Goal: Task Accomplishment & Management: Use online tool/utility

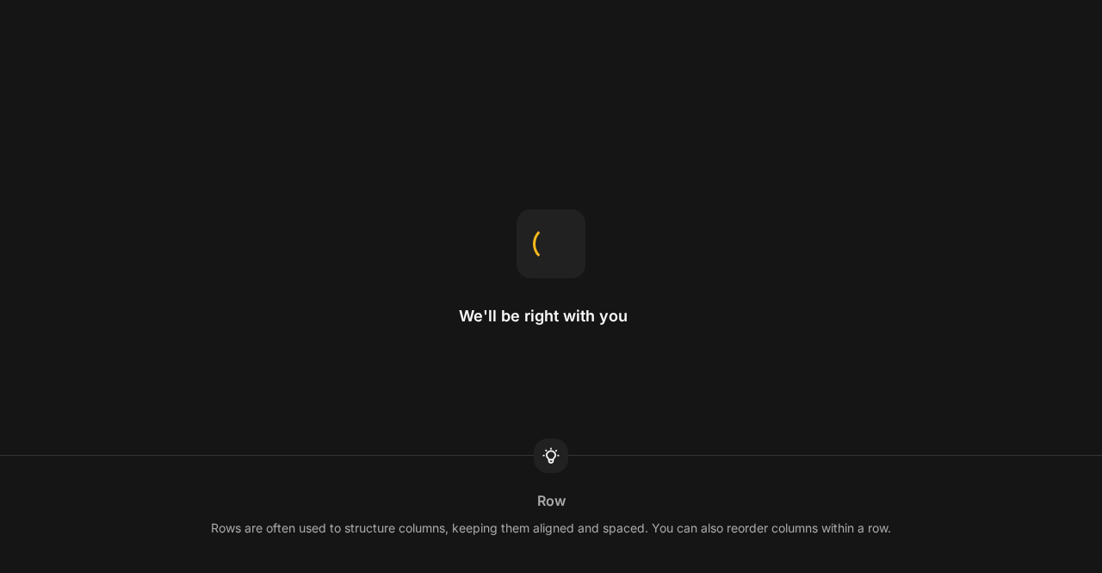
click at [10, 46] on circle at bounding box center [5, 41] width 10 height 10
click at [53, 259] on span "Confirm" at bounding box center [26, 250] width 53 height 17
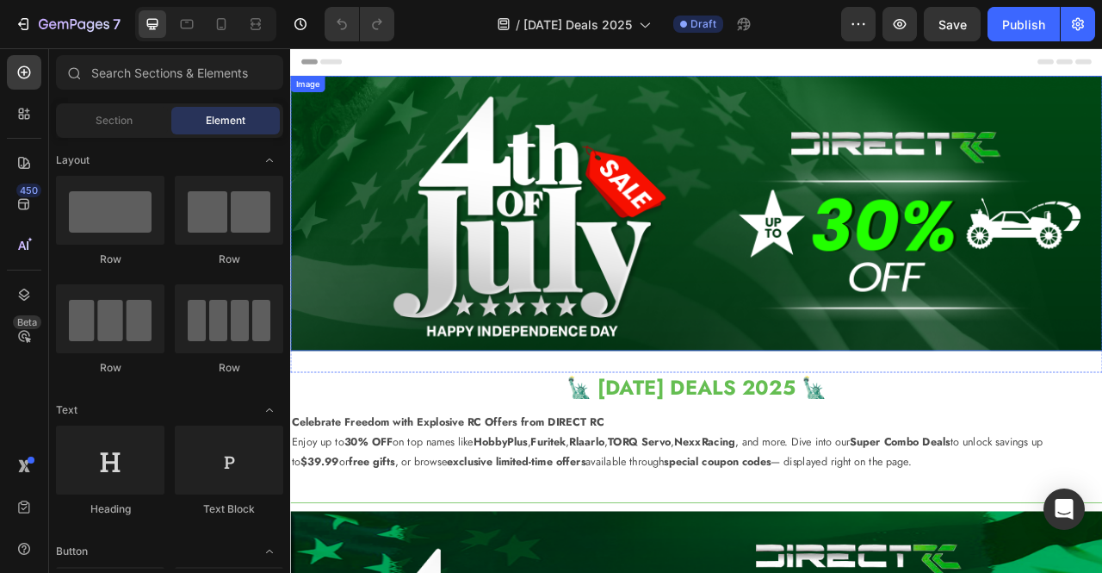
click at [1038, 334] on img at bounding box center [806, 259] width 1033 height 350
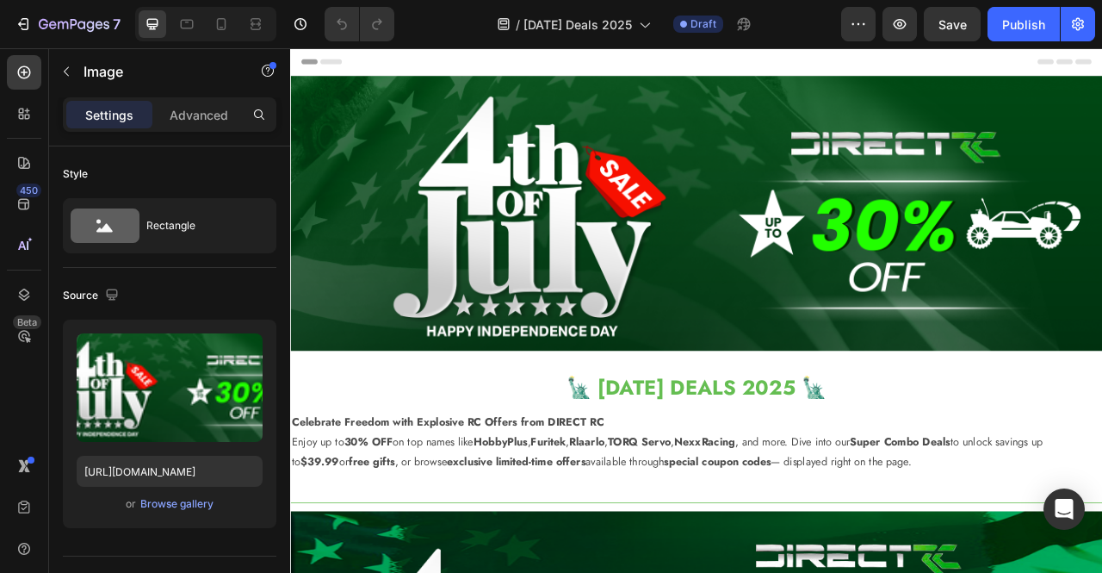
click at [774, 228] on img at bounding box center [806, 259] width 1033 height 350
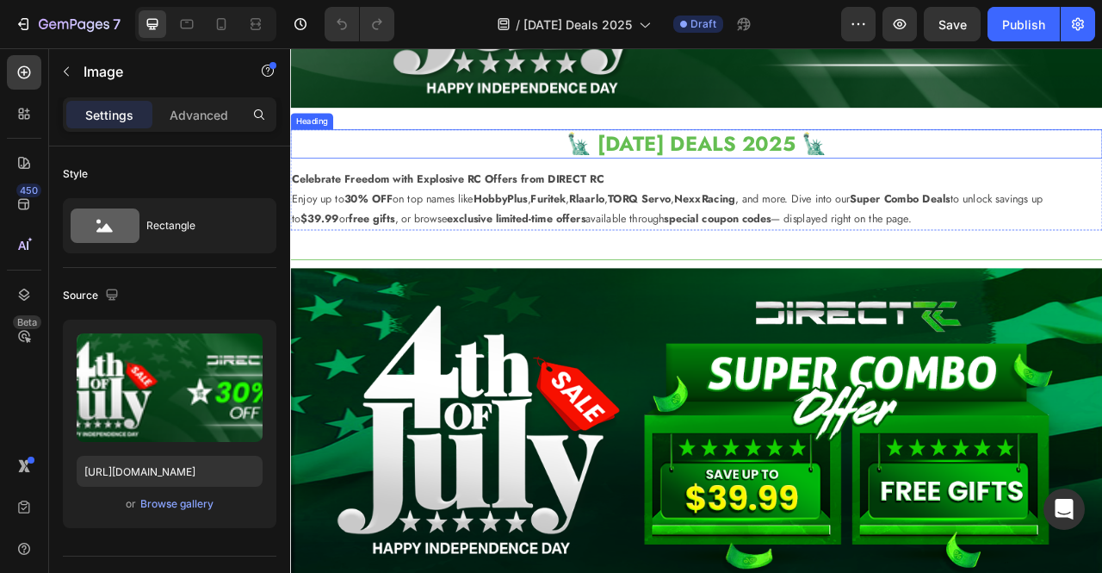
scroll to position [344, 0]
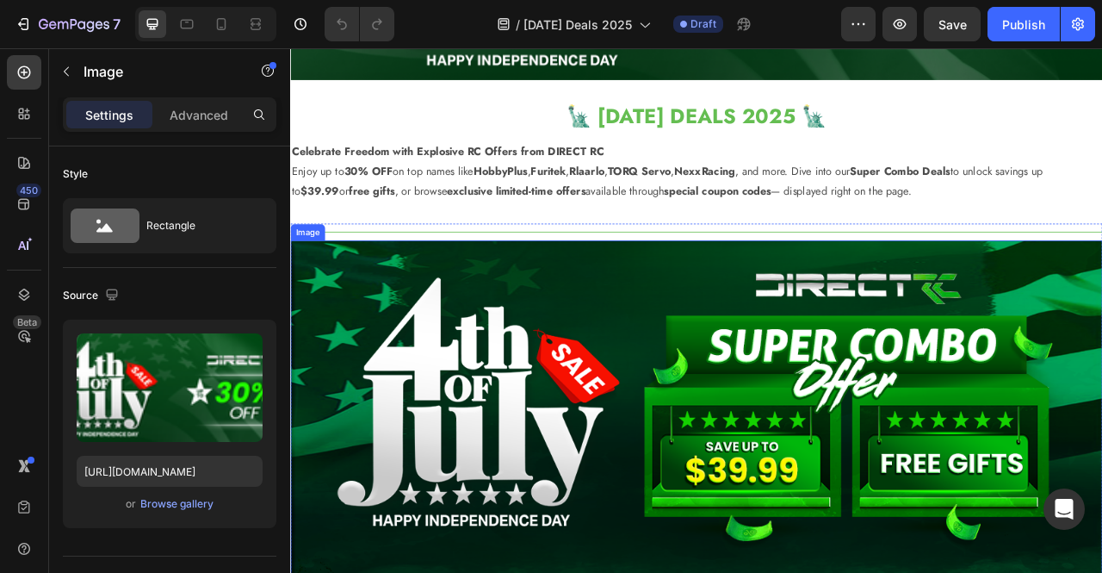
click at [840, 304] on img at bounding box center [806, 508] width 1033 height 430
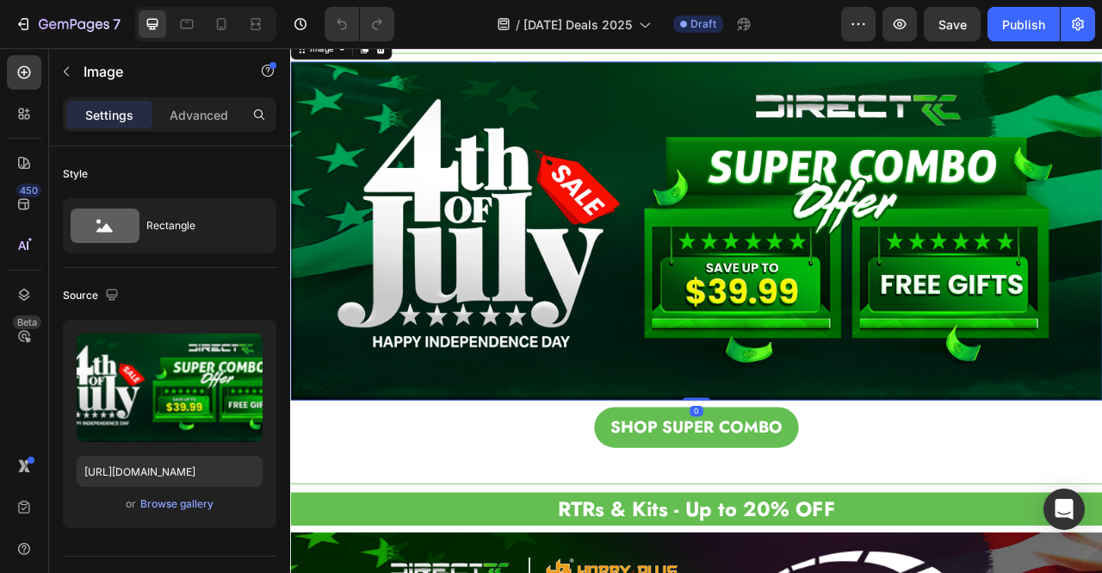
scroll to position [564, 0]
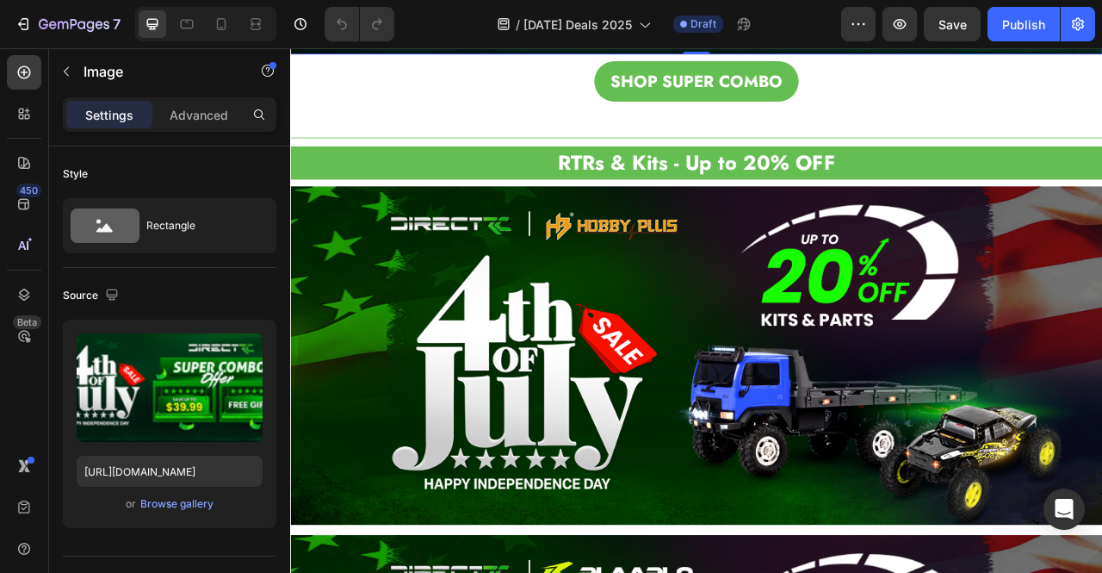
click at [851, 315] on img at bounding box center [806, 439] width 1033 height 430
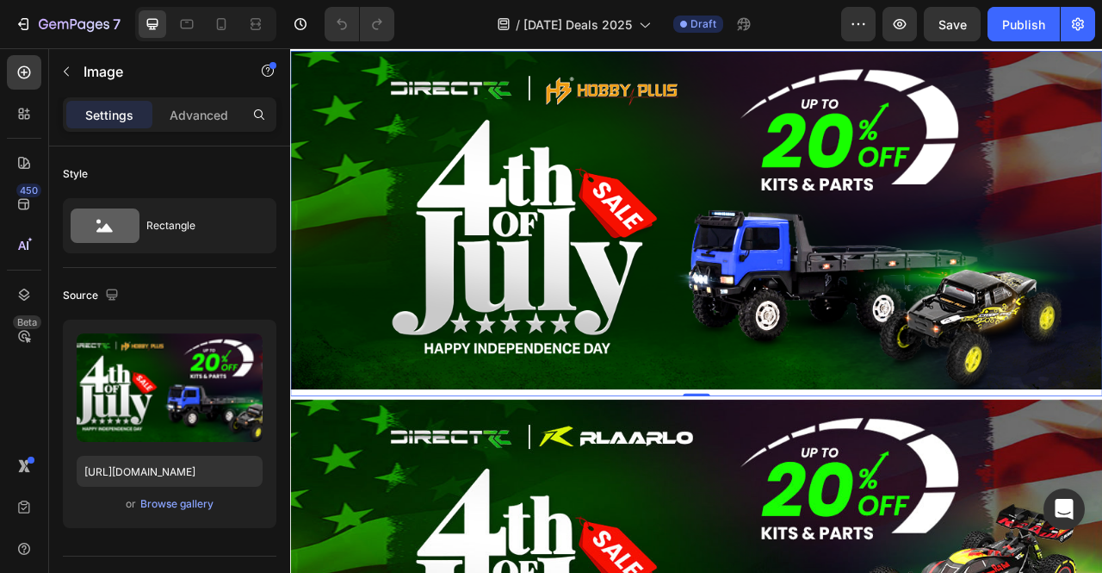
scroll to position [1173, 0]
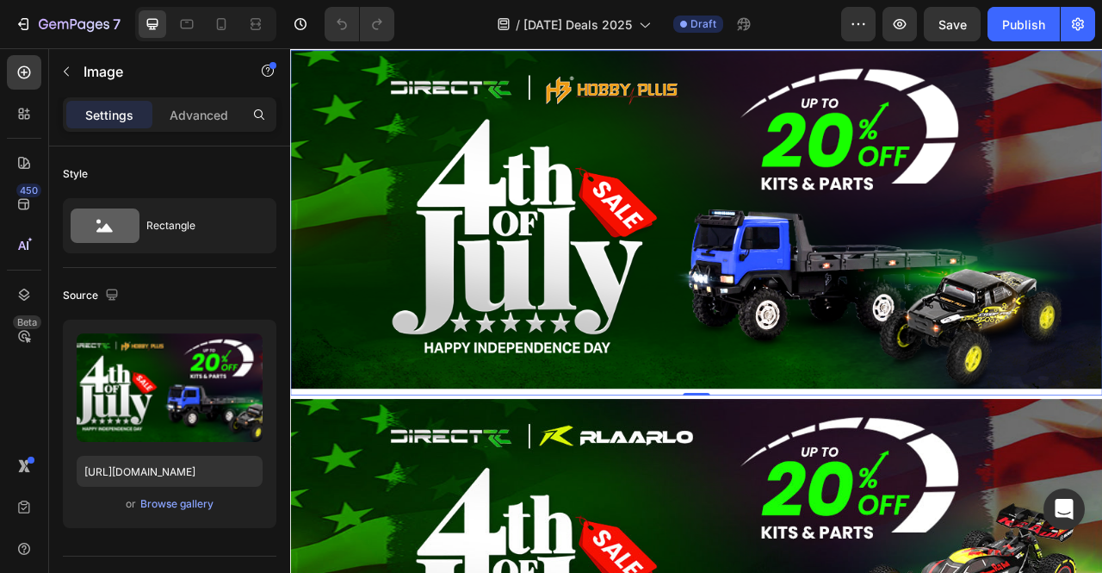
click at [675, 269] on img at bounding box center [806, 266] width 1033 height 430
click at [439, 298] on img at bounding box center [806, 266] width 1033 height 430
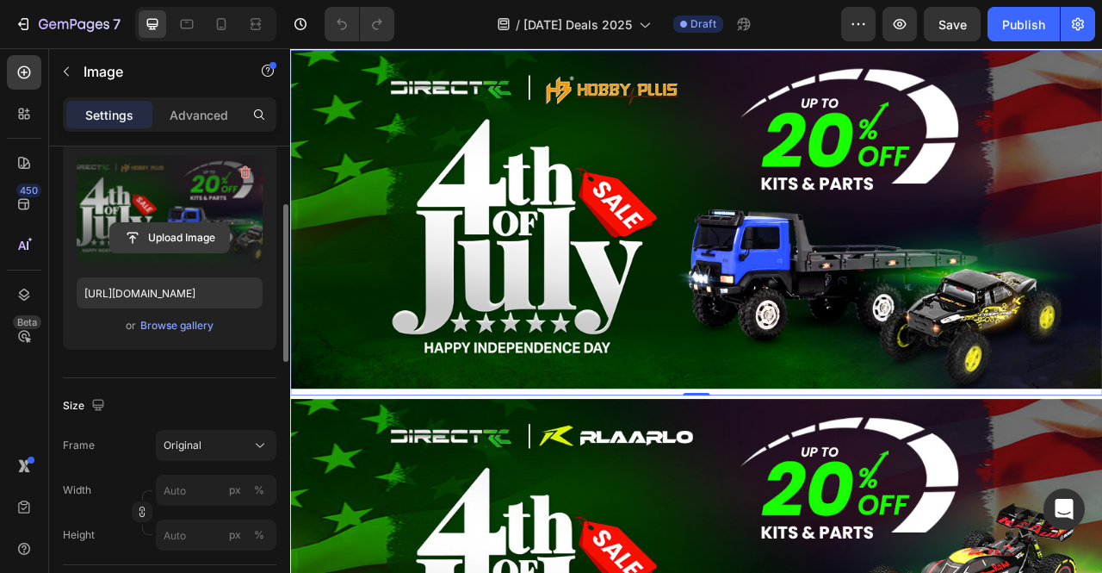
scroll to position [177, 0]
click at [200, 240] on input "file" at bounding box center [169, 238] width 119 height 29
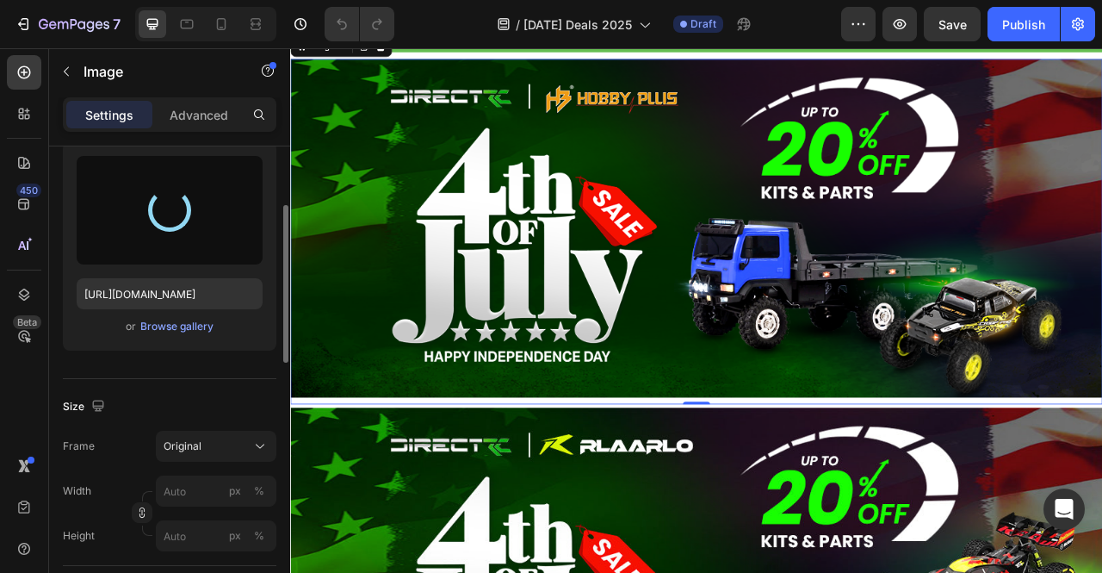
scroll to position [1161, 0]
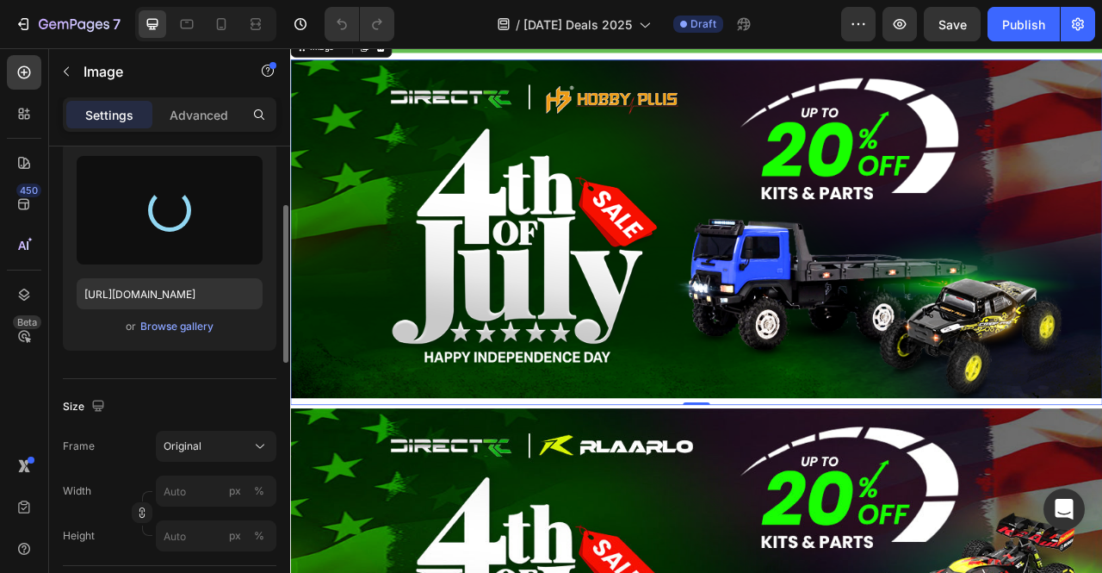
type input "[URL][DOMAIN_NAME]"
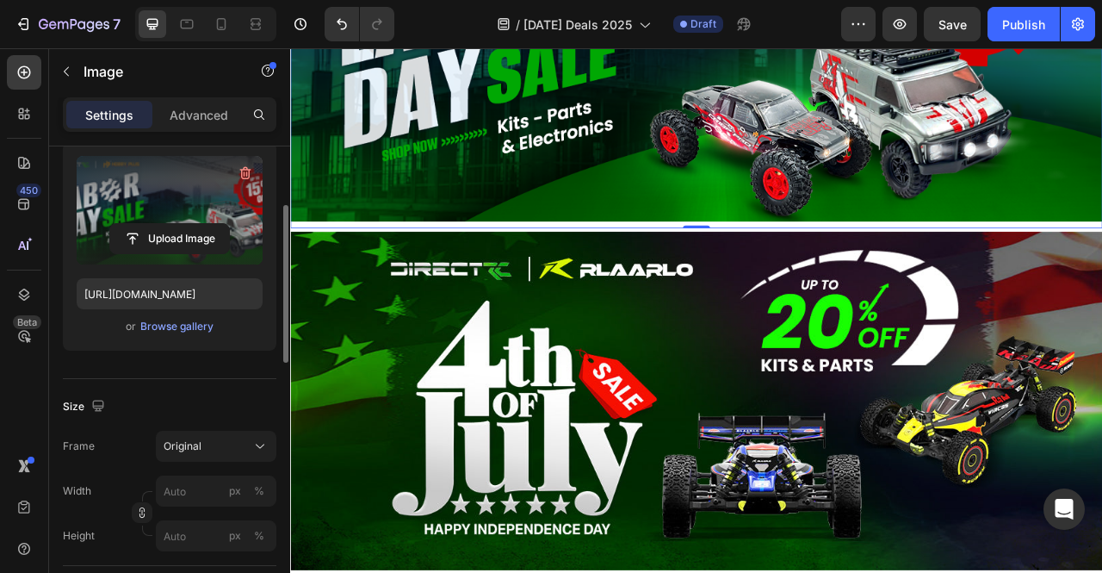
scroll to position [1388, 0]
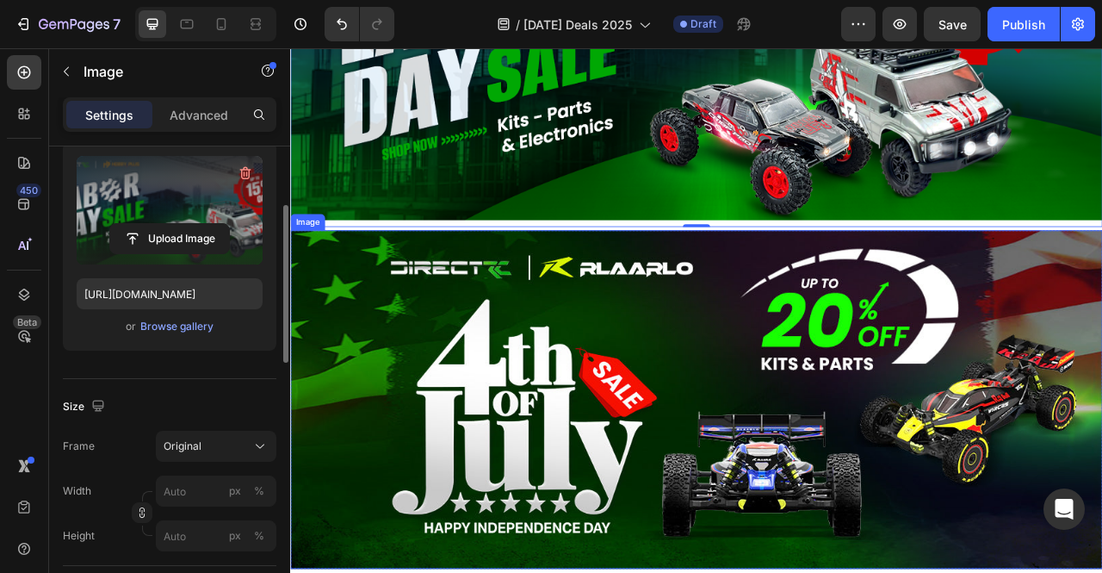
click at [850, 400] on img at bounding box center [806, 495] width 1033 height 430
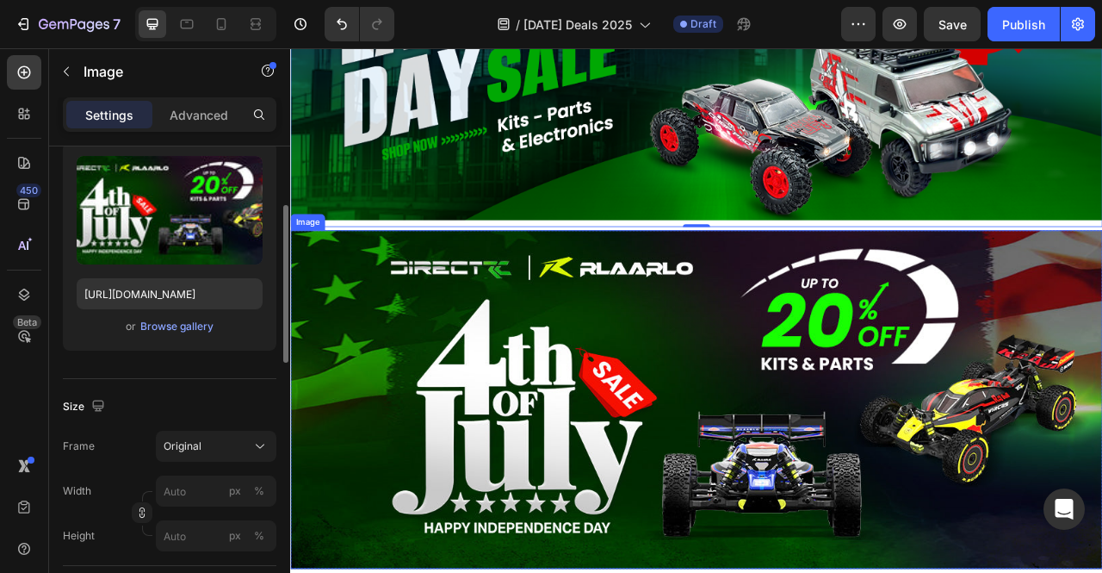
scroll to position [177, 0]
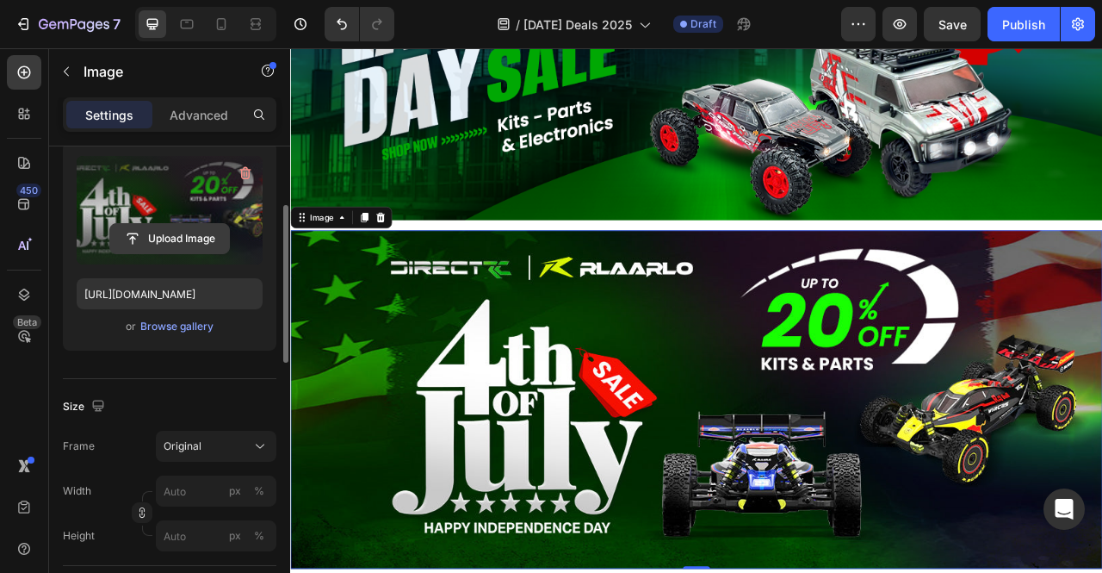
click at [172, 236] on input "file" at bounding box center [169, 238] width 119 height 29
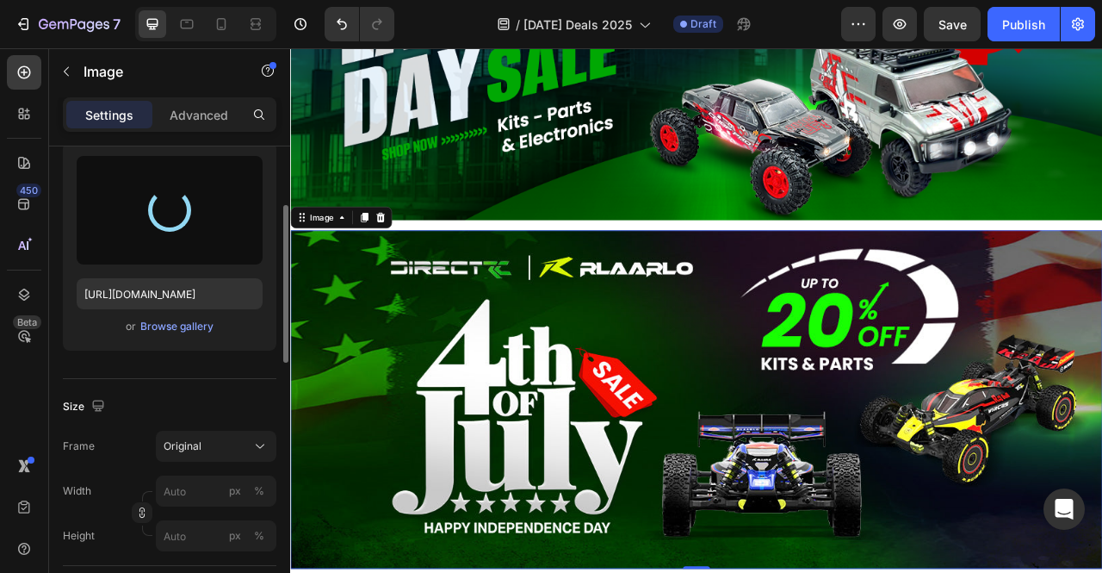
scroll to position [1314, 0]
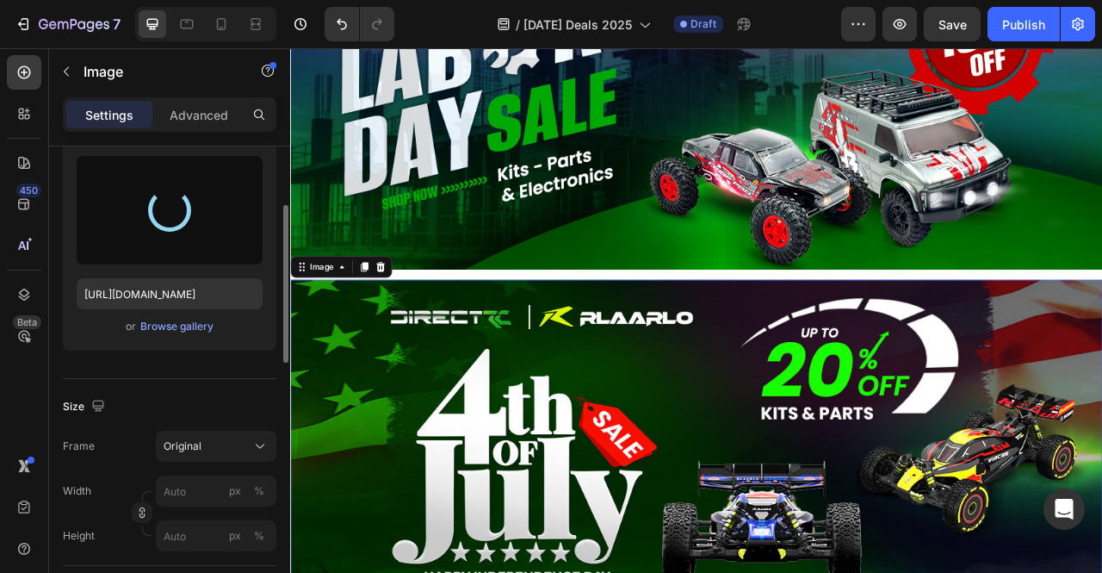
type input "[URL][DOMAIN_NAME]"
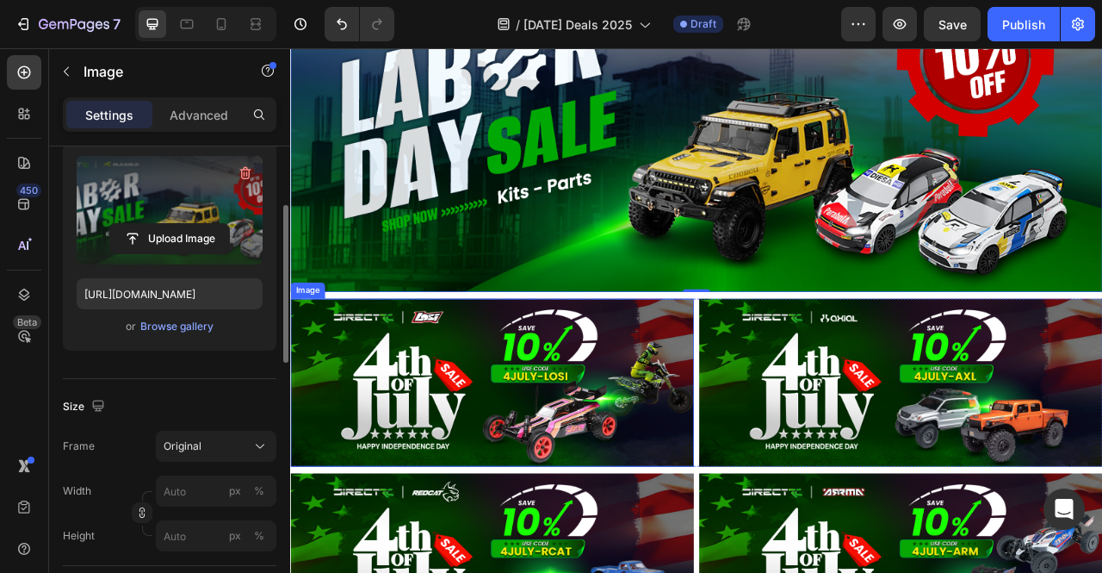
scroll to position [1741, 0]
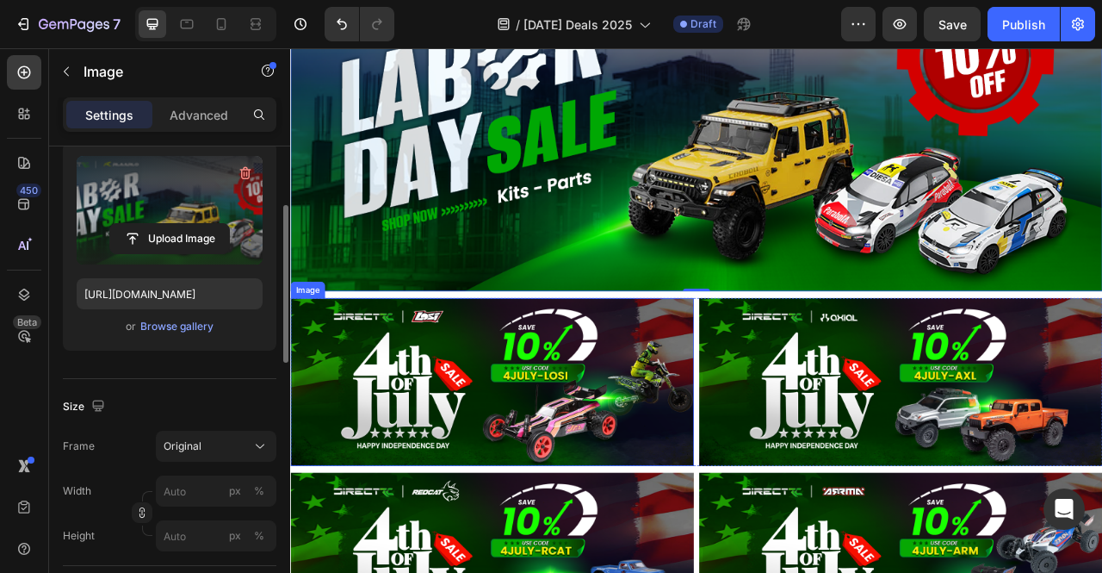
click at [624, 433] on img at bounding box center [546, 473] width 513 height 214
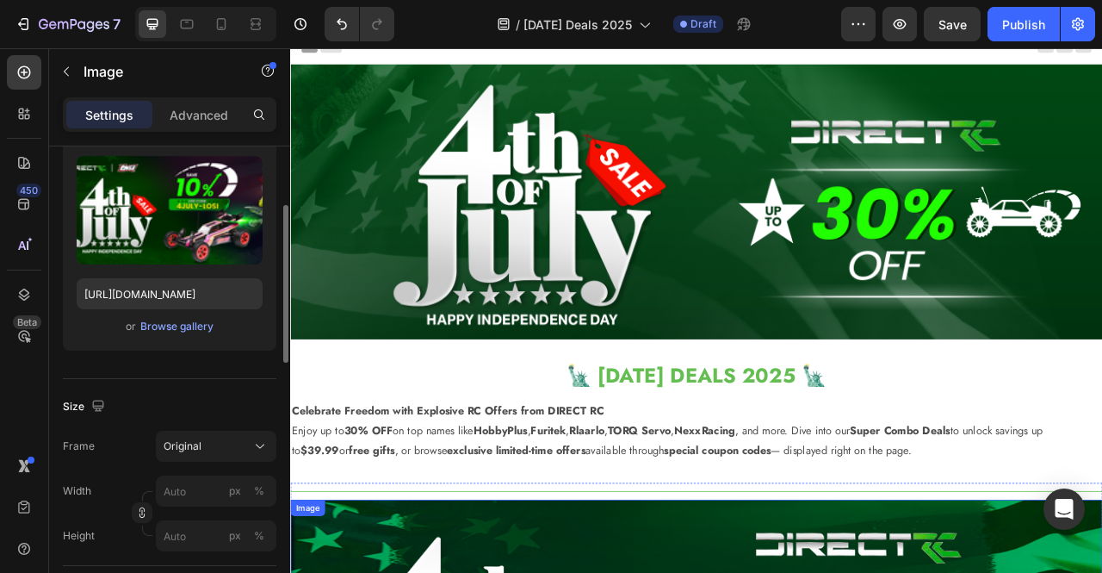
scroll to position [0, 0]
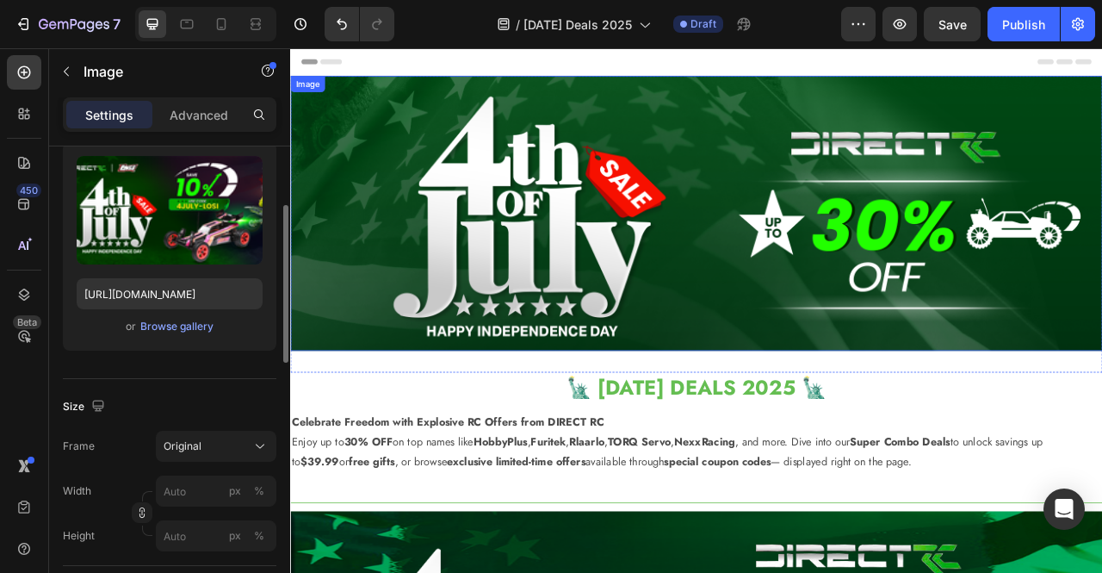
click at [703, 240] on img at bounding box center [806, 259] width 1033 height 350
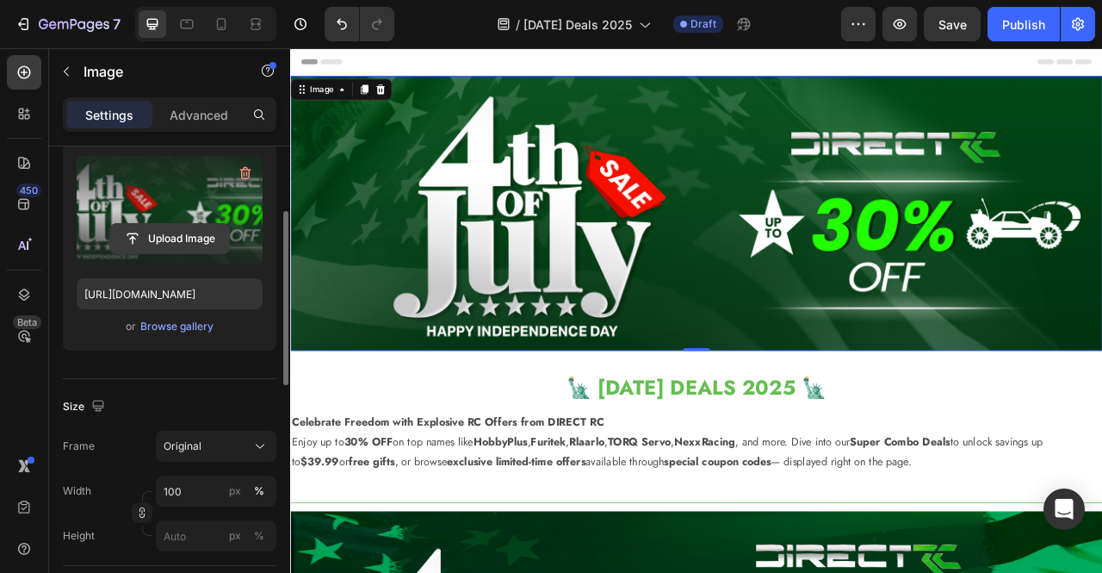
click at [154, 238] on input "file" at bounding box center [169, 238] width 119 height 29
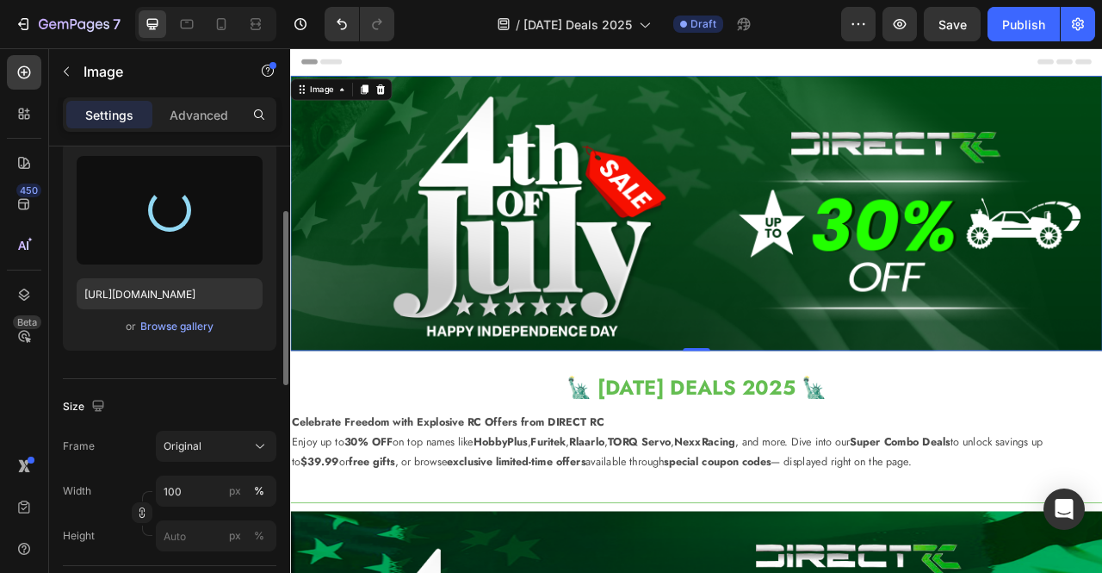
type input "[URL][DOMAIN_NAME]"
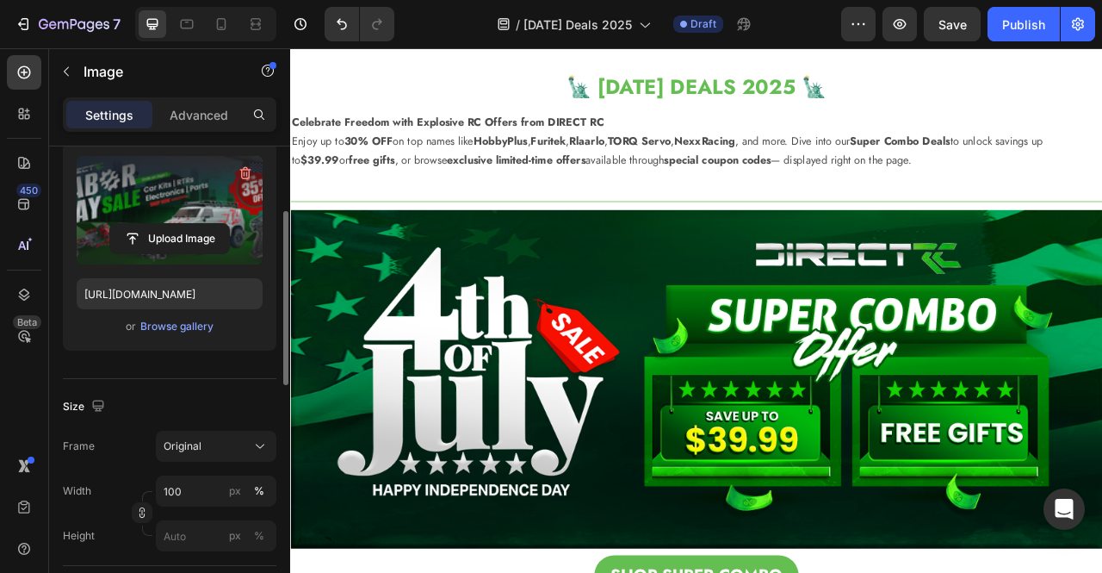
scroll to position [603, 0]
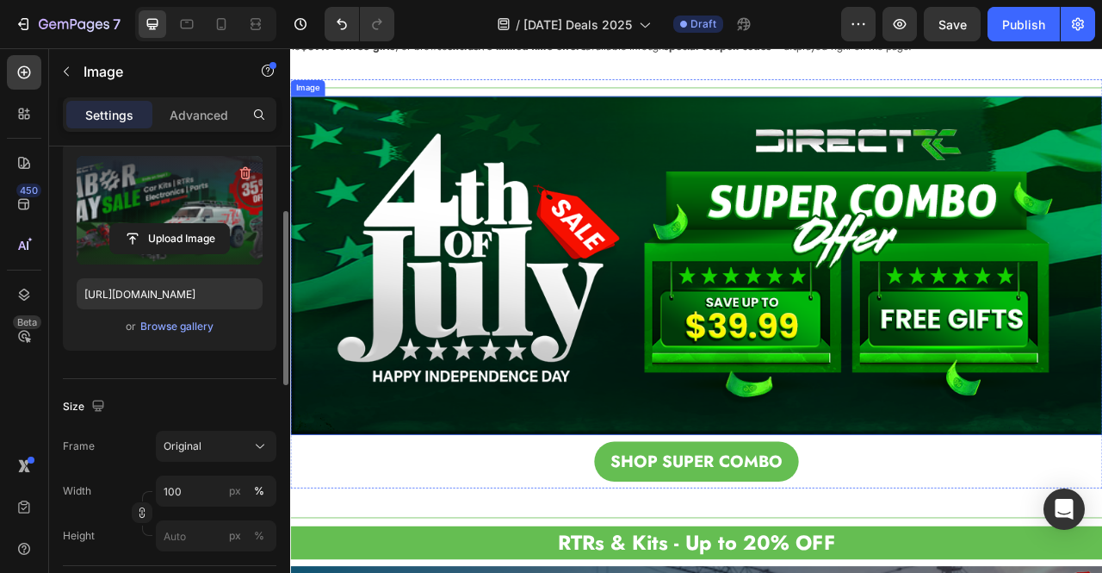
click at [885, 296] on img at bounding box center [806, 324] width 1033 height 430
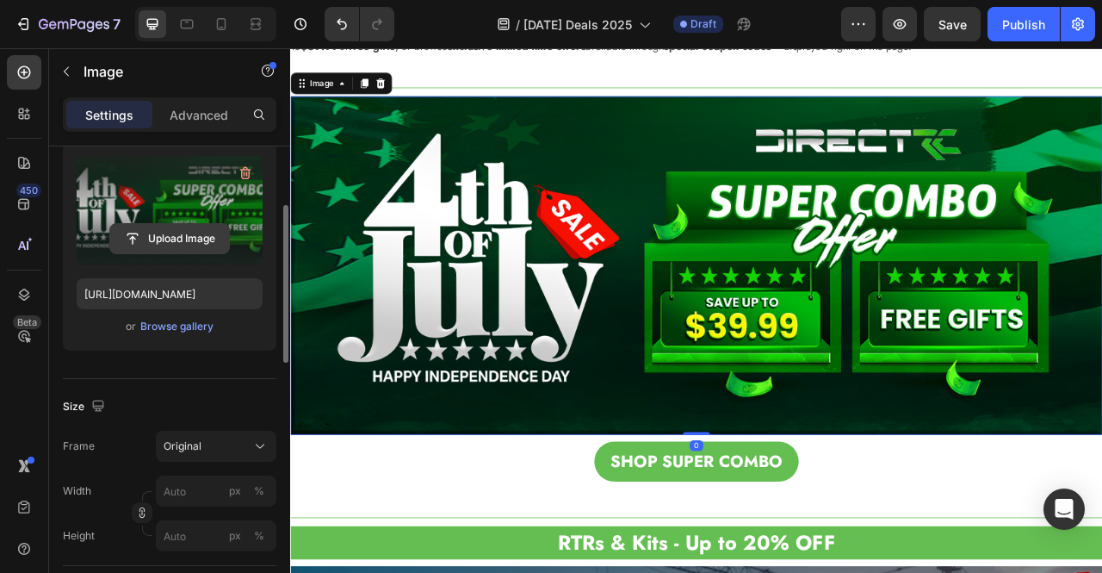
click at [174, 240] on input "file" at bounding box center [169, 238] width 119 height 29
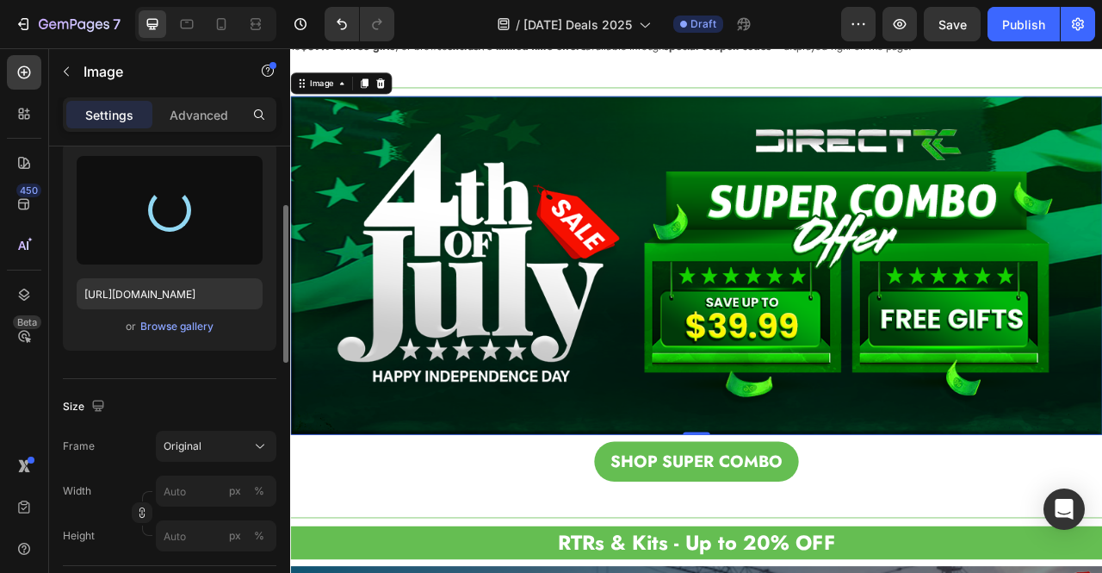
type input "[URL][DOMAIN_NAME]"
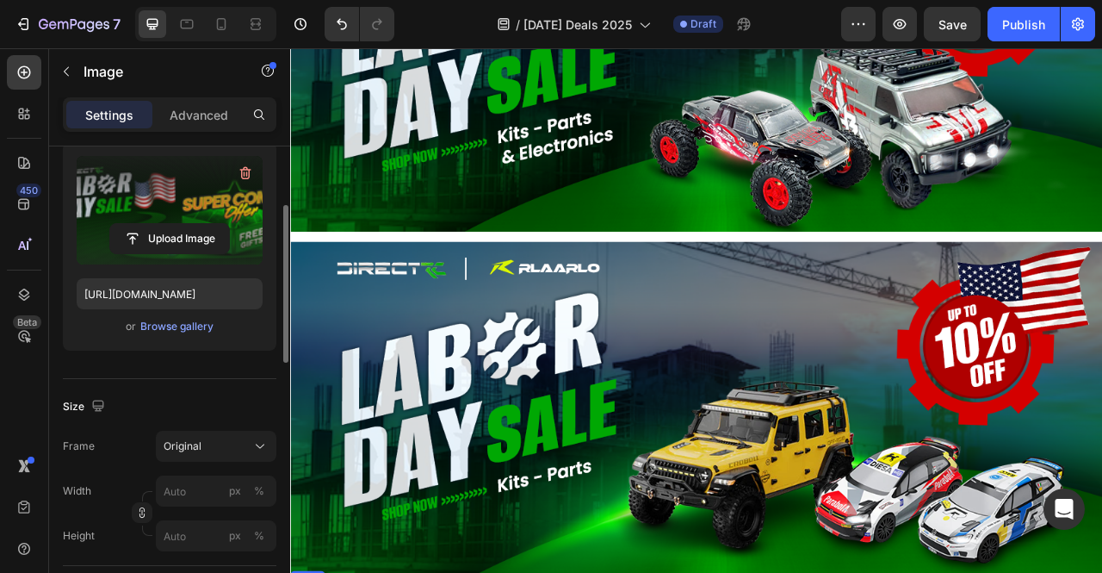
scroll to position [1449, 0]
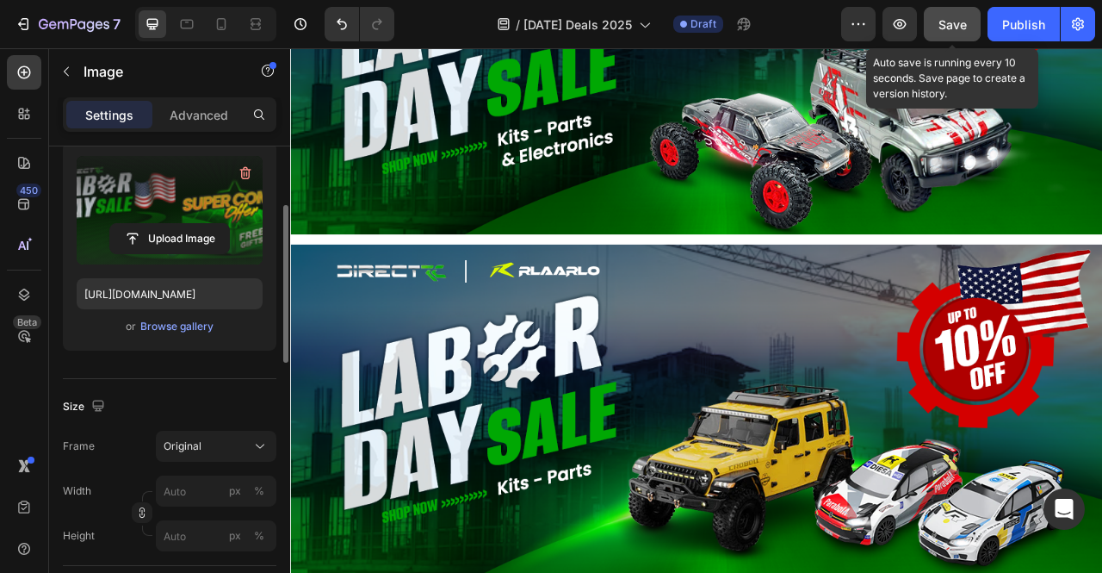
click at [972, 22] on button "Save" at bounding box center [952, 24] width 57 height 34
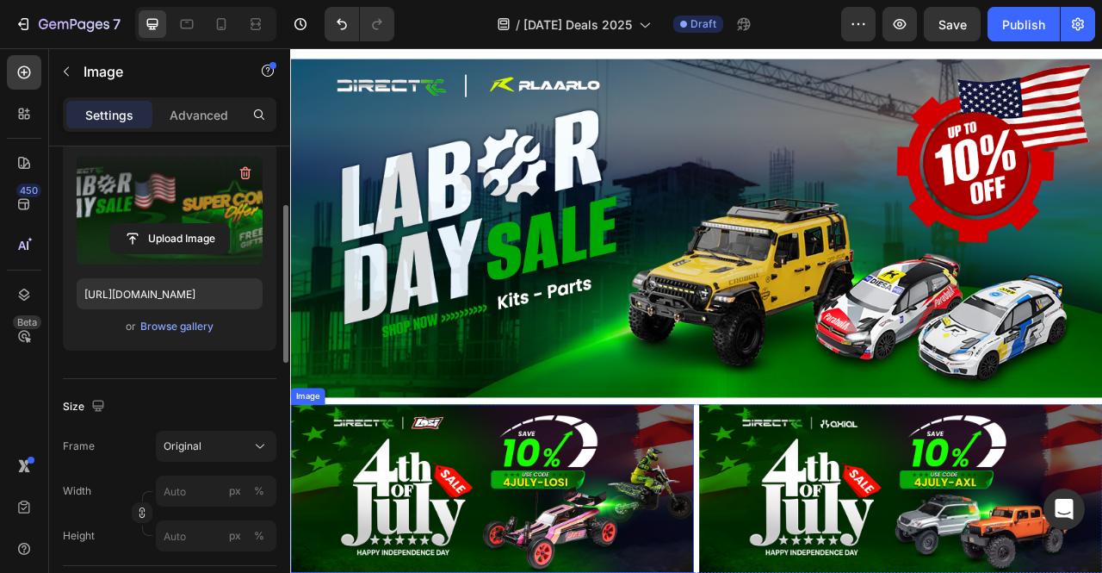
scroll to position [1688, 0]
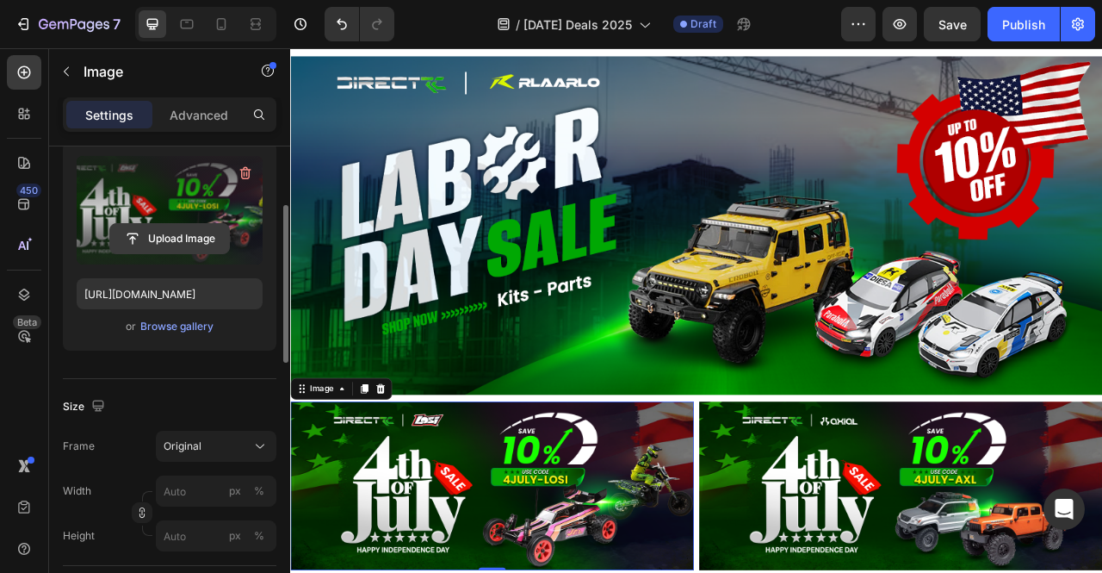
click at [170, 240] on input "file" at bounding box center [169, 238] width 119 height 29
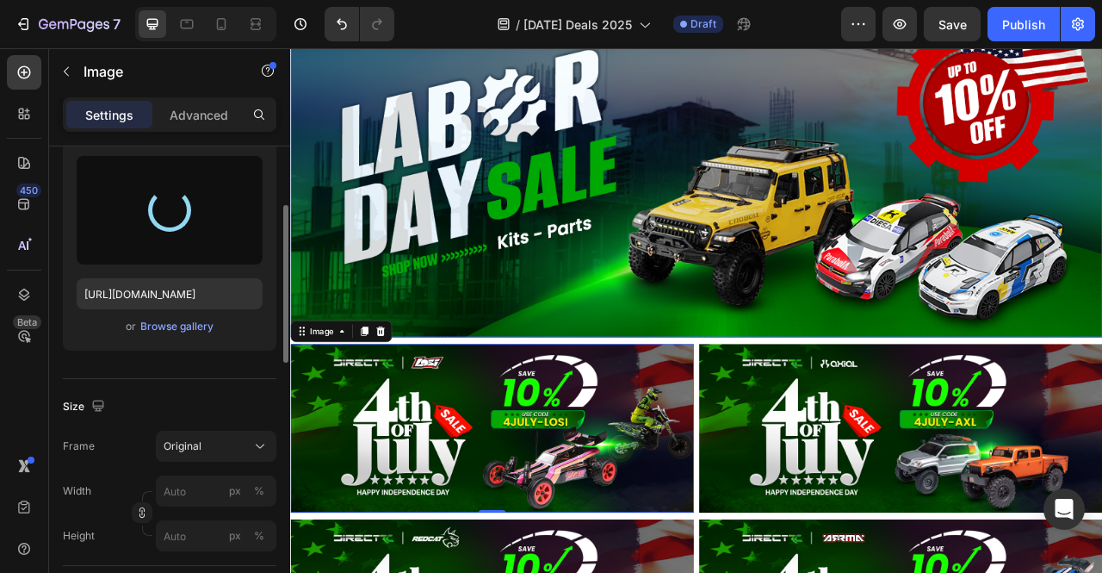
scroll to position [1762, 0]
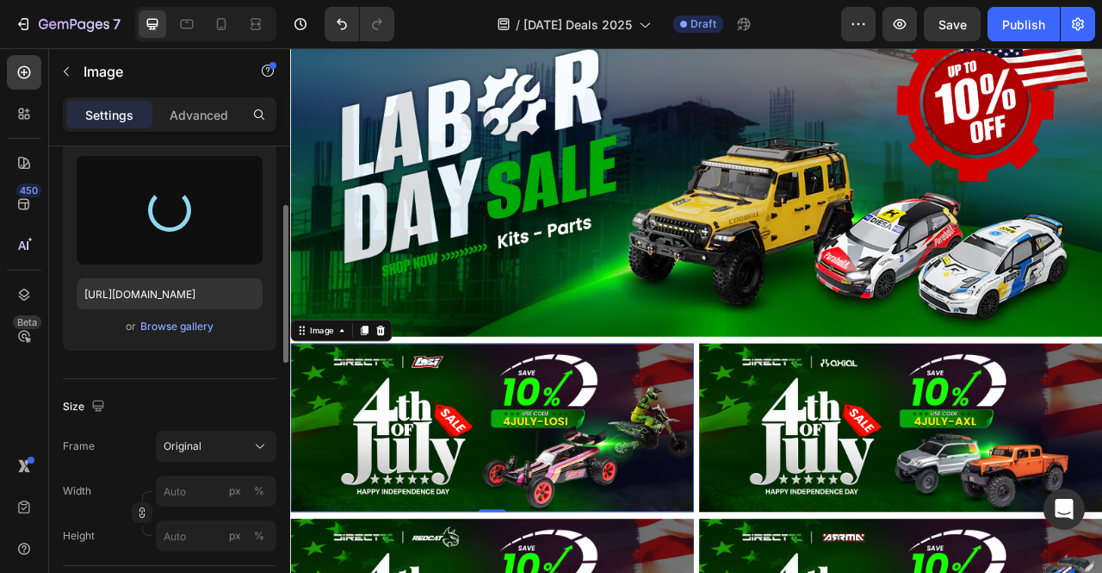
type input "[URL][DOMAIN_NAME]"
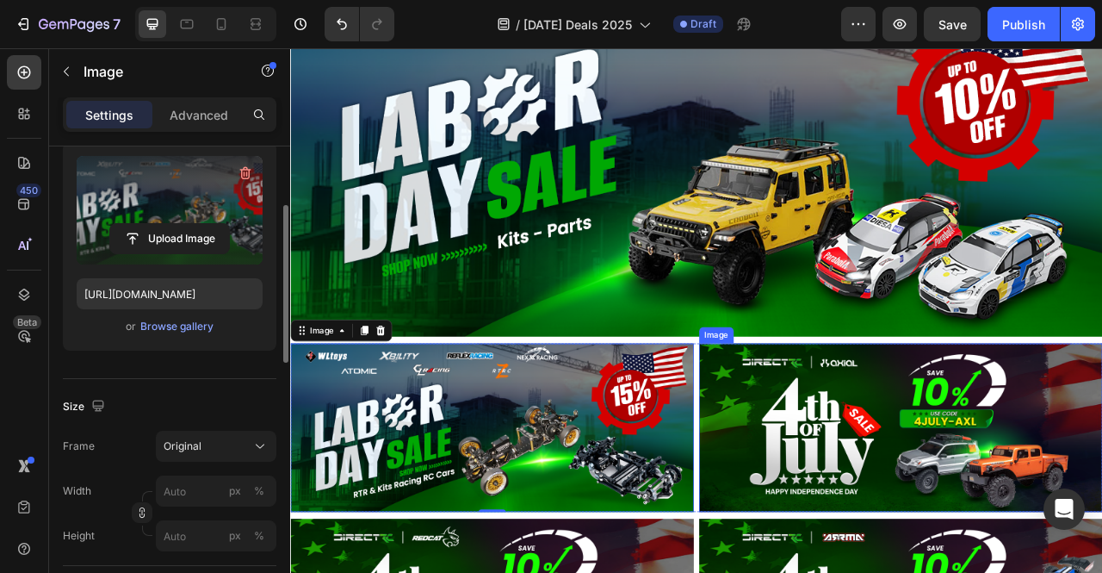
click at [1073, 539] on img at bounding box center [1066, 531] width 513 height 214
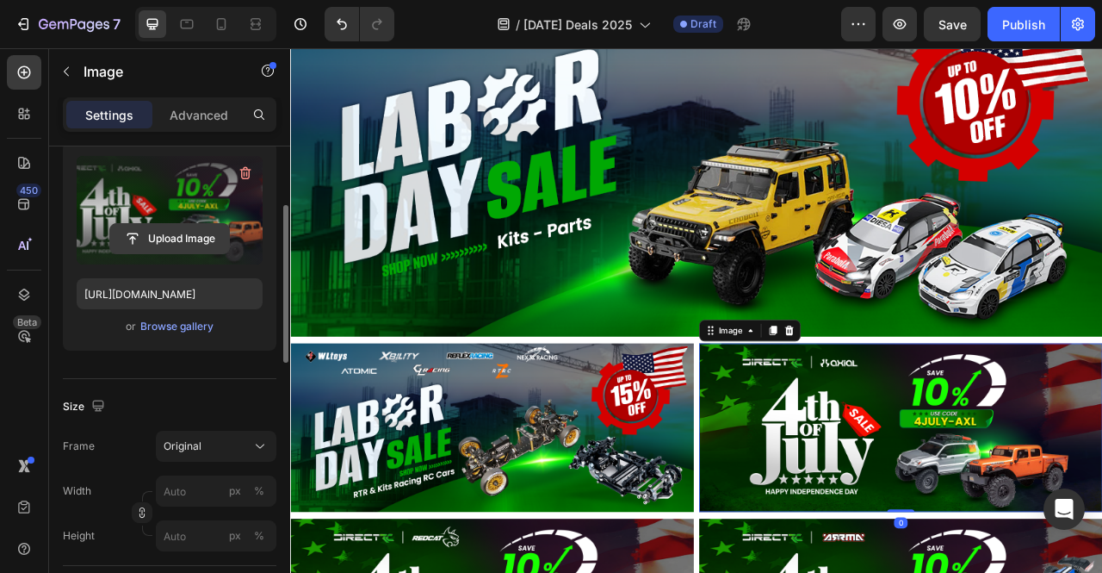
click at [196, 238] on input "file" at bounding box center [169, 238] width 119 height 29
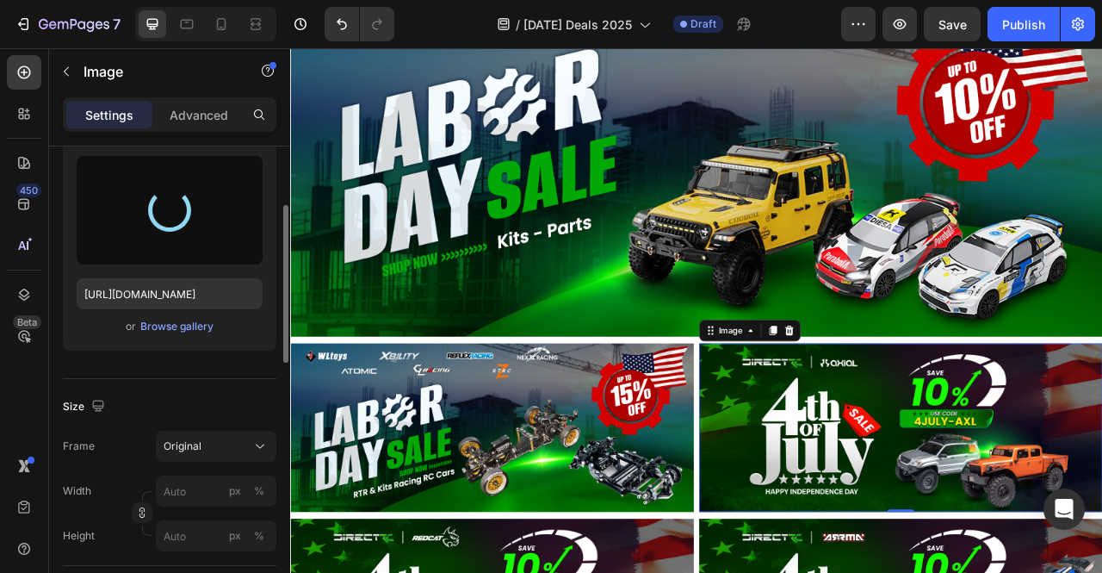
type input "[URL][DOMAIN_NAME]"
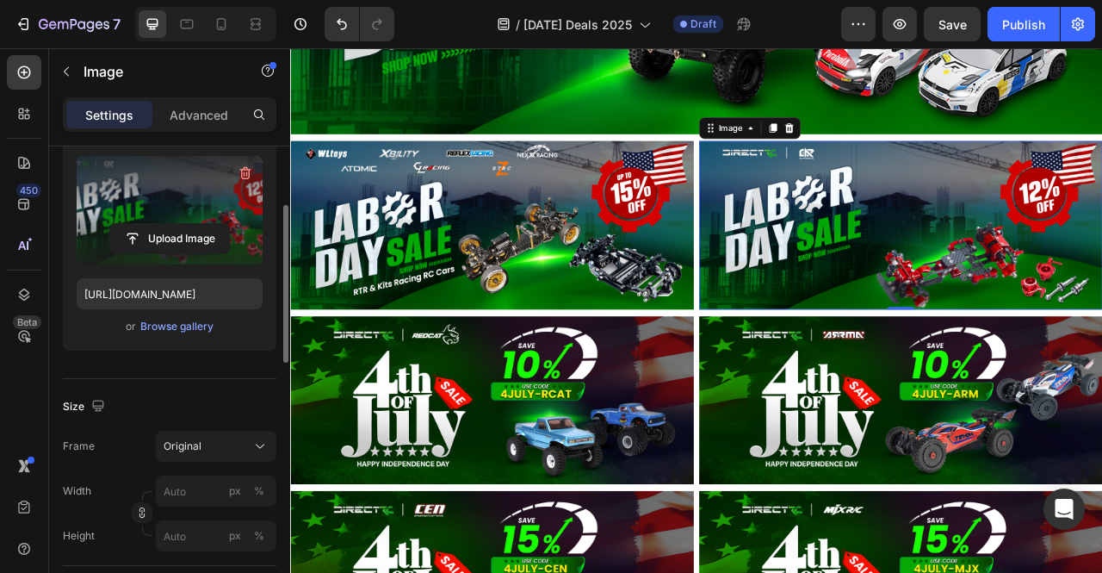
scroll to position [2021, 0]
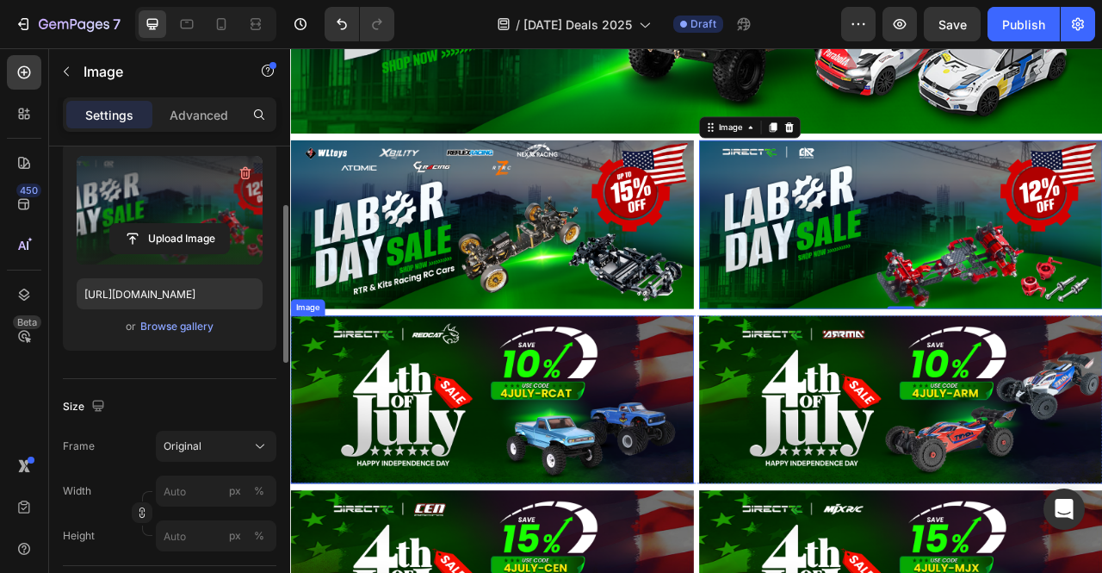
click at [734, 431] on img at bounding box center [546, 495] width 513 height 214
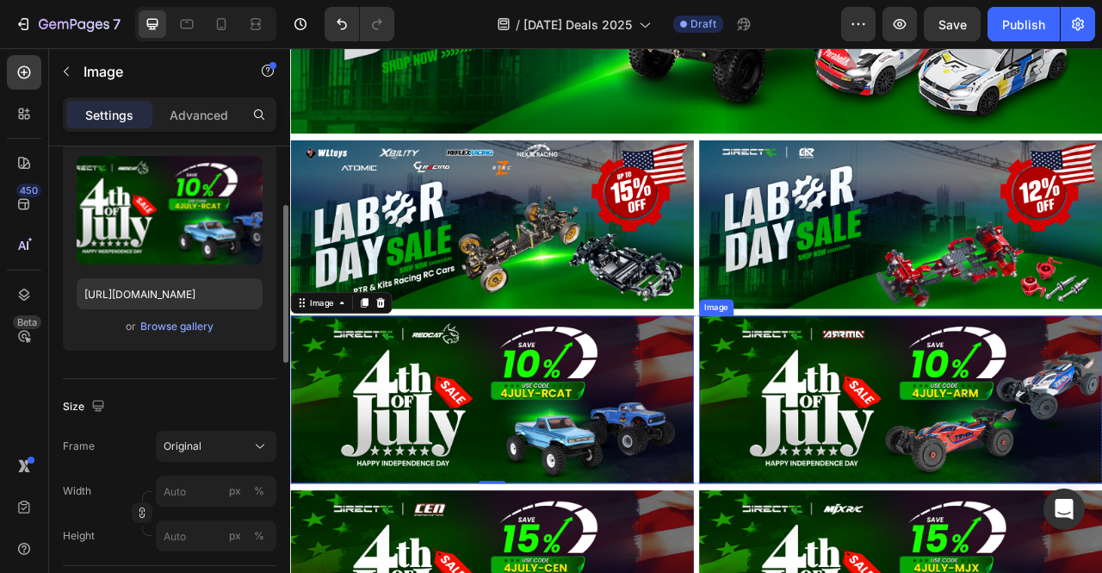
click at [1049, 516] on img at bounding box center [1066, 495] width 513 height 214
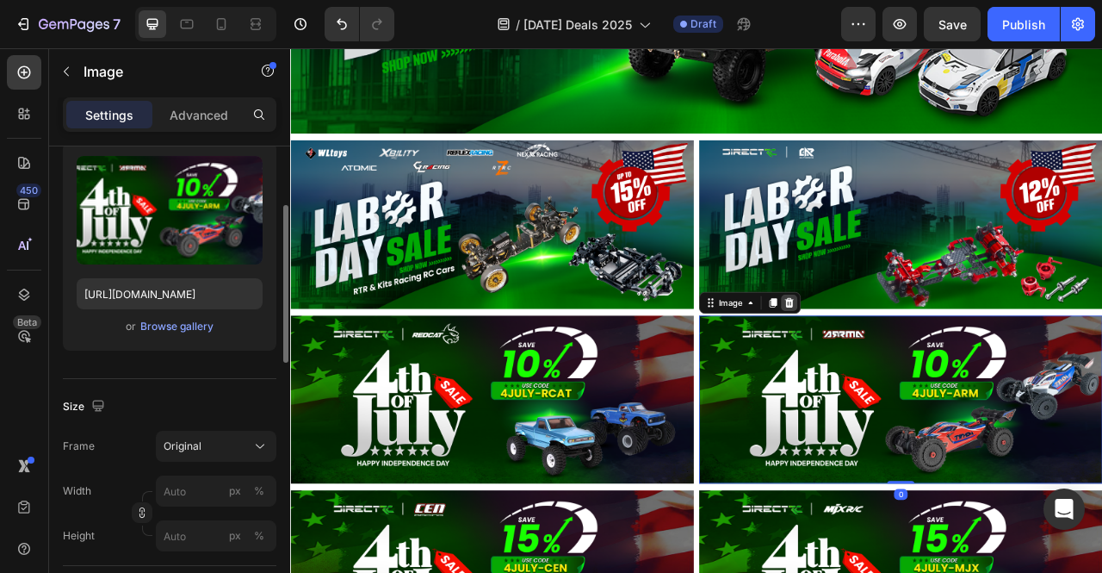
click at [918, 363] on div at bounding box center [924, 372] width 21 height 21
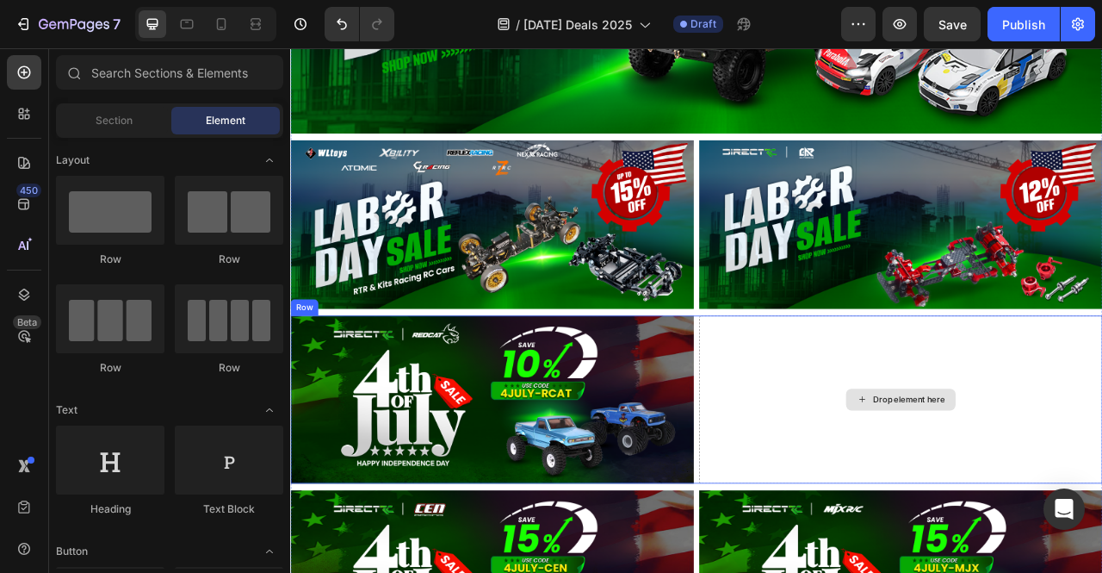
click at [956, 436] on div "Drop element here" at bounding box center [1066, 495] width 513 height 214
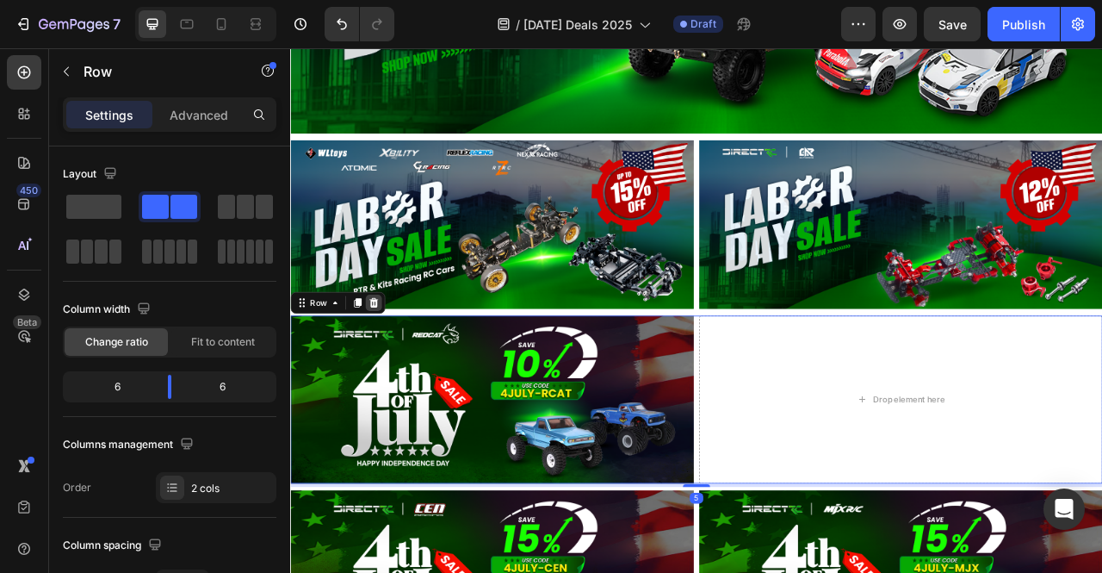
click at [398, 366] on icon at bounding box center [396, 372] width 11 height 12
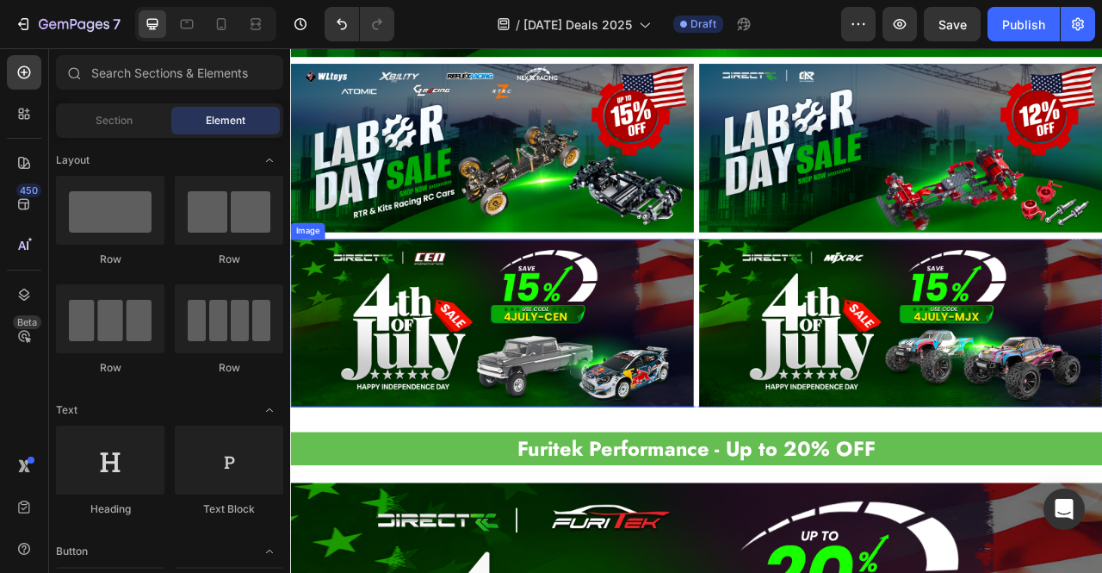
click at [634, 386] on img at bounding box center [546, 398] width 513 height 214
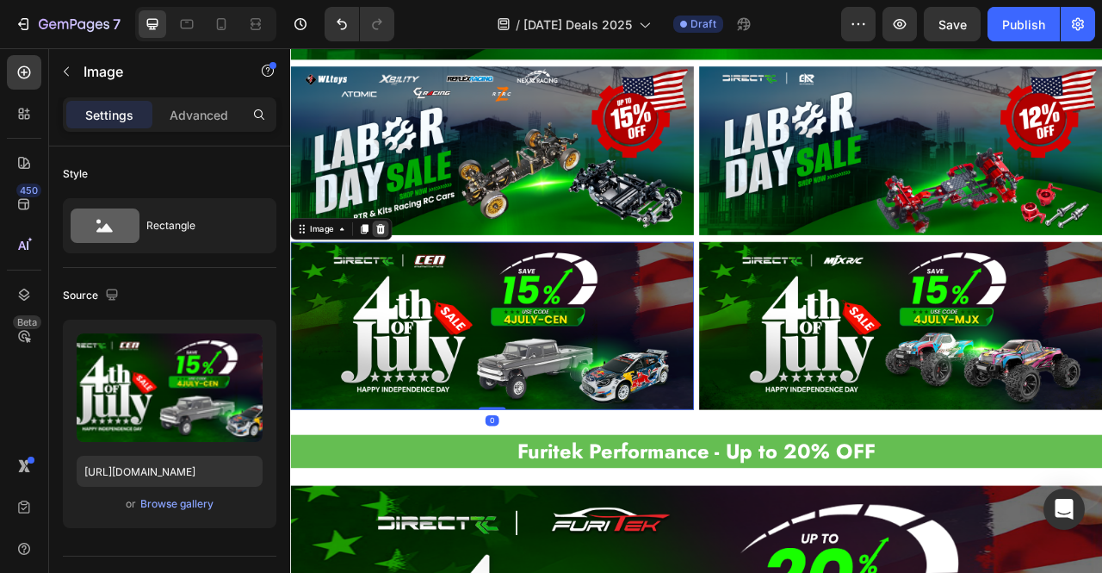
scroll to position [2114, 0]
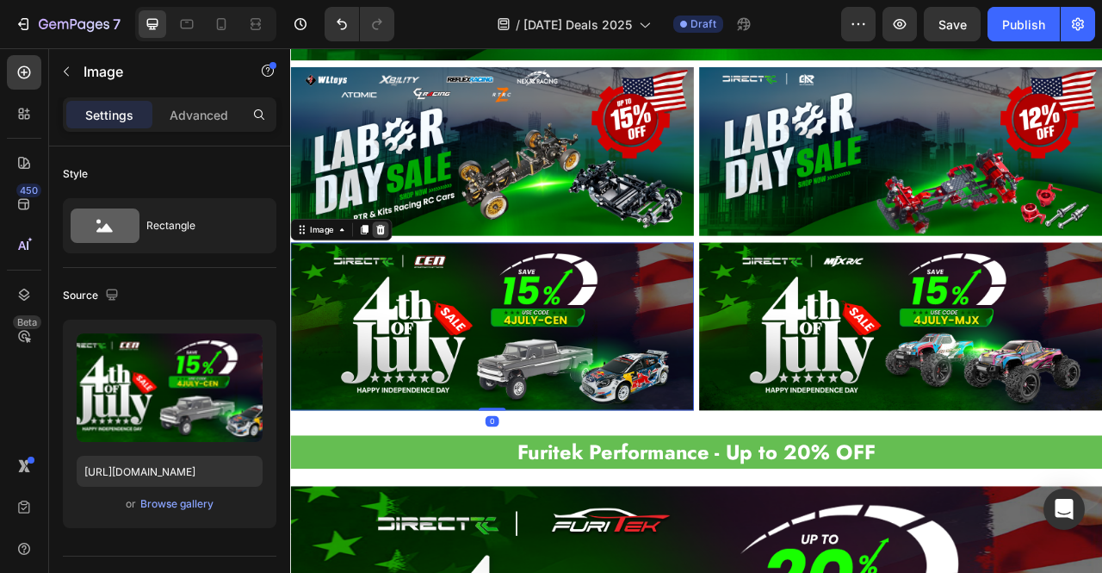
click at [408, 273] on icon at bounding box center [404, 279] width 11 height 12
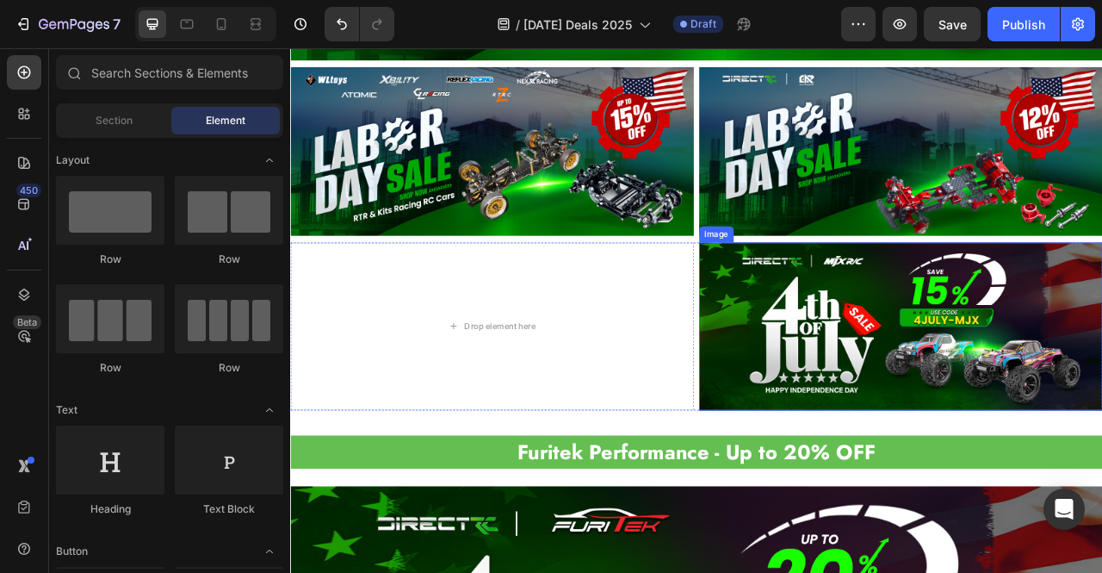
click at [921, 378] on img at bounding box center [1066, 402] width 513 height 214
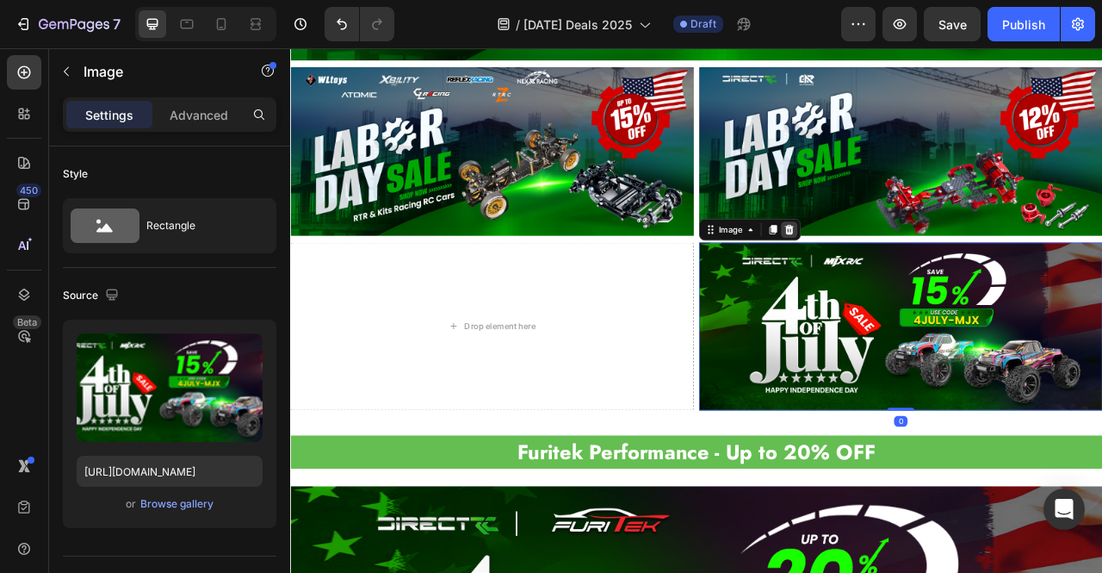
click at [920, 273] on icon at bounding box center [924, 279] width 11 height 12
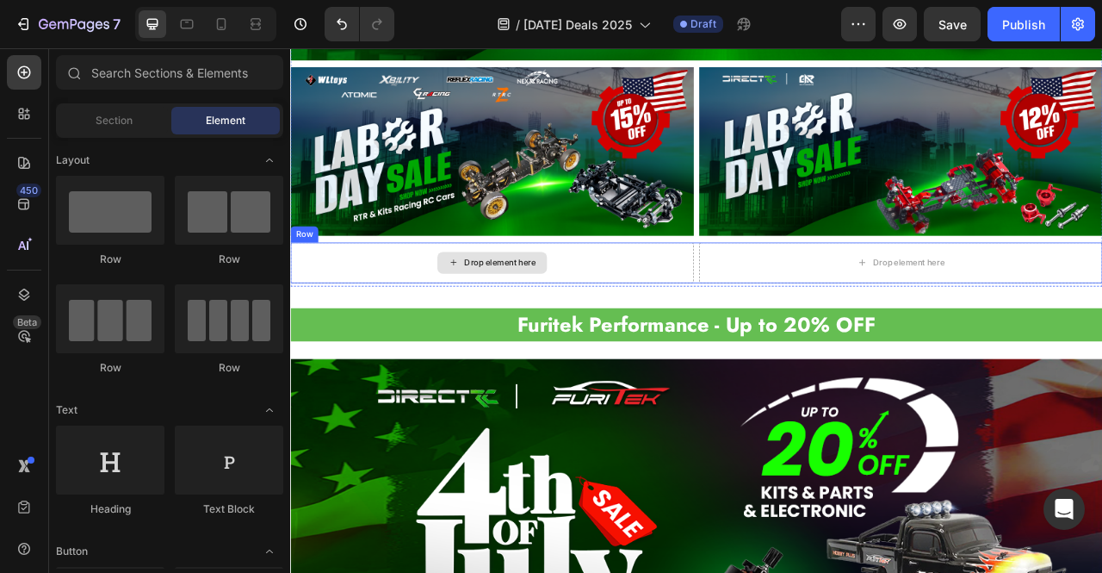
click at [692, 310] on div "Drop element here" at bounding box center [546, 321] width 513 height 52
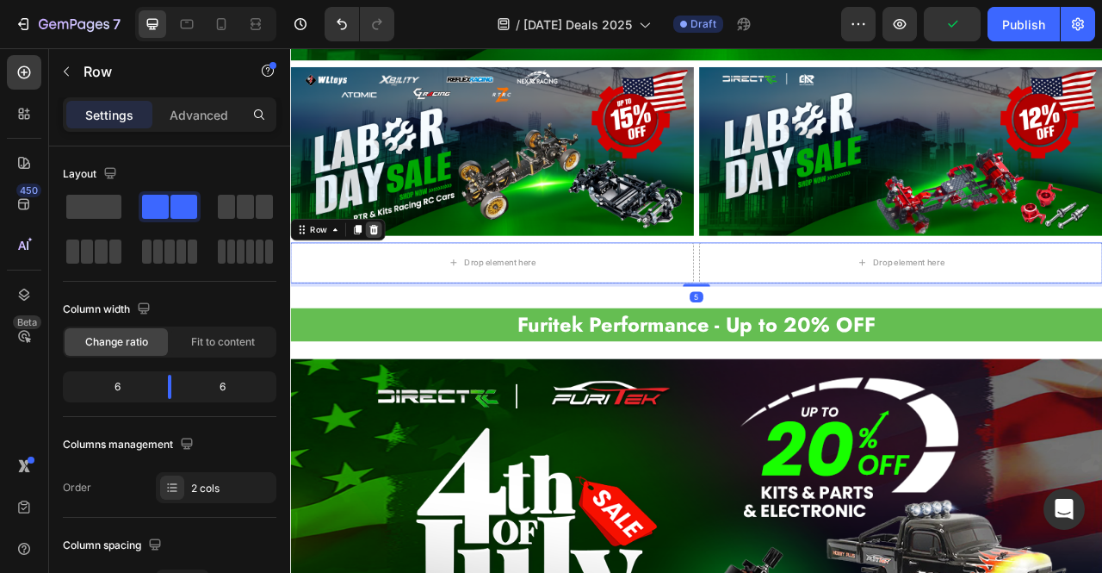
click at [401, 272] on icon at bounding box center [396, 279] width 14 height 14
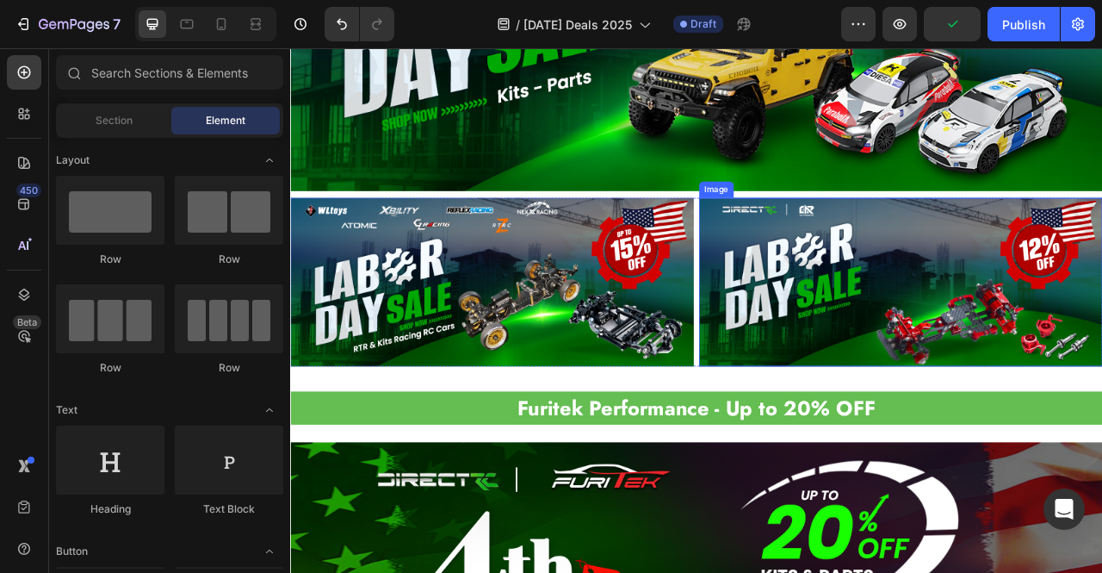
scroll to position [1909, 0]
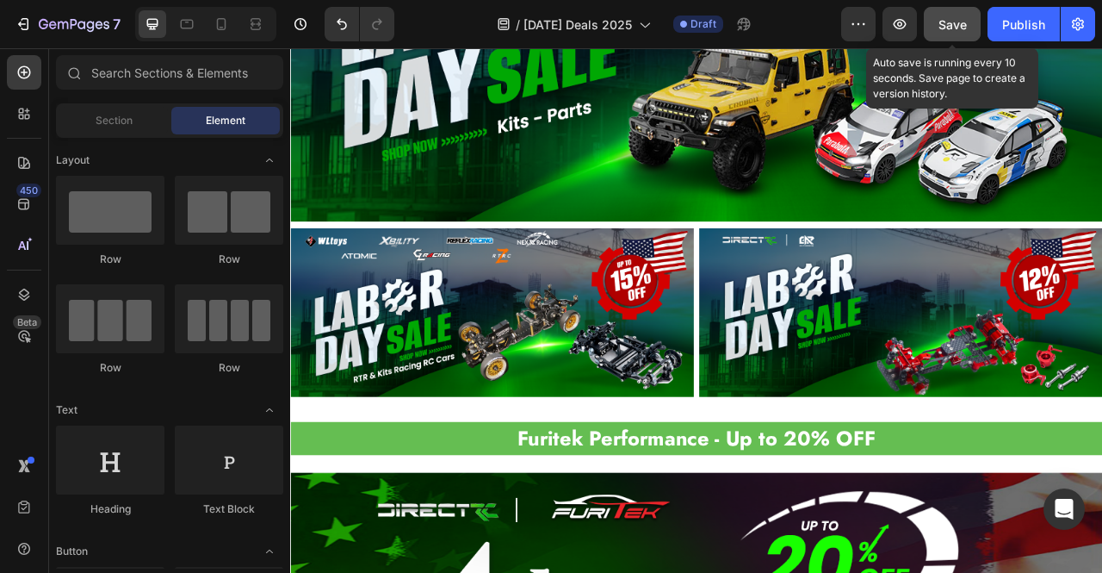
click at [959, 31] on div "Save" at bounding box center [952, 24] width 28 height 18
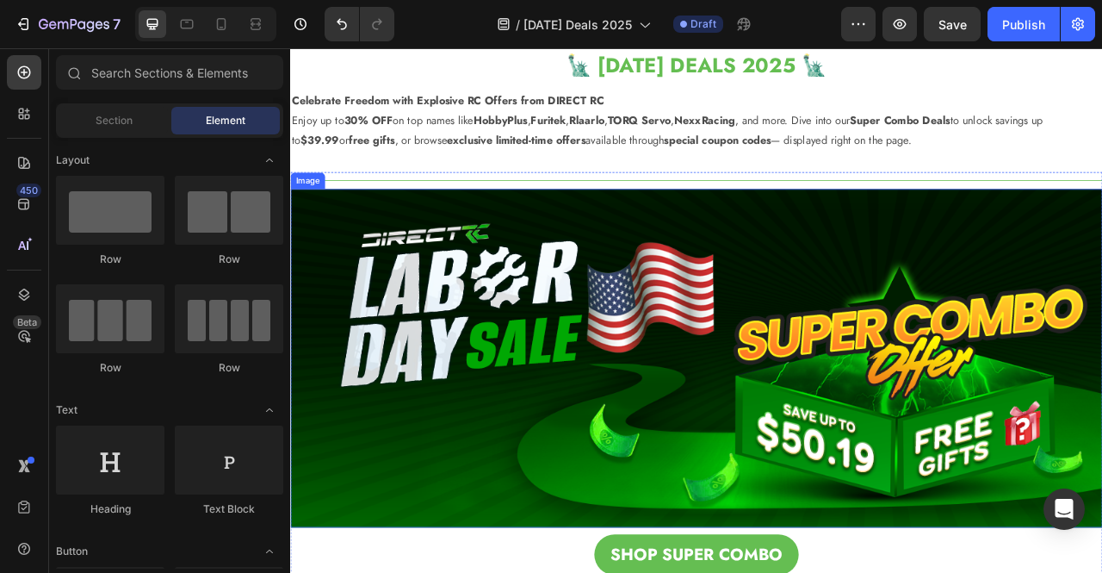
scroll to position [0, 0]
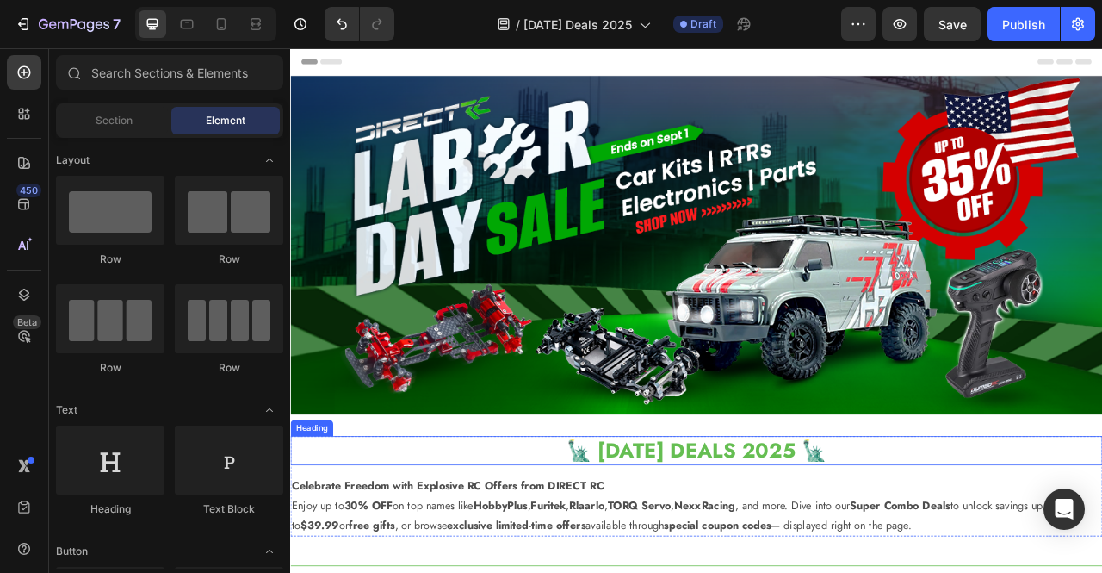
click at [824, 552] on h2 "🗽 [DATE] DEALS 2025 🗽" at bounding box center [806, 560] width 1033 height 37
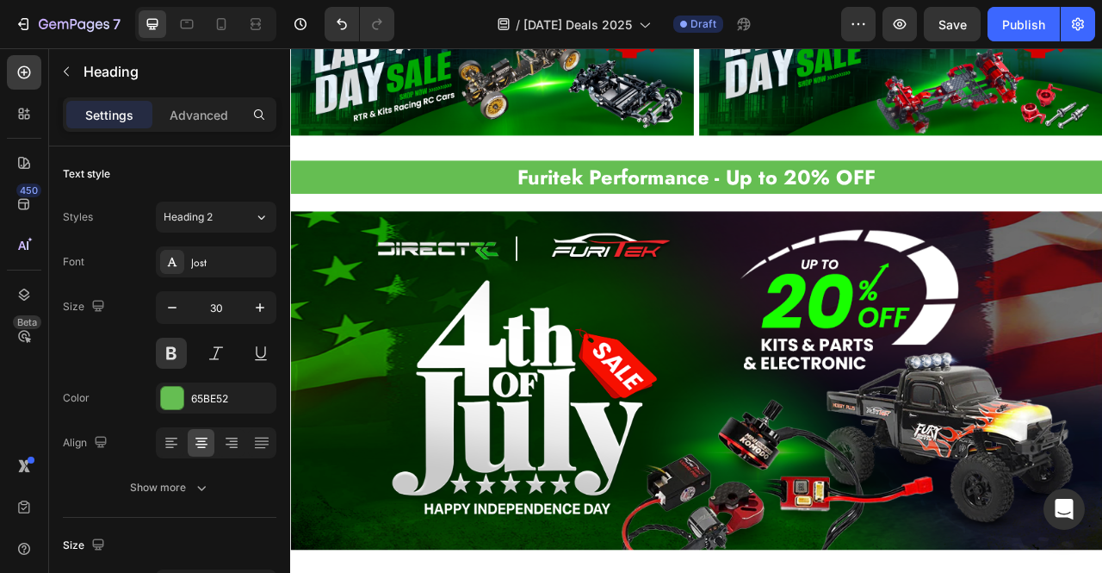
scroll to position [2249, 0]
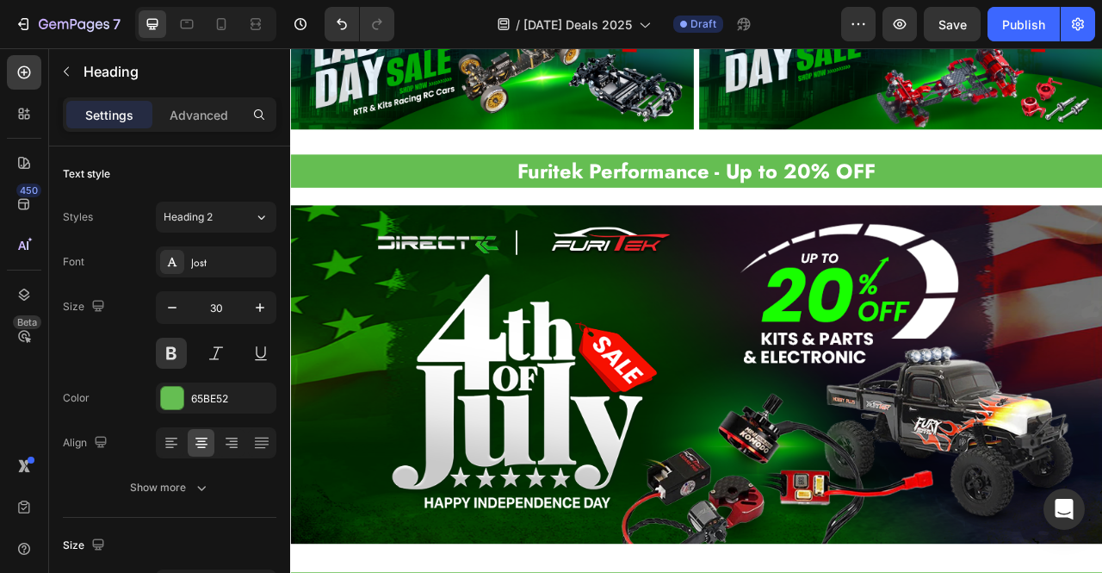
click at [838, 407] on img at bounding box center [806, 463] width 1033 height 430
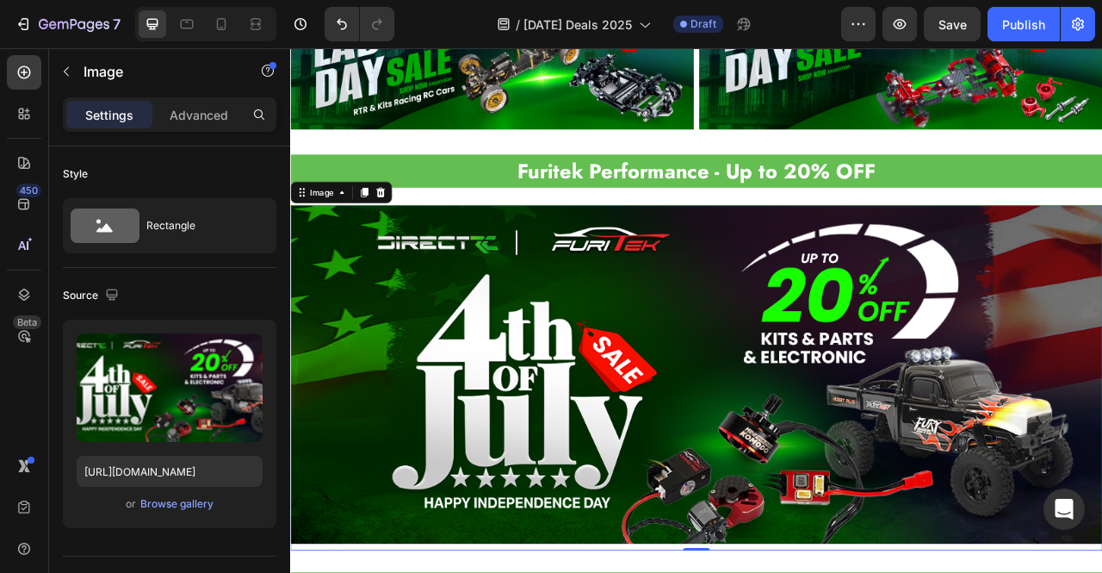
click at [672, 313] on img at bounding box center [806, 463] width 1033 height 430
click at [604, 503] on img at bounding box center [806, 463] width 1033 height 430
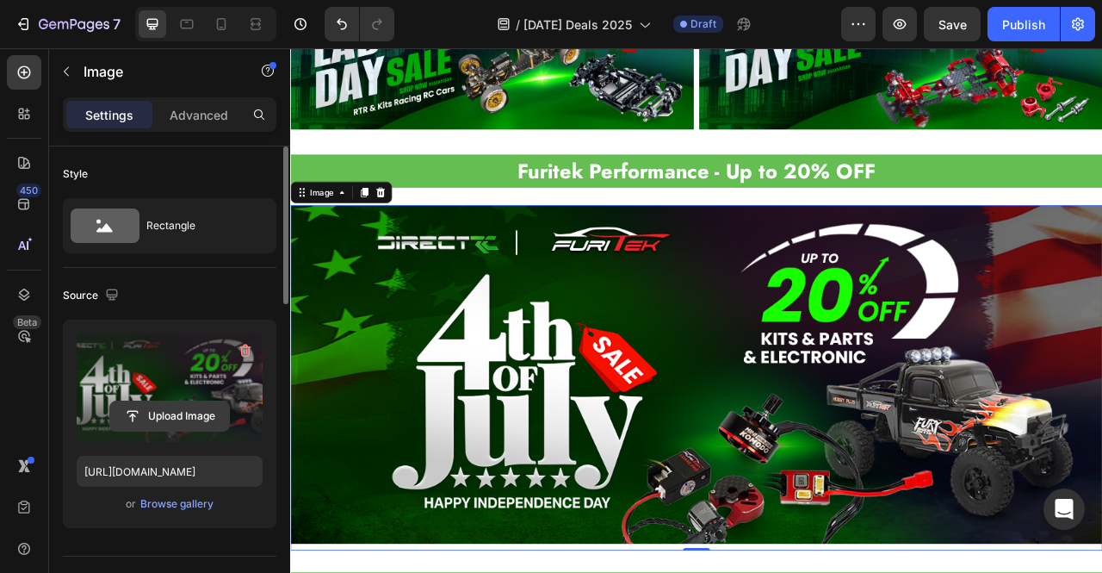
click at [170, 413] on input "file" at bounding box center [169, 415] width 119 height 29
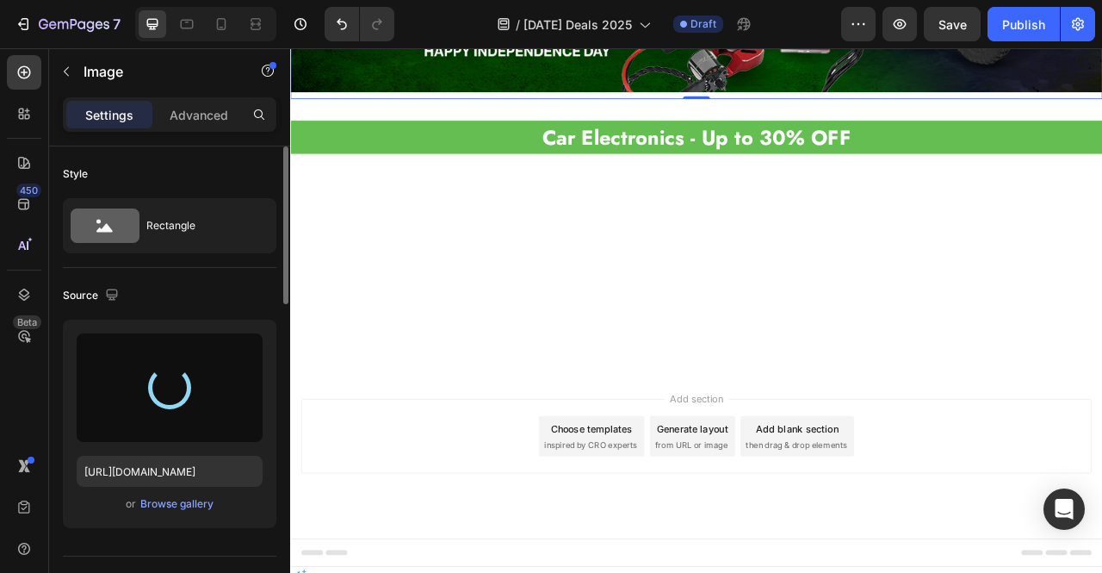
scroll to position [2851, 0]
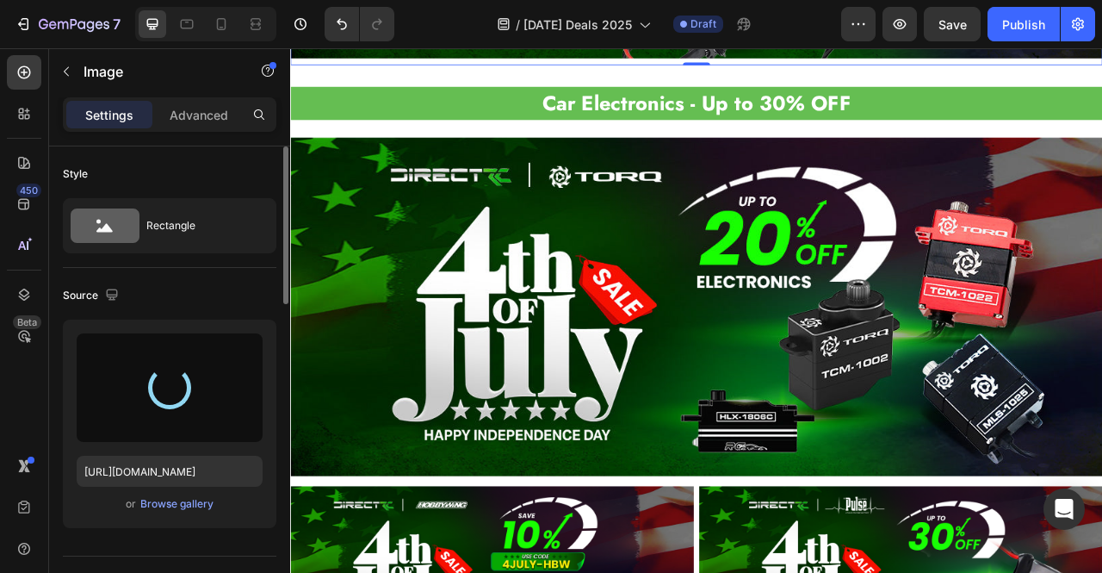
type input "[URL][DOMAIN_NAME]"
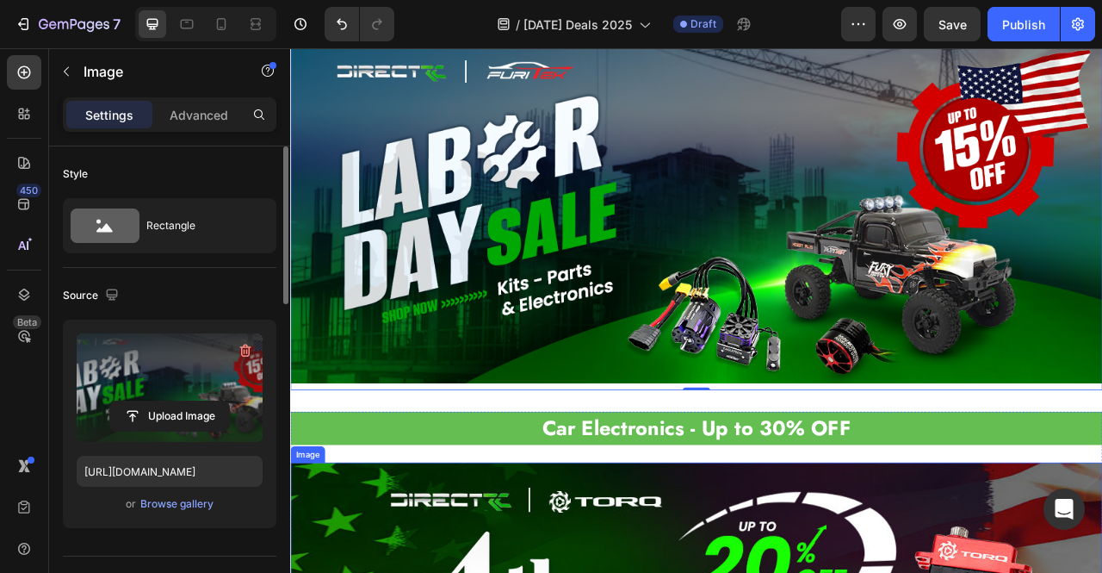
scroll to position [2335, 0]
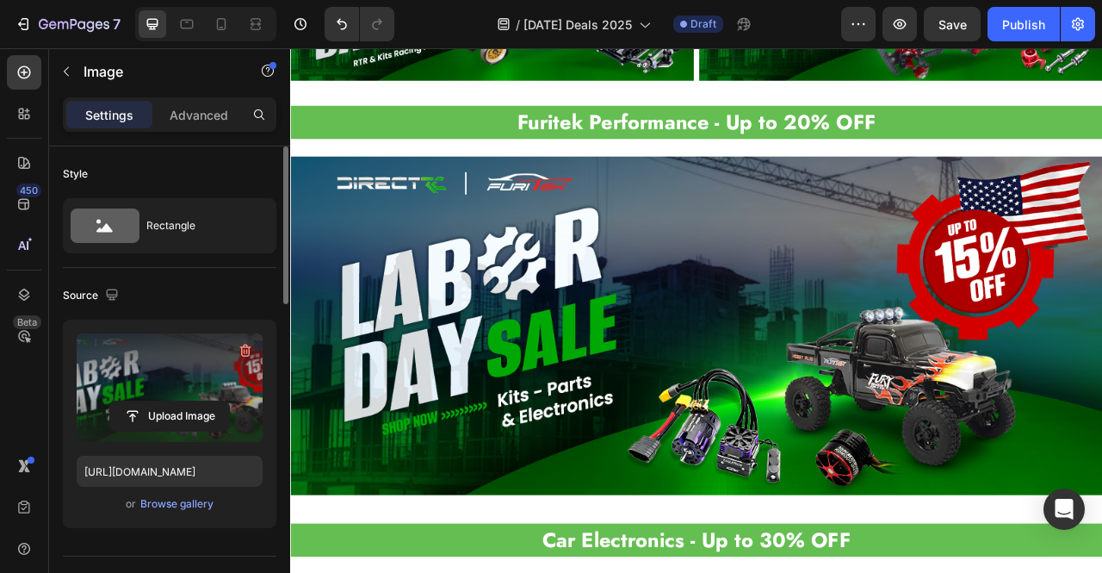
click at [746, 412] on img at bounding box center [806, 401] width 1033 height 430
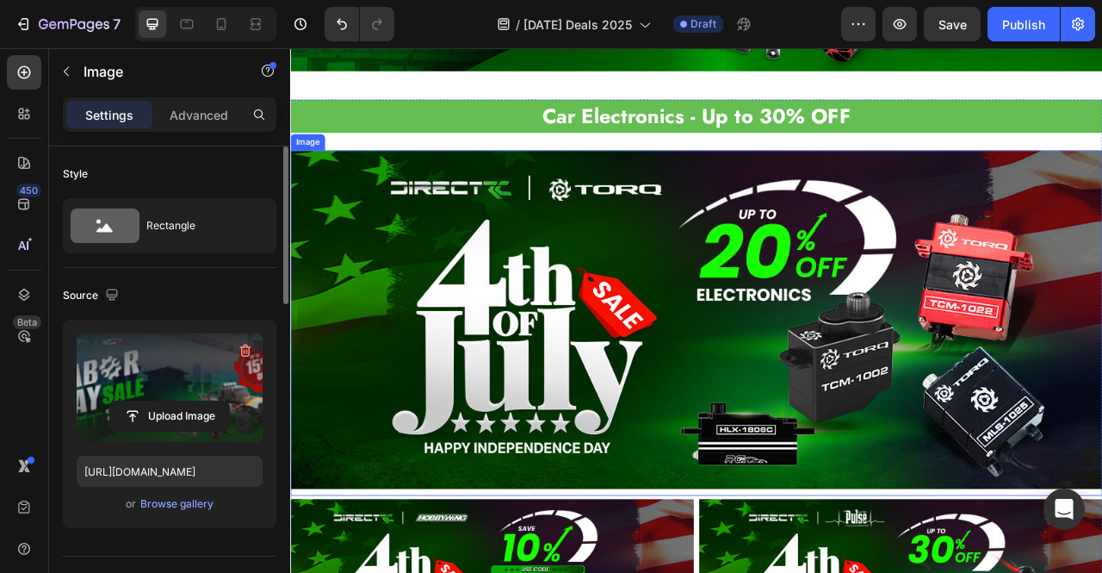
scroll to position [2834, 0]
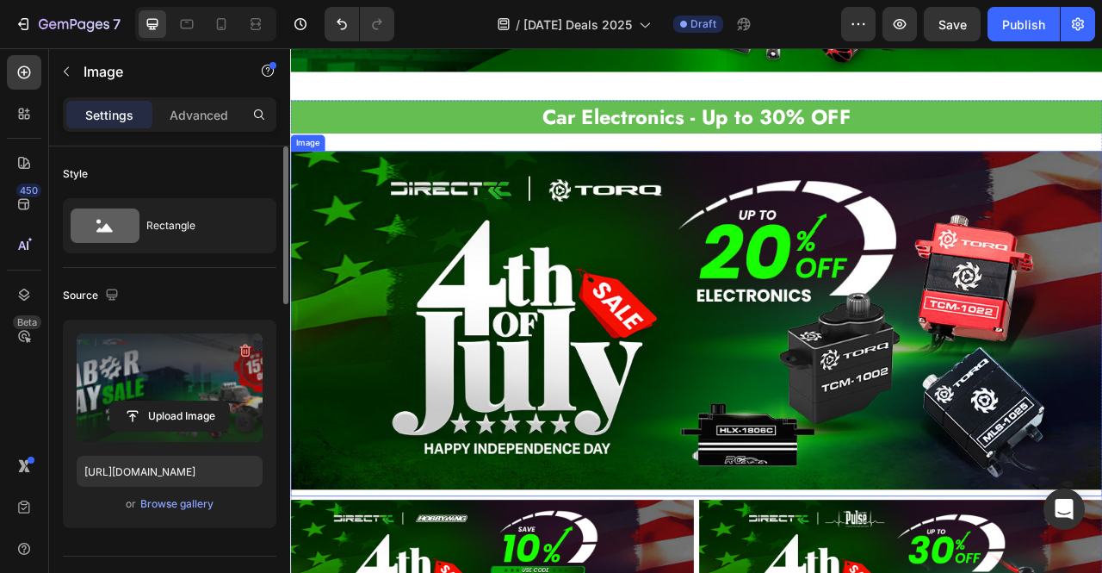
click at [832, 326] on img at bounding box center [806, 394] width 1033 height 430
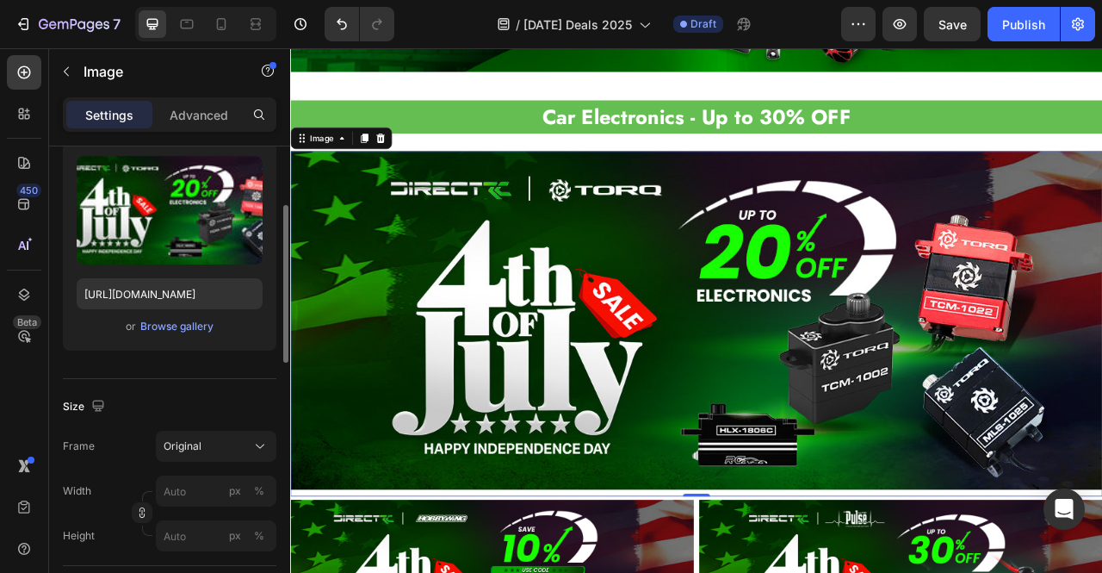
click at [800, 331] on img at bounding box center [806, 394] width 1033 height 430
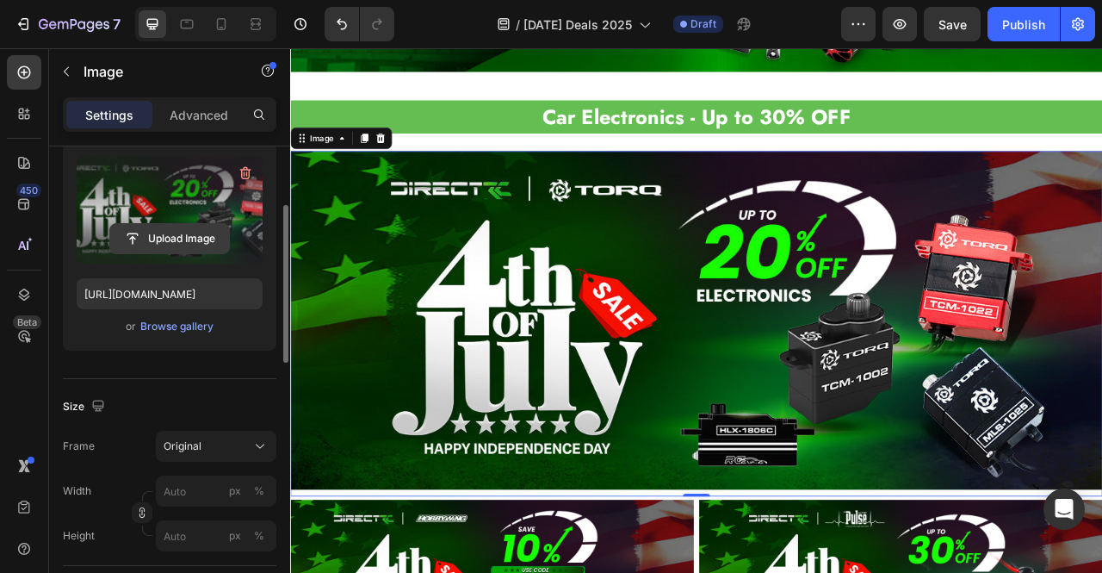
click at [182, 243] on input "file" at bounding box center [169, 238] width 119 height 29
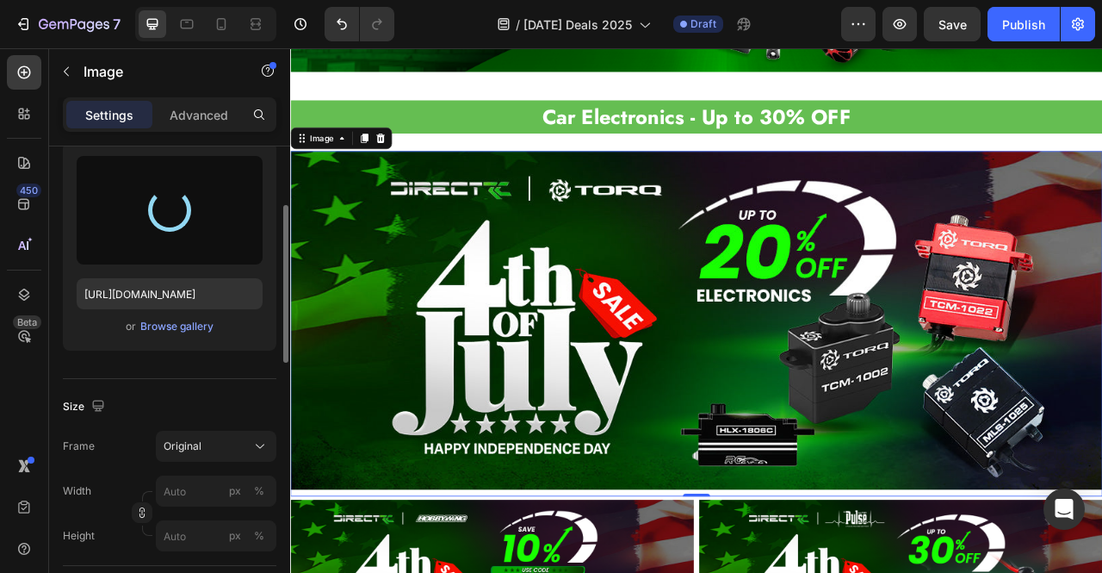
type input "[URL][DOMAIN_NAME]"
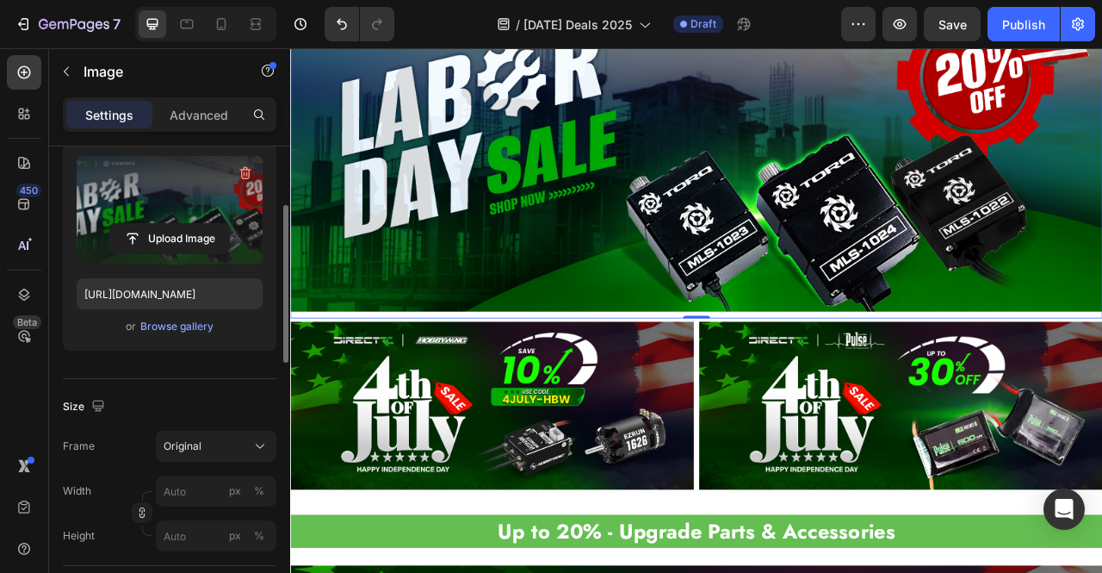
scroll to position [3056, 0]
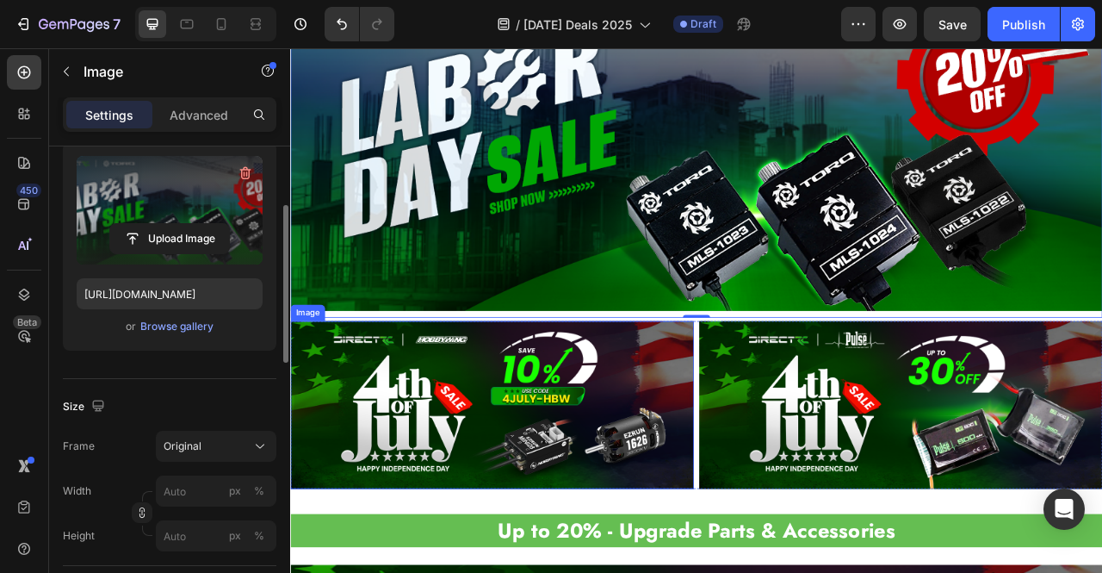
click at [707, 480] on img at bounding box center [546, 502] width 513 height 214
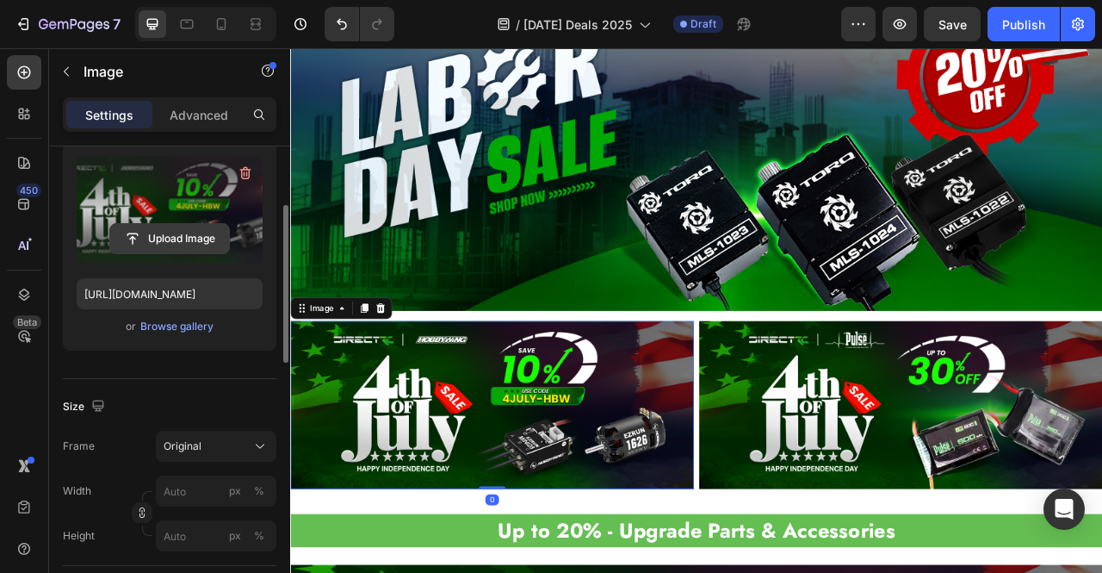
click at [200, 245] on input "file" at bounding box center [169, 238] width 119 height 29
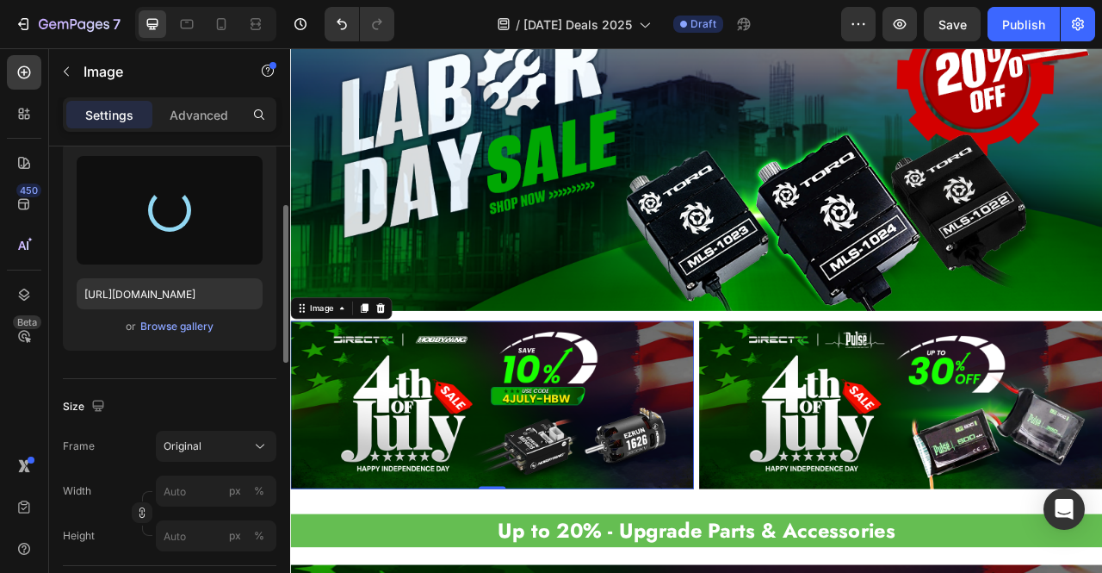
type input "[URL][DOMAIN_NAME]"
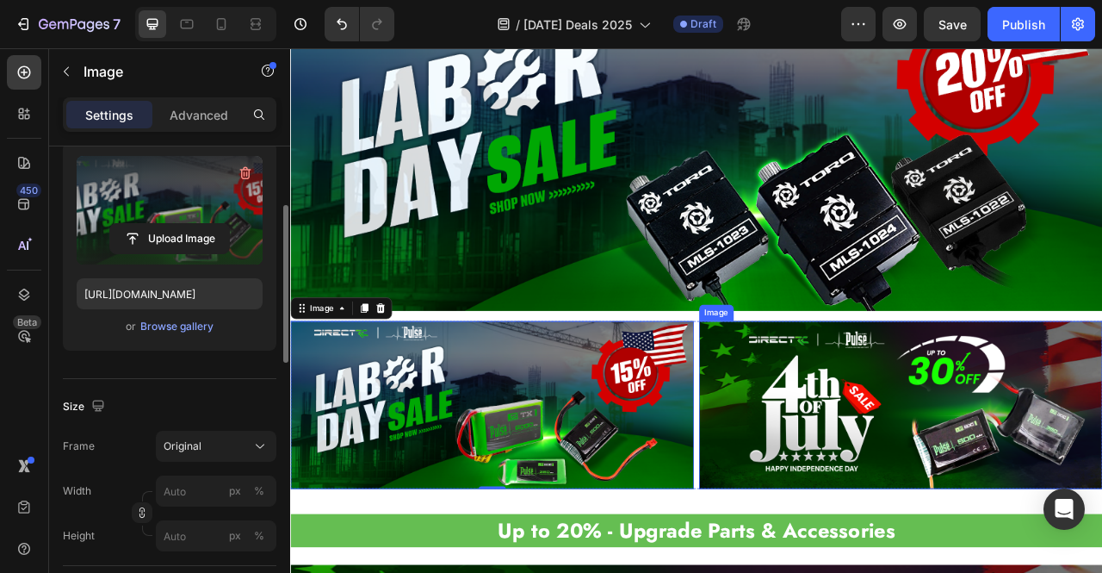
click at [959, 464] on img at bounding box center [1066, 502] width 513 height 214
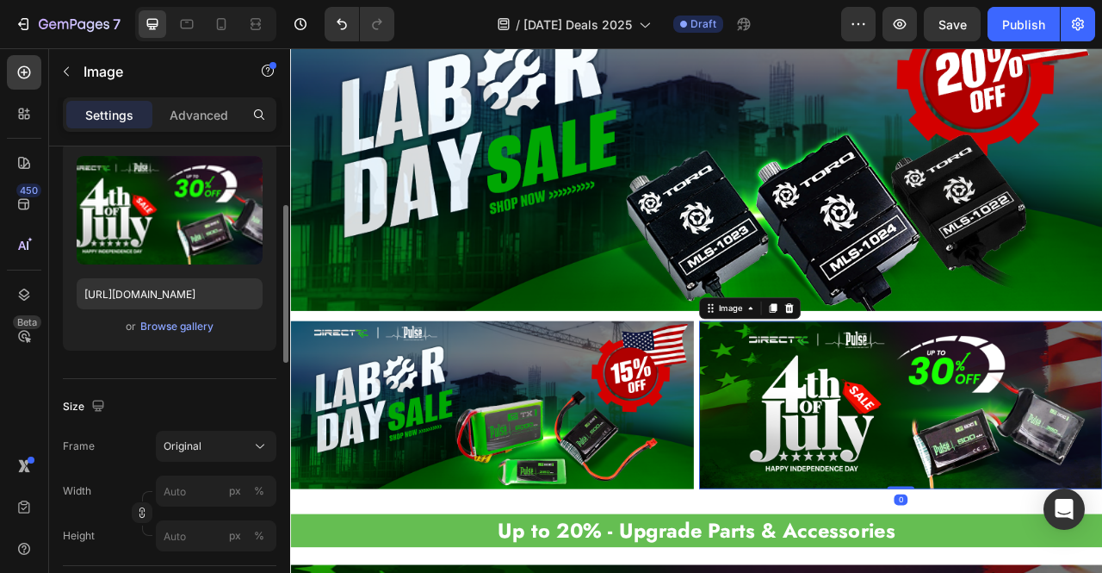
click at [833, 507] on img at bounding box center [1066, 502] width 513 height 214
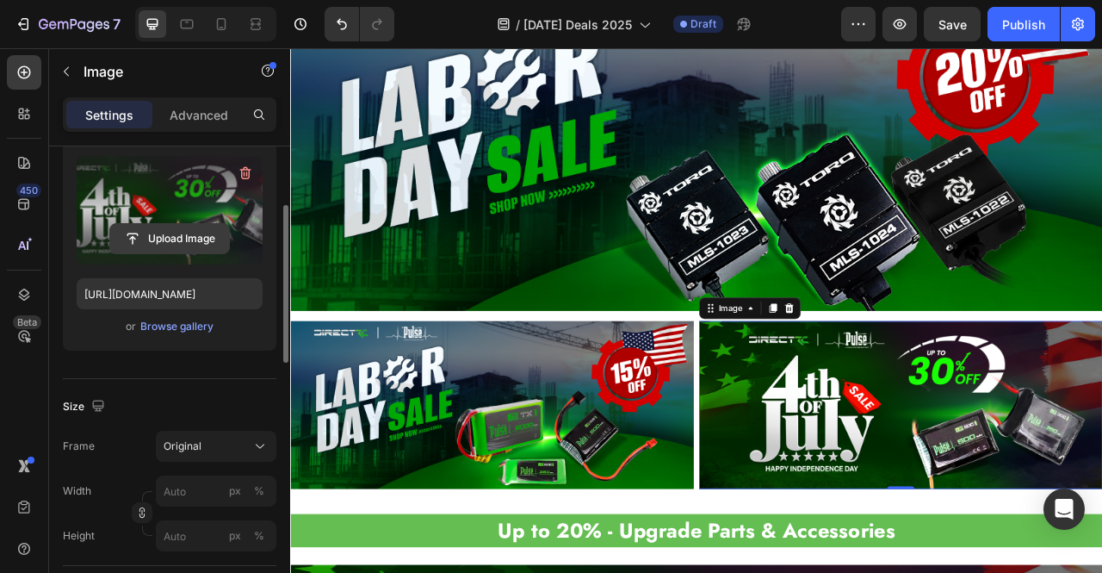
click at [159, 239] on input "file" at bounding box center [169, 238] width 119 height 29
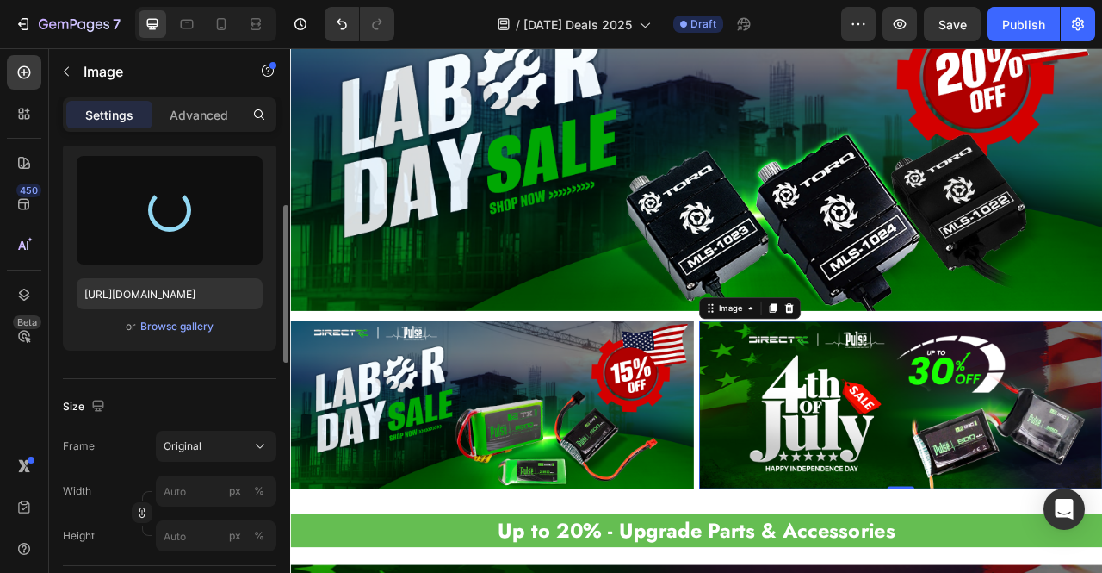
type input "[URL][DOMAIN_NAME]"
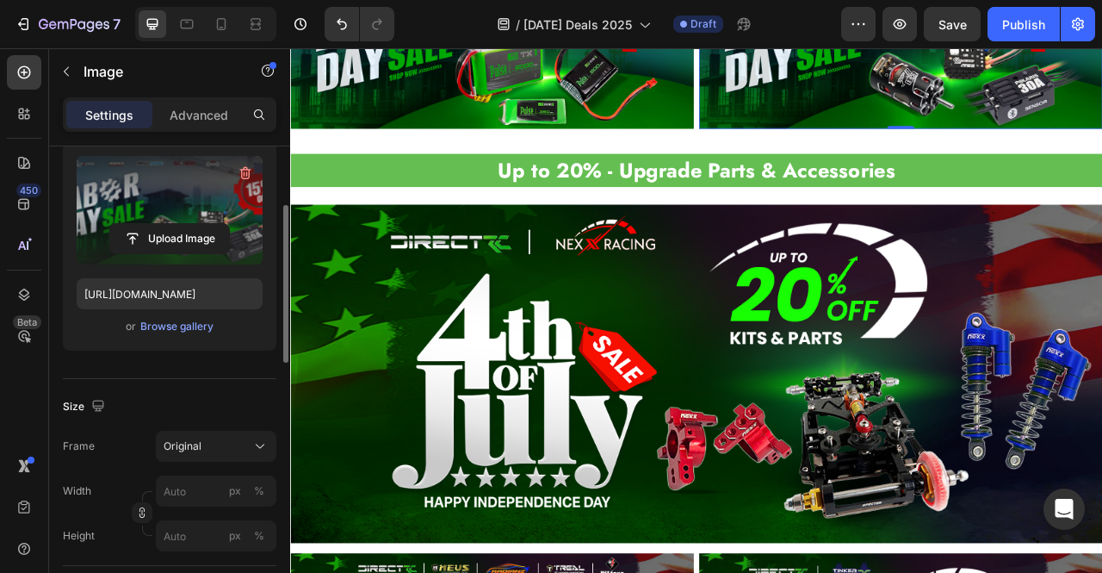
scroll to position [3515, 0]
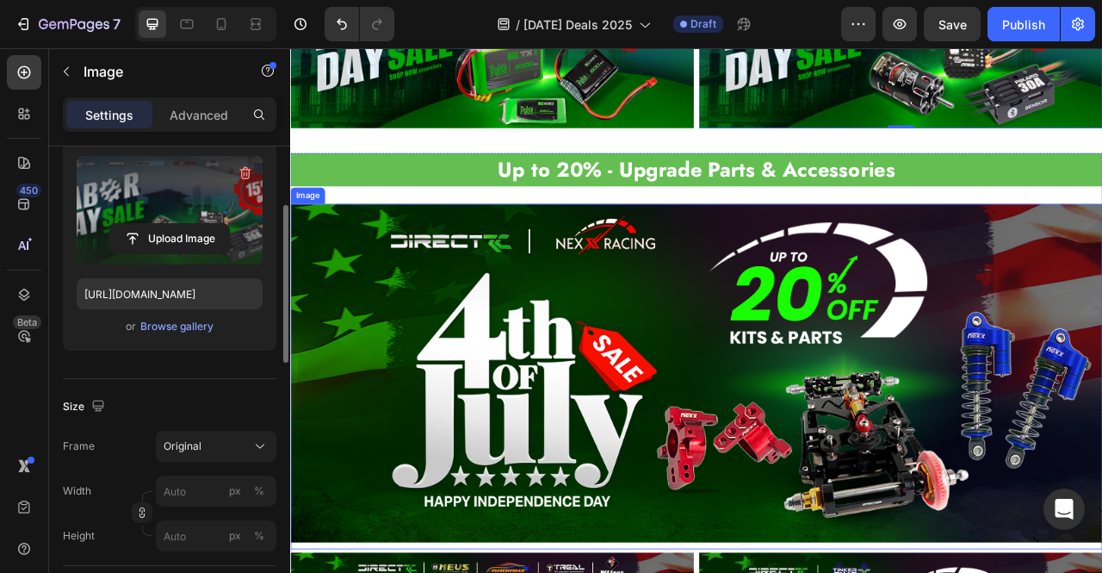
click at [861, 378] on img at bounding box center [806, 461] width 1033 height 430
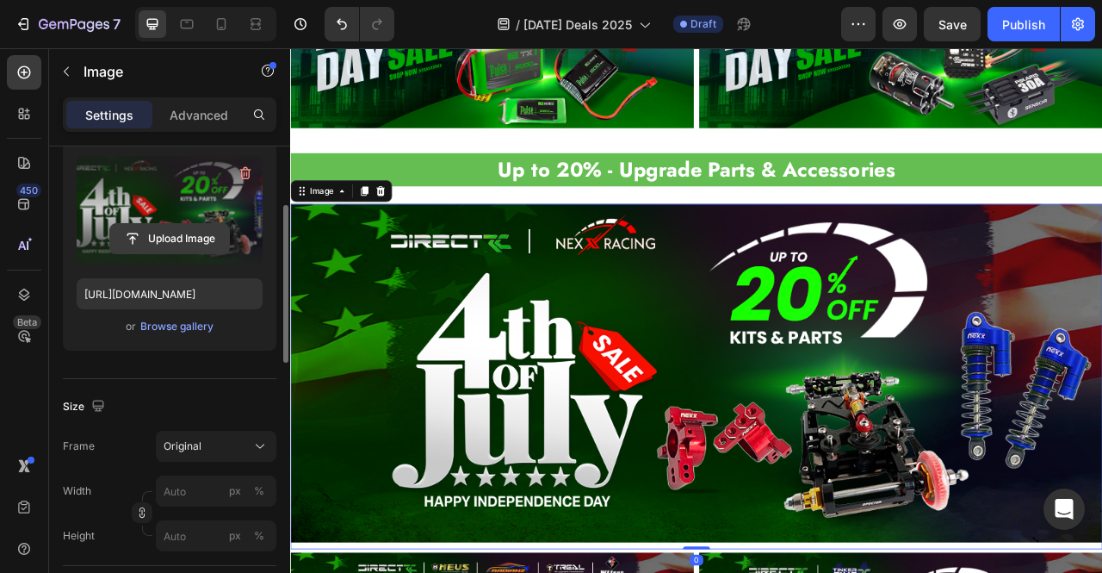
click at [186, 244] on input "file" at bounding box center [169, 238] width 119 height 29
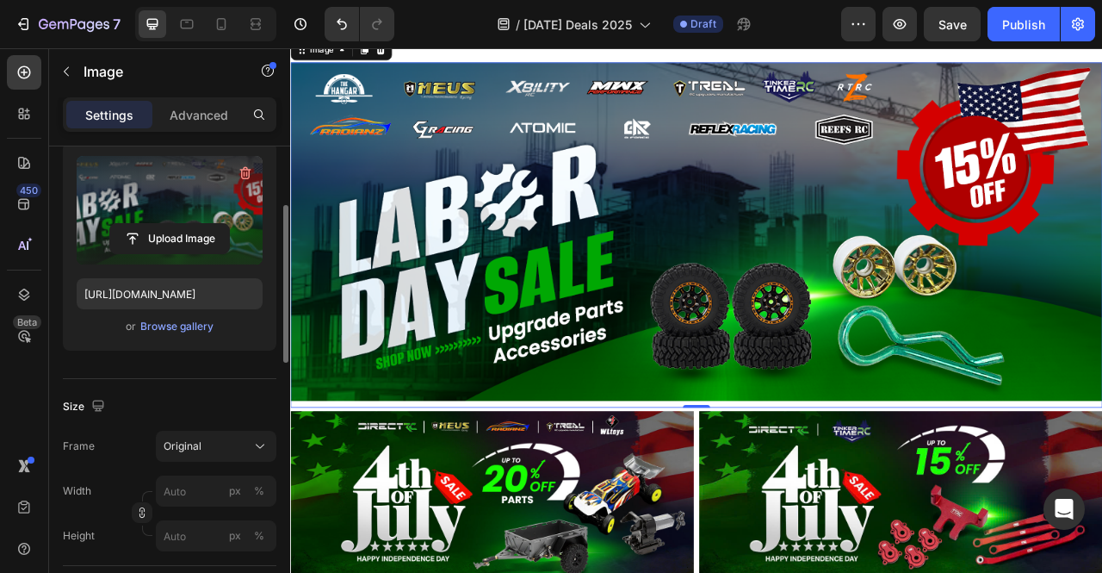
scroll to position [3675, 0]
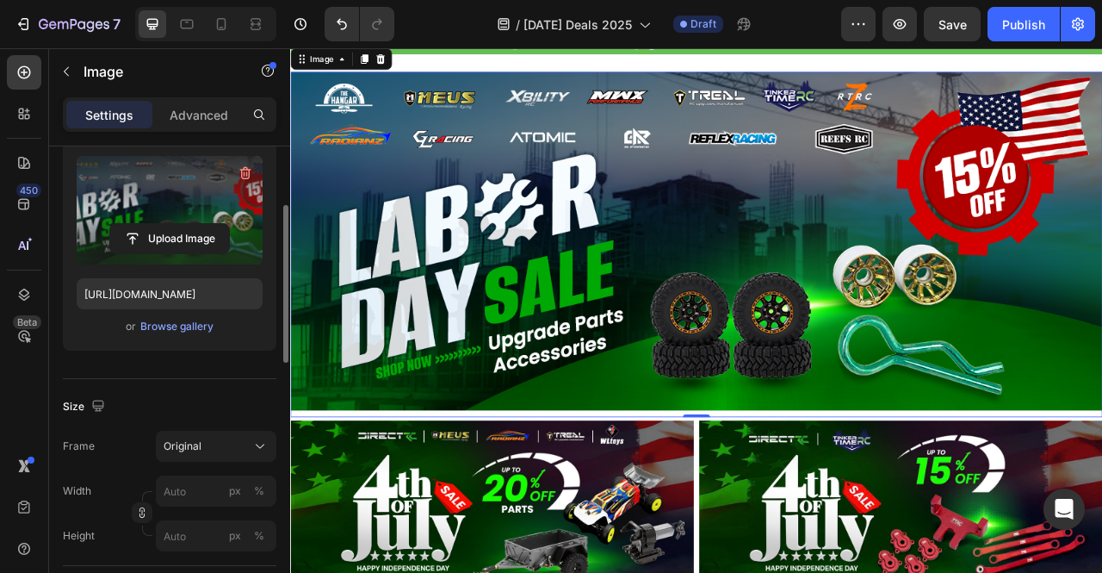
click at [943, 245] on img at bounding box center [806, 293] width 1033 height 430
click at [193, 231] on input "file" at bounding box center [169, 238] width 119 height 29
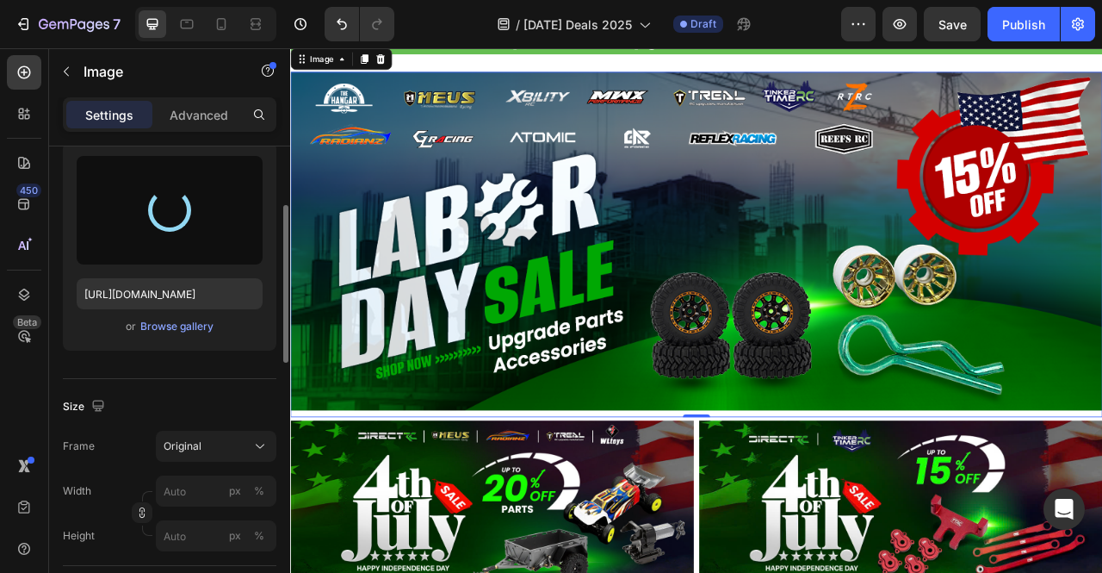
type input "[URL][DOMAIN_NAME]"
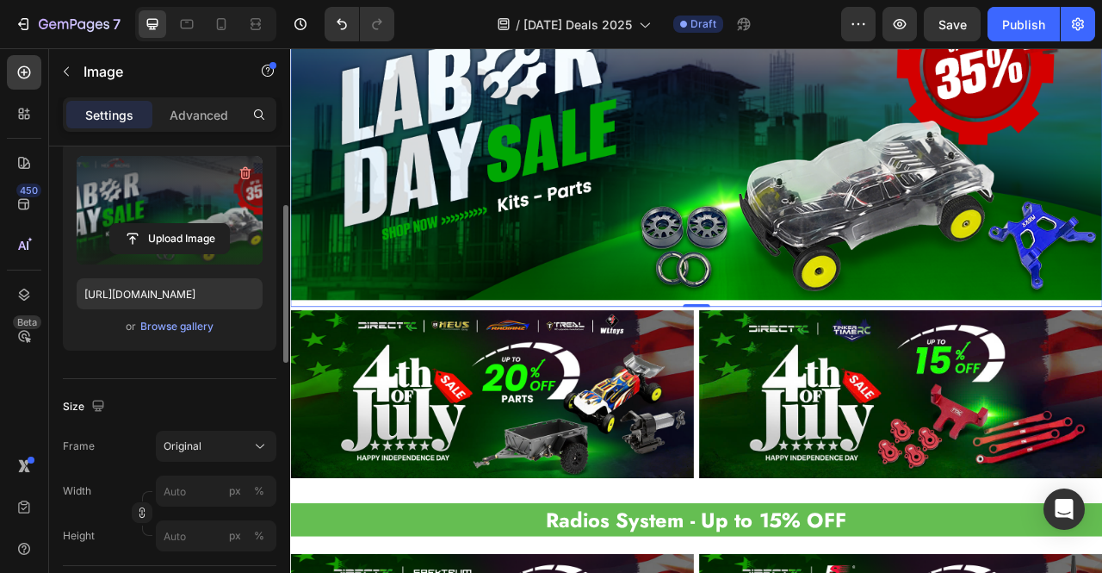
scroll to position [3848, 0]
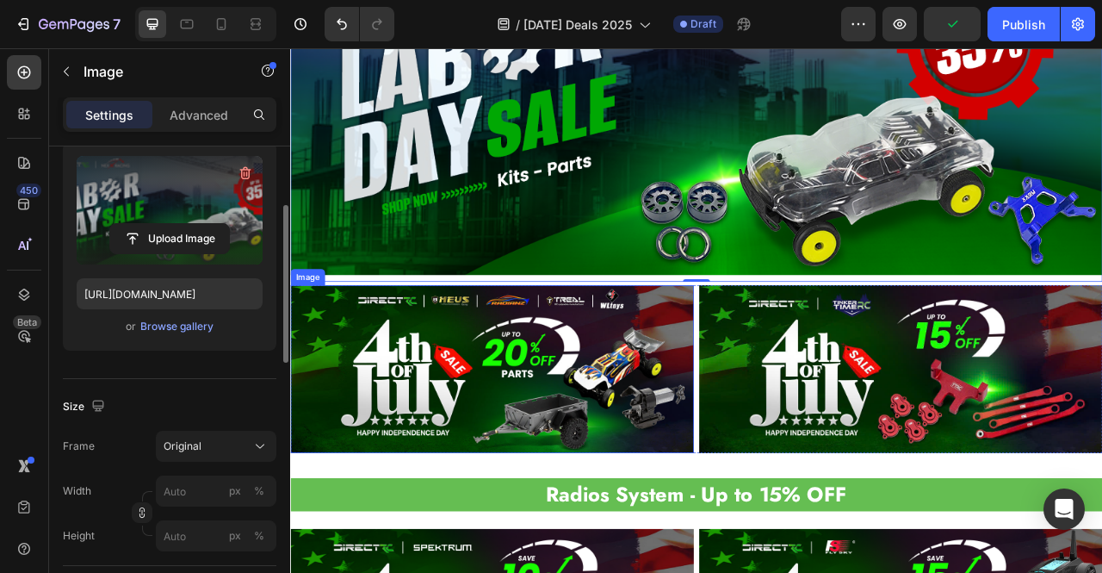
click at [711, 406] on img at bounding box center [546, 457] width 513 height 214
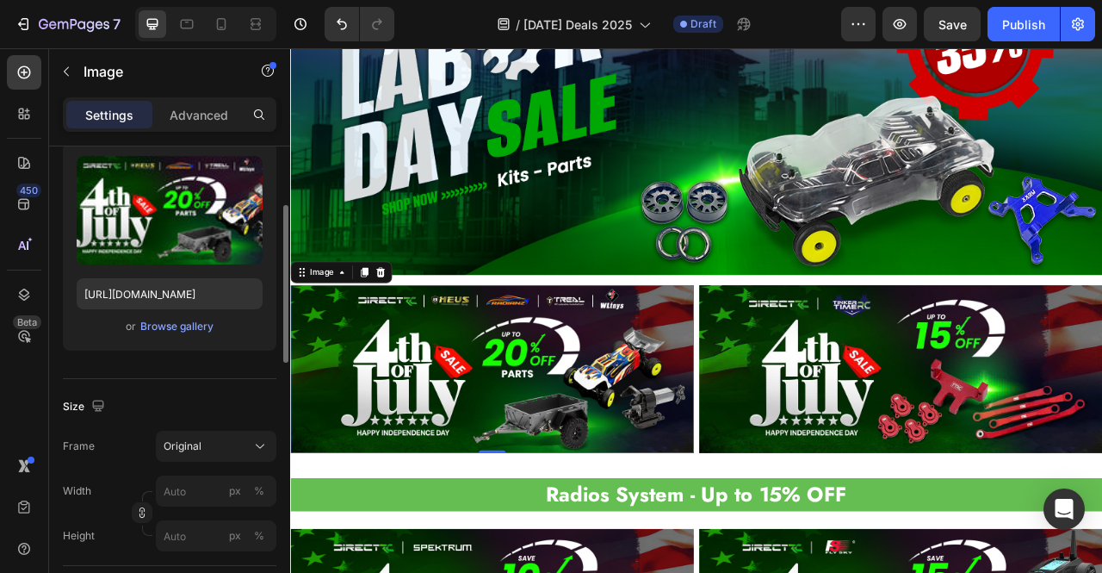
click at [617, 430] on img at bounding box center [546, 457] width 513 height 214
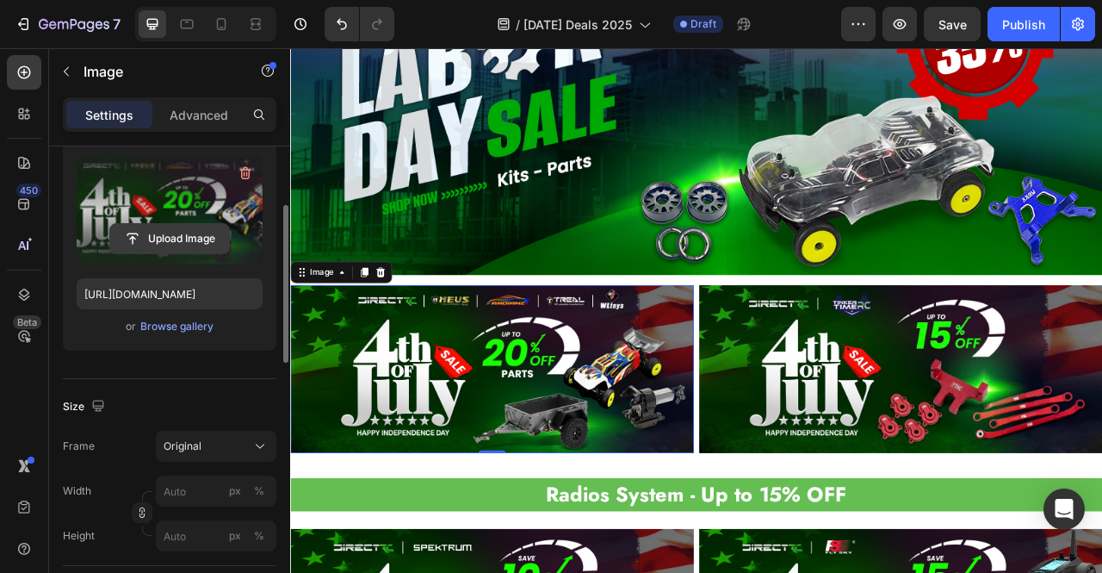
click at [170, 242] on input "file" at bounding box center [169, 238] width 119 height 29
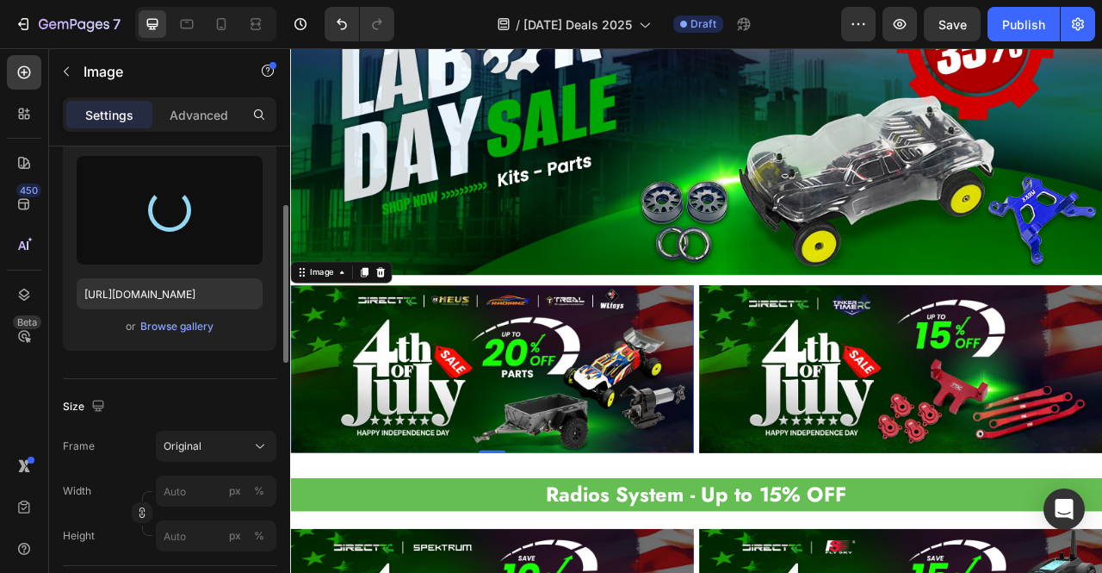
type input "[URL][DOMAIN_NAME]"
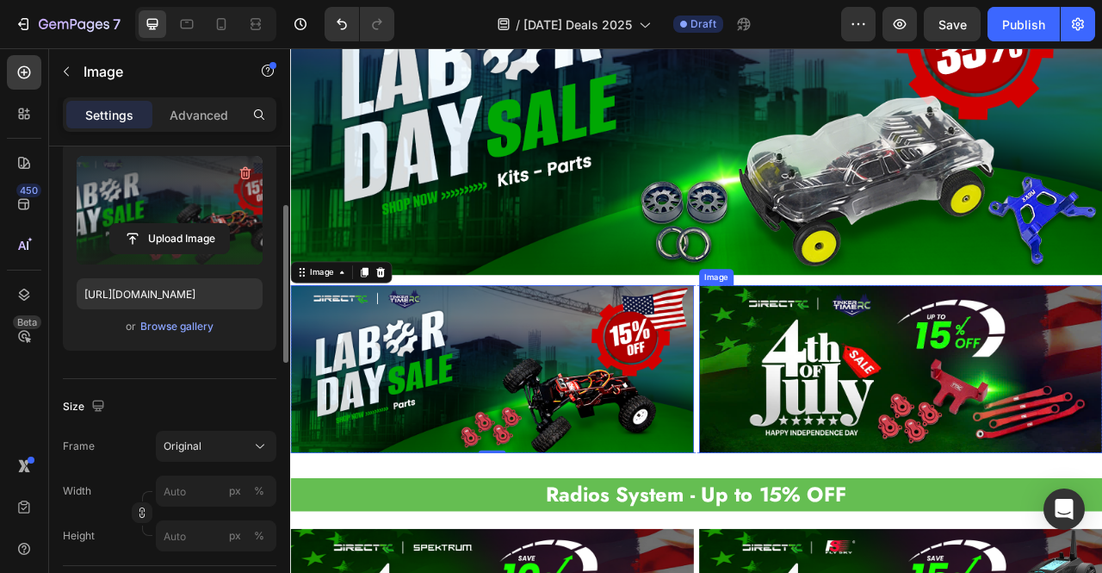
click at [971, 455] on img at bounding box center [1066, 457] width 513 height 214
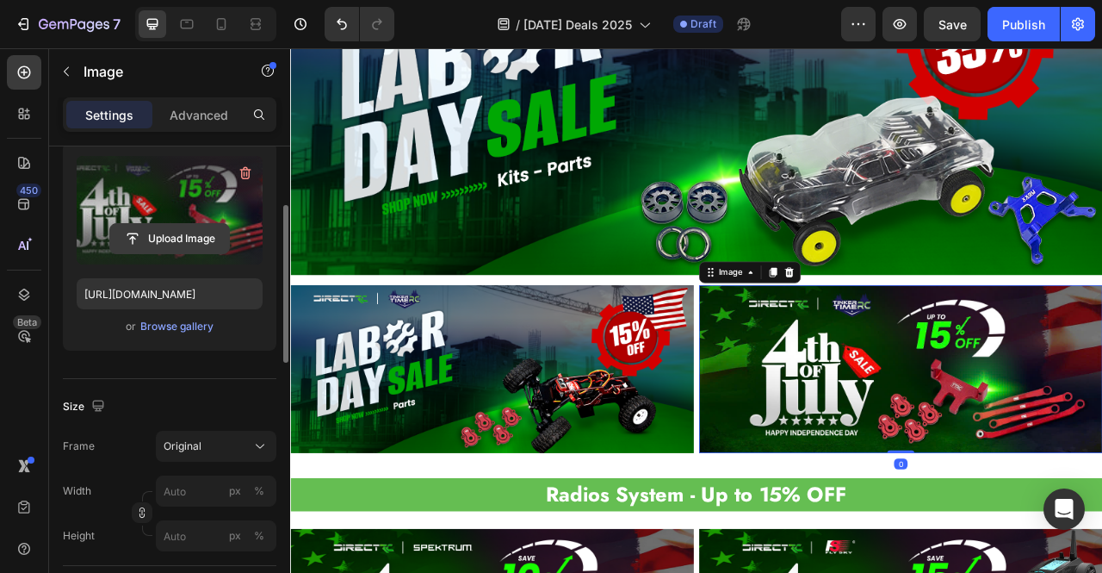
click at [183, 244] on input "file" at bounding box center [169, 238] width 119 height 29
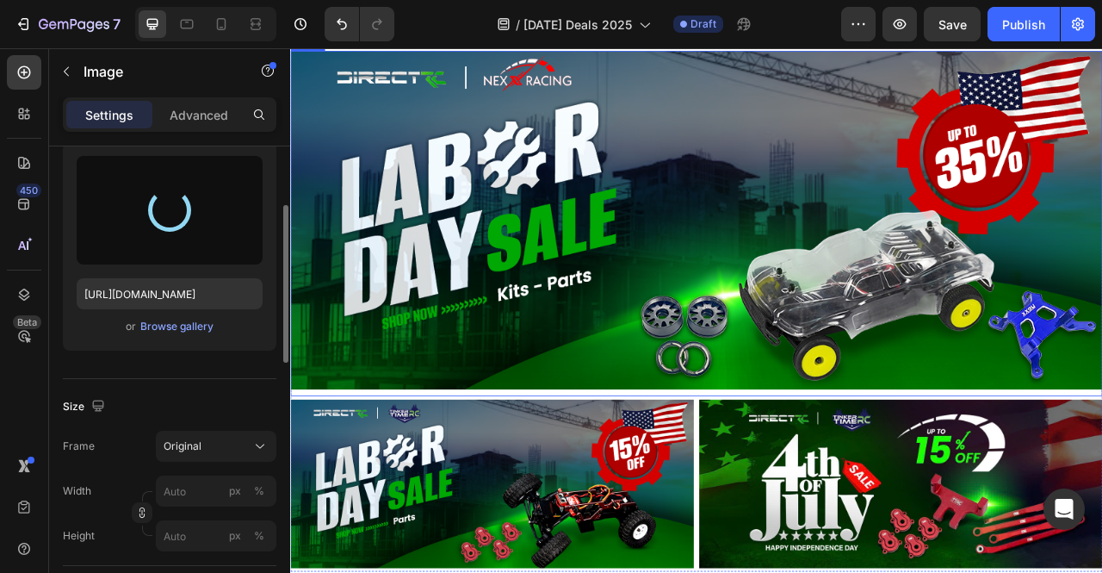
scroll to position [3331, 0]
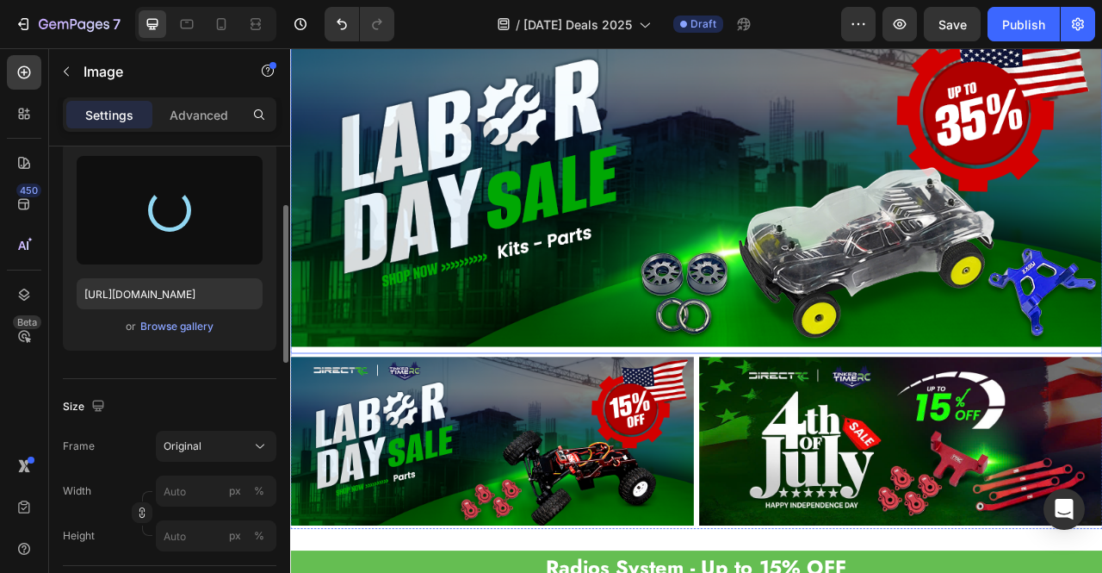
type input "[URL][DOMAIN_NAME]"
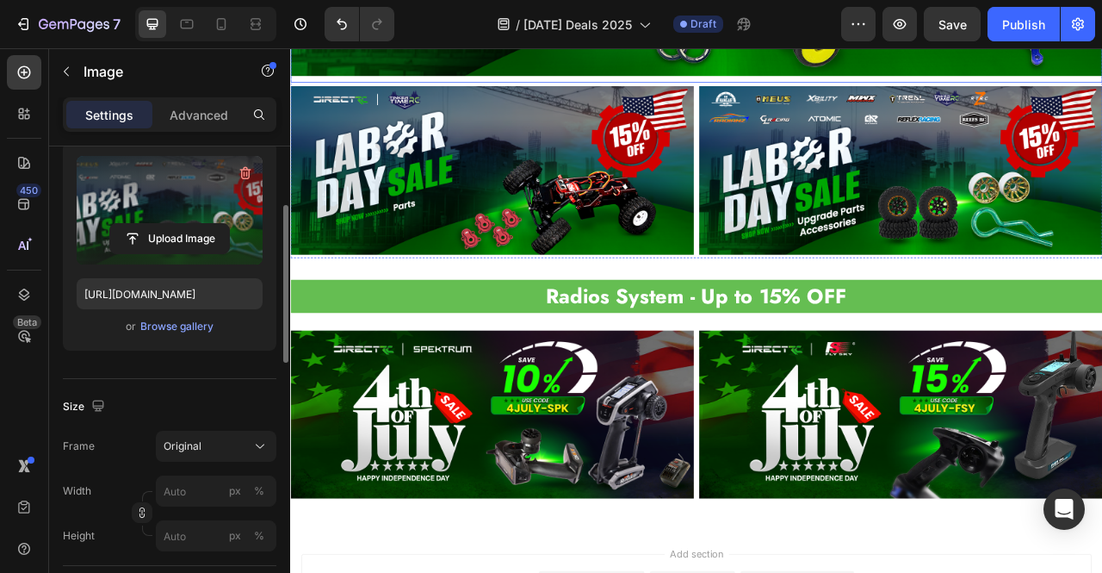
scroll to position [3761, 0]
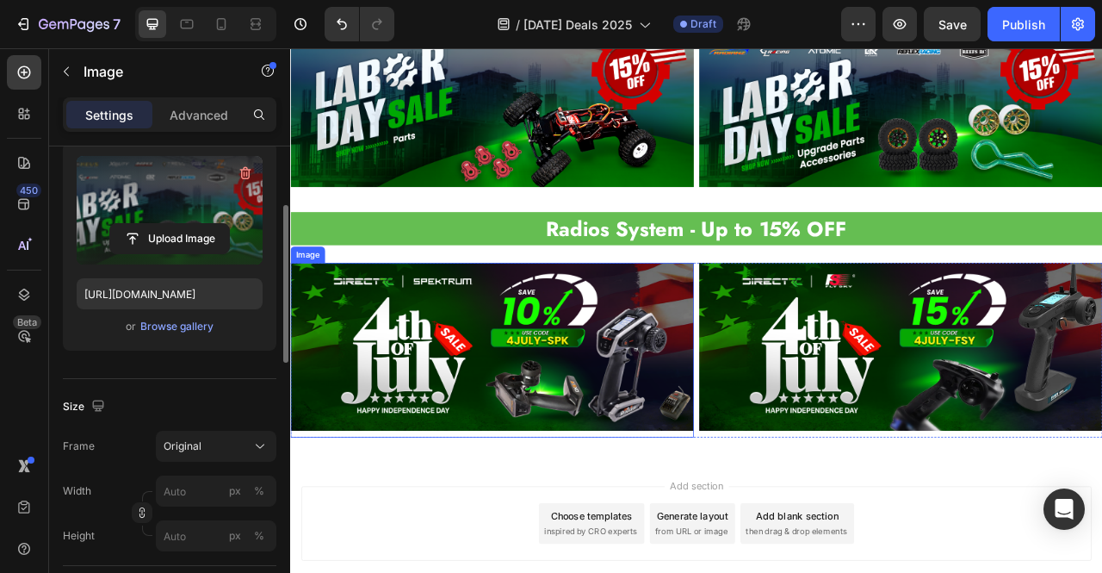
click at [893, 401] on img at bounding box center [1066, 428] width 513 height 214
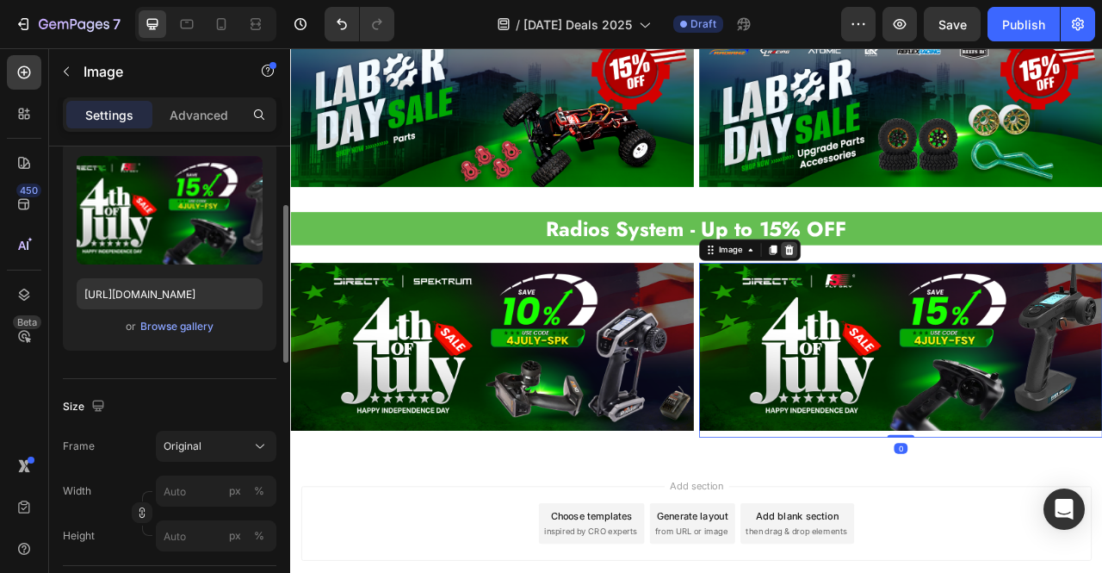
click at [918, 298] on icon at bounding box center [925, 305] width 14 height 14
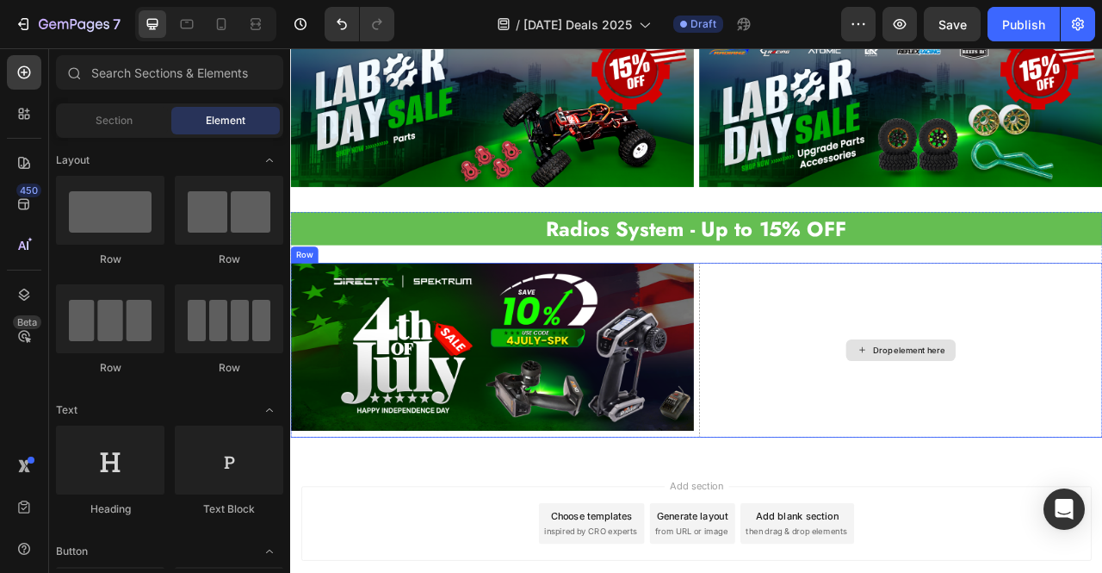
click at [1025, 348] on div "Drop element here" at bounding box center [1066, 432] width 513 height 222
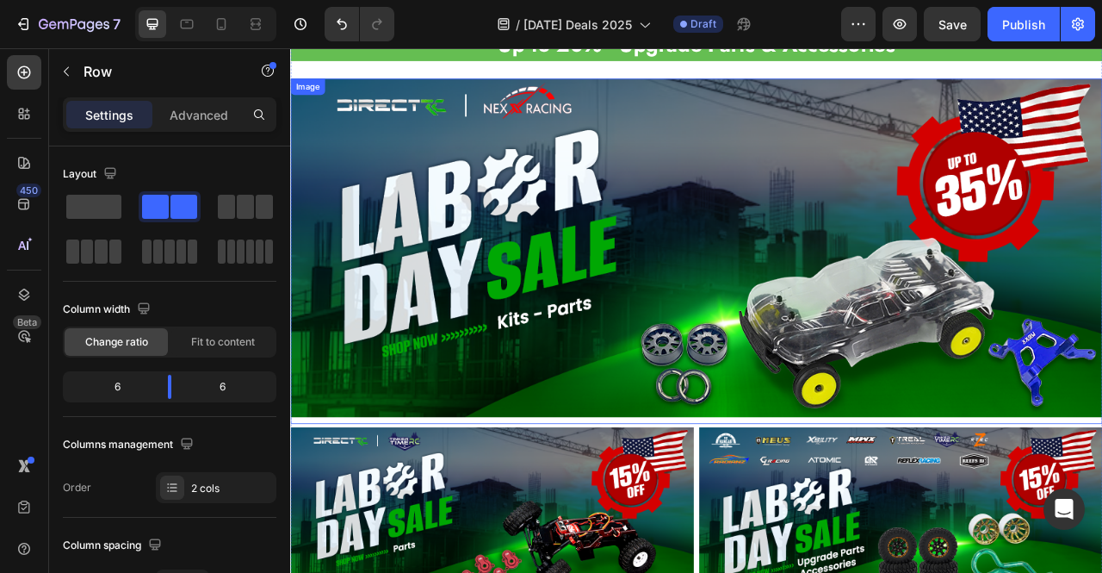
scroll to position [3239, 0]
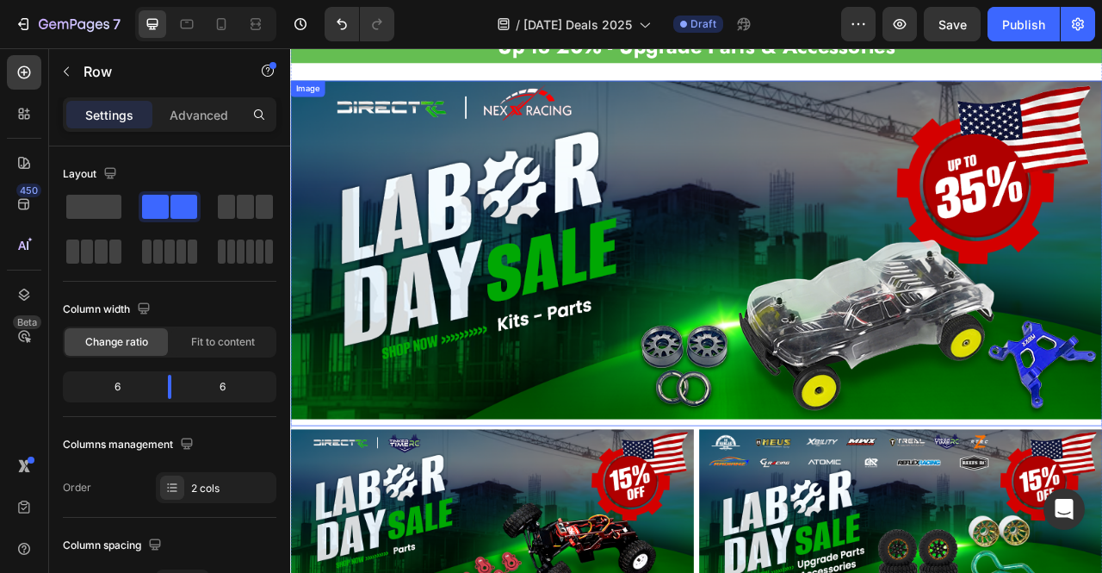
click at [754, 344] on img at bounding box center [806, 305] width 1033 height 430
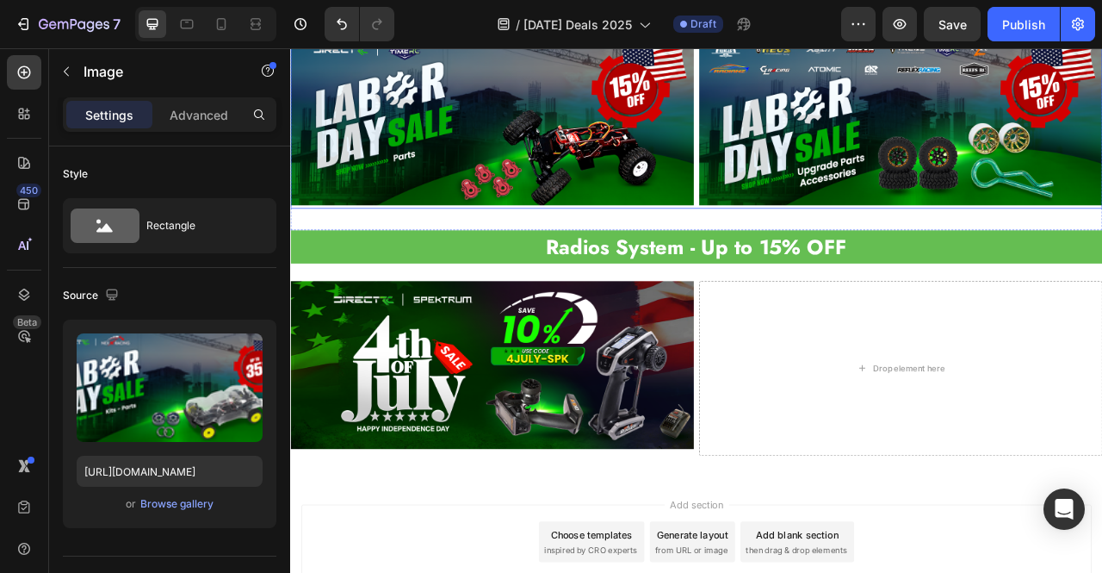
scroll to position [3074, 0]
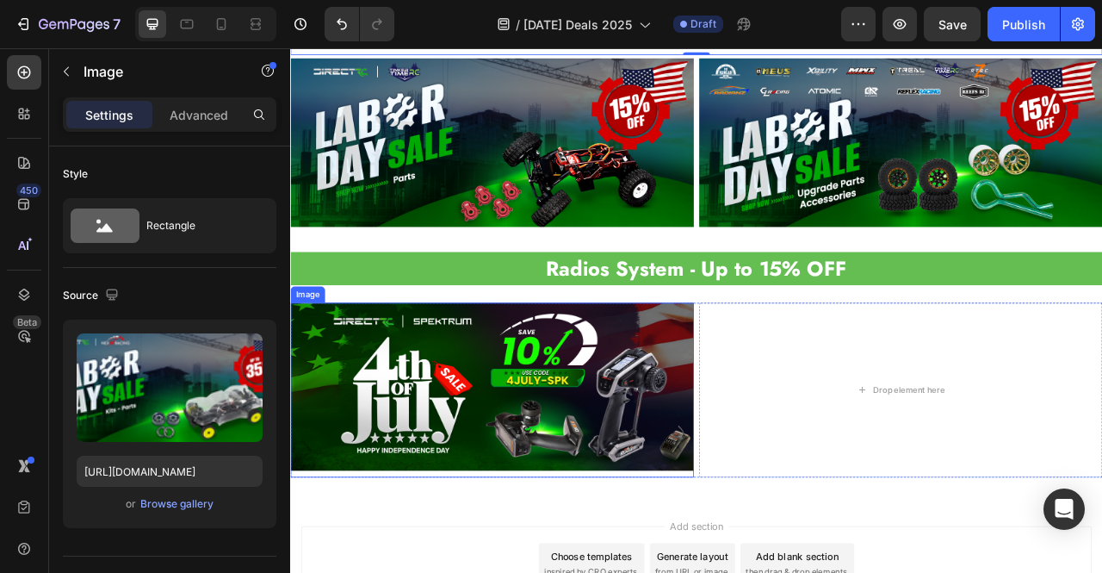
click at [422, 387] on img at bounding box center [546, 479] width 513 height 214
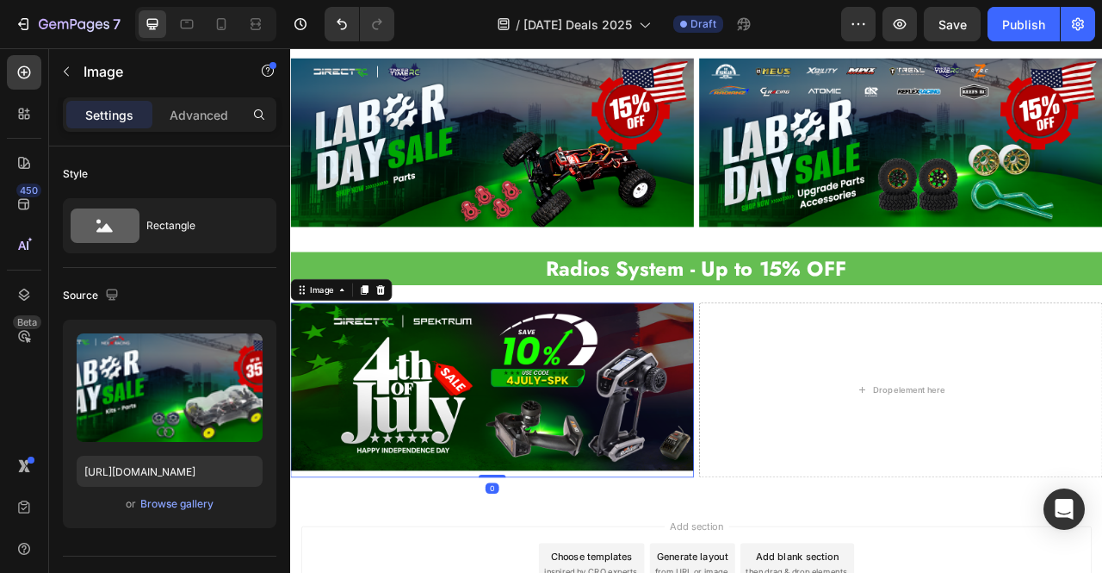
scroll to position [177, 0]
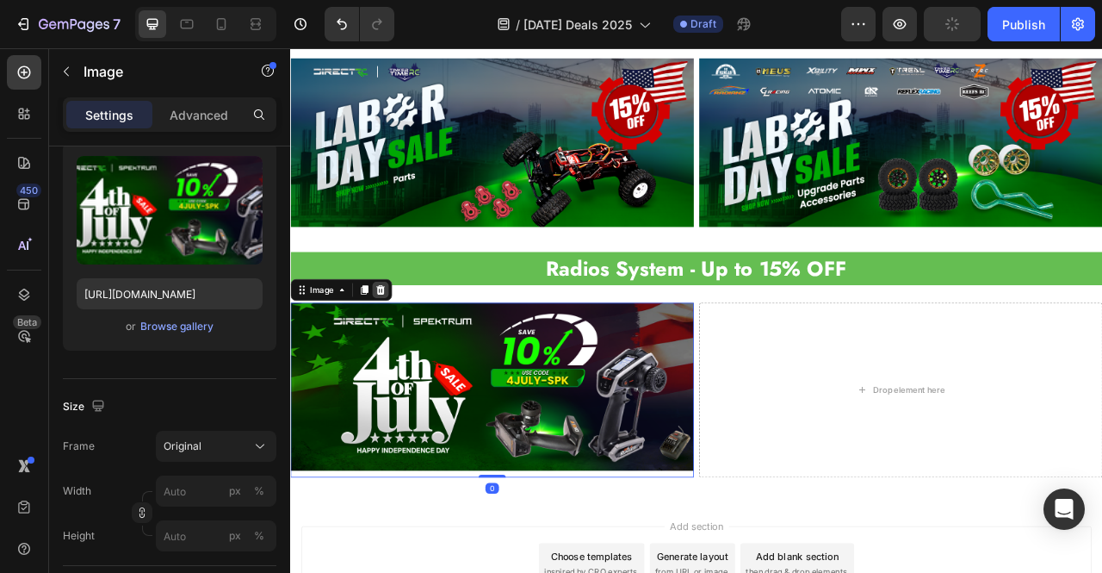
click at [412, 345] on div at bounding box center [404, 355] width 21 height 21
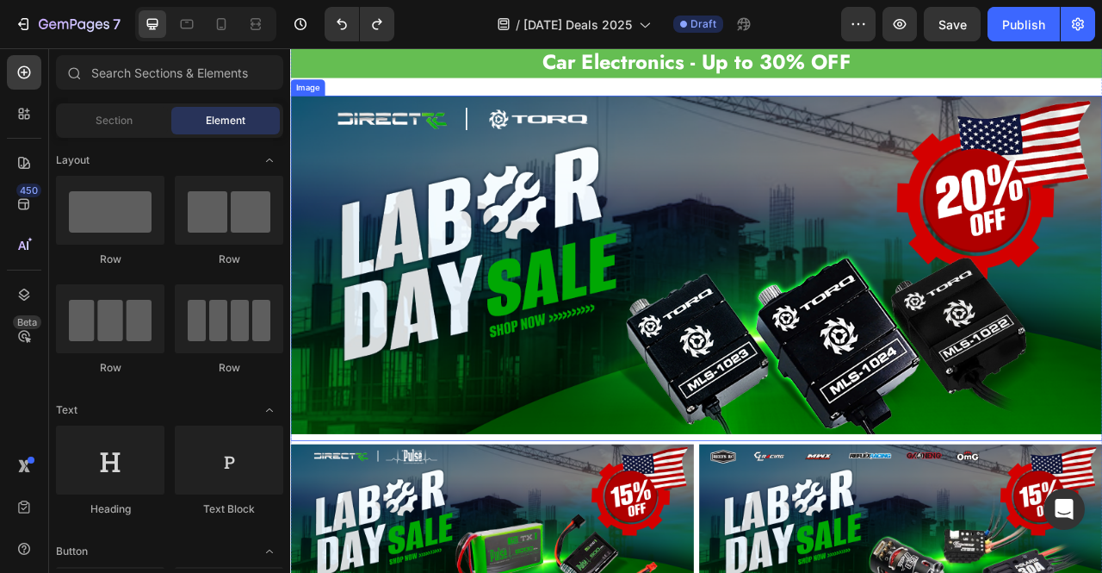
scroll to position [2472, 0]
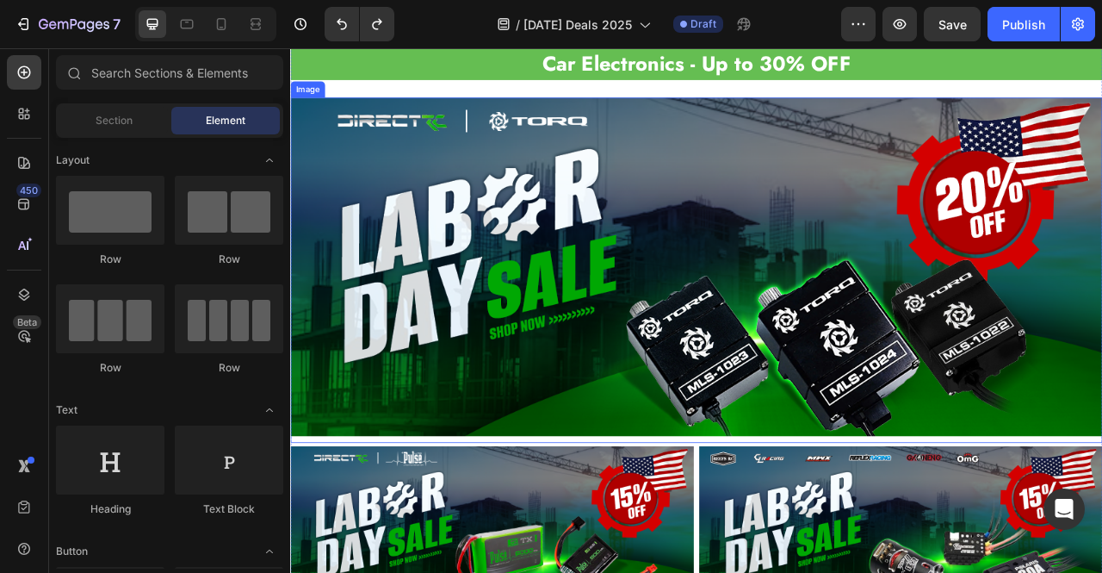
click at [694, 419] on img at bounding box center [806, 326] width 1033 height 430
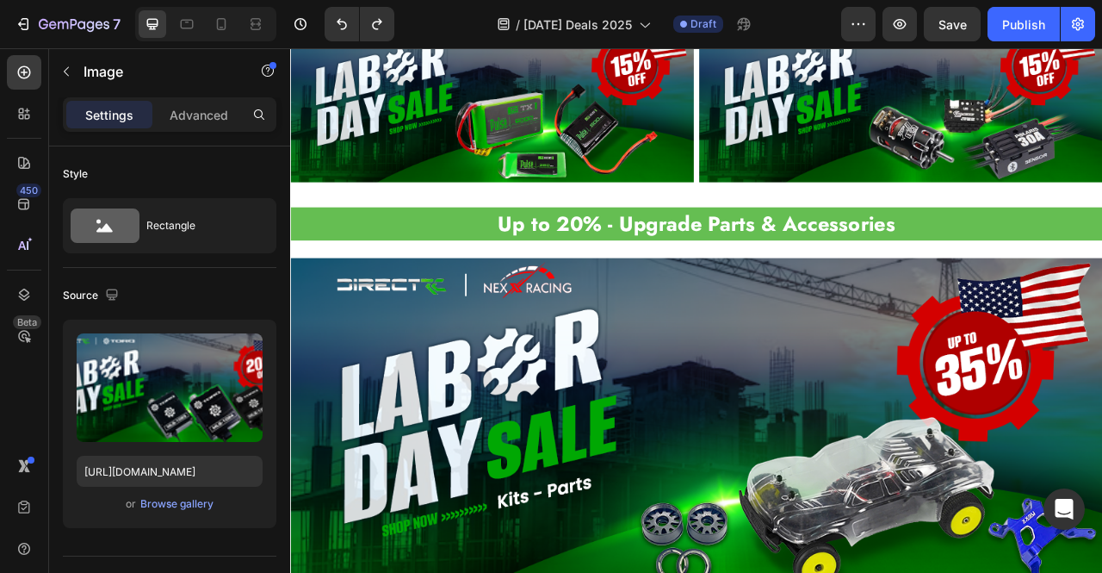
scroll to position [2300, 0]
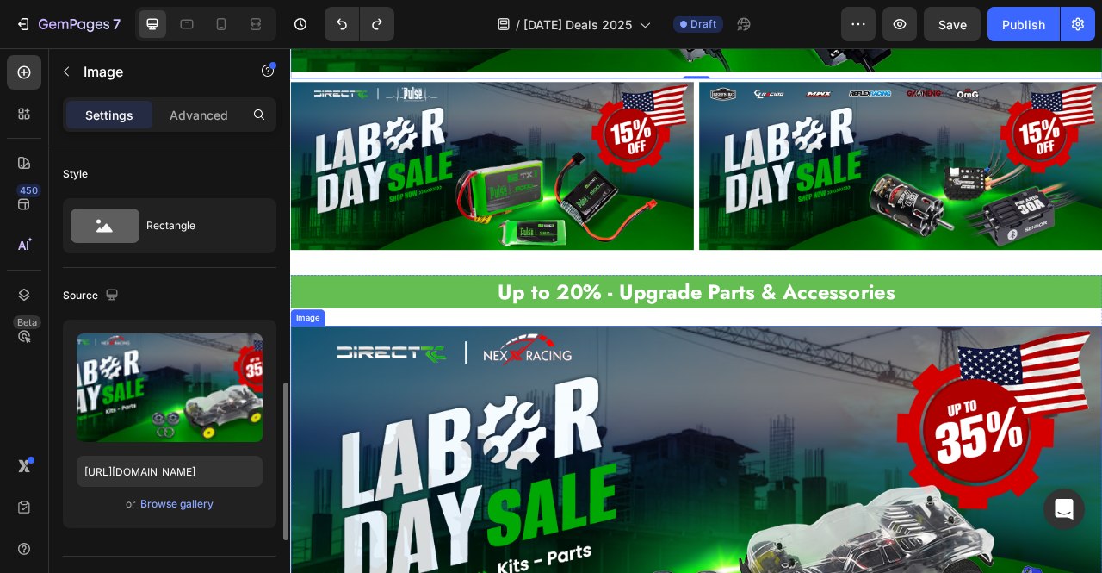
scroll to position [177, 0]
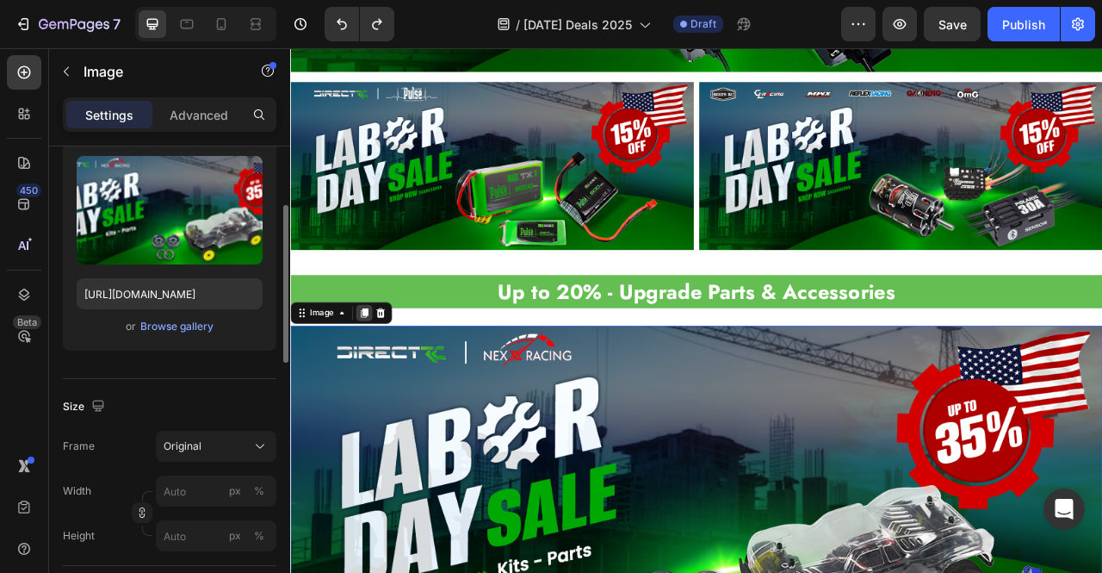
click at [381, 378] on icon at bounding box center [384, 385] width 14 height 14
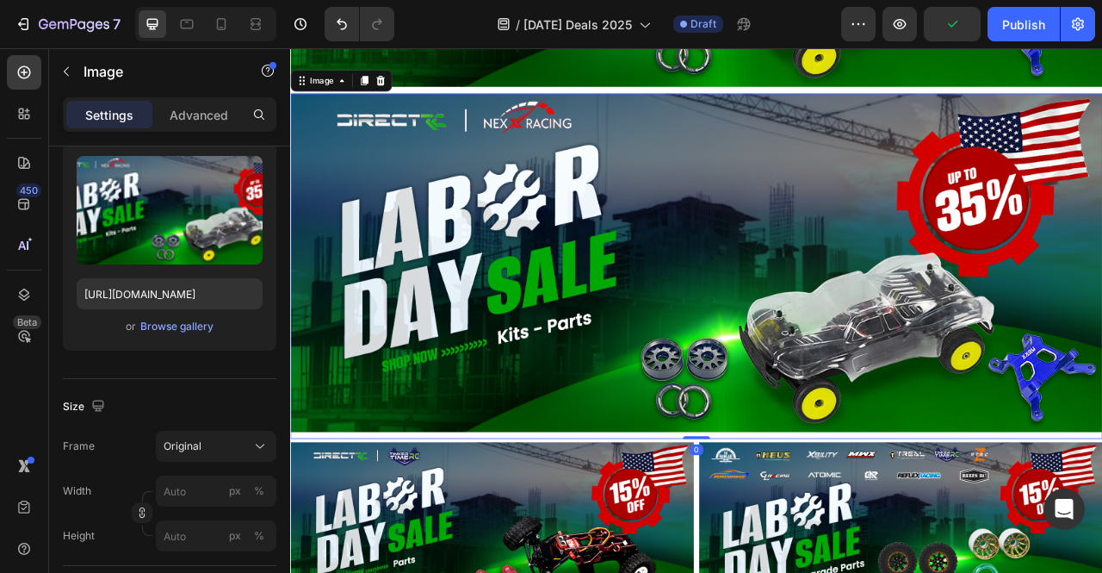
scroll to position [3027, 0]
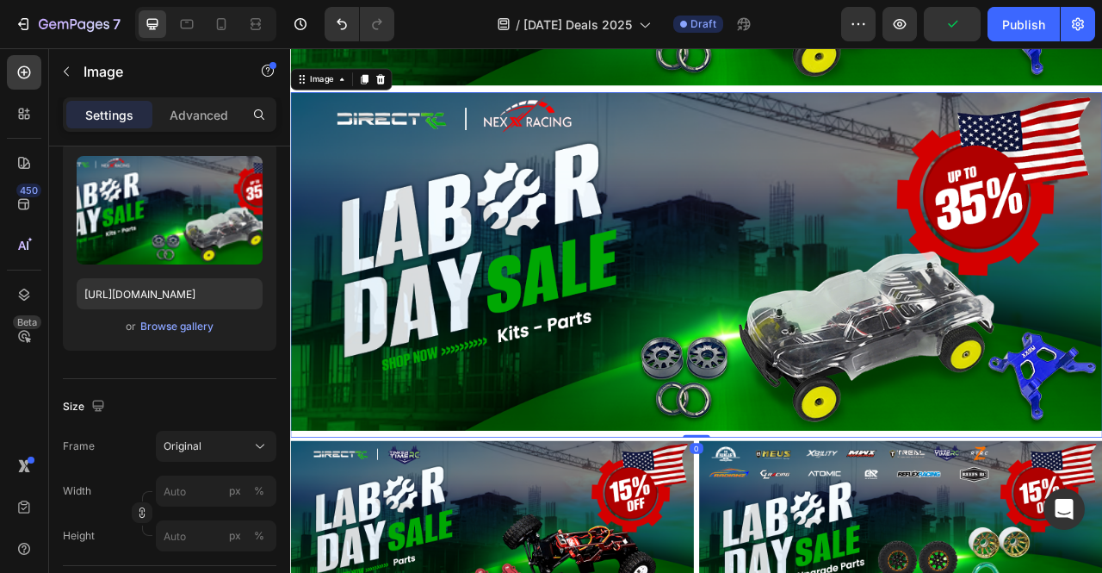
click at [585, 359] on img at bounding box center [806, 319] width 1033 height 430
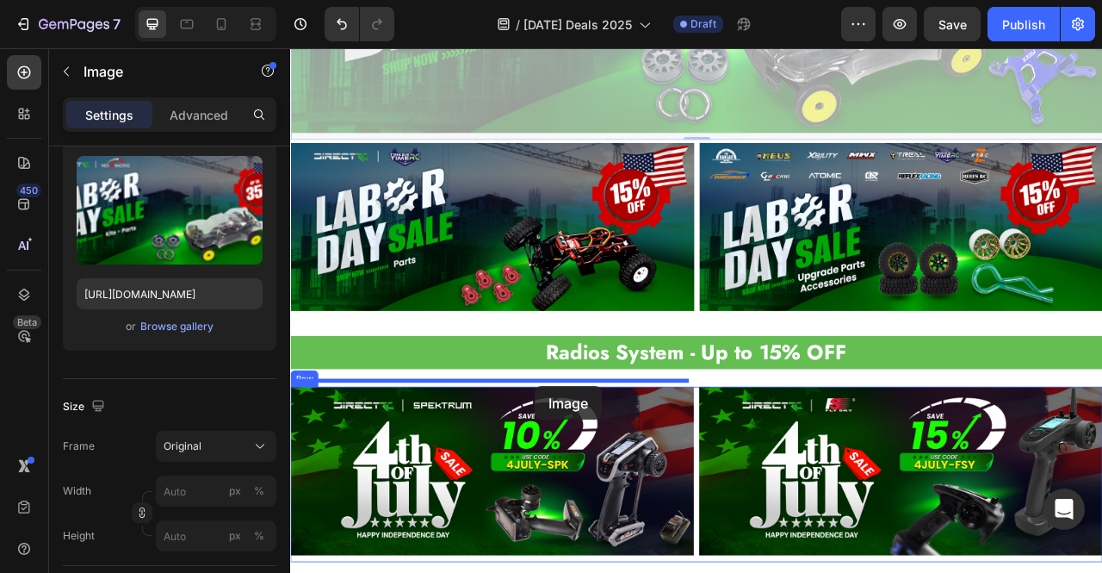
scroll to position [3420, 0]
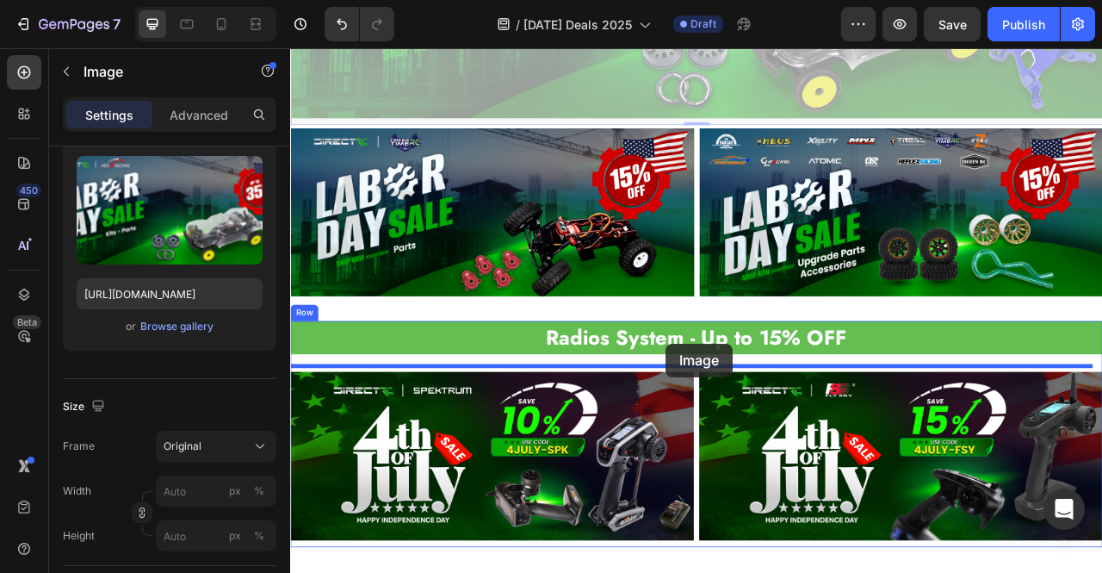
drag, startPoint x: 590, startPoint y: 329, endPoint x: 768, endPoint y: 424, distance: 201.8
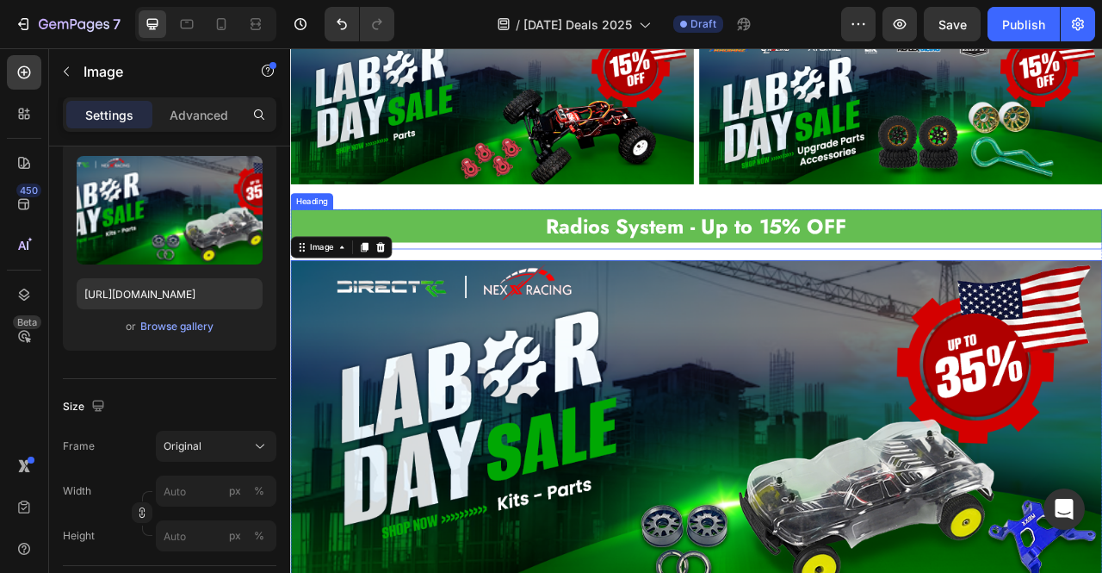
scroll to position [3140, 0]
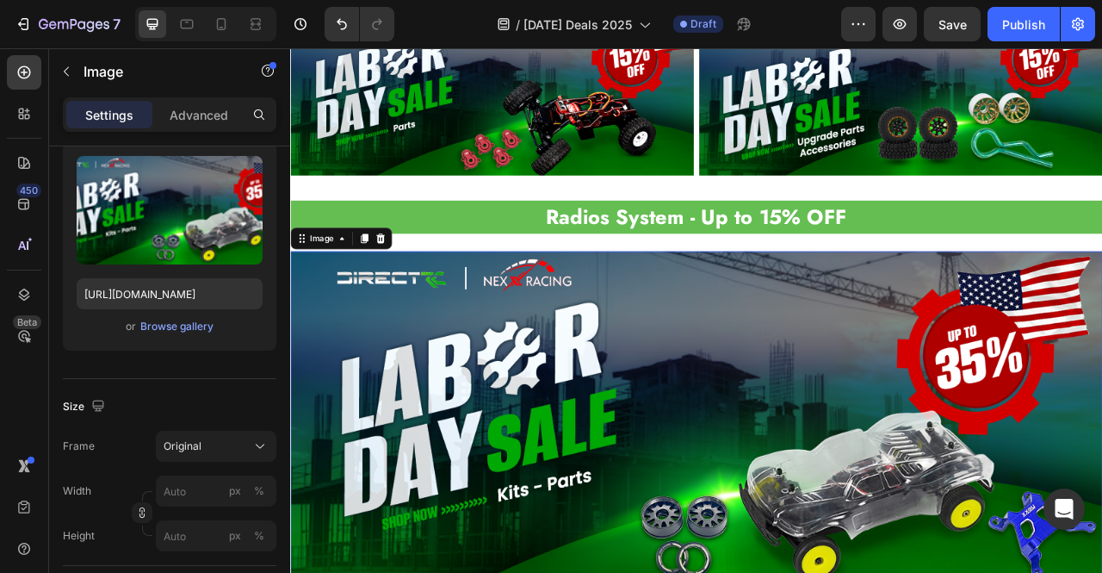
click at [751, 436] on img at bounding box center [806, 521] width 1033 height 430
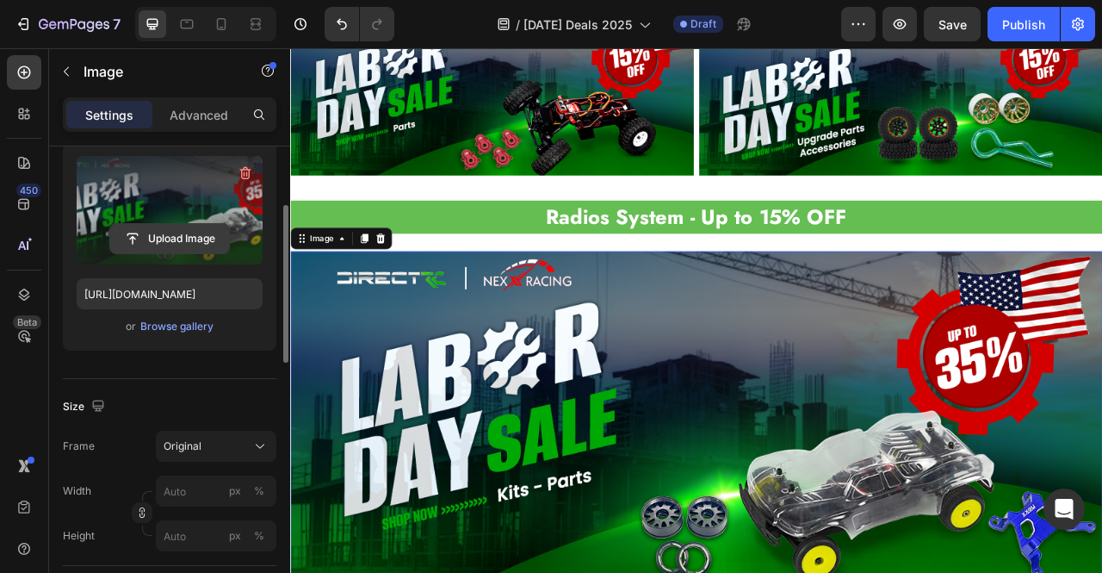
click at [169, 237] on input "file" at bounding box center [169, 238] width 119 height 29
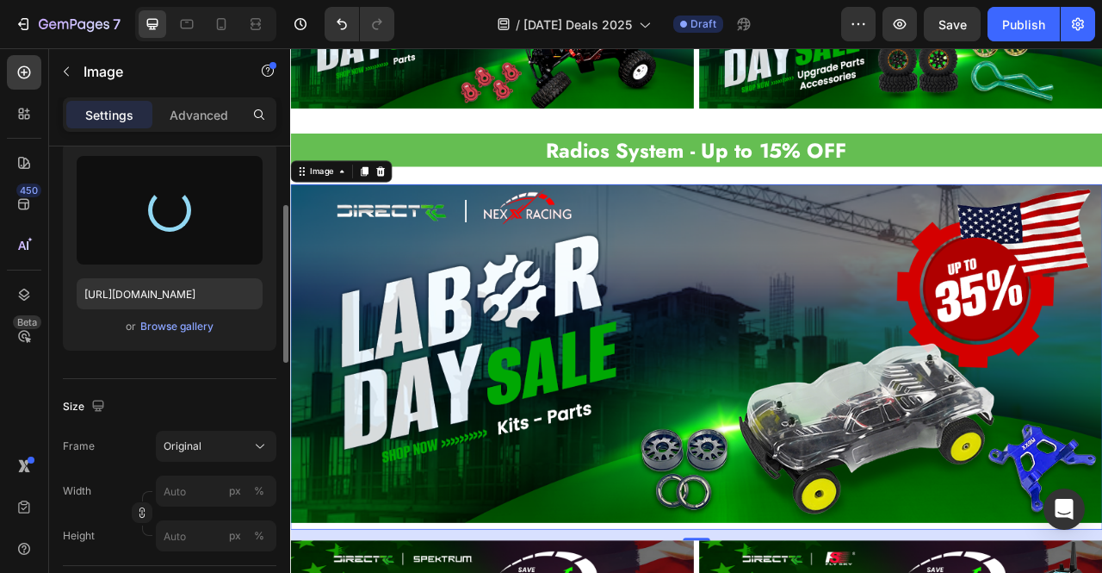
scroll to position [3226, 0]
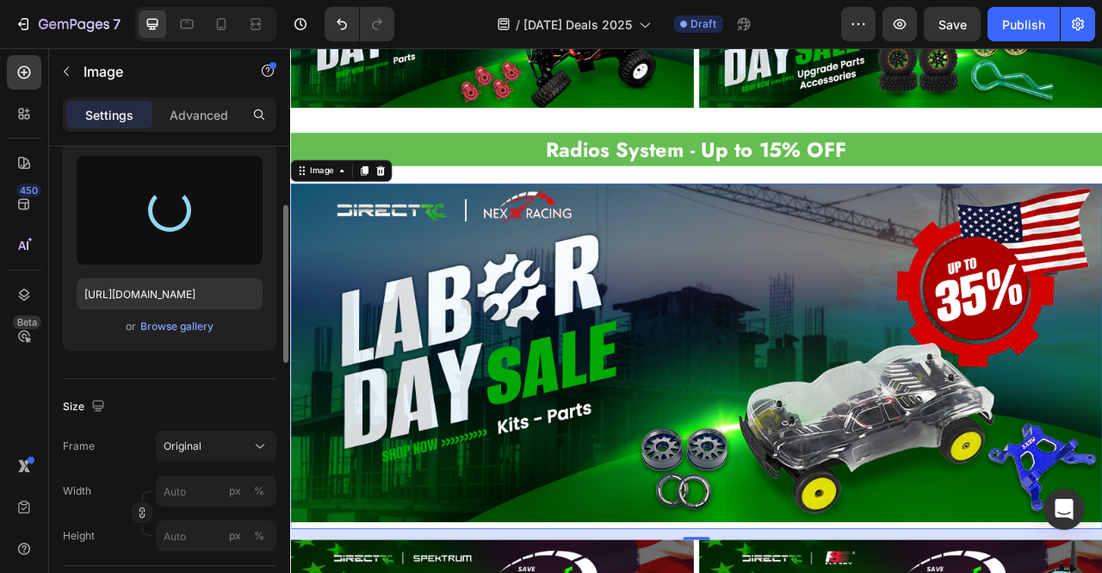
type input "[URL][DOMAIN_NAME]"
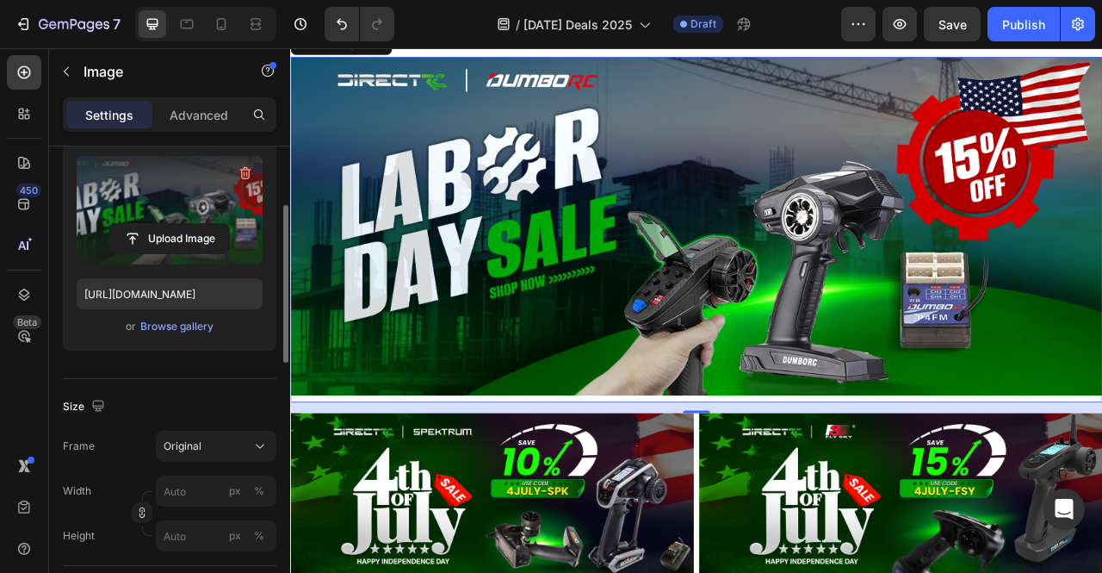
scroll to position [3398, 0]
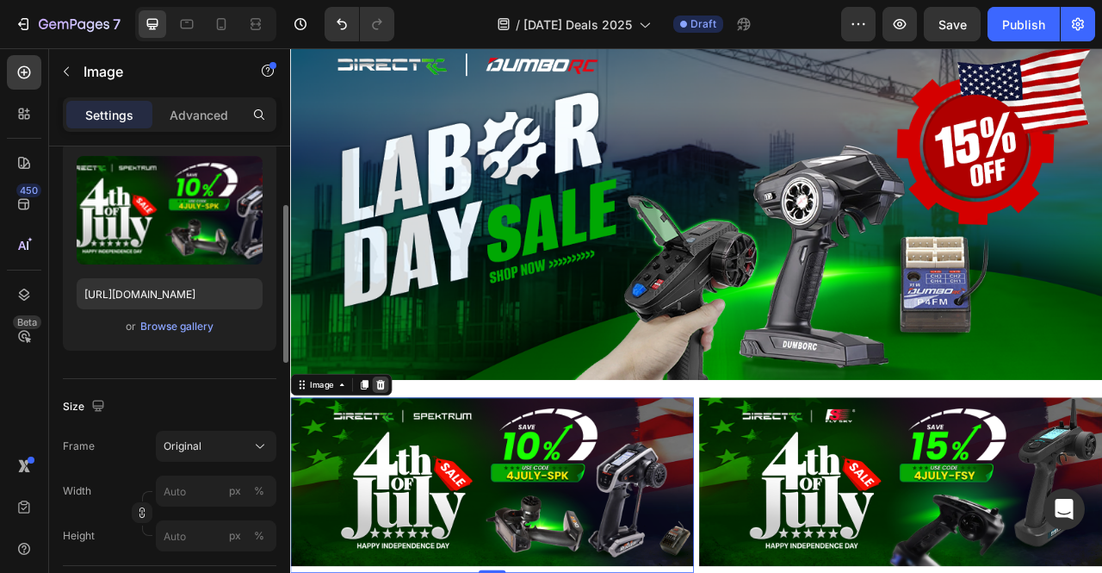
click at [407, 470] on icon at bounding box center [404, 476] width 11 height 12
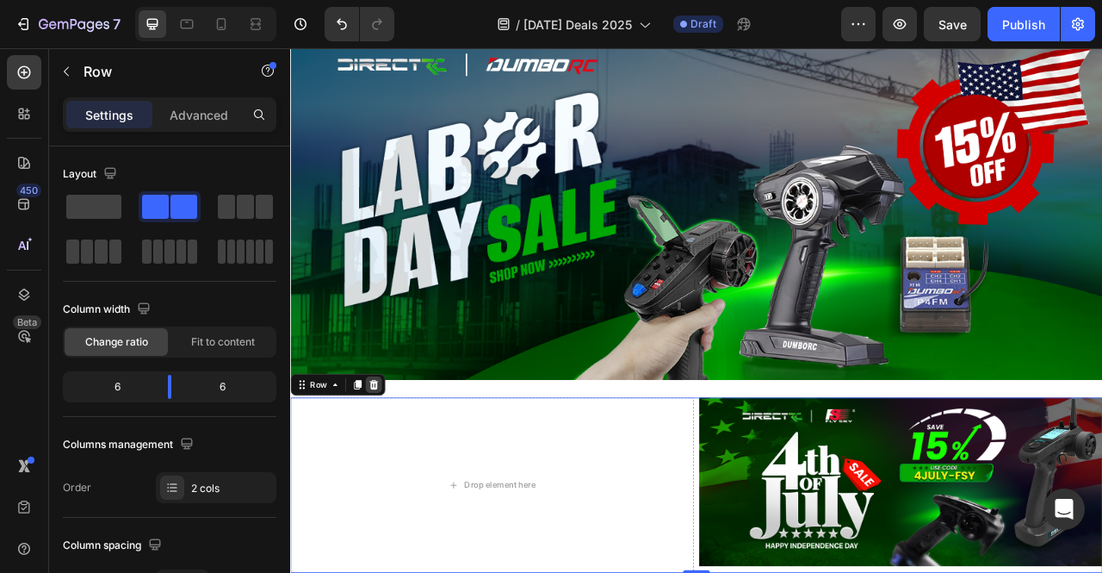
click at [387, 467] on div at bounding box center [396, 476] width 21 height 21
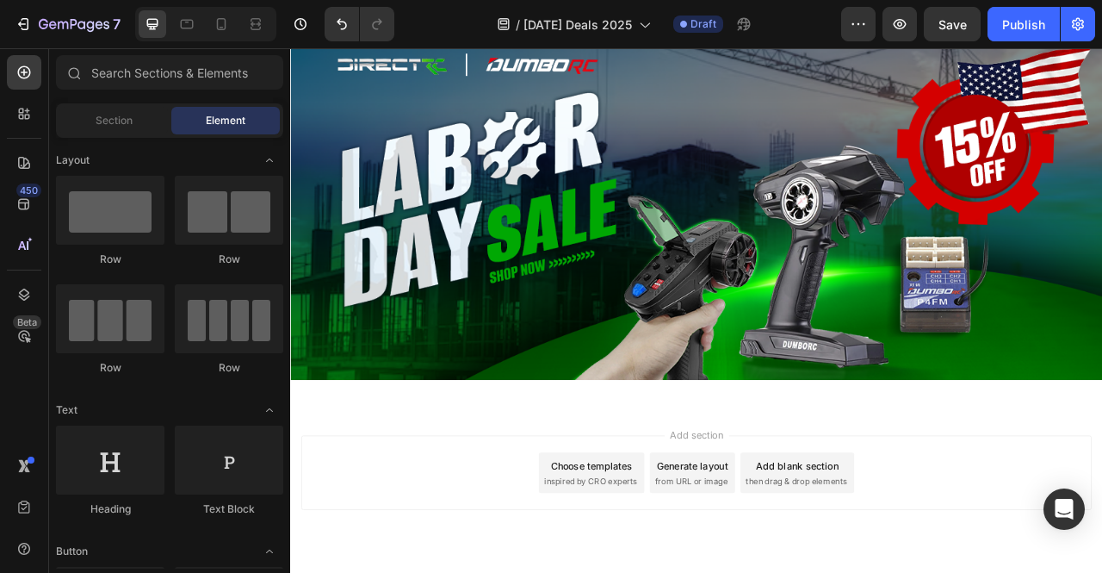
scroll to position [3430, 0]
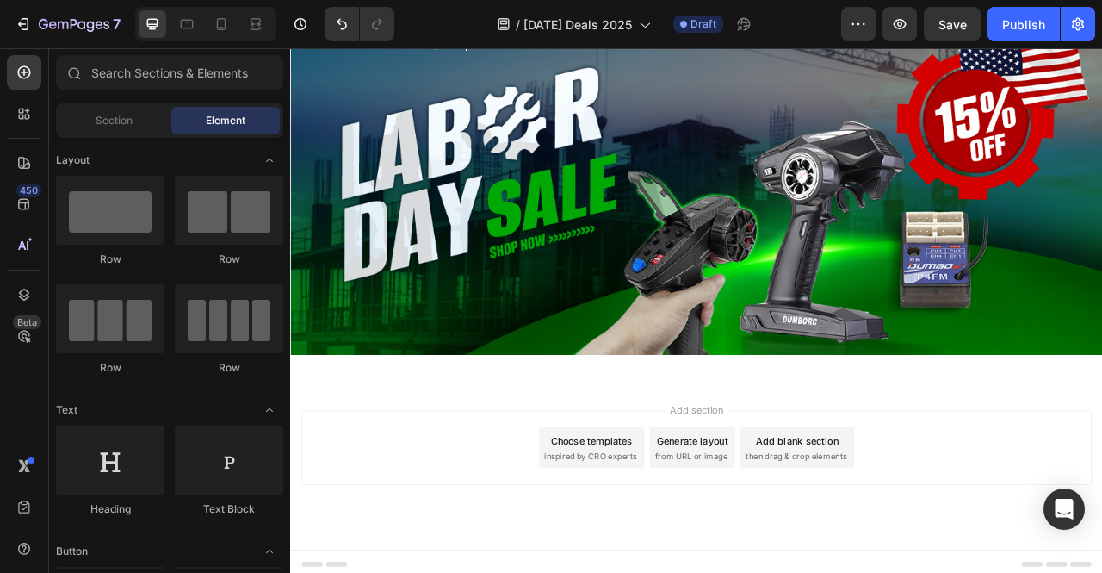
click at [622, 519] on div "Add section Choose templates inspired by CRO experts Generate layout from URL o…" at bounding box center [807, 556] width 1006 height 95
click at [606, 543] on div "Choose templates inspired by CRO experts" at bounding box center [673, 556] width 134 height 52
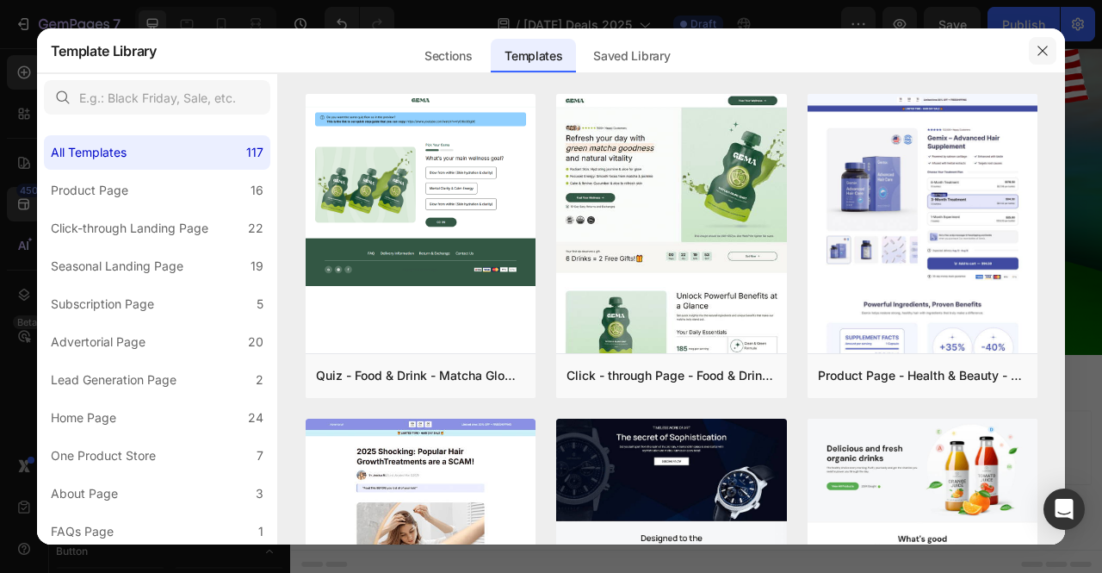
click at [1045, 46] on icon "button" at bounding box center [1043, 51] width 14 height 14
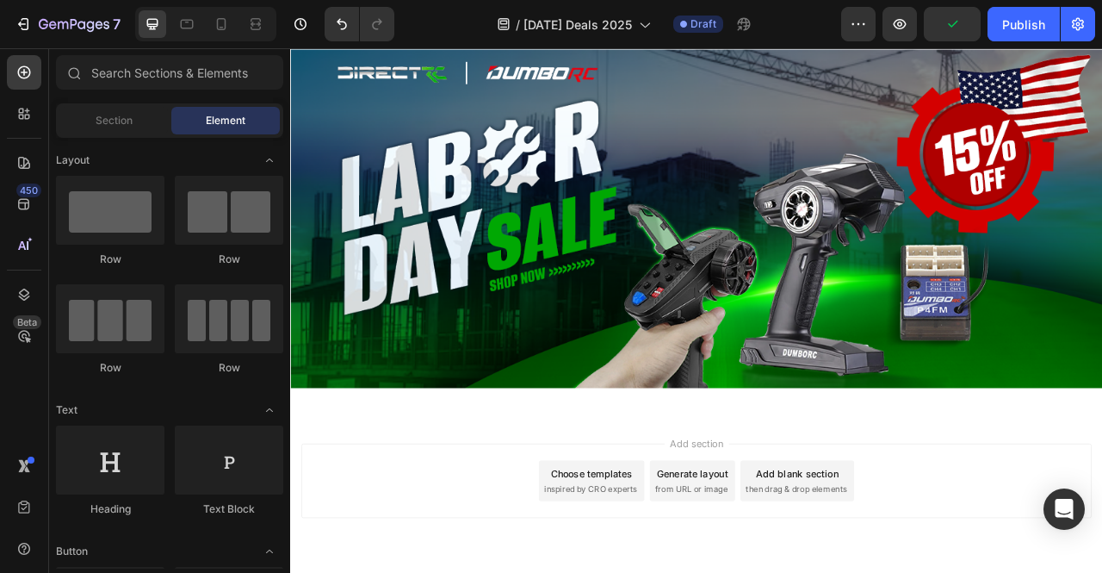
scroll to position [2748, 0]
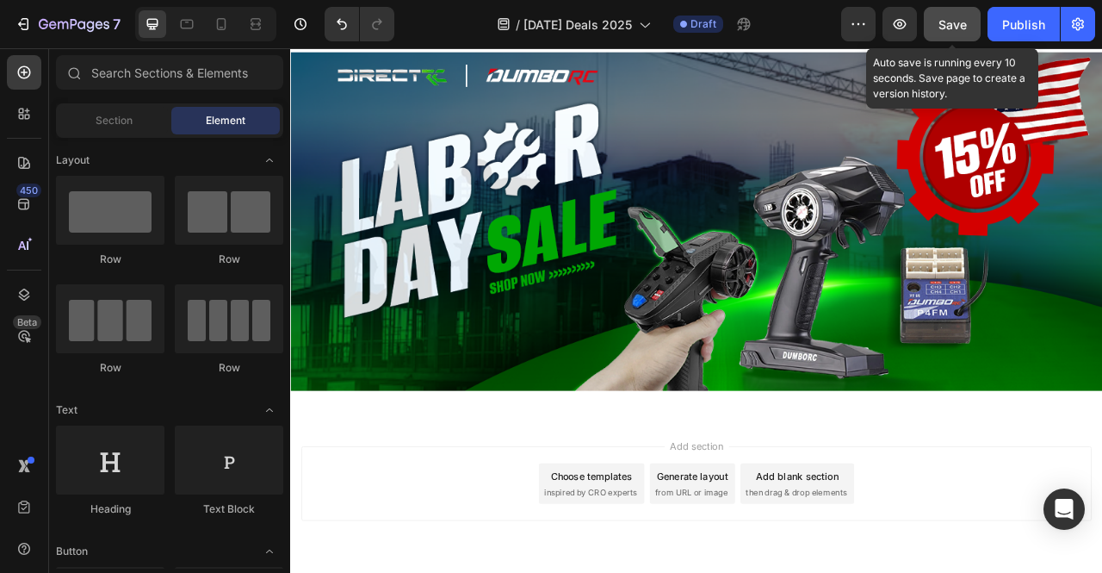
drag, startPoint x: 959, startPoint y: 32, endPoint x: 785, endPoint y: 82, distance: 180.9
click at [959, 32] on div "Save" at bounding box center [952, 24] width 28 height 18
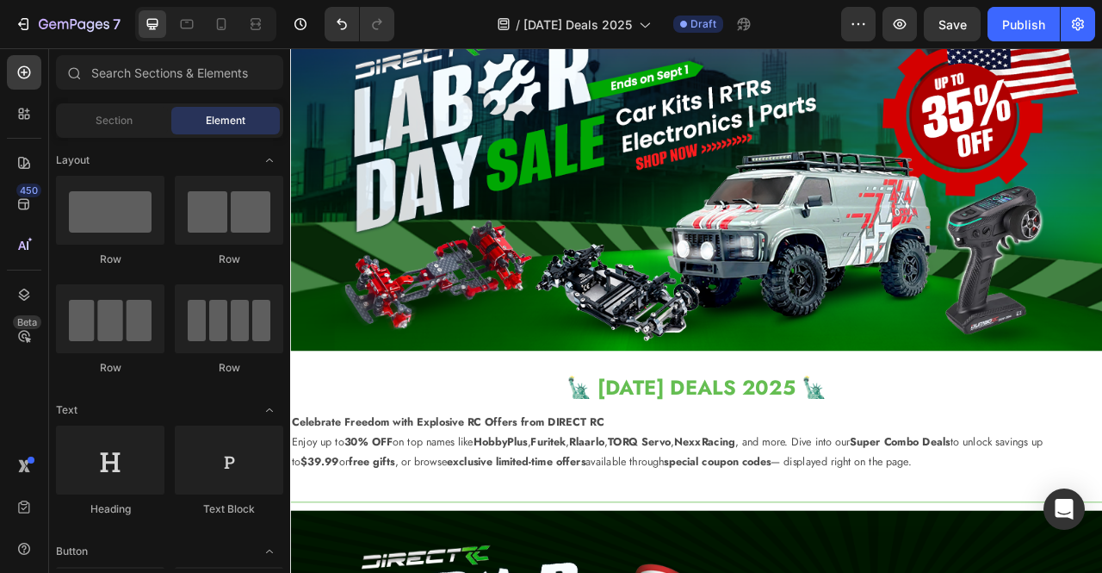
scroll to position [0, 0]
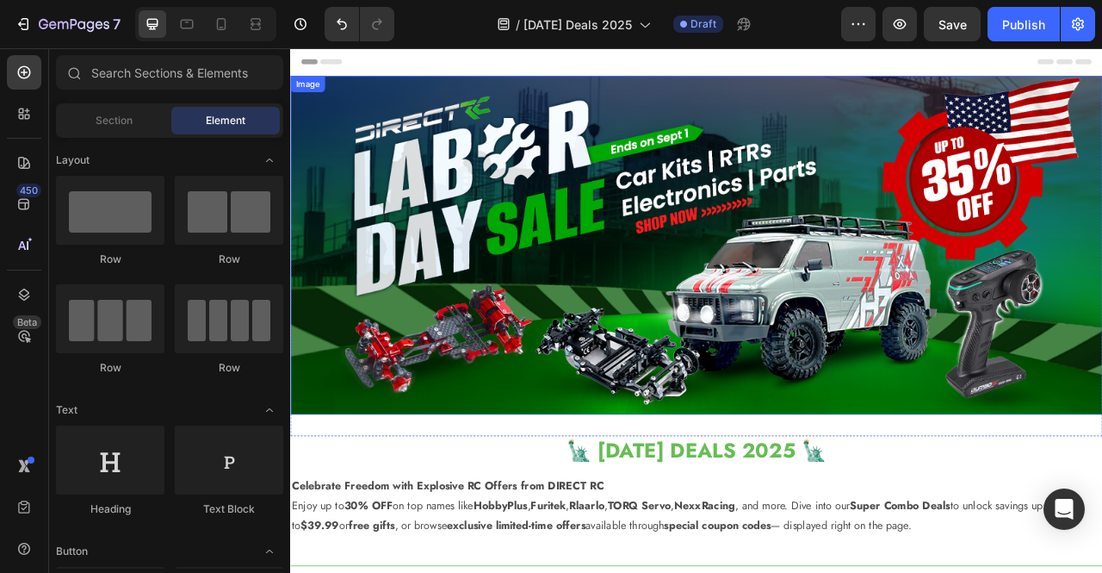
click at [993, 224] on img at bounding box center [806, 299] width 1033 height 430
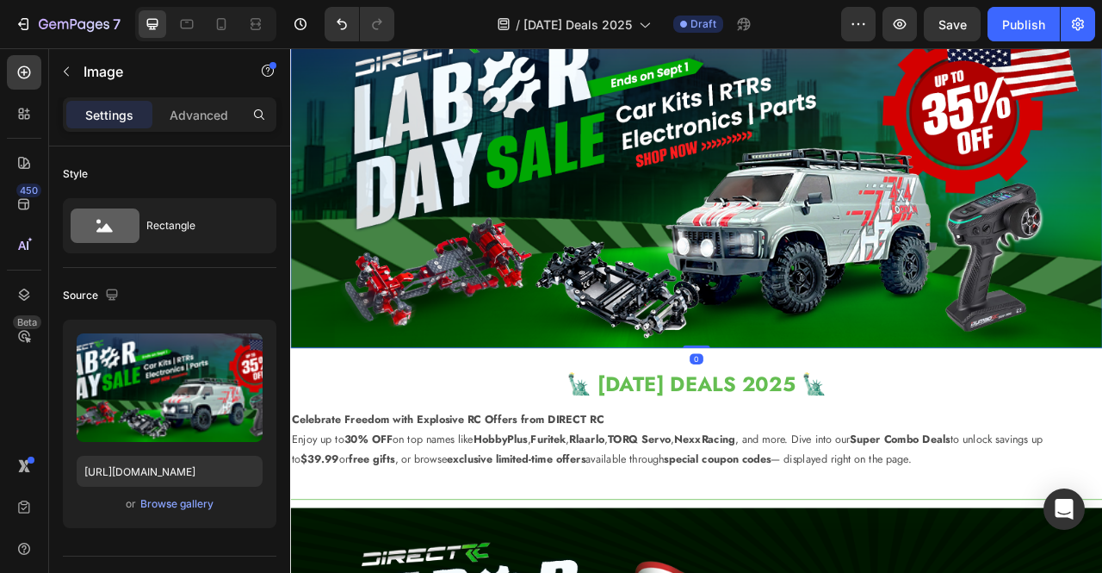
scroll to position [86, 0]
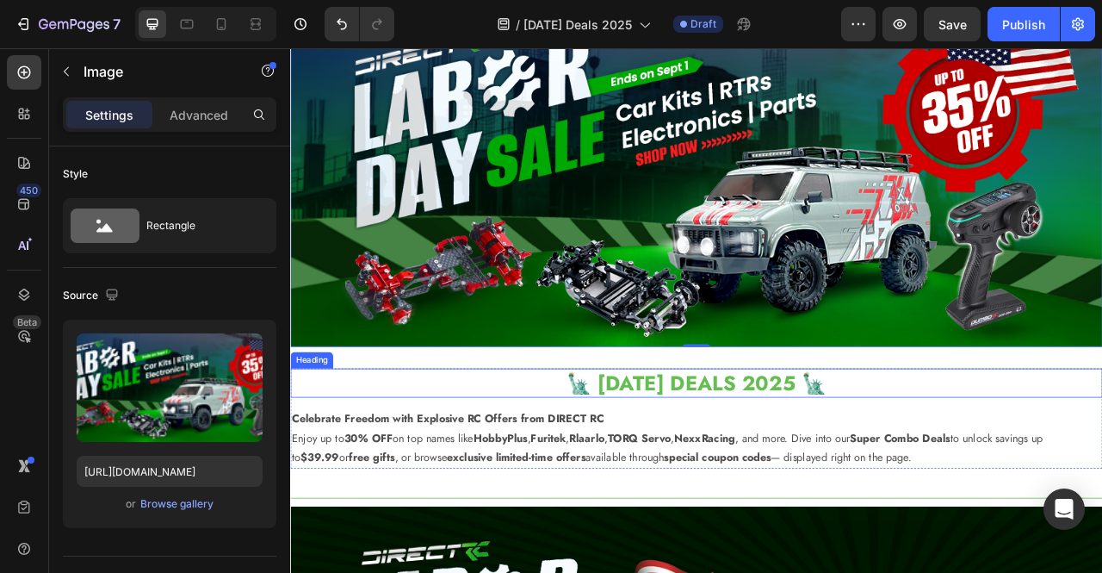
click at [717, 467] on h2 "🗽 [DATE] DEALS 2025 🗽" at bounding box center [806, 473] width 1033 height 37
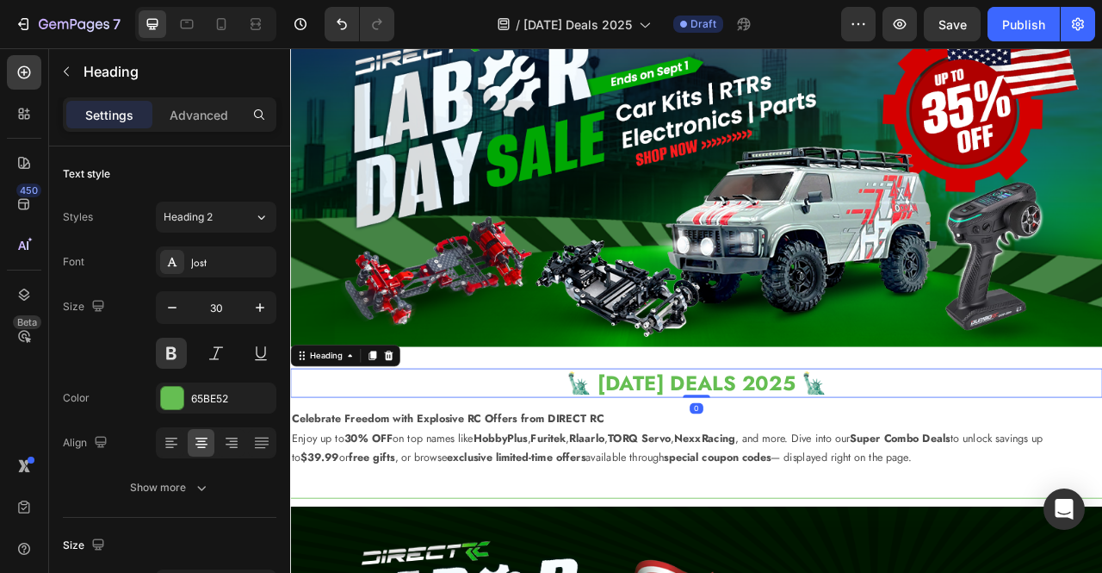
click at [717, 467] on h2 "🗽 [DATE] DEALS 2025 🗽" at bounding box center [806, 473] width 1033 height 37
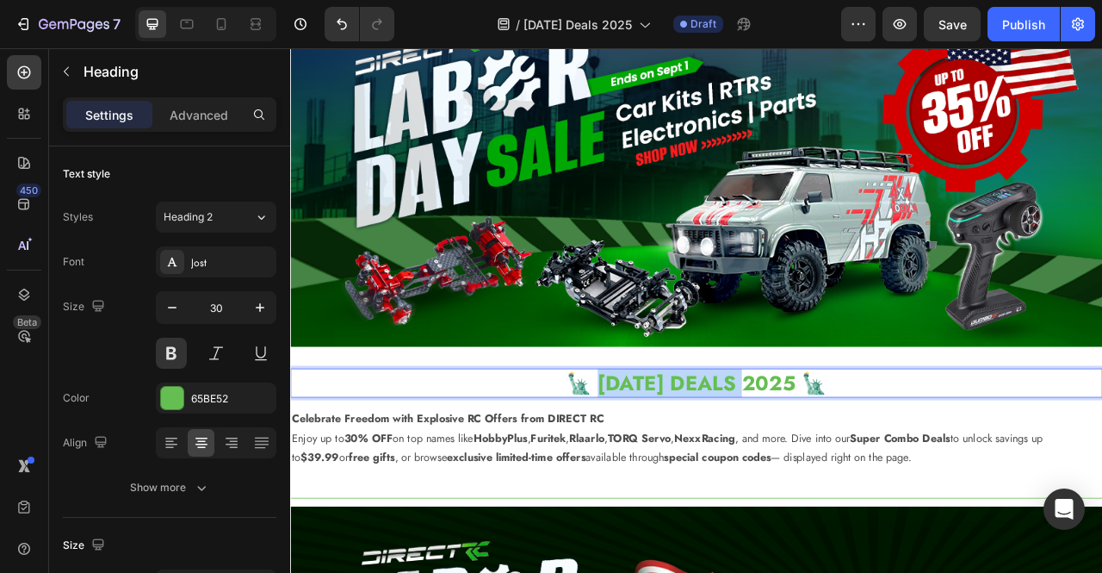
click at [717, 467] on p "🗽 [DATE] DEALS 2025 🗽" at bounding box center [807, 474] width 1030 height 34
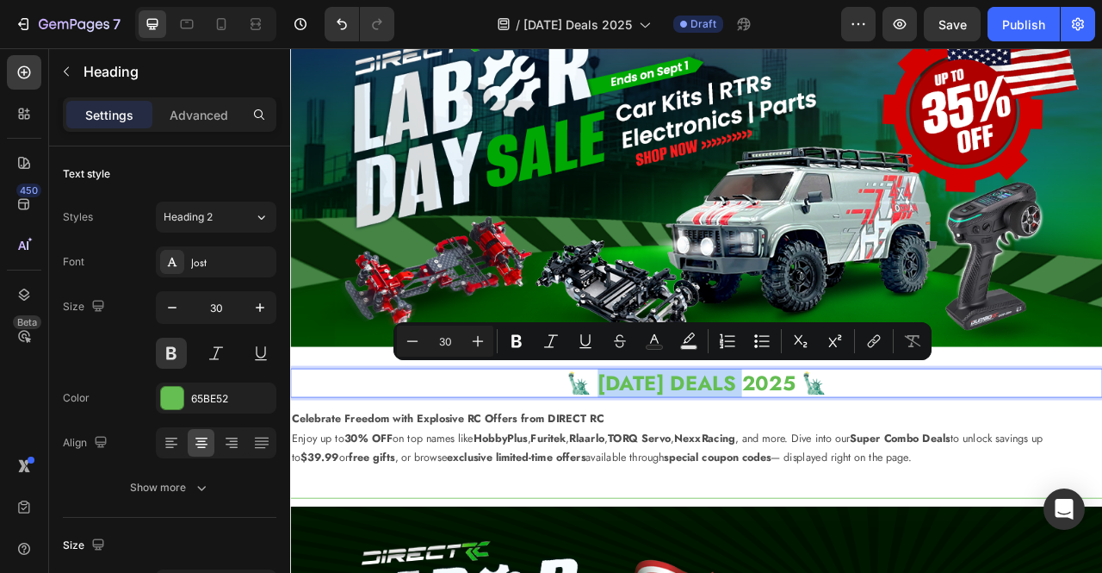
click at [761, 464] on p "🗽 [DATE] DEALS 2025 🗽" at bounding box center [807, 474] width 1030 height 34
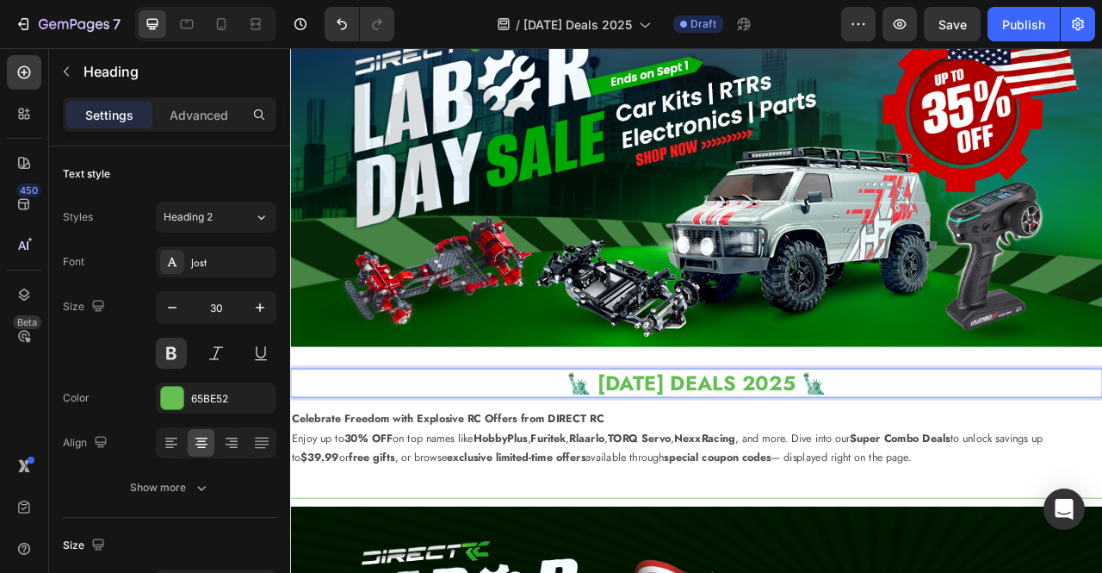
click at [971, 457] on p "🗽 [DATE] DEALS 2025 🗽" at bounding box center [807, 474] width 1030 height 34
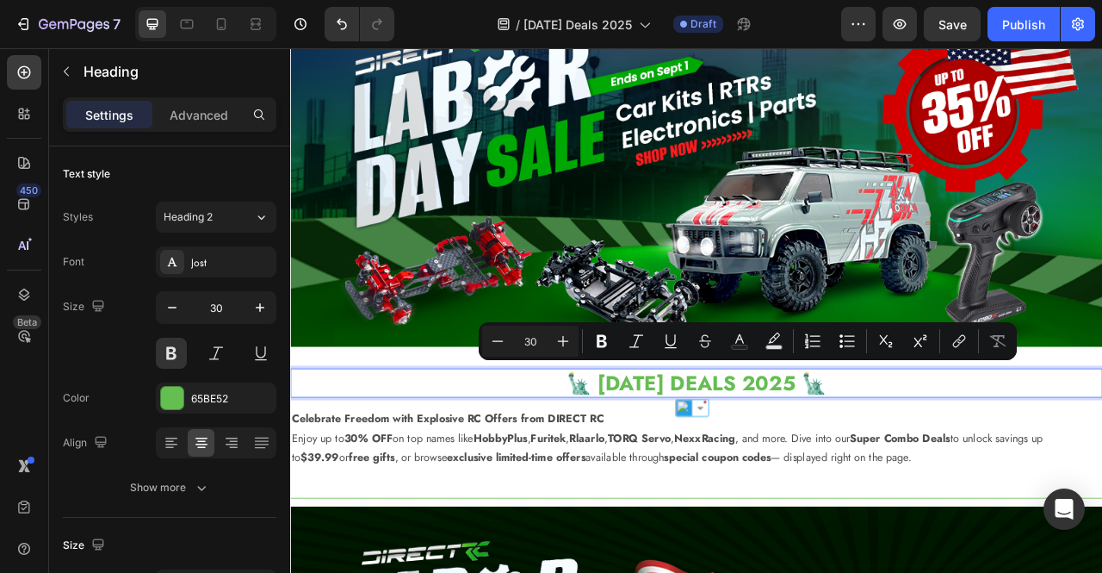
copy p "🗽 [DATE] DEALS 2025 🗽"
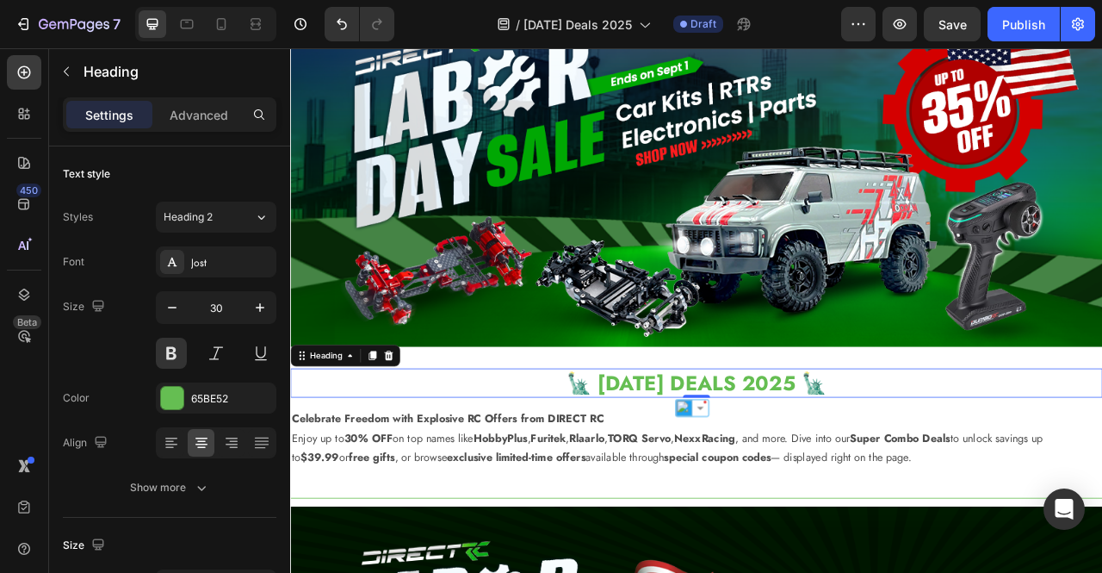
click at [950, 473] on p "🗽 [DATE] DEALS 2025 🗽" at bounding box center [807, 474] width 1030 height 34
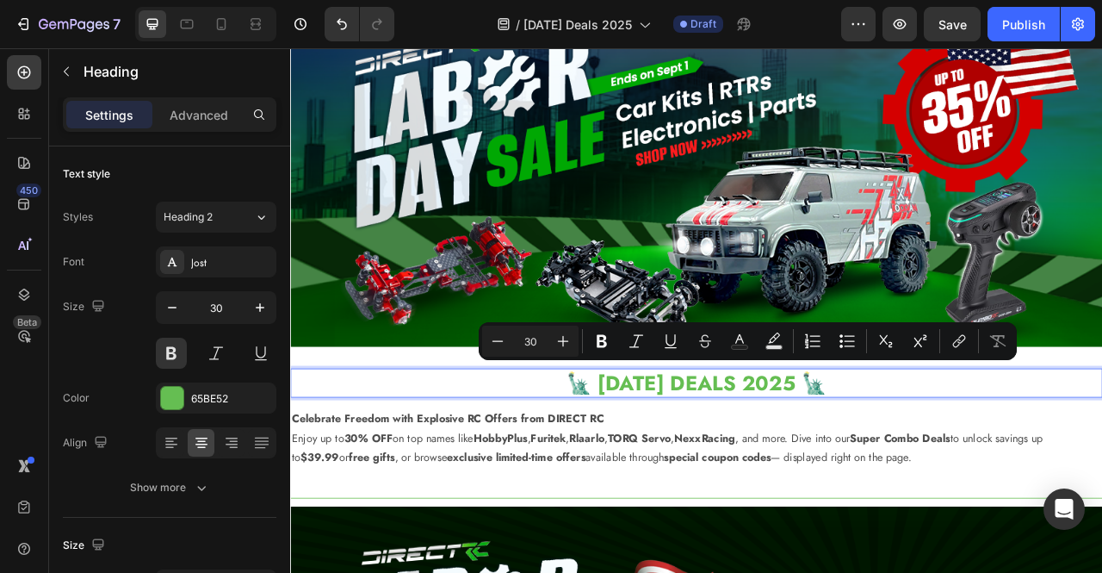
click at [950, 473] on p "🗽 [DATE] DEALS 2025 🗽" at bounding box center [807, 474] width 1030 height 34
copy p "🗽 [DATE] DEALS 2025 🗽"
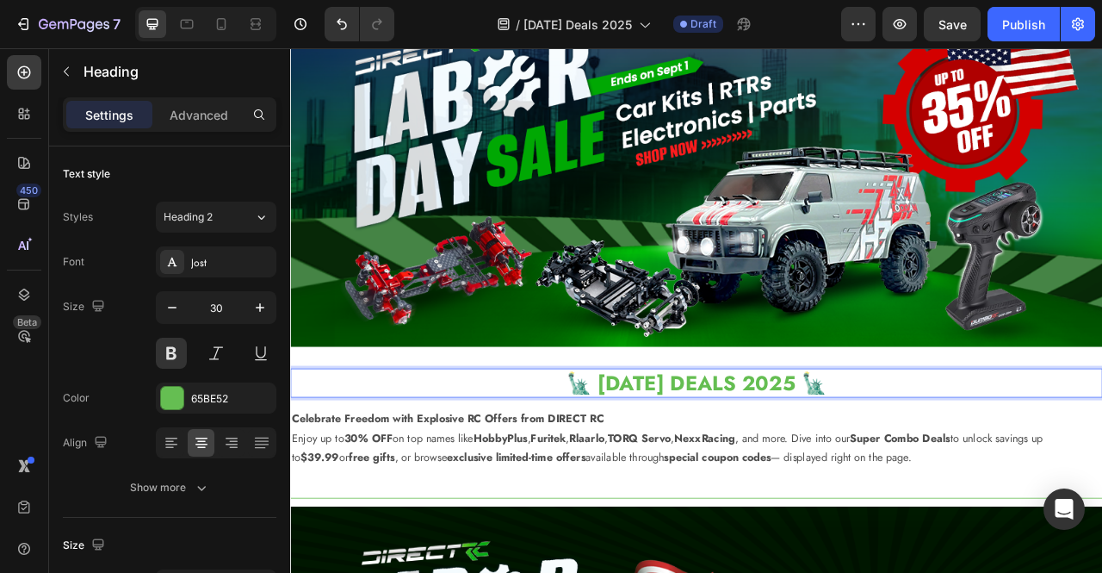
click at [988, 470] on p "🗽 [DATE] DEALS 2025 🗽" at bounding box center [807, 474] width 1030 height 34
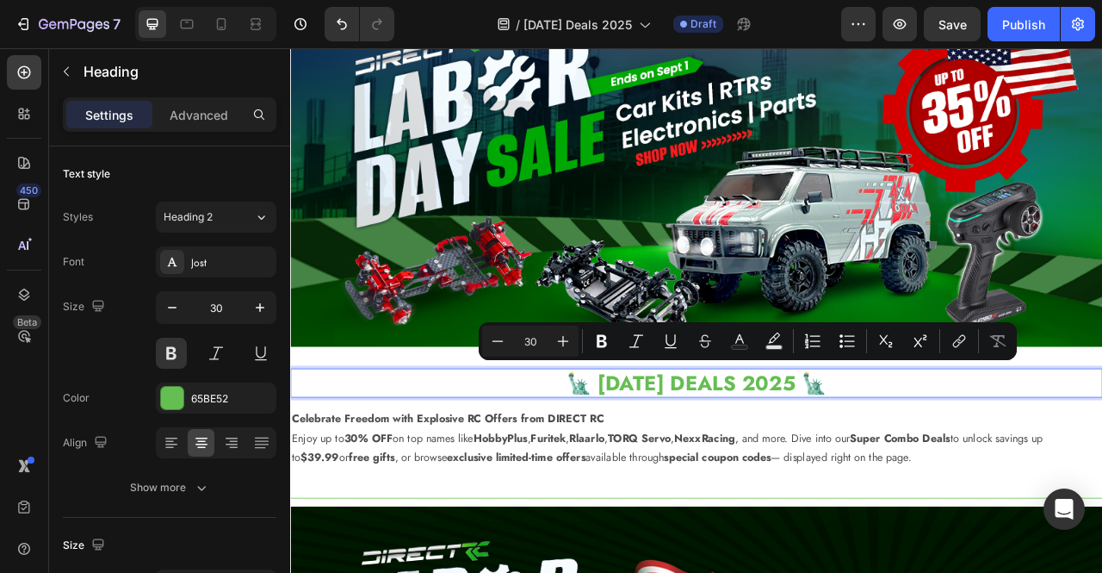
click at [1080, 472] on p "🗽 [DATE] DEALS 2025 🗽" at bounding box center [807, 474] width 1030 height 34
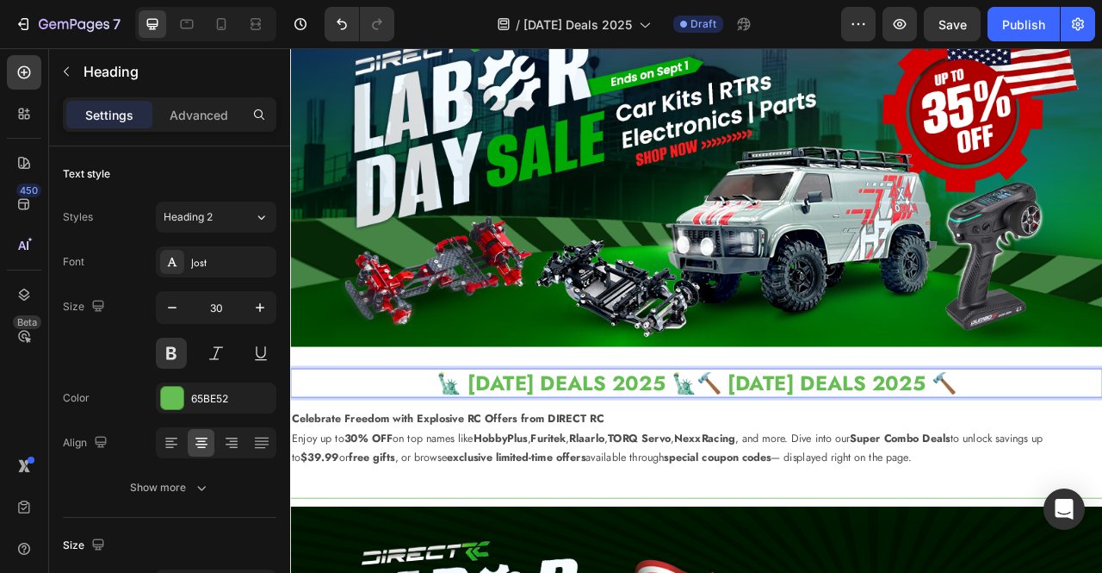
click at [866, 468] on p "🗽 [DATE] DEALS 2025 🗽🔨 [DATE] DEALS 2025 🔨" at bounding box center [807, 474] width 1030 height 34
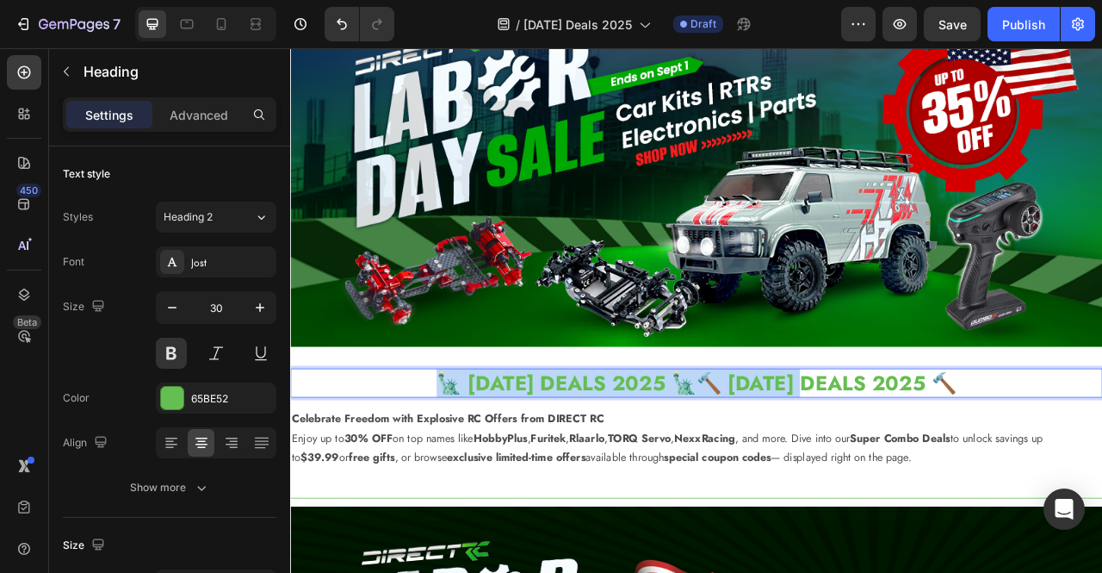
drag, startPoint x: 865, startPoint y: 468, endPoint x: 344, endPoint y: 474, distance: 520.9
click at [344, 474] on p "🗽 [DATE] DEALS 2025 🗽🔨 [DATE] DEALS 2025 🔨" at bounding box center [807, 474] width 1030 height 34
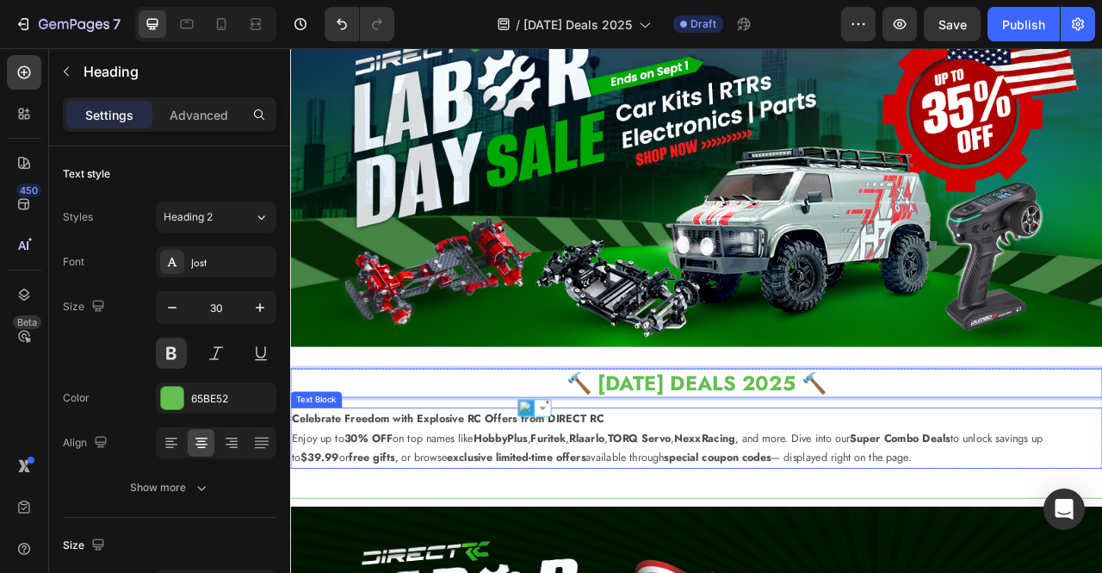
click at [704, 524] on p "Celebrate Freedom with Explosive RC Offers from DIRECT RC Enjoy up to 30% OFF o…" at bounding box center [807, 544] width 1030 height 74
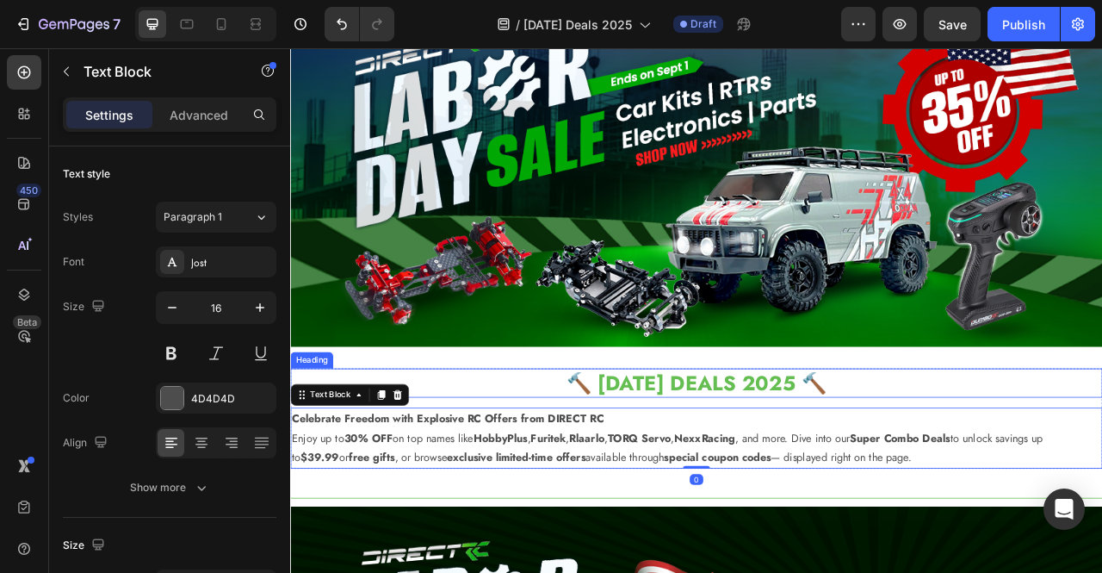
click at [846, 467] on p "🔨 [DATE] DEALS 2025 🔨" at bounding box center [807, 474] width 1030 height 34
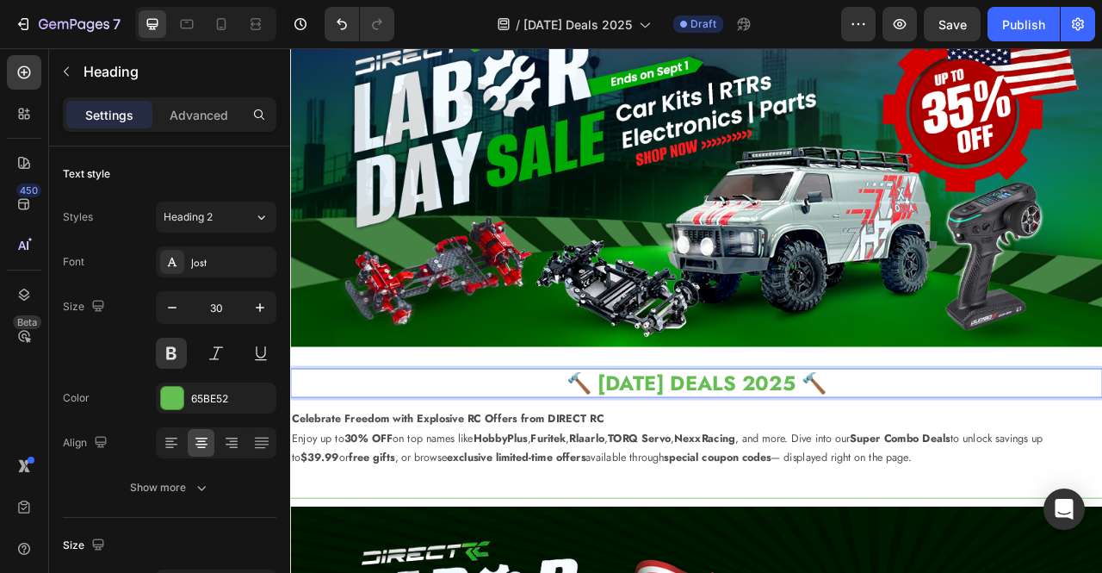
click at [642, 466] on p "🔨 [DATE] DEALS 2025 🔨" at bounding box center [807, 474] width 1030 height 34
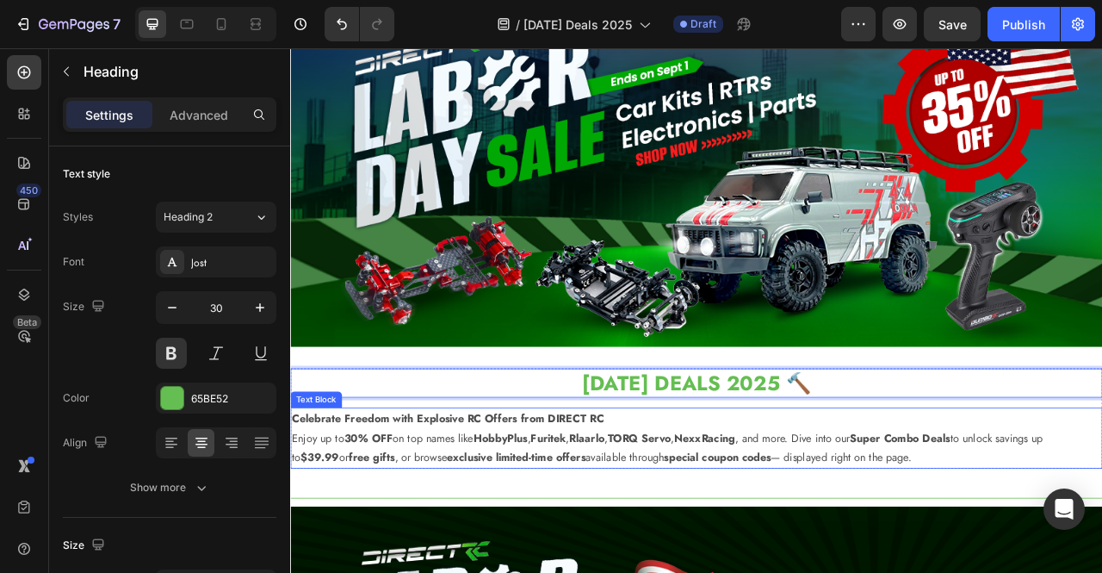
click at [935, 507] on p "Celebrate Freedom with Explosive RC Offers from DIRECT RC Enjoy up to 30% OFF o…" at bounding box center [807, 544] width 1030 height 74
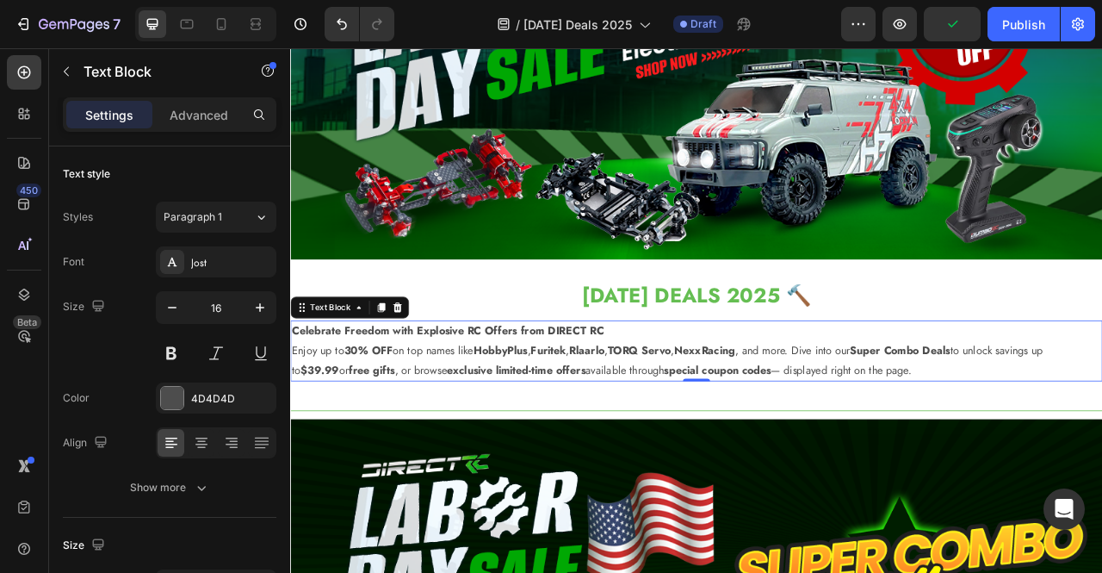
scroll to position [198, 0]
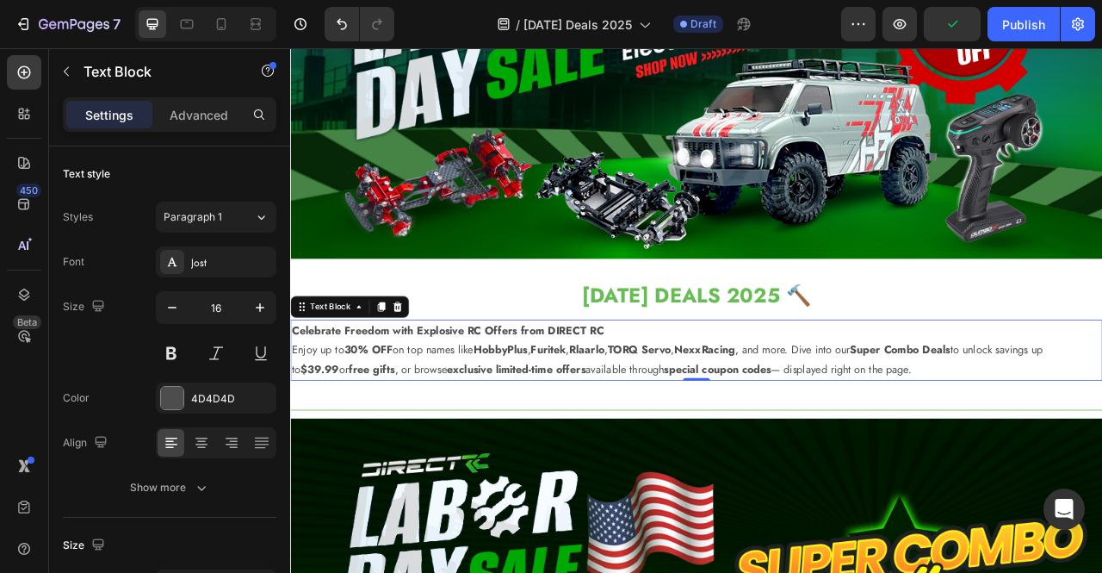
click at [549, 422] on strong "HobbyPlus" at bounding box center [557, 432] width 69 height 20
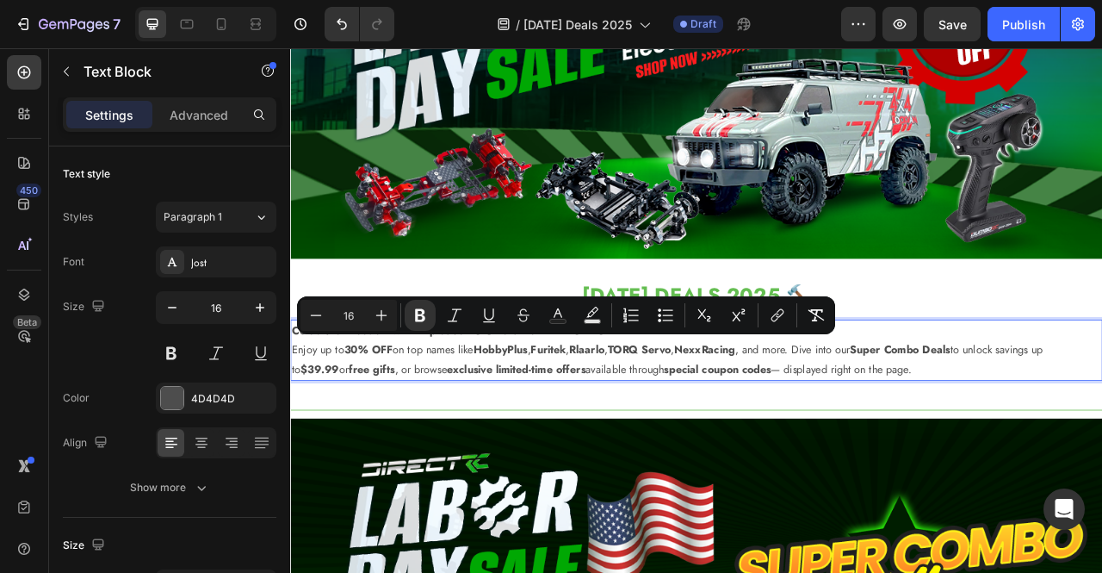
click at [678, 443] on p "Celebrate Freedom with Explosive RC Offers from DIRECT RC Enjoy up to 30% OFF o…" at bounding box center [807, 432] width 1030 height 74
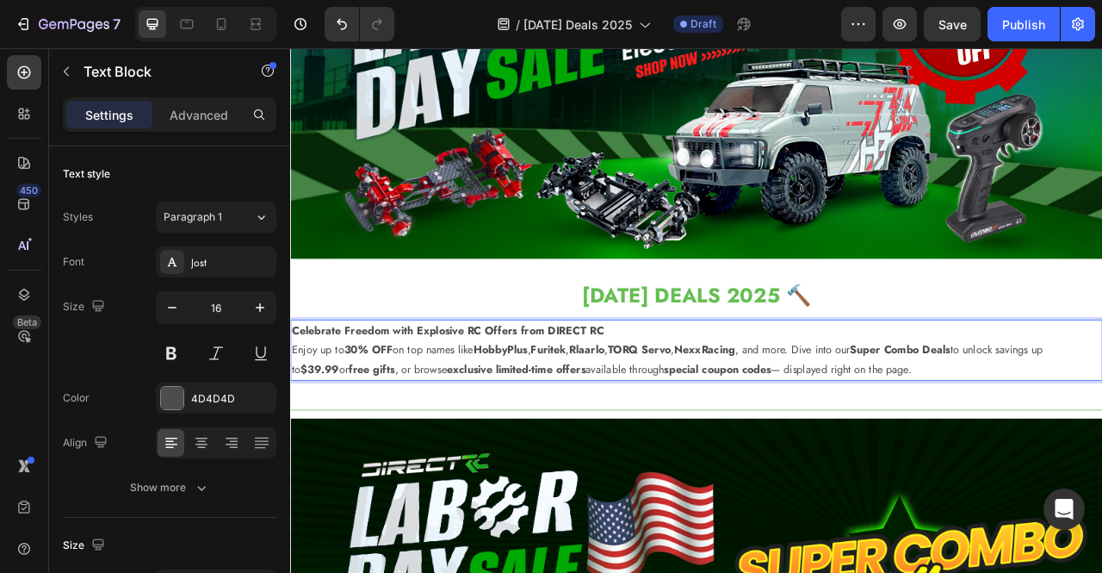
click at [678, 443] on p "Celebrate Freedom with Explosive RC Offers from DIRECT RC Enjoy up to 30% OFF o…" at bounding box center [807, 432] width 1030 height 74
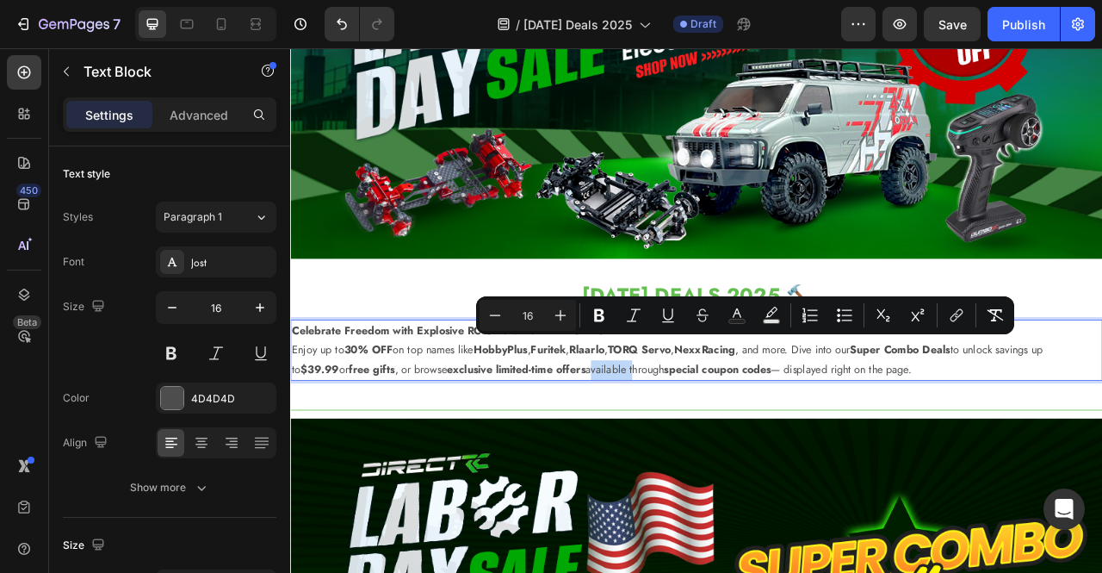
click at [450, 418] on p "Celebrate Freedom with Explosive RC Offers from DIRECT RC Enjoy up to 30% OFF o…" at bounding box center [807, 432] width 1030 height 74
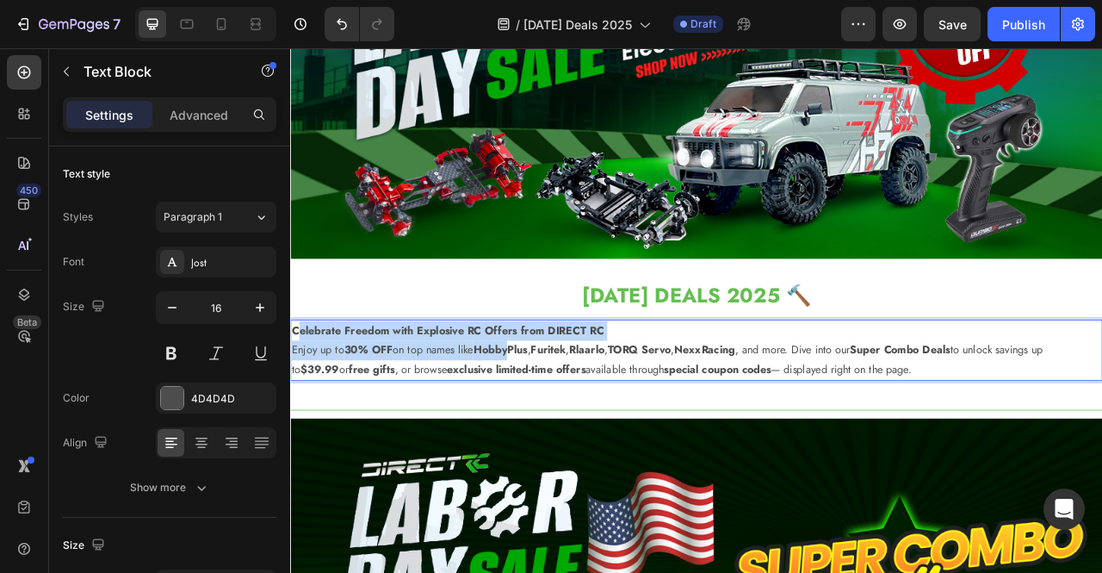
drag, startPoint x: 297, startPoint y: 399, endPoint x: 575, endPoint y: 429, distance: 279.7
click at [575, 429] on p "Celebrate Freedom with Explosive RC Offers from DIRECT RC Enjoy up to 30% OFF o…" at bounding box center [807, 432] width 1030 height 74
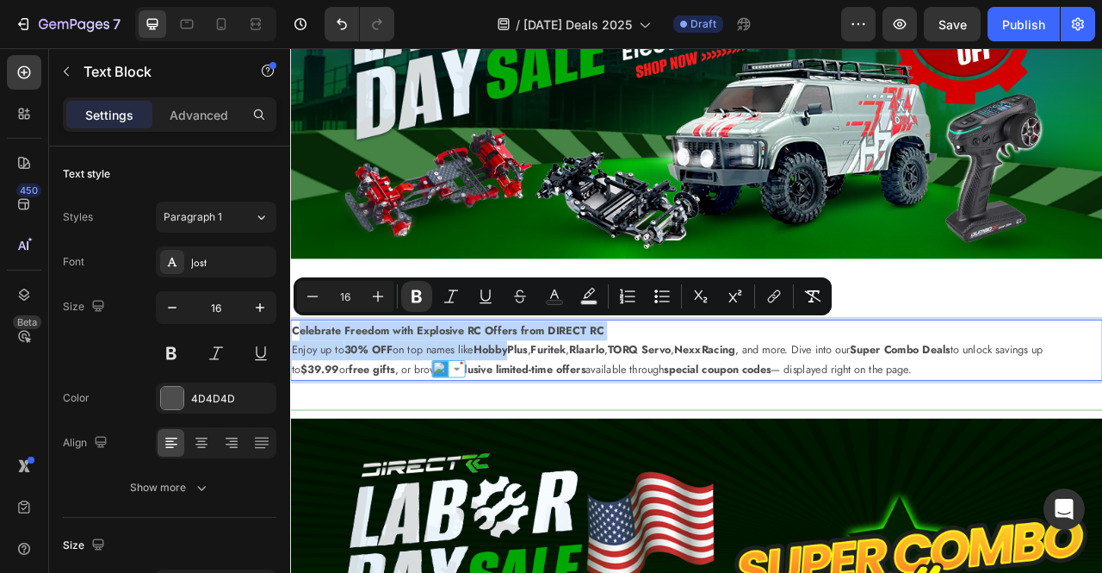
click at [455, 412] on p "Celebrate Freedom with Explosive RC Offers from DIRECT RC Enjoy up to 30% OFF o…" at bounding box center [807, 432] width 1030 height 74
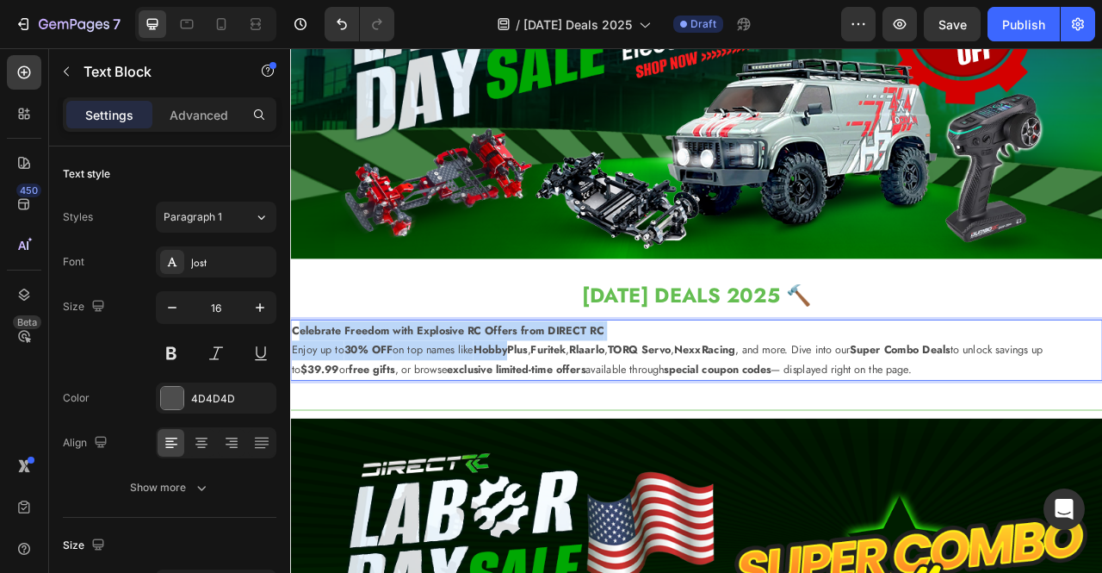
drag, startPoint x: 295, startPoint y: 402, endPoint x: 1111, endPoint y: 454, distance: 816.9
click at [1101, 454] on p "Celebrate Freedom with Explosive RC Offers from DIRECT RC Enjoy up to 30% OFF o…" at bounding box center [807, 432] width 1030 height 74
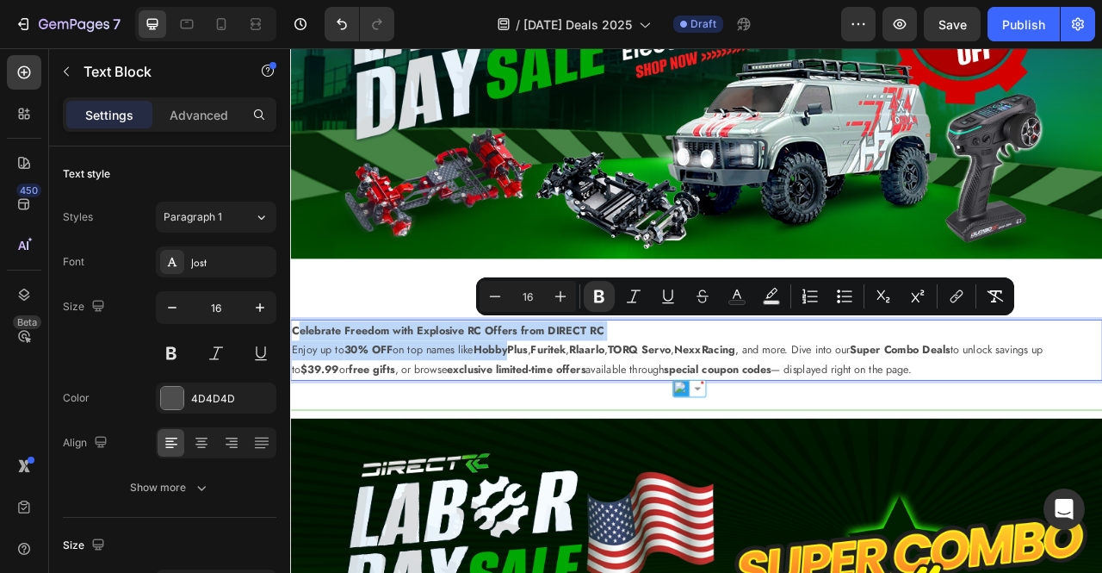
copy p "Celebrate Freedom with Explosive RC Offers from DIRECT RC Enjoy up to 30% OFF o…"
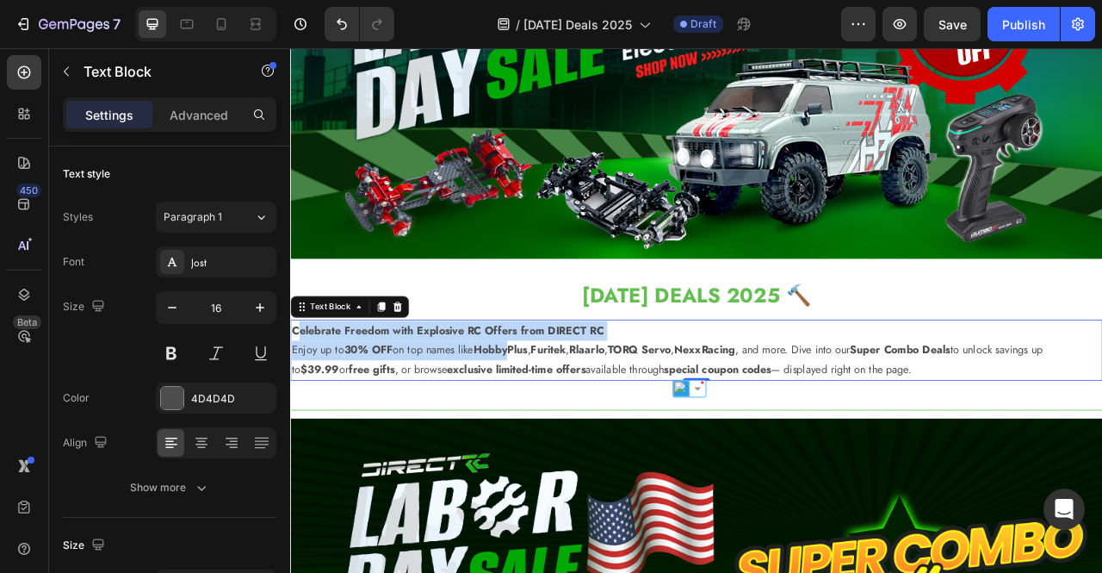
click at [681, 426] on strong "Rlaarlo" at bounding box center [667, 432] width 45 height 20
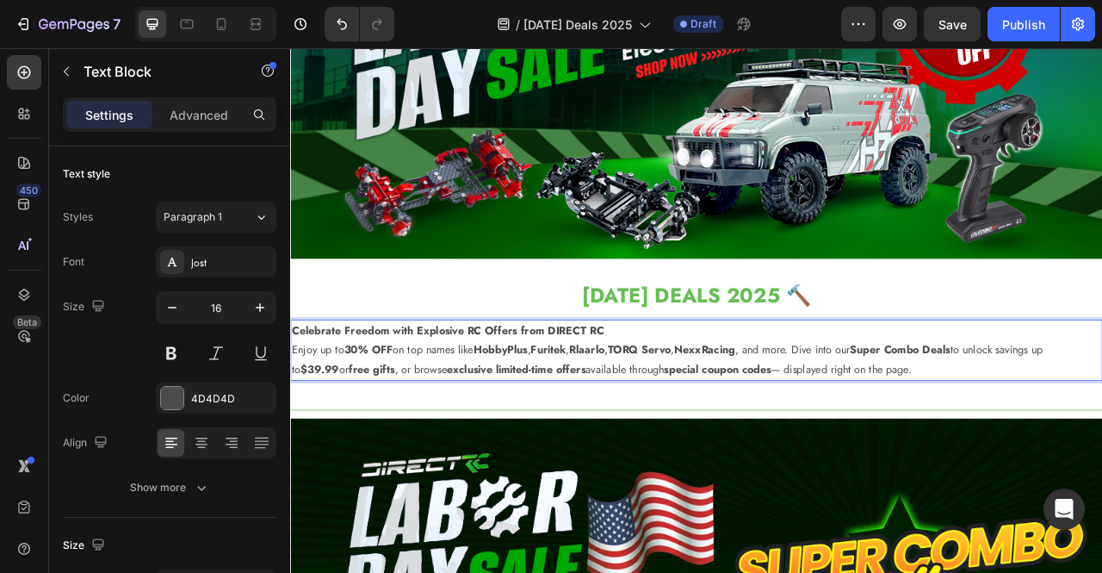
click at [690, 399] on p "Celebrate Freedom with Explosive RC Offers from DIRECT RC Enjoy up to 30% OFF o…" at bounding box center [807, 432] width 1030 height 74
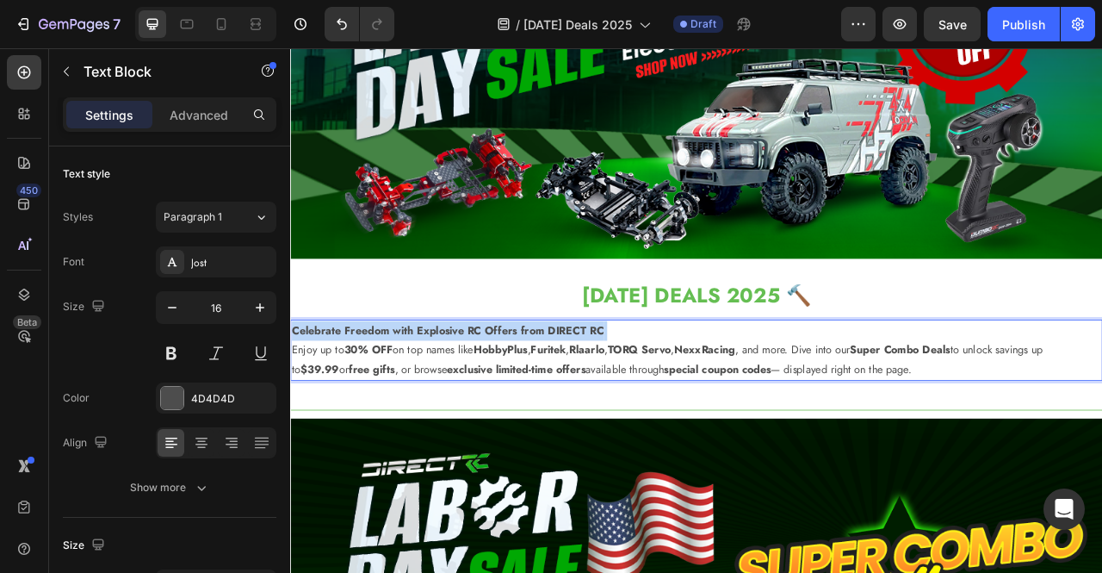
click at [690, 399] on p "Celebrate Freedom with Explosive RC Offers from DIRECT RC Enjoy up to 30% OFF o…" at bounding box center [807, 432] width 1030 height 74
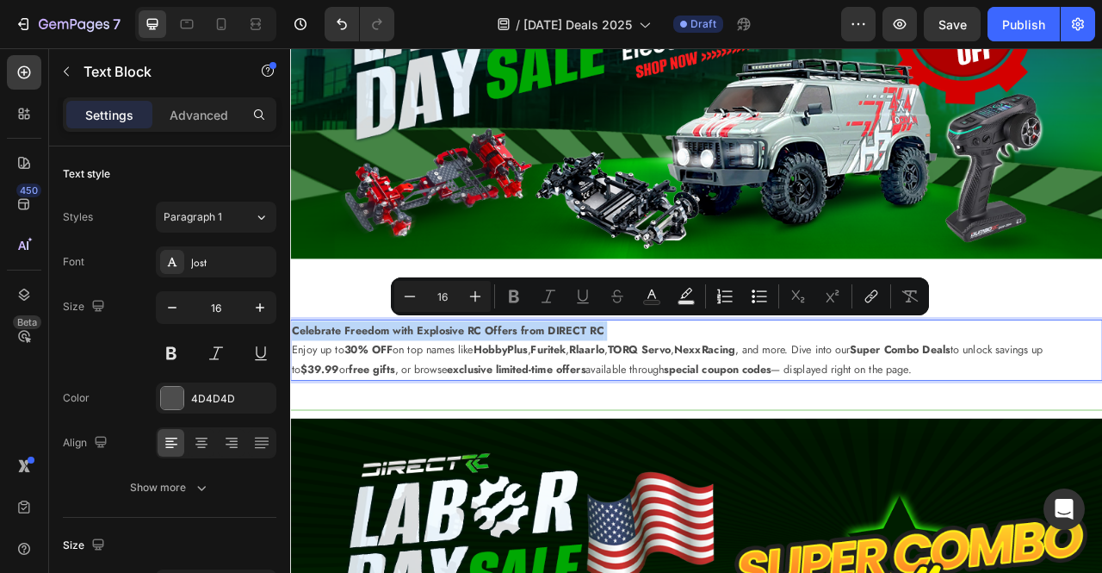
click at [687, 399] on strong "Celebrate Freedom with Explosive RC Offers from DIRECT RC" at bounding box center [490, 407] width 397 height 20
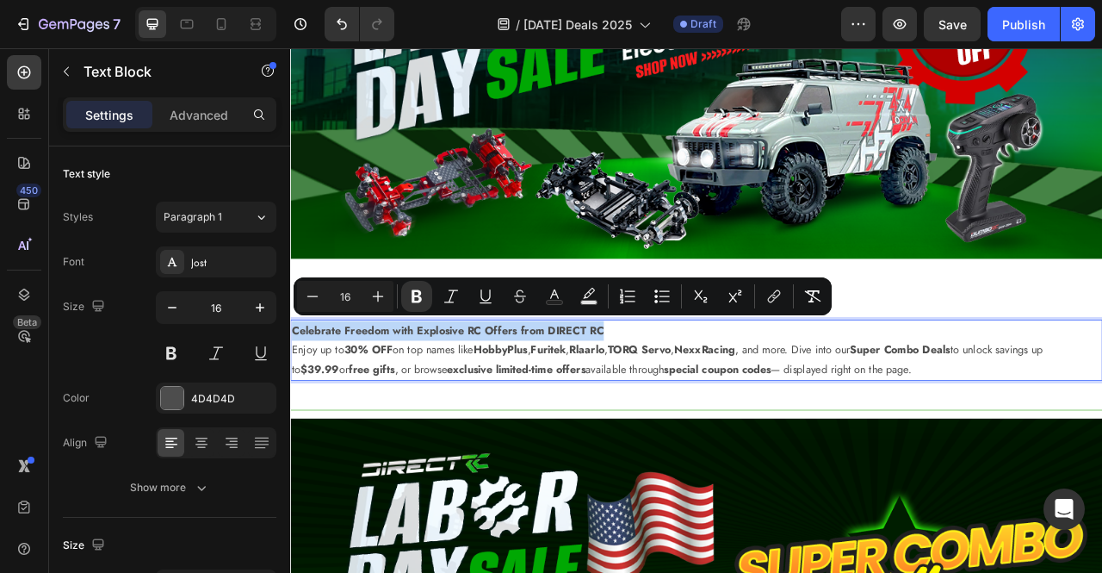
drag, startPoint x: 687, startPoint y: 400, endPoint x: 294, endPoint y: 398, distance: 393.5
click at [294, 398] on strong "Celebrate Freedom with Explosive RC Offers from DIRECT RC" at bounding box center [490, 407] width 397 height 20
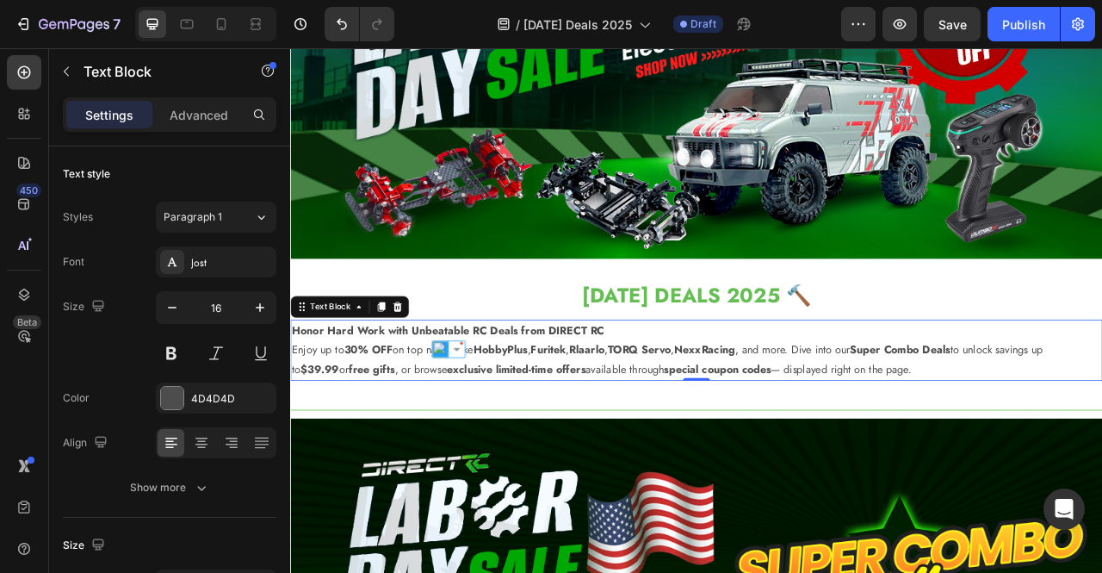
click at [1004, 441] on p "Honor Hard Work with Unbeatable RC Deals from DIRECT RC Enjoy up to 30% OFF on …" at bounding box center [807, 432] width 1030 height 74
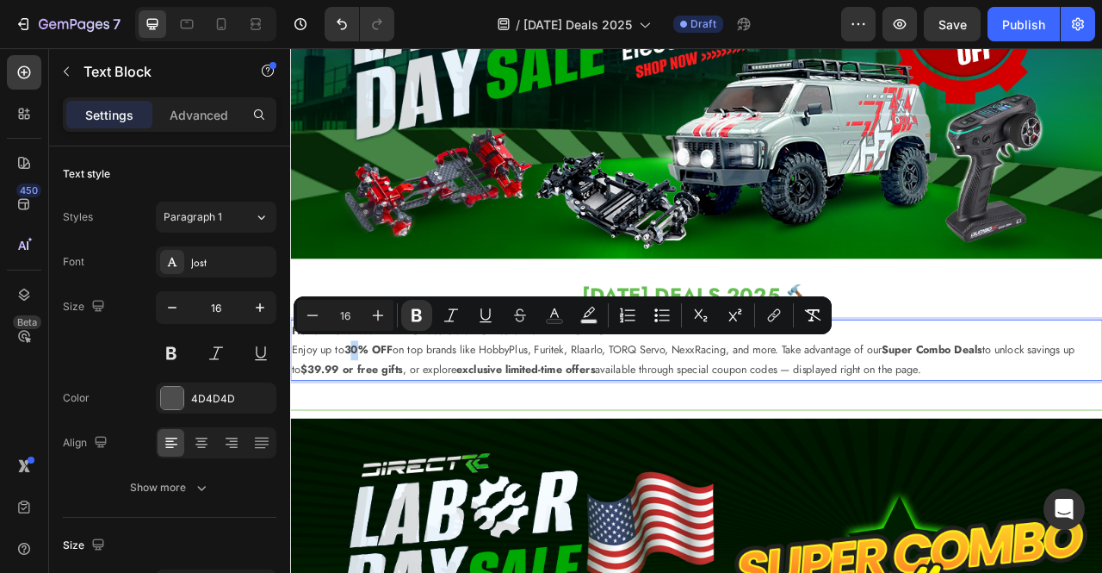
click at [379, 426] on strong "30% OFF" at bounding box center [389, 432] width 62 height 20
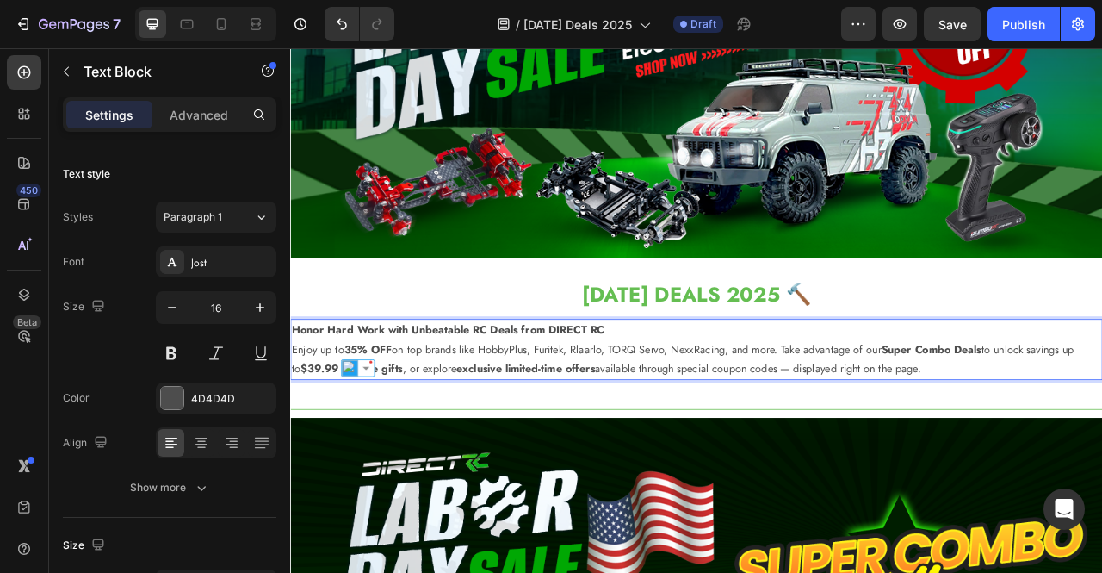
scroll to position [200, 0]
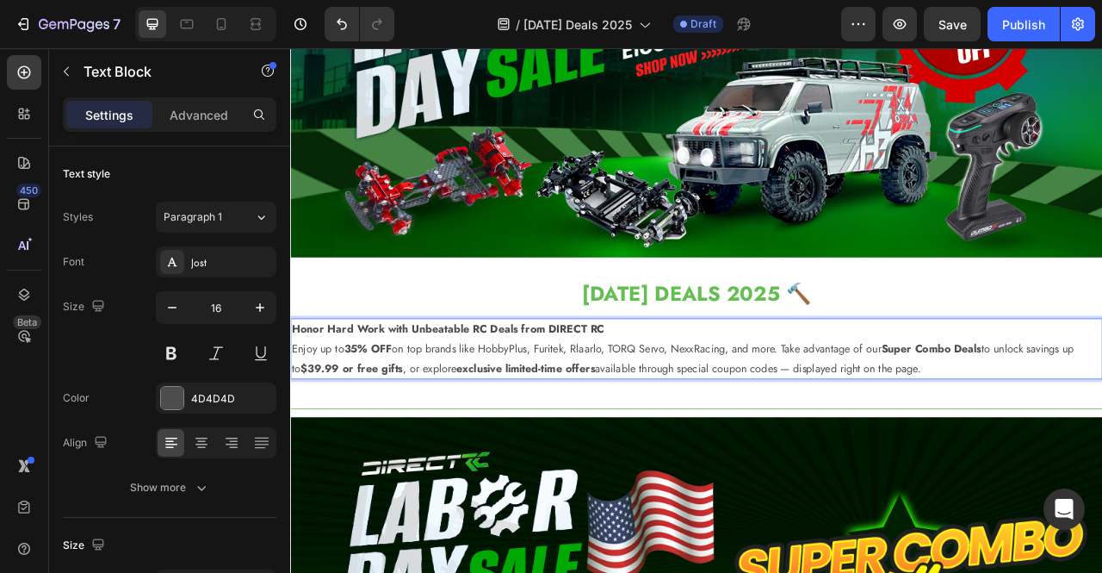
click at [957, 447] on p "Honor Hard Work with Unbeatable RC Deals from DIRECT RC Enjoy up to 35% OFF on …" at bounding box center [807, 430] width 1030 height 74
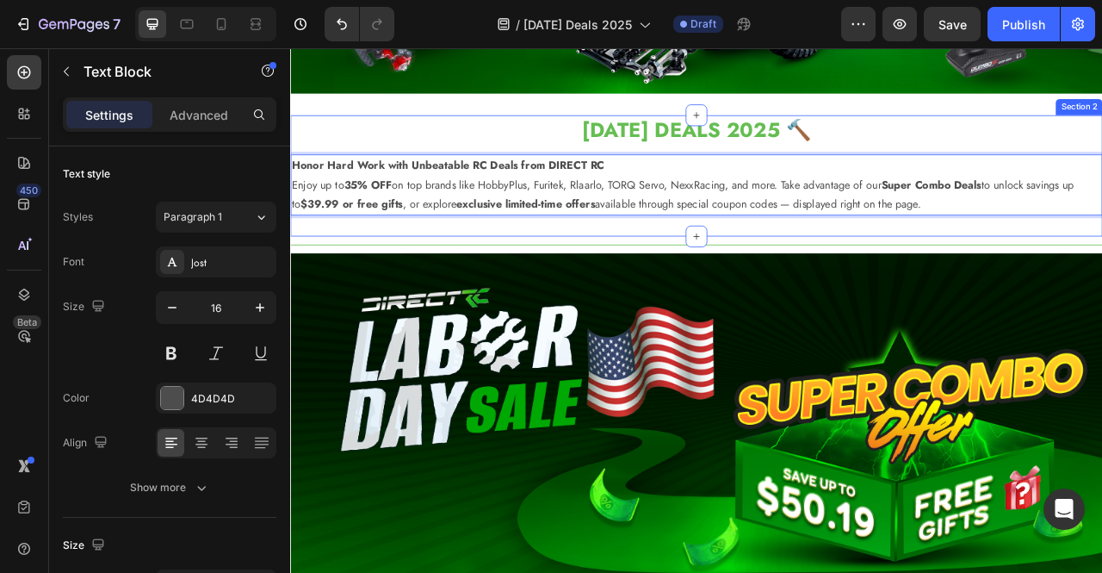
scroll to position [407, 0]
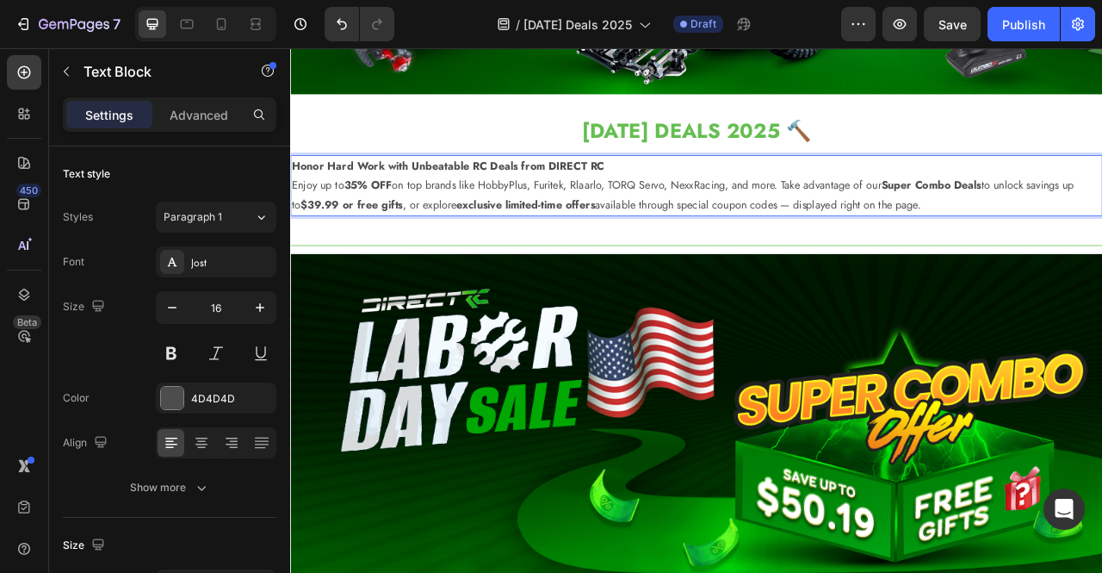
click at [325, 246] on strong "$39.99 or free gifts" at bounding box center [368, 248] width 130 height 20
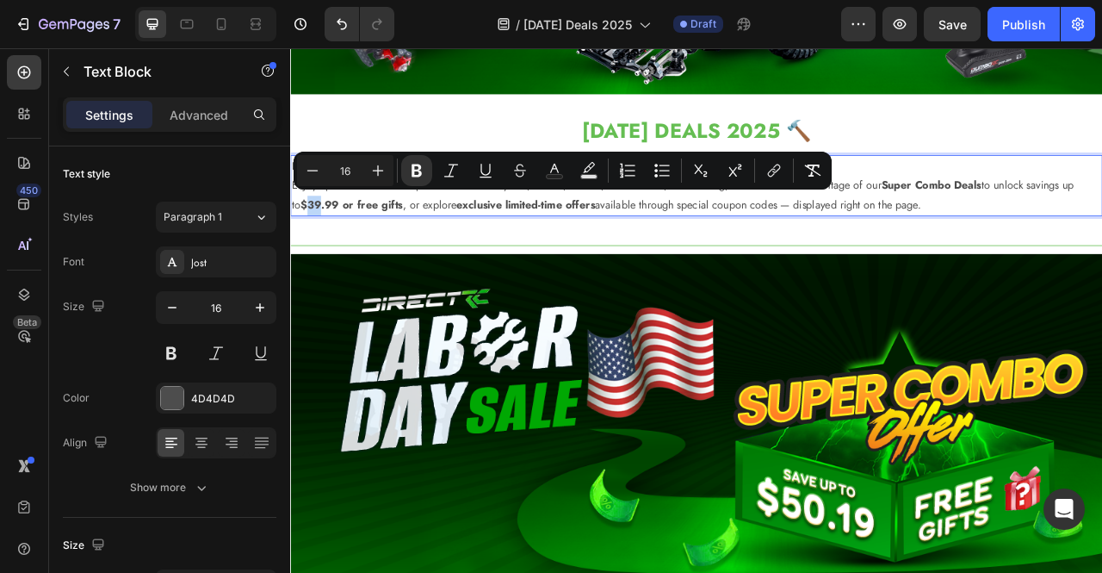
drag, startPoint x: 318, startPoint y: 241, endPoint x: 331, endPoint y: 243, distance: 13.0
click at [331, 243] on strong "$39.99 or free gifts" at bounding box center [368, 248] width 130 height 20
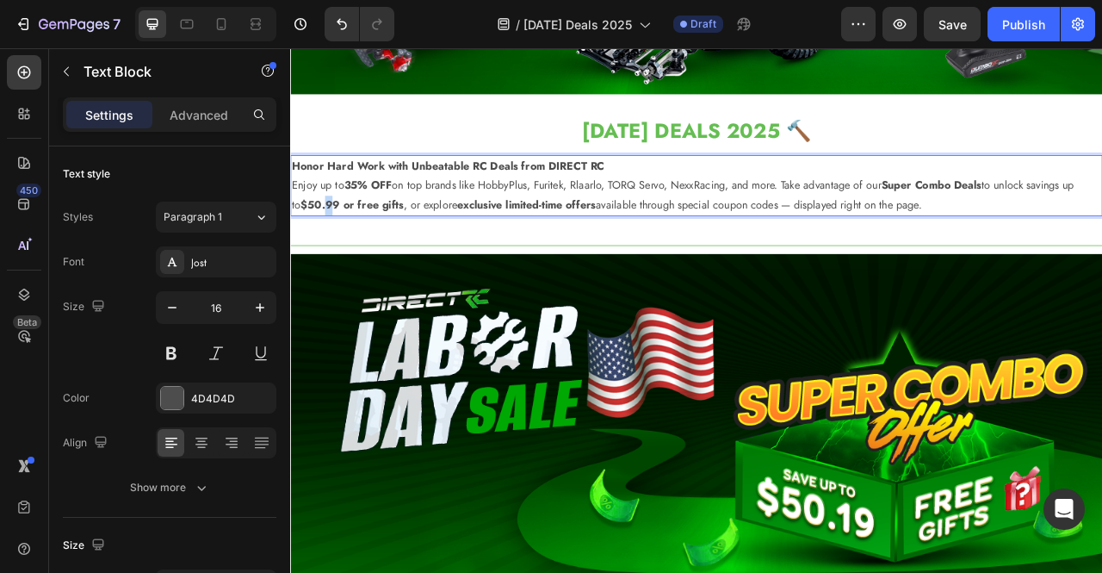
click at [345, 245] on strong "$50.99 or free gifts" at bounding box center [368, 248] width 131 height 20
click at [391, 244] on strong "$50.19 or free gifts" at bounding box center [367, 248] width 128 height 20
click at [744, 245] on p "Honor Hard Work with Unbeatable RC Deals from DIRECT RC Enjoy up to 35% OFF on …" at bounding box center [807, 223] width 1030 height 74
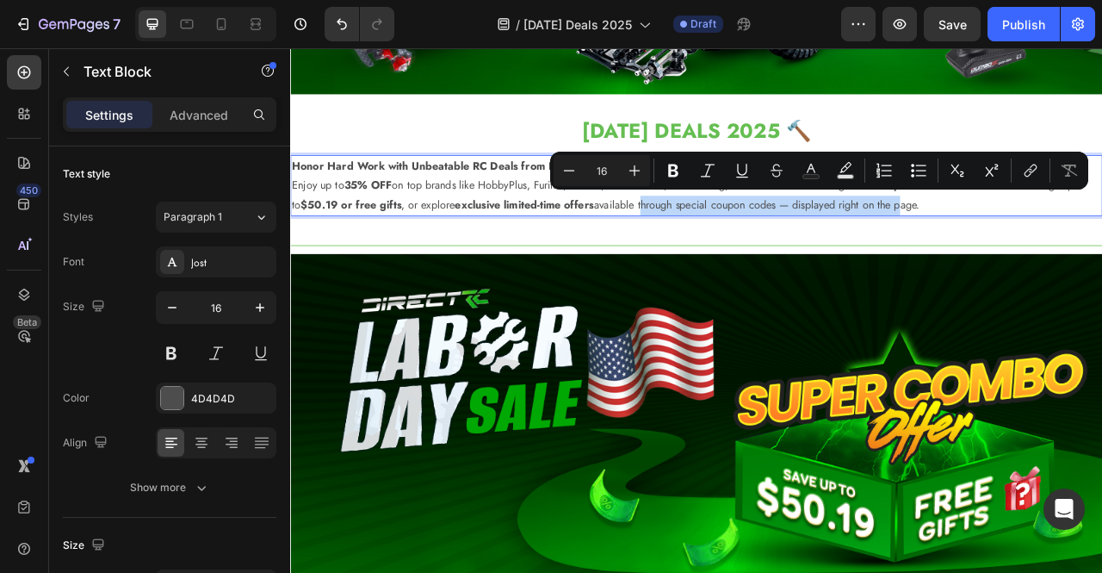
drag, startPoint x: 740, startPoint y: 245, endPoint x: 1073, endPoint y: 254, distance: 332.5
click at [1073, 254] on div "Honor Hard Work with Unbeatable RC Deals from DIRECT RC Enjoy up to 35% OFF on …" at bounding box center [806, 222] width 1033 height 77
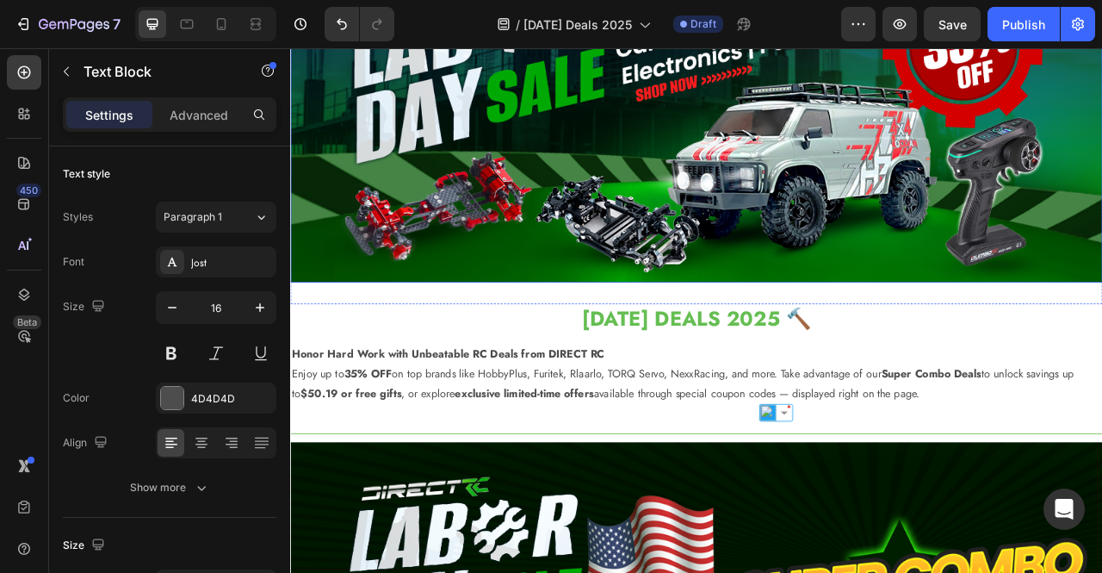
scroll to position [172, 0]
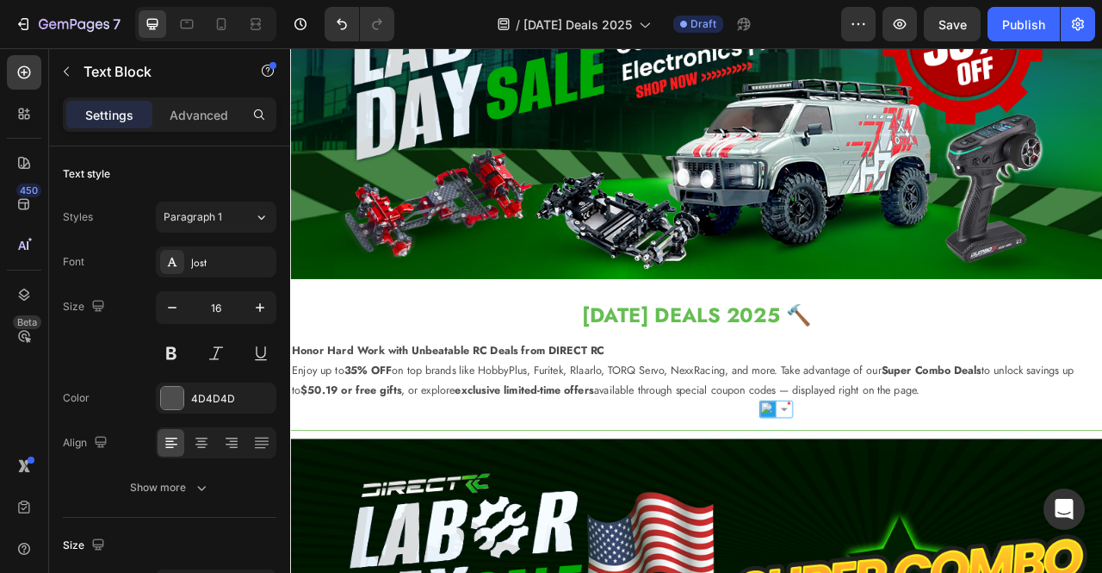
click at [758, 463] on p "Honor Hard Work with Unbeatable RC Deals from DIRECT RC Enjoy up to 35% OFF on …" at bounding box center [807, 458] width 1030 height 74
click at [839, 475] on p "Honor Hard Work with Unbeatable RC Deals from DIRECT RC Enjoy up to 35% OFF on …" at bounding box center [807, 458] width 1030 height 74
click at [798, 481] on p "Honor Hard Work with Unbeatable RC Deals from DIRECT RC Enjoy up to 35% OFF on …" at bounding box center [807, 458] width 1030 height 74
drag, startPoint x: 740, startPoint y: 477, endPoint x: 1101, endPoint y: 478, distance: 360.7
click at [1101, 478] on p "Honor Hard Work with Unbeatable RC Deals from DIRECT RC Enjoy up to 35% OFF on …" at bounding box center [807, 458] width 1030 height 74
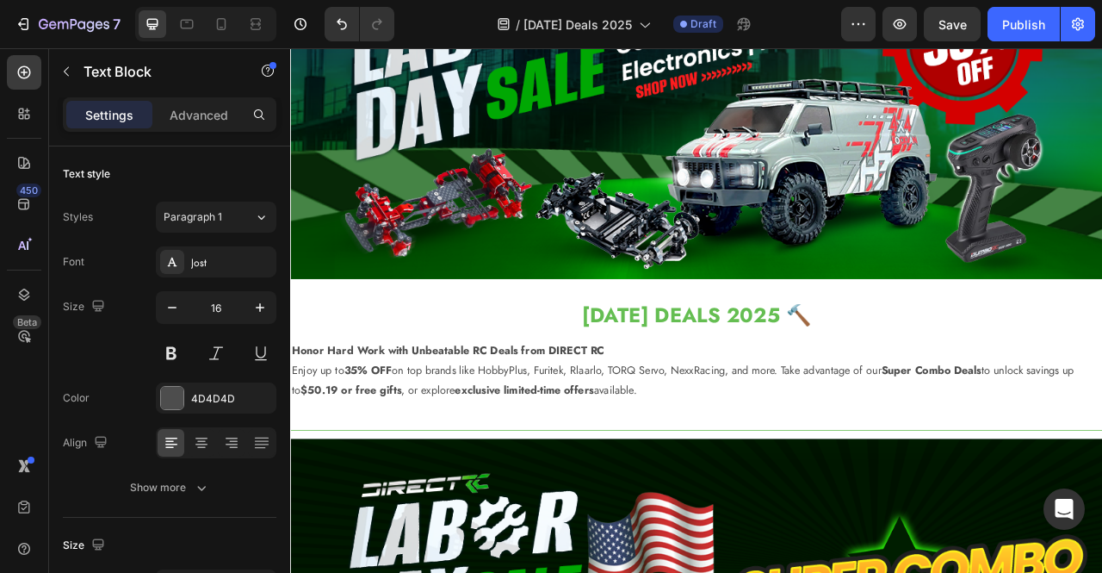
drag, startPoint x: 789, startPoint y: 490, endPoint x: 294, endPoint y: 452, distance: 497.3
click at [294, 452] on div "Honor Hard Work with Unbeatable RC Deals from DIRECT RC Enjoy up to 35% OFF on …" at bounding box center [806, 457] width 1033 height 77
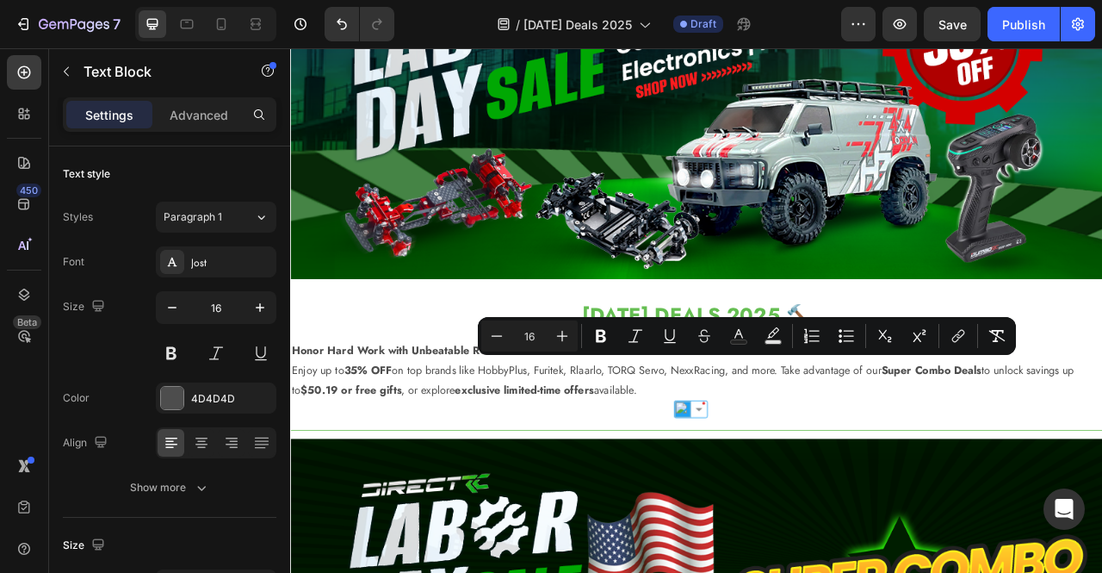
copy p "Enjoy up to 35% OFF on top brands like HobbyPlus, Furitek, Rlaarlo, TORQ Servo,…"
click at [774, 476] on p "Honor Hard Work with Unbeatable RC Deals from DIRECT RC Enjoy up to 35% OFF on …" at bounding box center [807, 458] width 1030 height 74
click at [760, 480] on p "Honor Hard Work with Unbeatable RC Deals from DIRECT RC Enjoy up to 35% OFF on …" at bounding box center [807, 458] width 1030 height 74
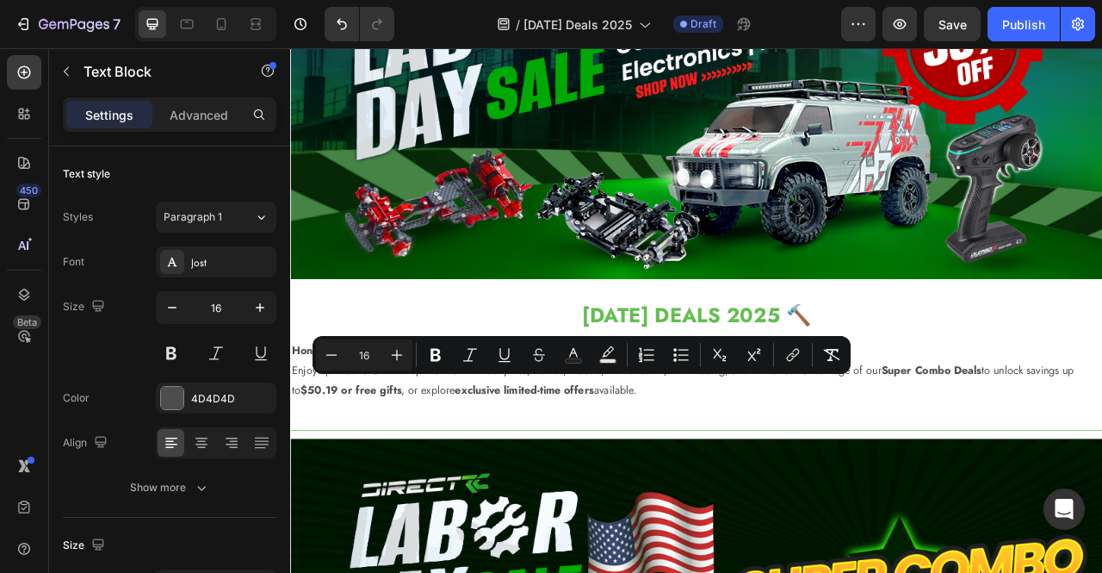
drag, startPoint x: 750, startPoint y: 480, endPoint x: 435, endPoint y: 480, distance: 315.1
click at [435, 480] on p "Honor Hard Work with Unbeatable RC Deals from DIRECT RC Enjoy up to 35% OFF on …" at bounding box center [807, 458] width 1030 height 74
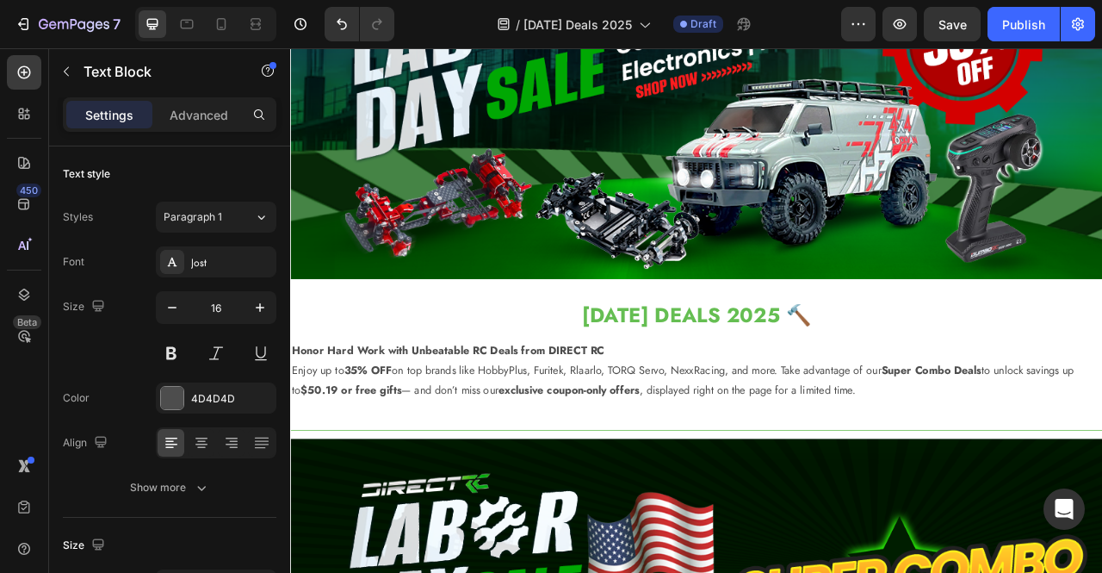
click at [436, 478] on p "Honor Hard Work with Unbeatable RC Deals from DIRECT RC Enjoy up to 35% OFF on …" at bounding box center [807, 458] width 1030 height 74
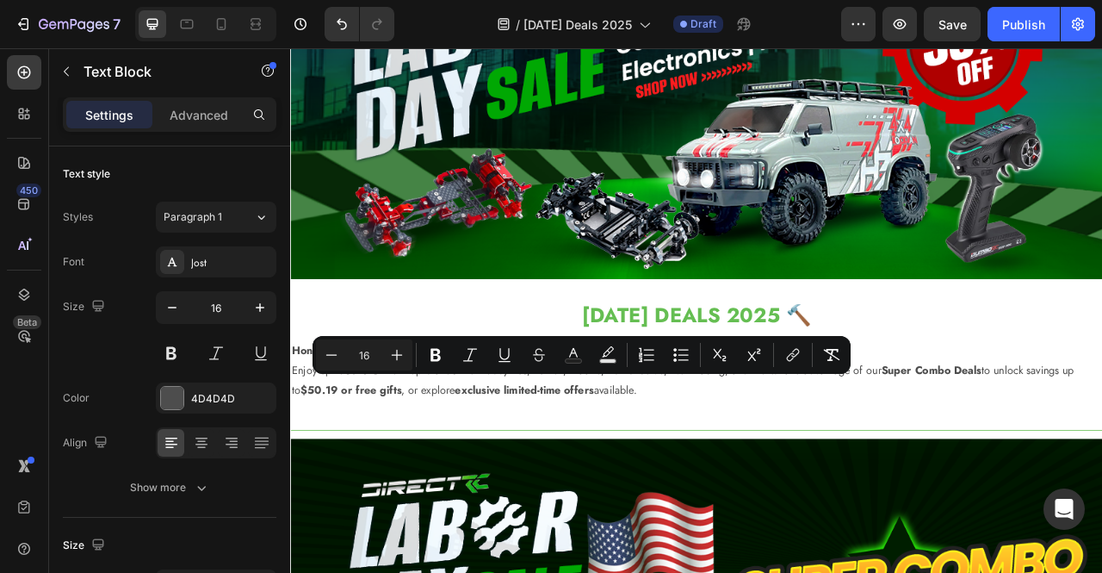
click at [620, 488] on p "Honor Hard Work with Unbeatable RC Deals from DIRECT RC Enjoy up to 35% OFF on …" at bounding box center [807, 458] width 1030 height 74
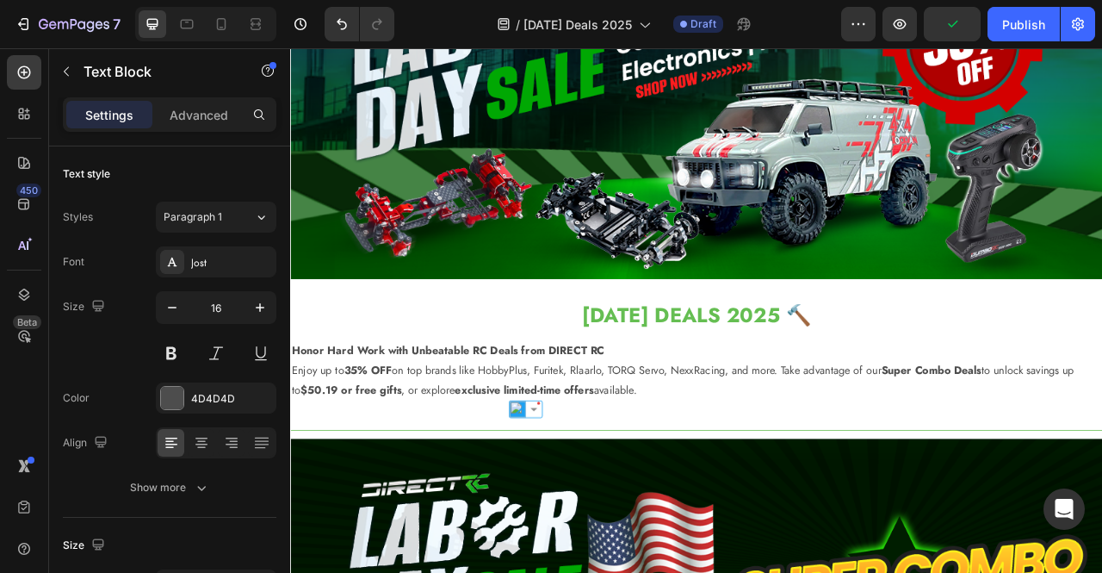
click at [788, 495] on div "[DATE] DEALS 2025 🔨 Heading Honor Hard Work with Unbeatable RC Deals from DIREC…" at bounding box center [806, 439] width 1033 height 141
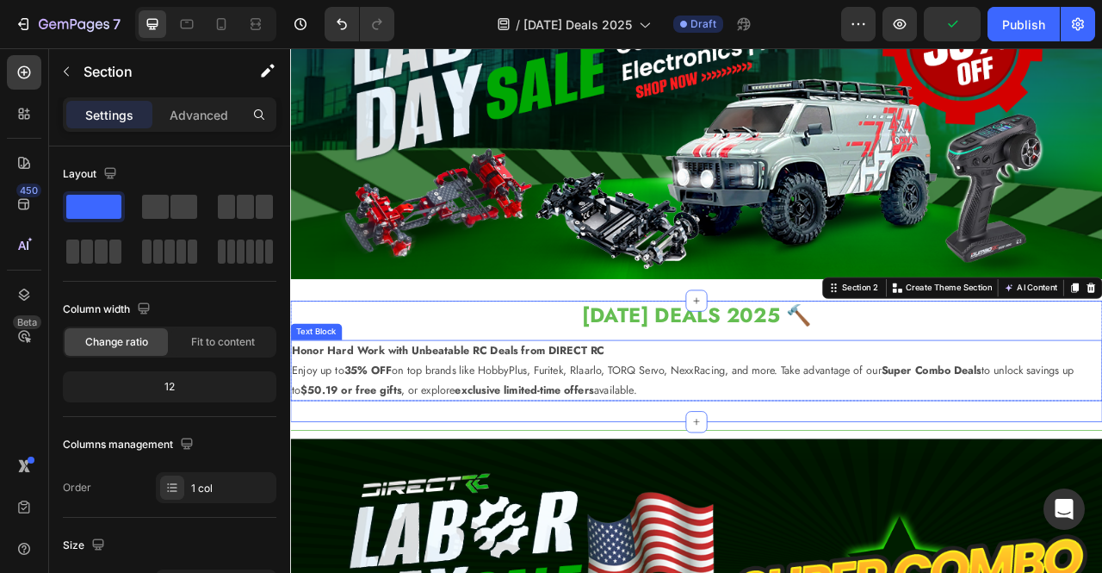
click at [751, 487] on p "Honor Hard Work with Unbeatable RC Deals from DIRECT RC Enjoy up to 35% OFF on …" at bounding box center [807, 458] width 1030 height 74
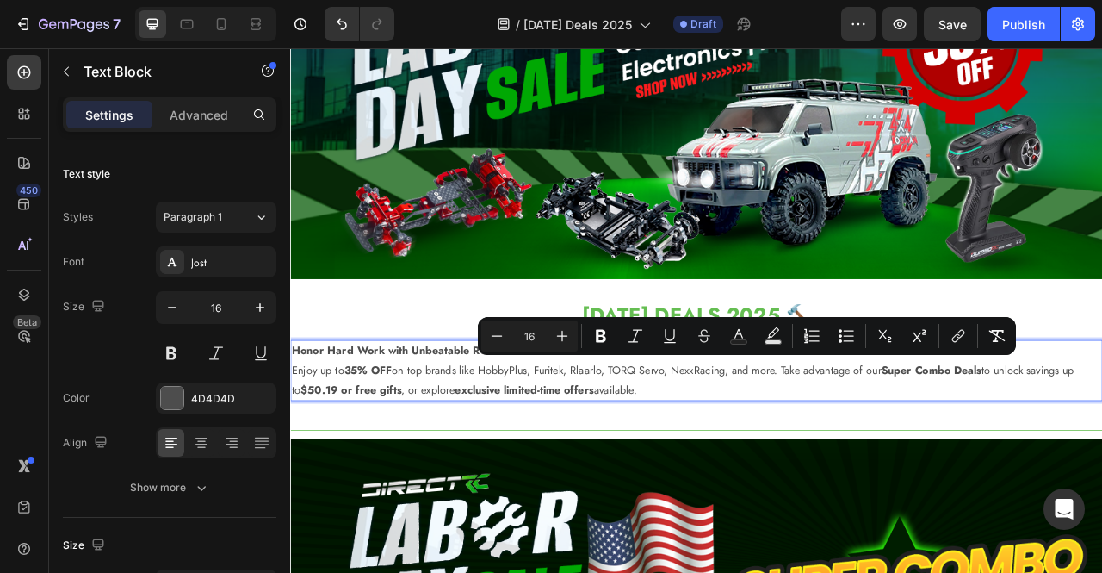
drag, startPoint x: 747, startPoint y: 481, endPoint x: 294, endPoint y: 449, distance: 454.0
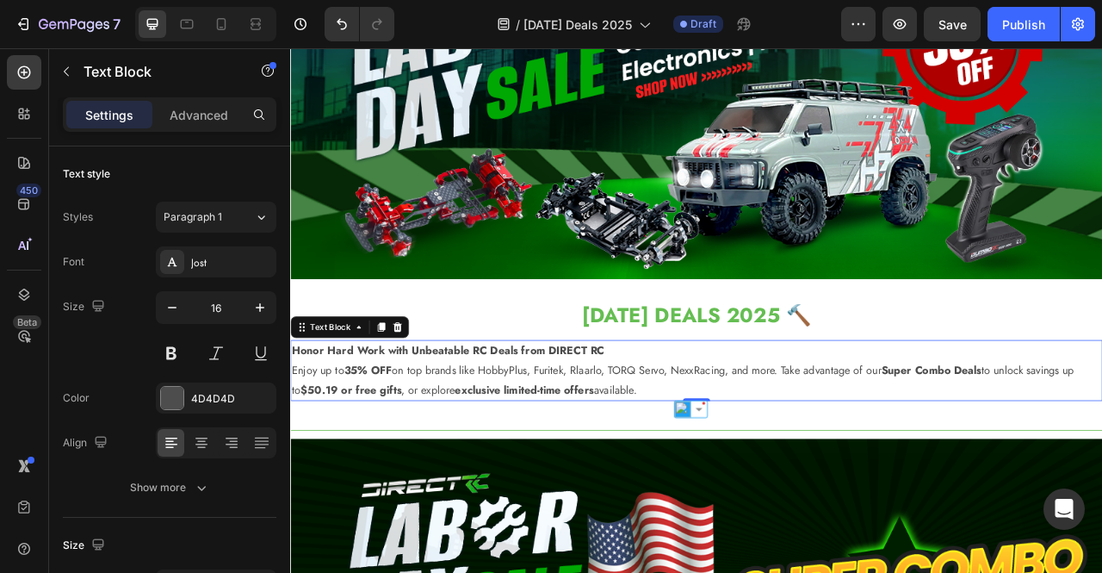
click at [739, 475] on p "Honor Hard Work with Unbeatable RC Deals from DIRECT RC Enjoy up to 35% OFF on …" at bounding box center [807, 458] width 1030 height 74
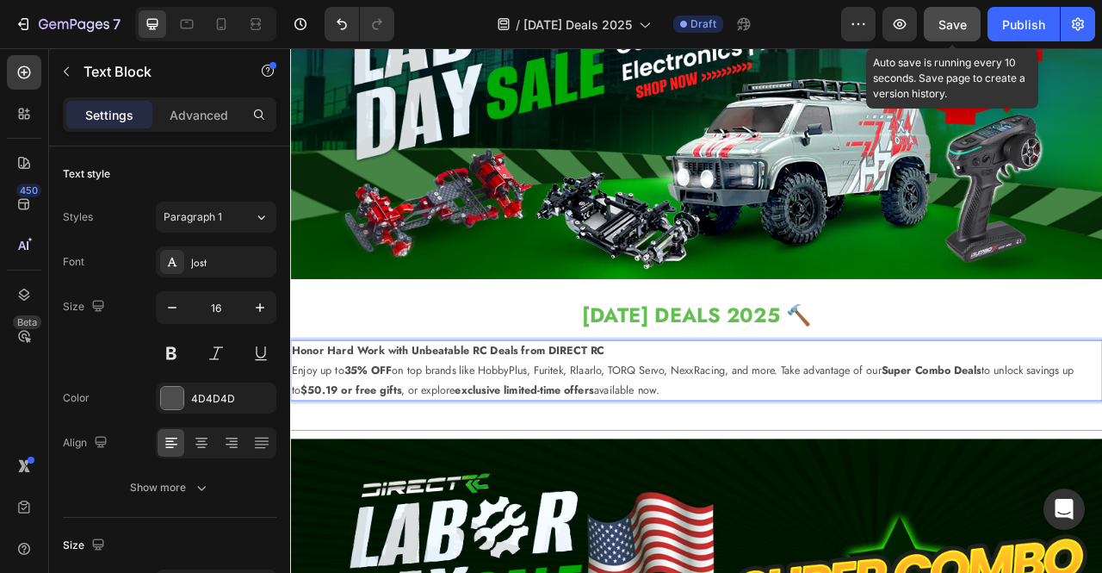
click at [948, 21] on span "Save" at bounding box center [952, 24] width 28 height 15
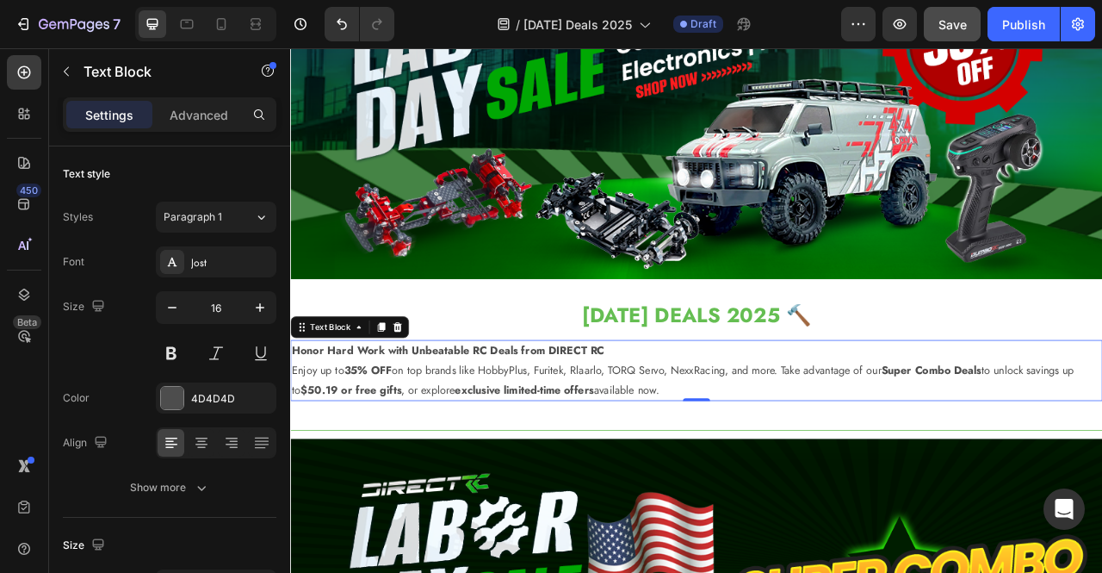
click at [715, 428] on p "Honor Hard Work with Unbeatable RC Deals from DIRECT RC Enjoy up to 35% OFF on …" at bounding box center [807, 458] width 1030 height 74
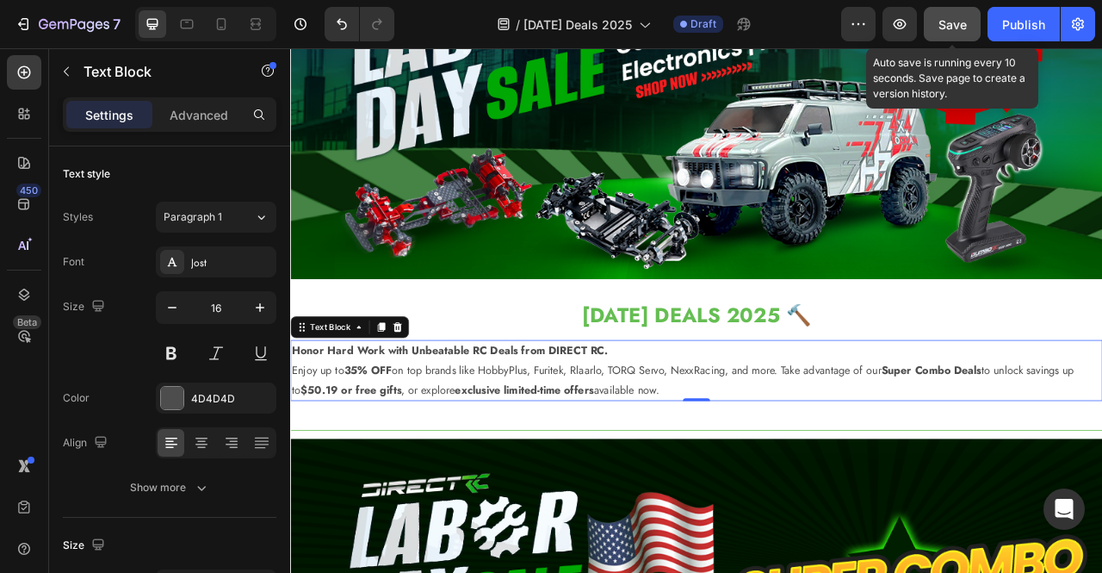
click at [950, 22] on span "Save" at bounding box center [952, 24] width 28 height 15
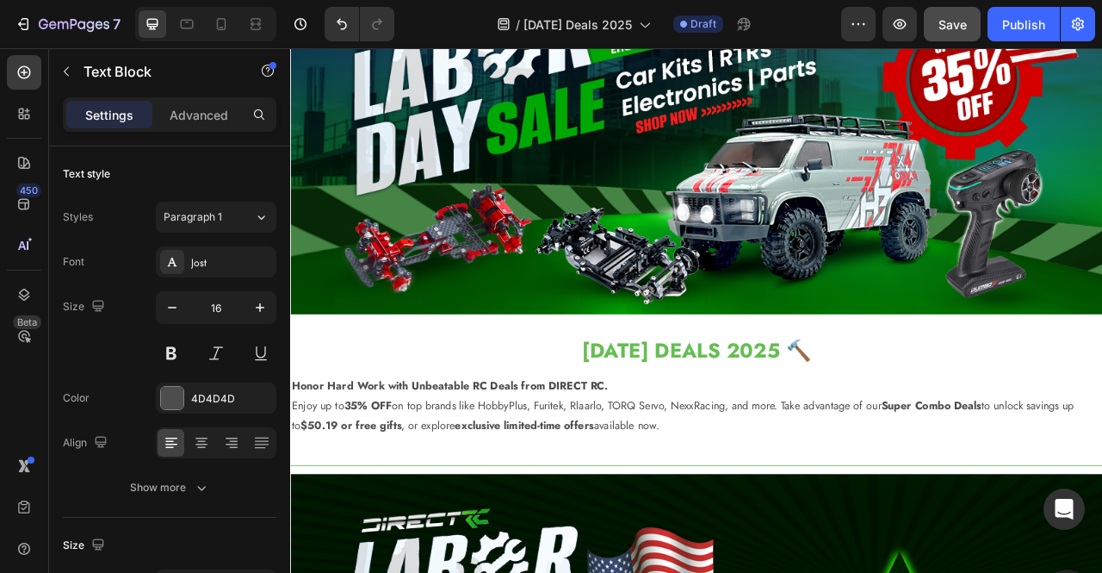
scroll to position [0, 0]
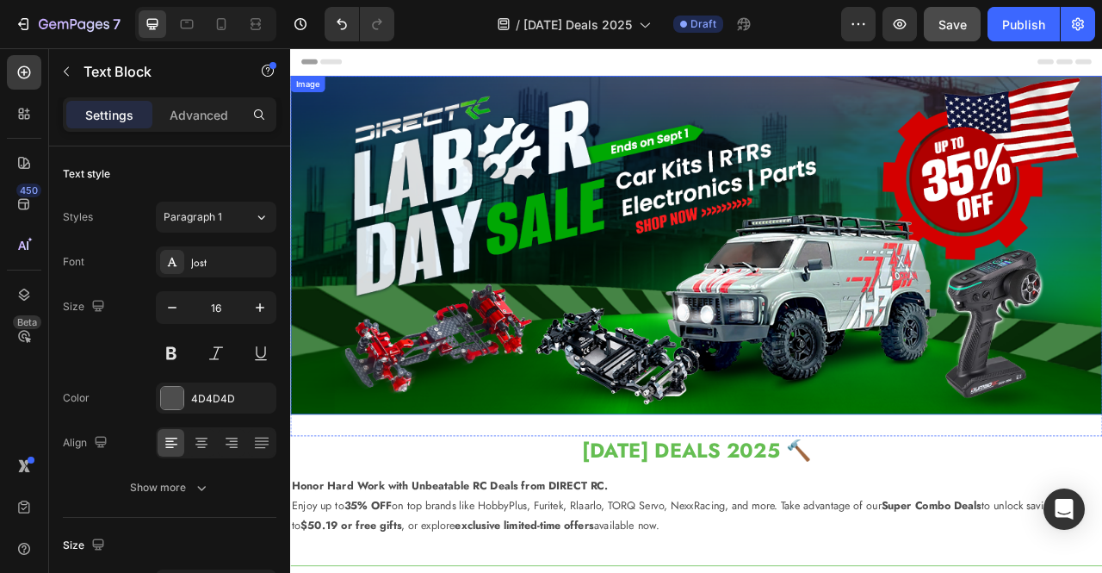
click at [945, 209] on img at bounding box center [806, 299] width 1033 height 430
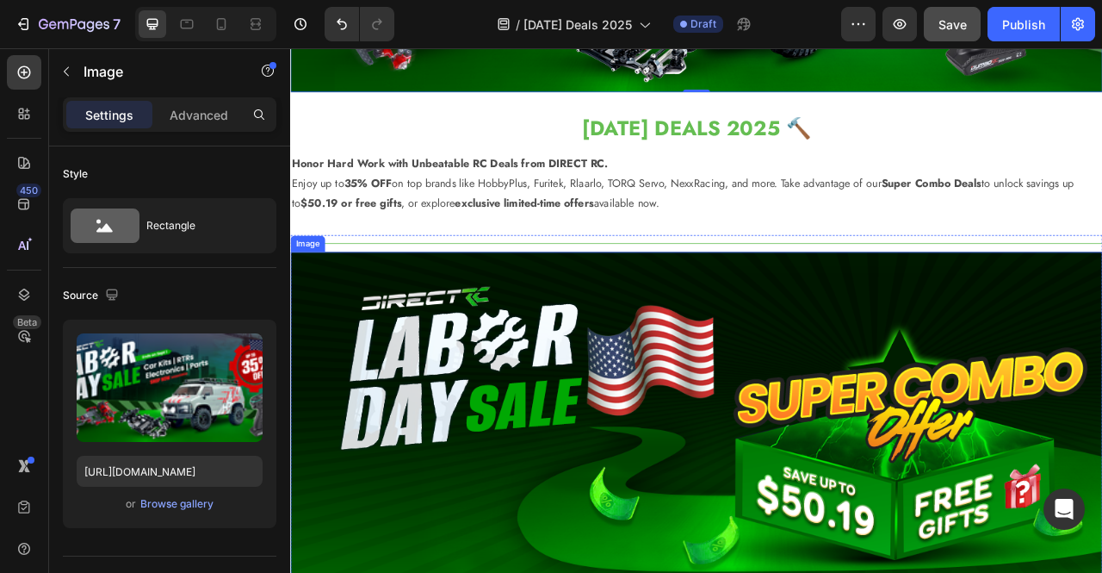
scroll to position [414, 0]
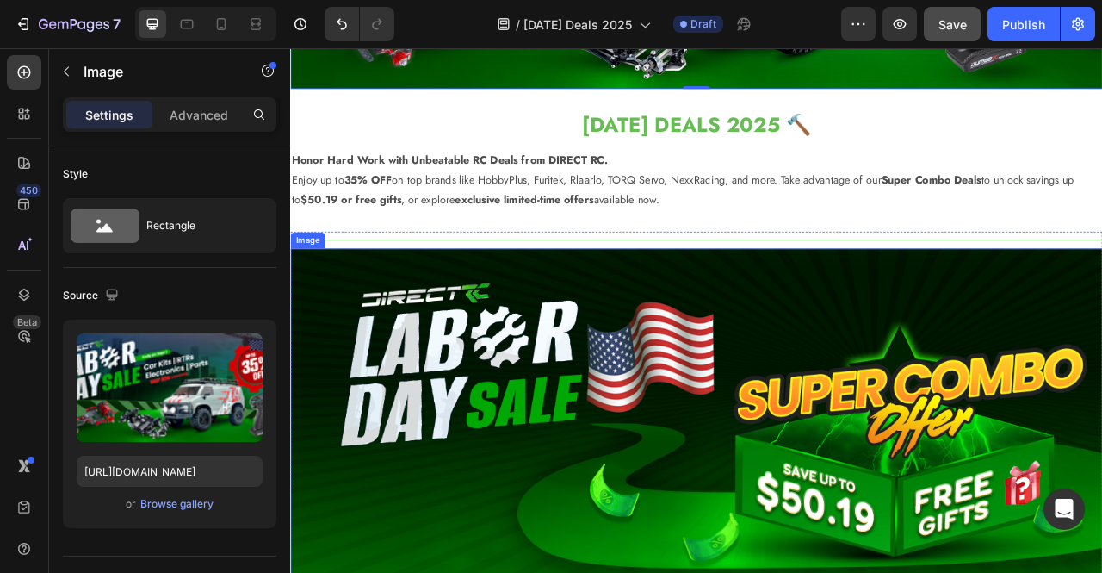
click at [892, 522] on img at bounding box center [806, 518] width 1033 height 430
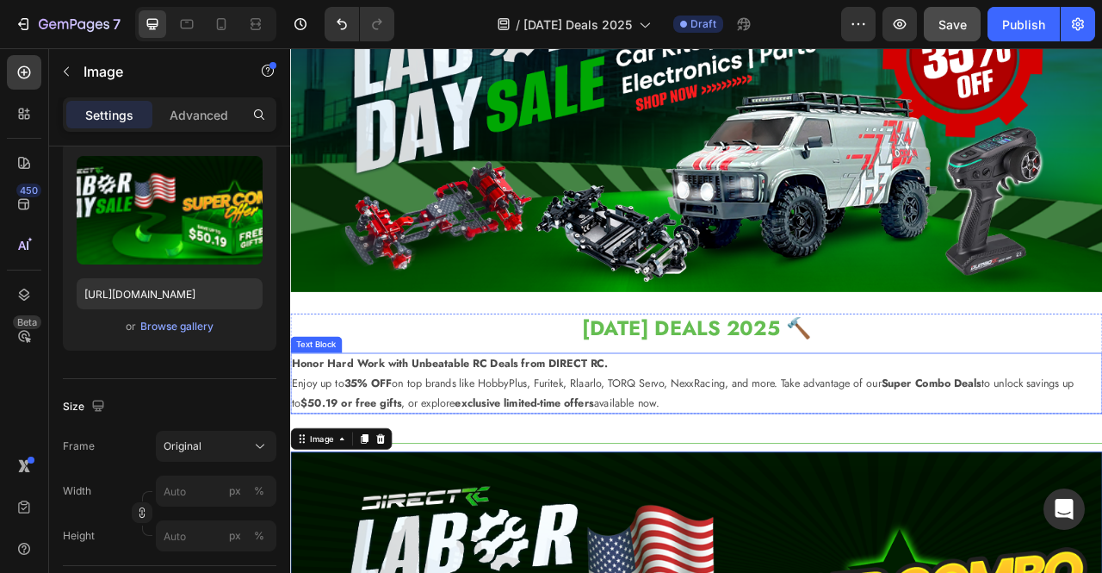
scroll to position [0, 0]
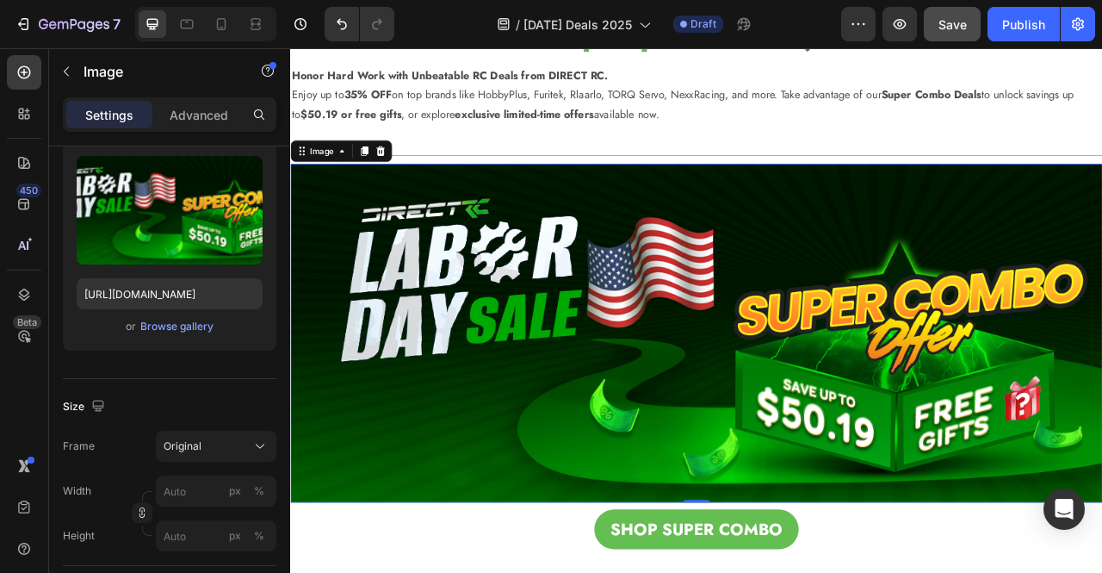
scroll to position [523, 0]
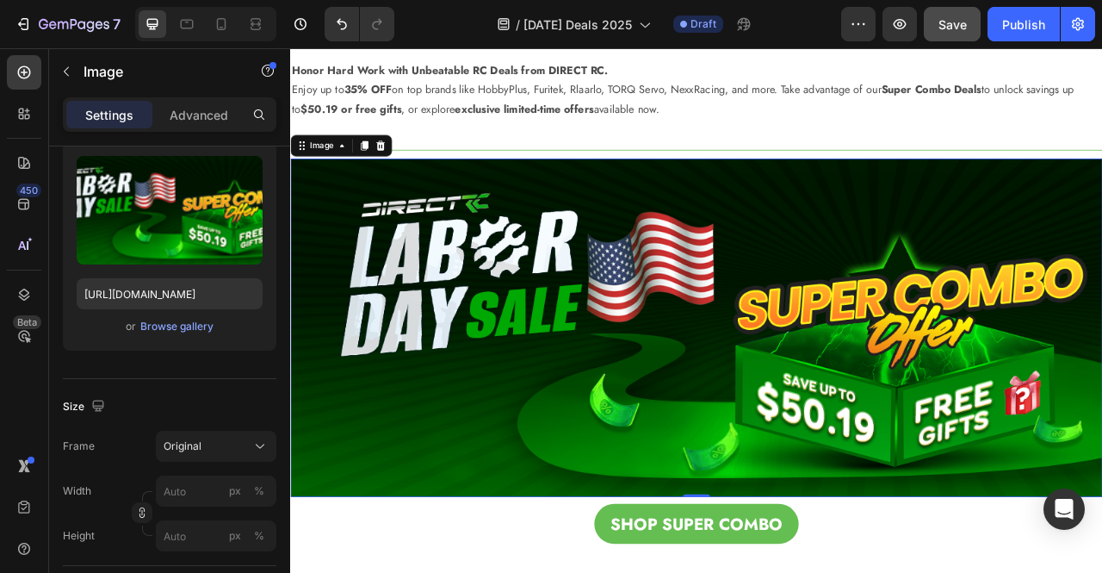
click at [750, 258] on img at bounding box center [806, 404] width 1033 height 430
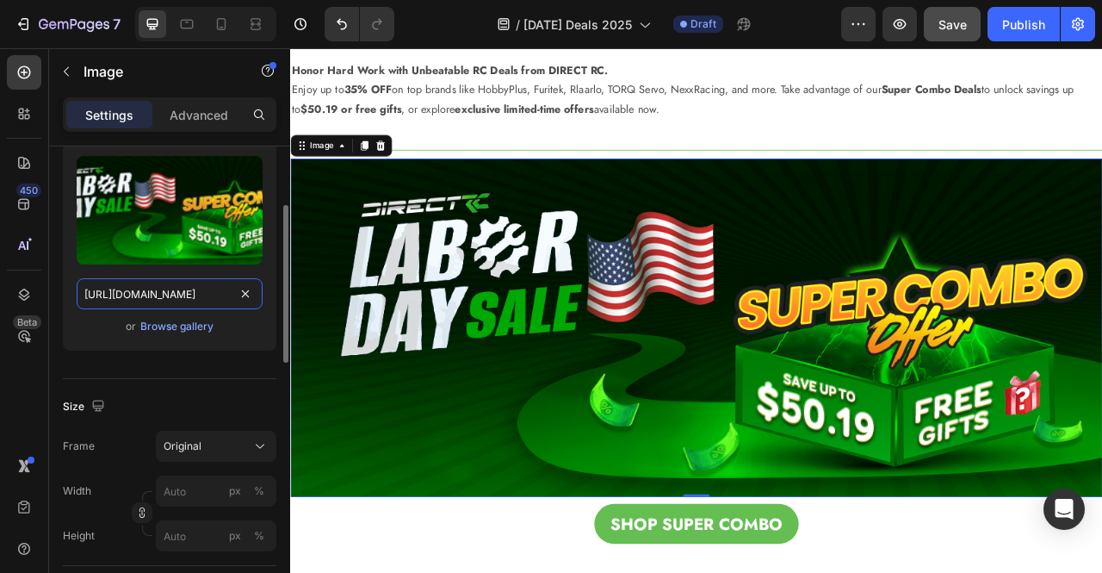
click at [199, 291] on input "[URL][DOMAIN_NAME]" at bounding box center [170, 293] width 186 height 31
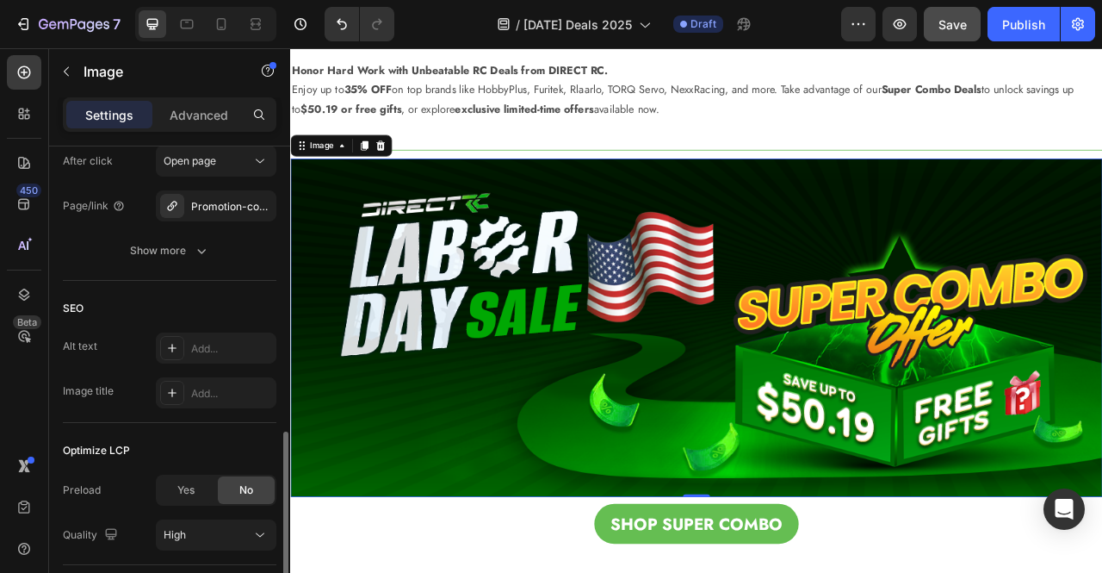
scroll to position [957, 0]
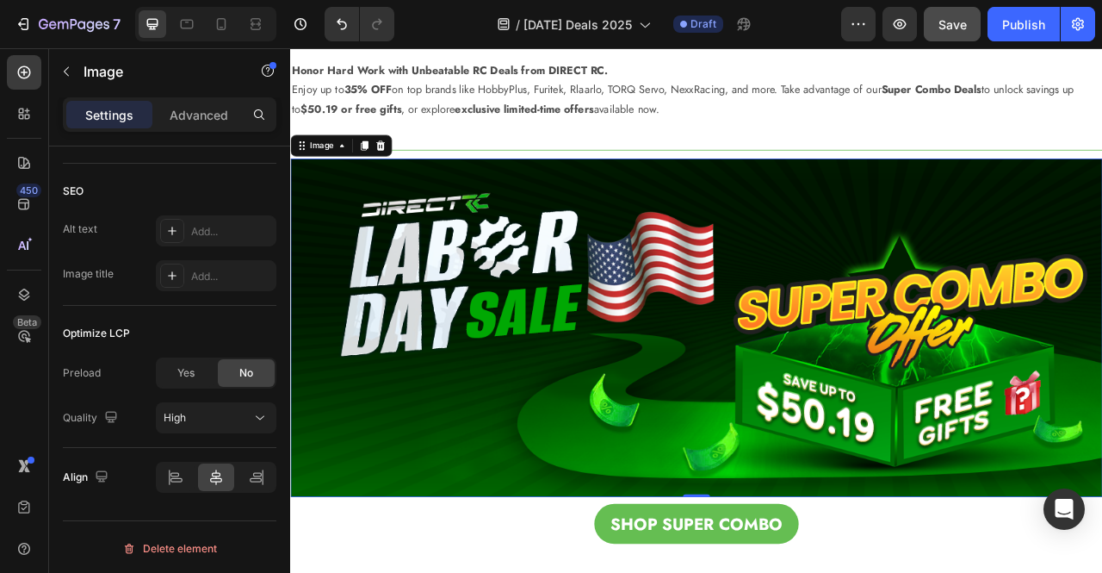
click at [538, 402] on img at bounding box center [806, 404] width 1033 height 430
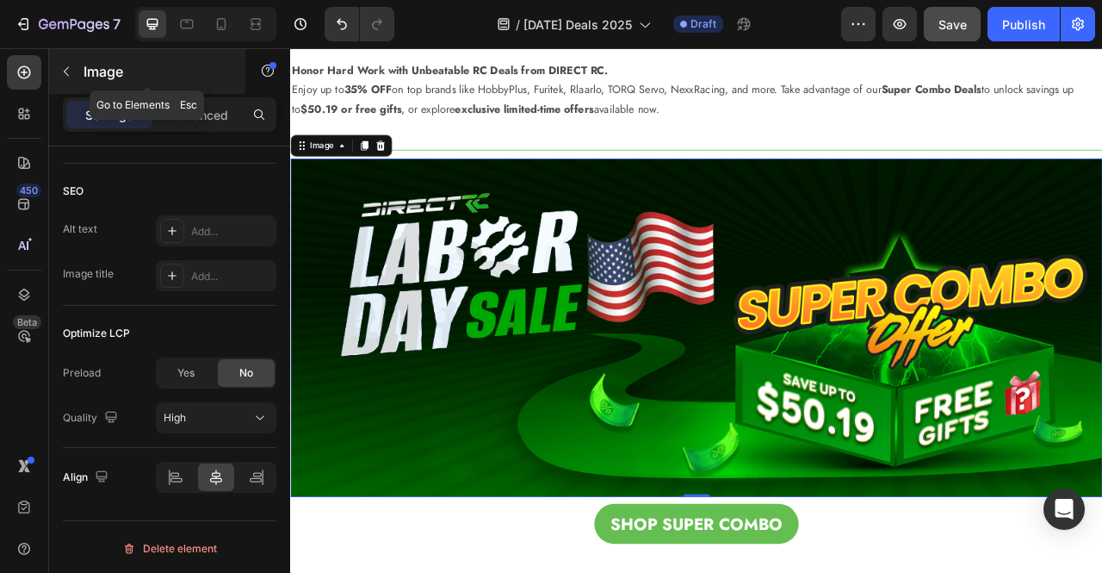
click at [72, 71] on icon "button" at bounding box center [66, 72] width 14 height 14
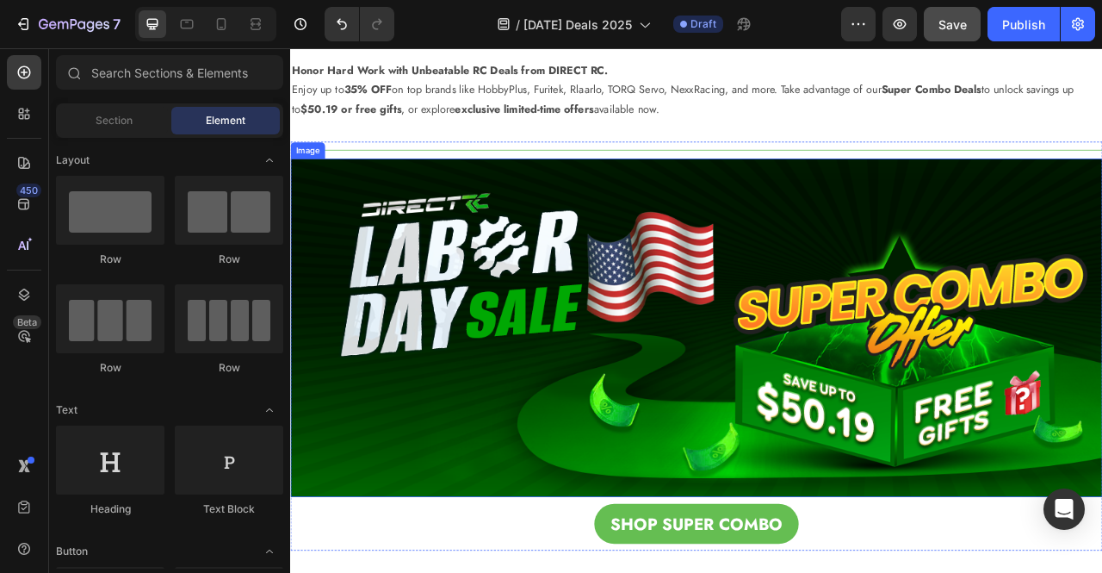
click at [571, 400] on img at bounding box center [806, 404] width 1033 height 430
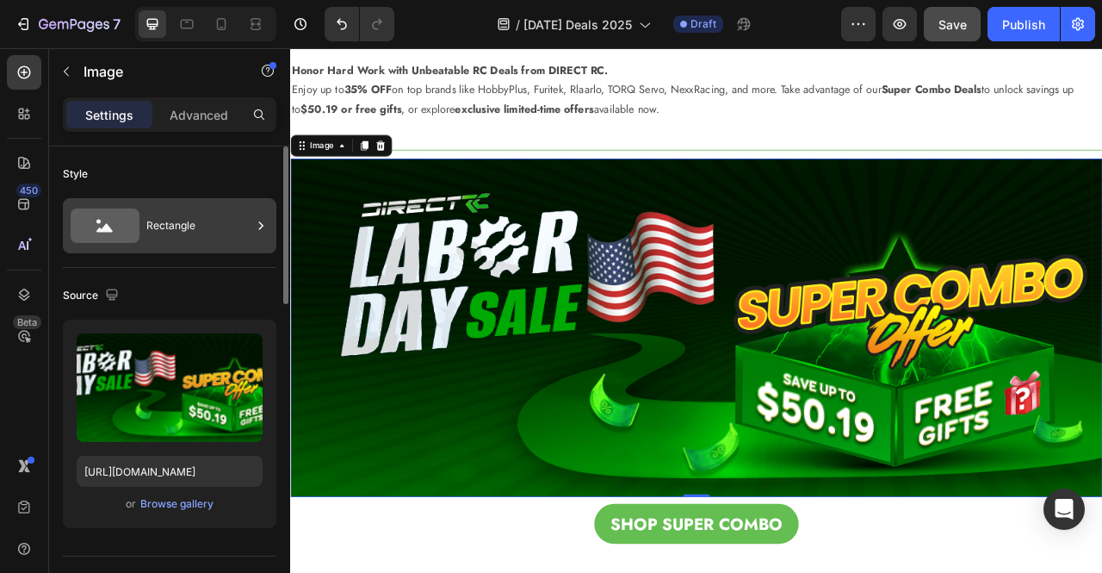
click at [265, 230] on icon at bounding box center [260, 225] width 17 height 17
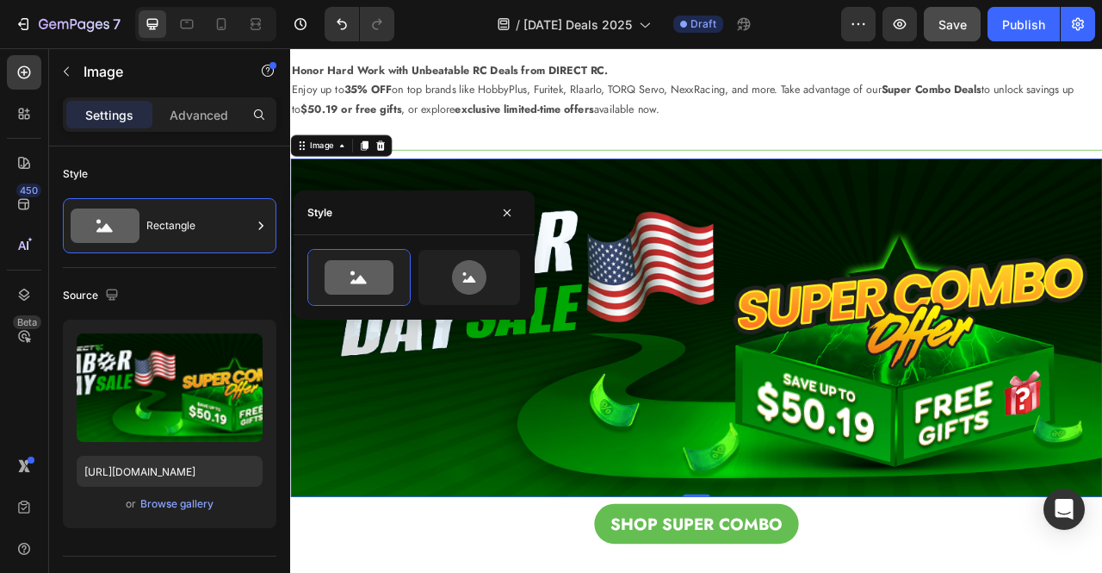
click at [406, 437] on img at bounding box center [806, 404] width 1033 height 430
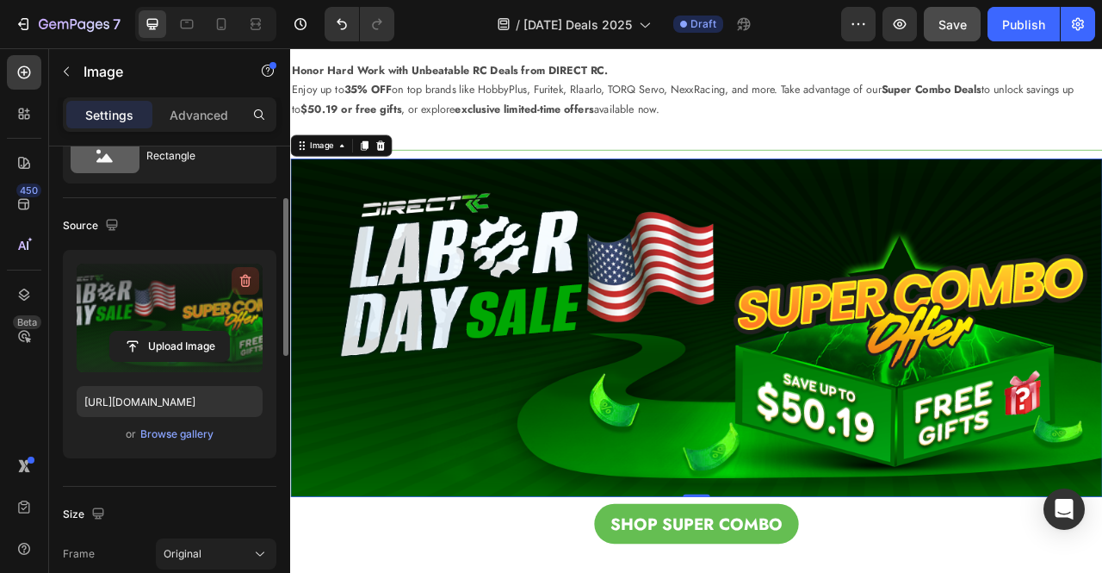
scroll to position [96, 0]
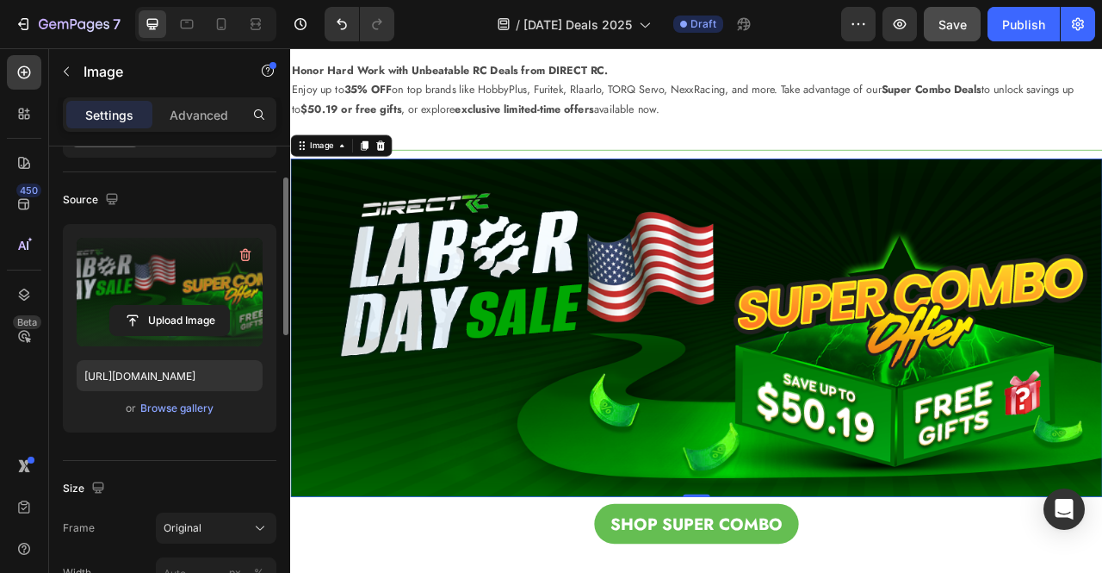
click at [220, 287] on label at bounding box center [170, 292] width 186 height 108
click at [220, 306] on input "file" at bounding box center [169, 320] width 119 height 29
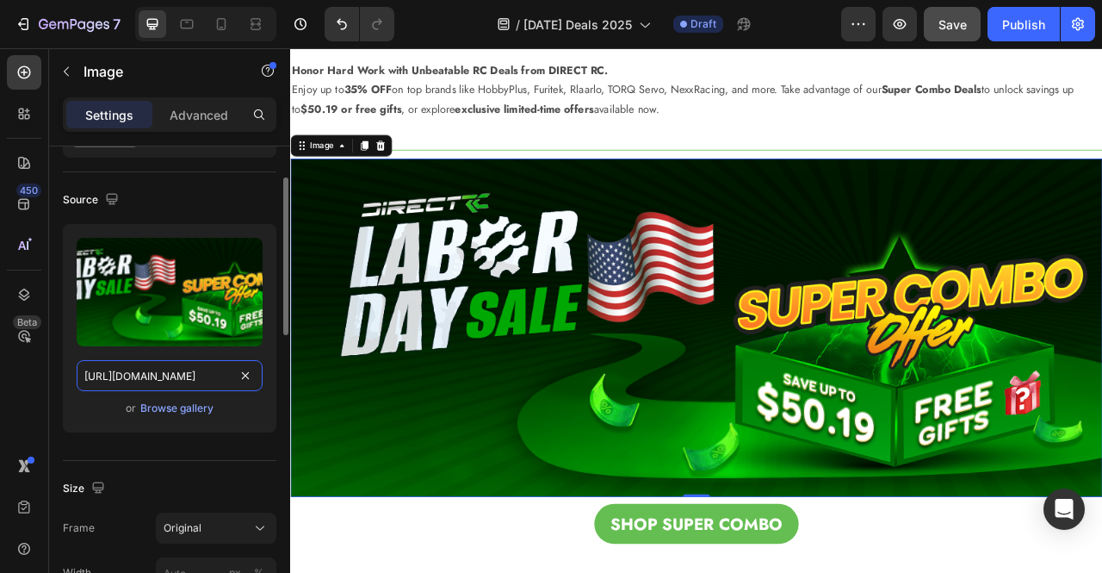
click at [167, 379] on input "[URL][DOMAIN_NAME]" at bounding box center [170, 375] width 186 height 31
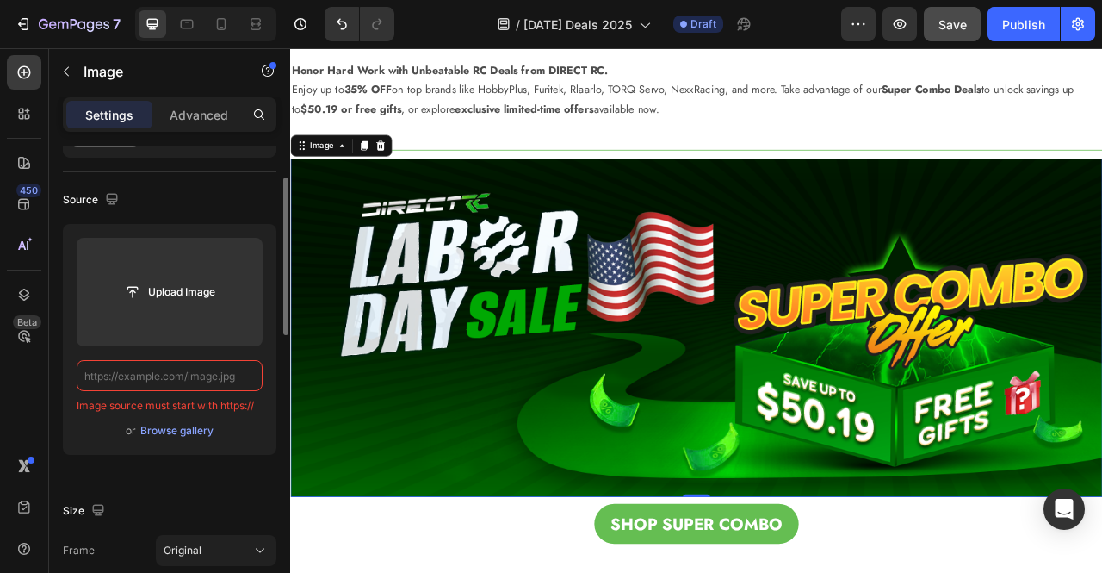
paste input "[URL][DOMAIN_NAME]"
type input "[URL][DOMAIN_NAME]"
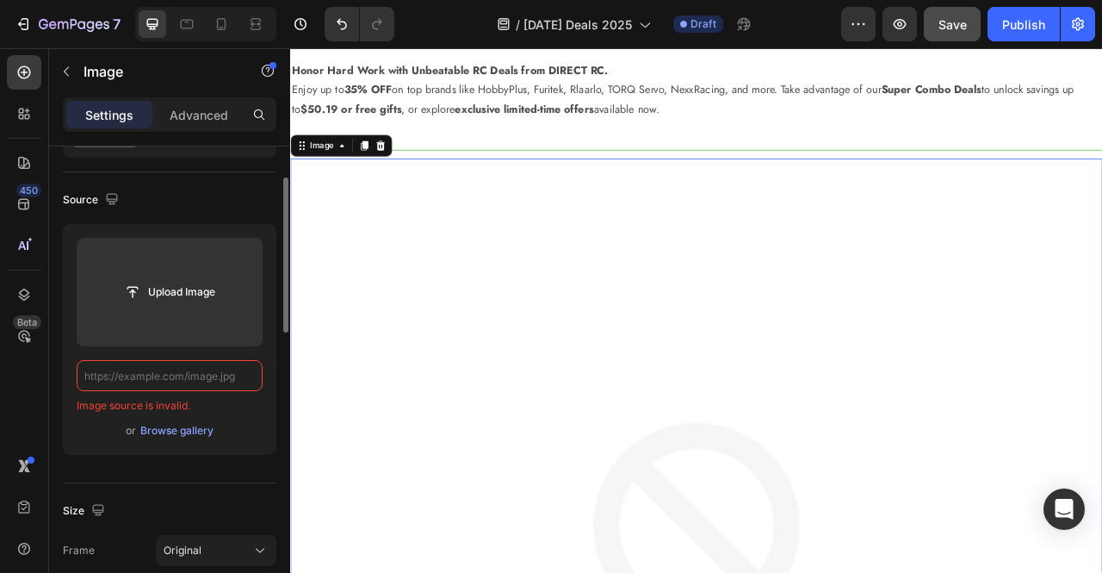
scroll to position [0, 0]
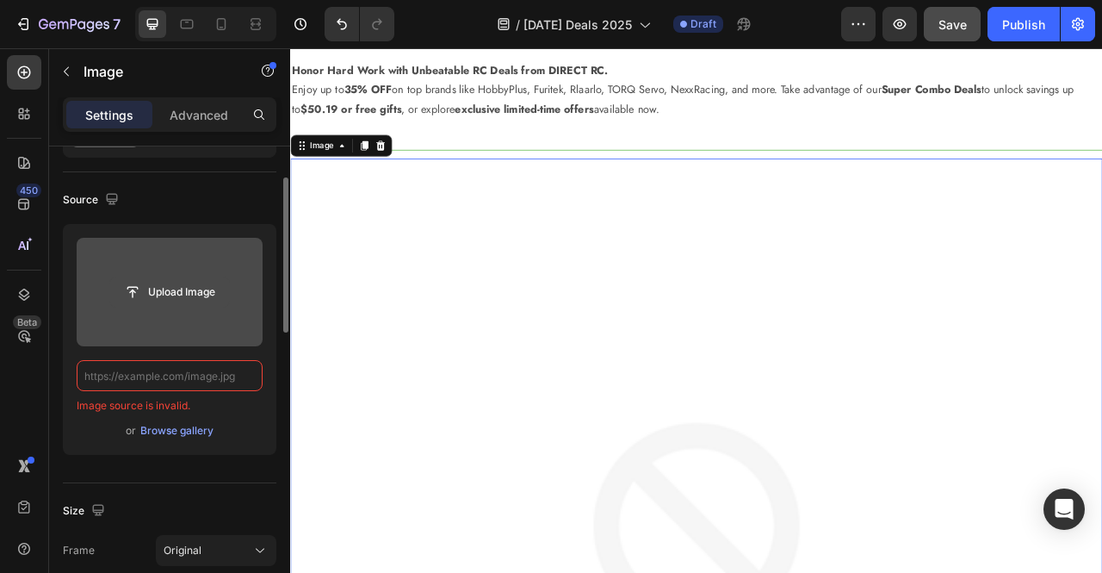
click at [195, 295] on input "file" at bounding box center [169, 291] width 119 height 29
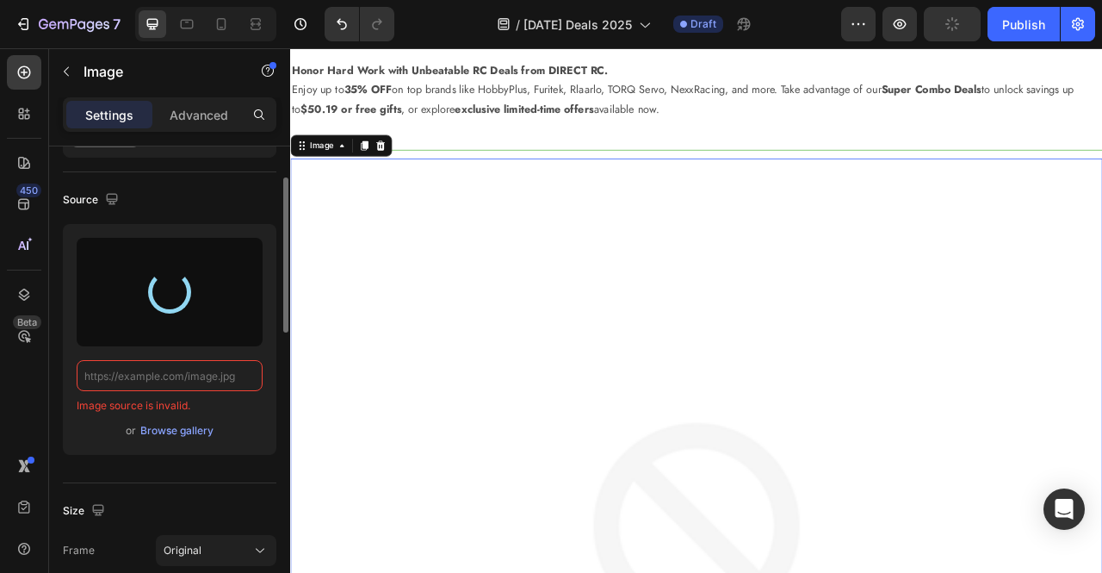
type input "[URL][DOMAIN_NAME]"
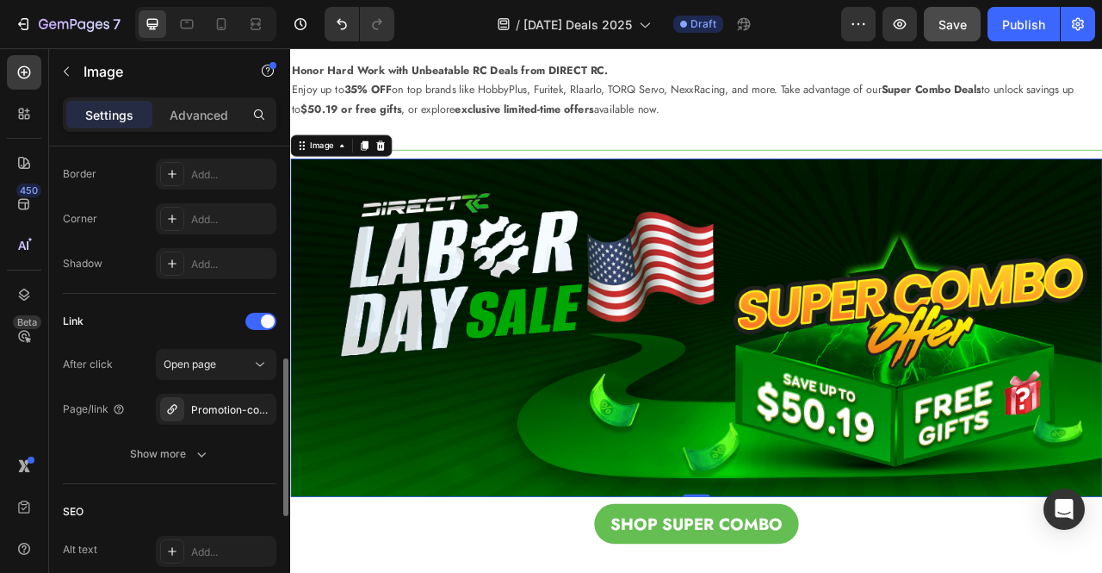
scroll to position [637, 0]
click at [229, 401] on div "Promotion-combo" at bounding box center [216, 408] width 50 height 15
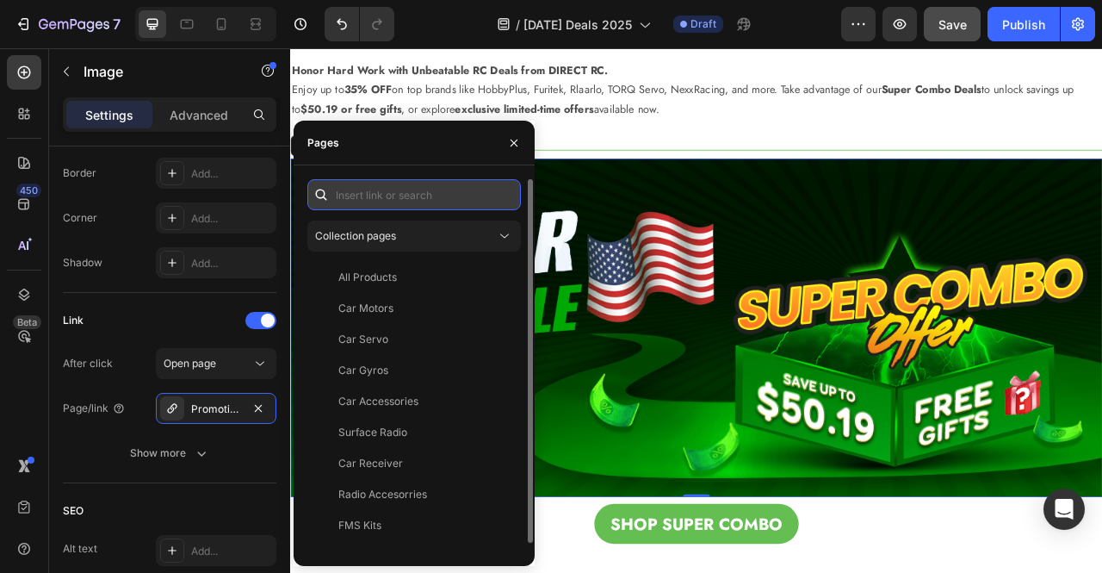
click at [355, 194] on input "text" at bounding box center [414, 194] width 214 height 31
click at [389, 198] on input "text" at bounding box center [414, 194] width 214 height 31
paste input "Promotion - Combo"
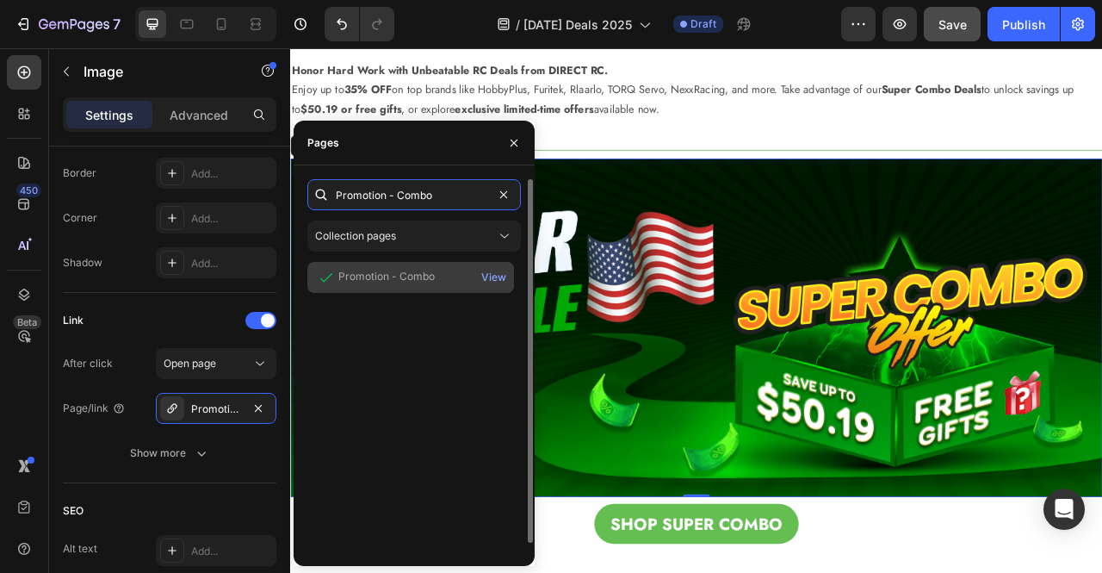
type input "Promotion - Combo"
click at [393, 276] on div "Promotion - Combo" at bounding box center [386, 276] width 96 height 15
click at [492, 279] on div "View" at bounding box center [493, 276] width 25 height 15
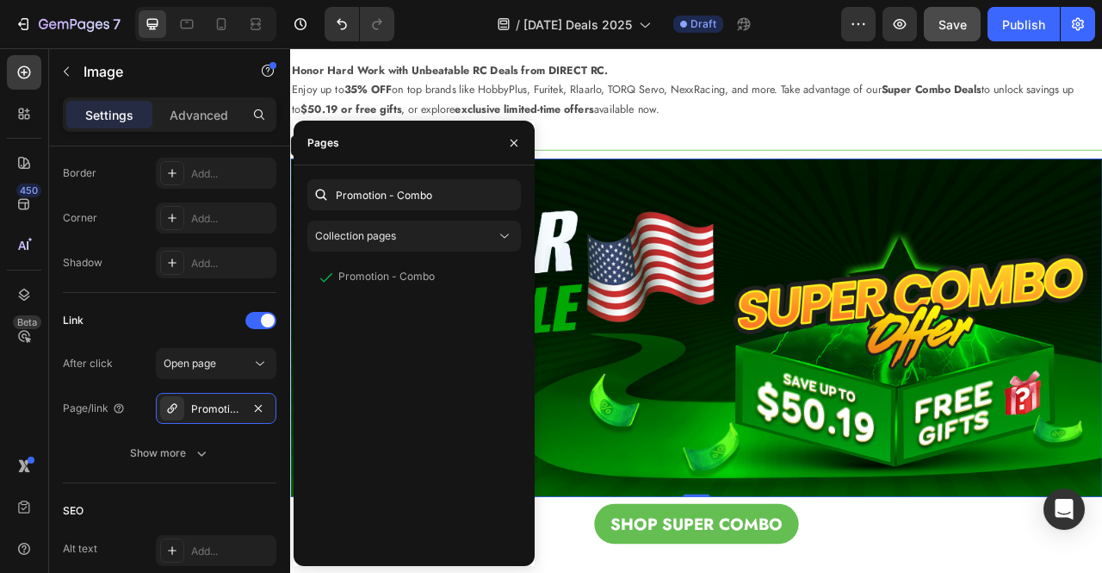
click at [687, 344] on img at bounding box center [806, 404] width 1033 height 430
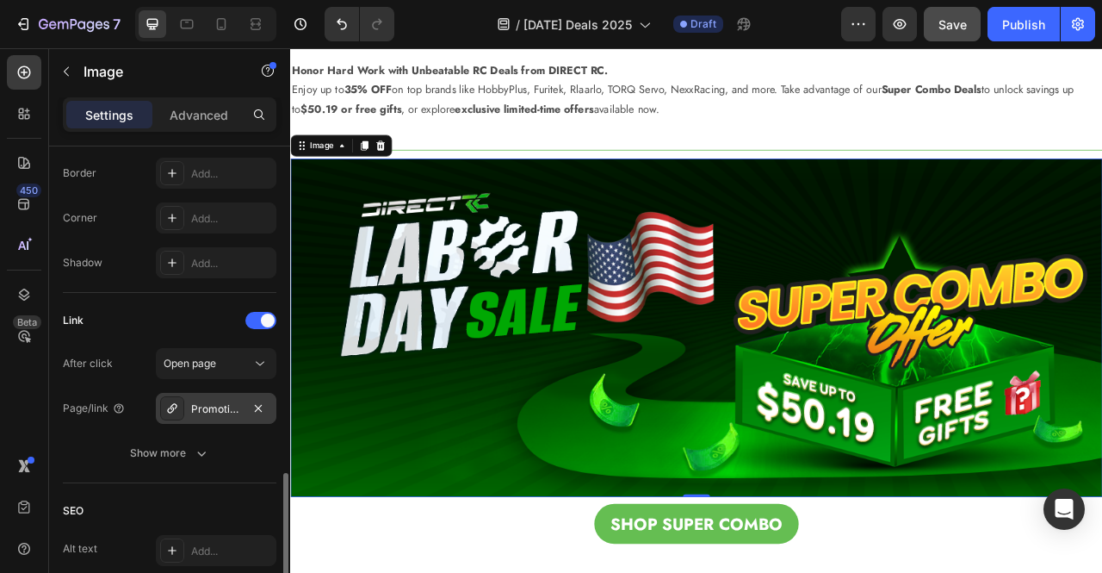
scroll to position [723, 0]
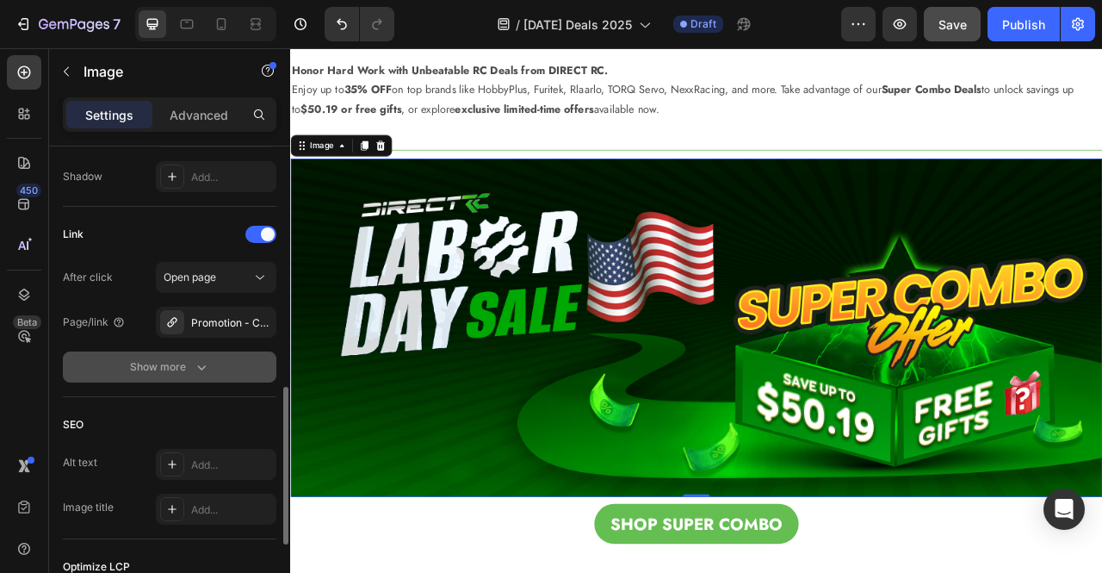
click at [201, 361] on icon "button" at bounding box center [201, 366] width 17 height 17
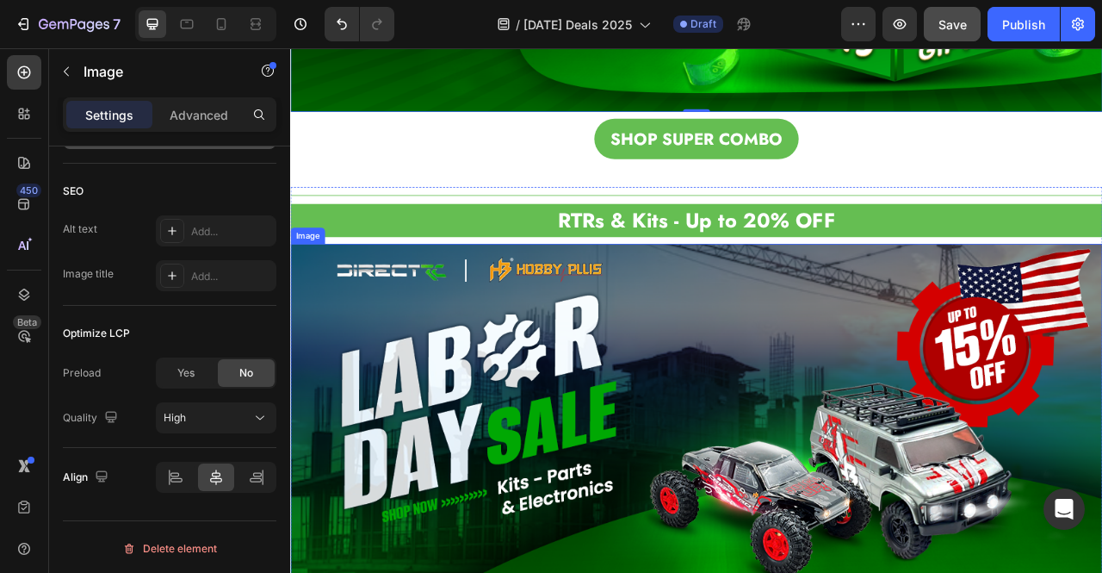
scroll to position [523, 0]
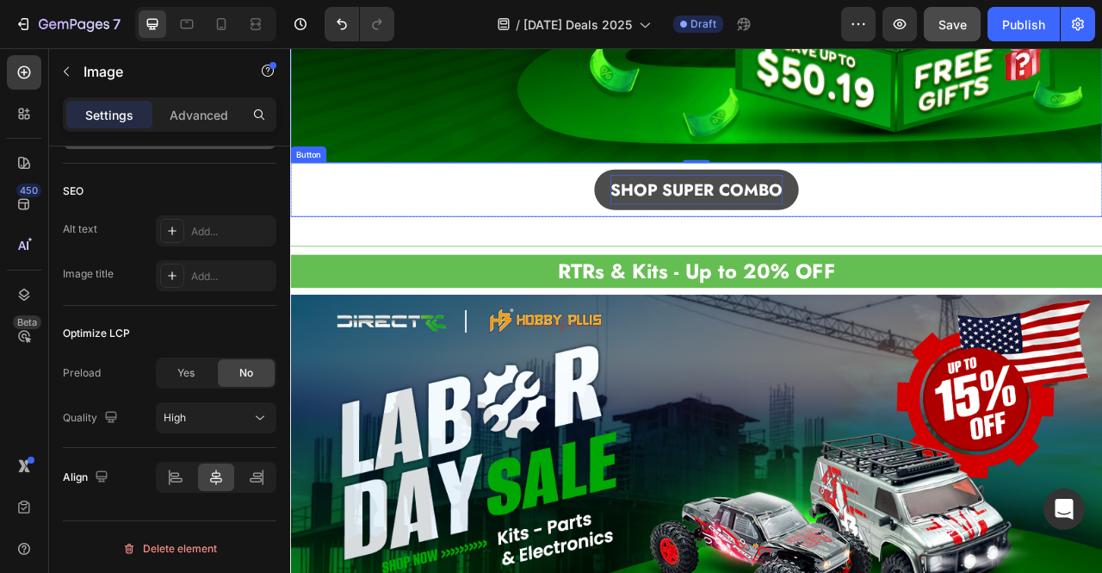
click at [697, 238] on p "SHOP SUPER COMBO" at bounding box center [806, 227] width 219 height 37
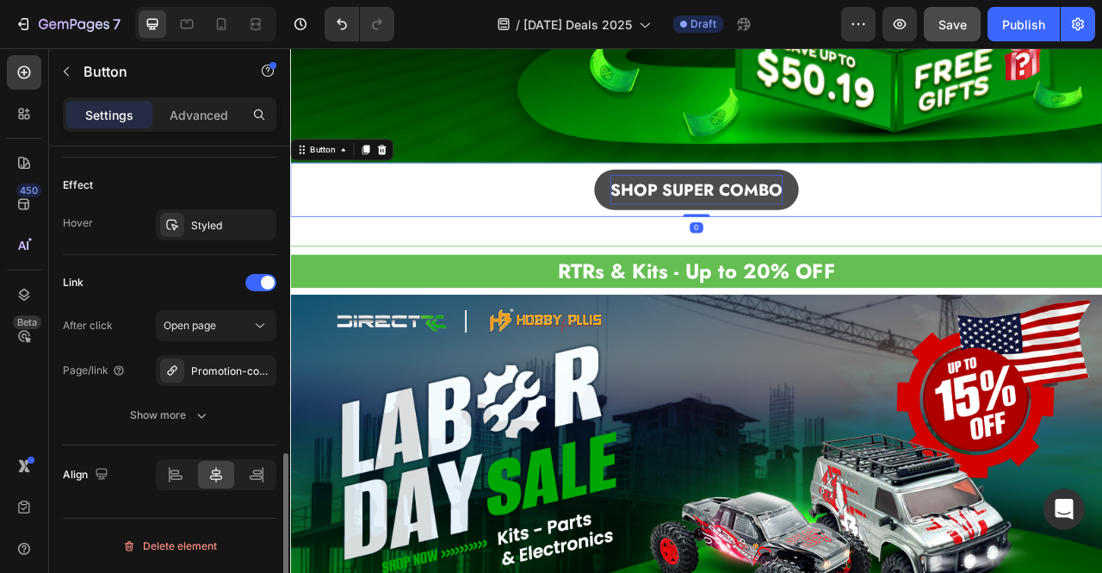
scroll to position [0, 0]
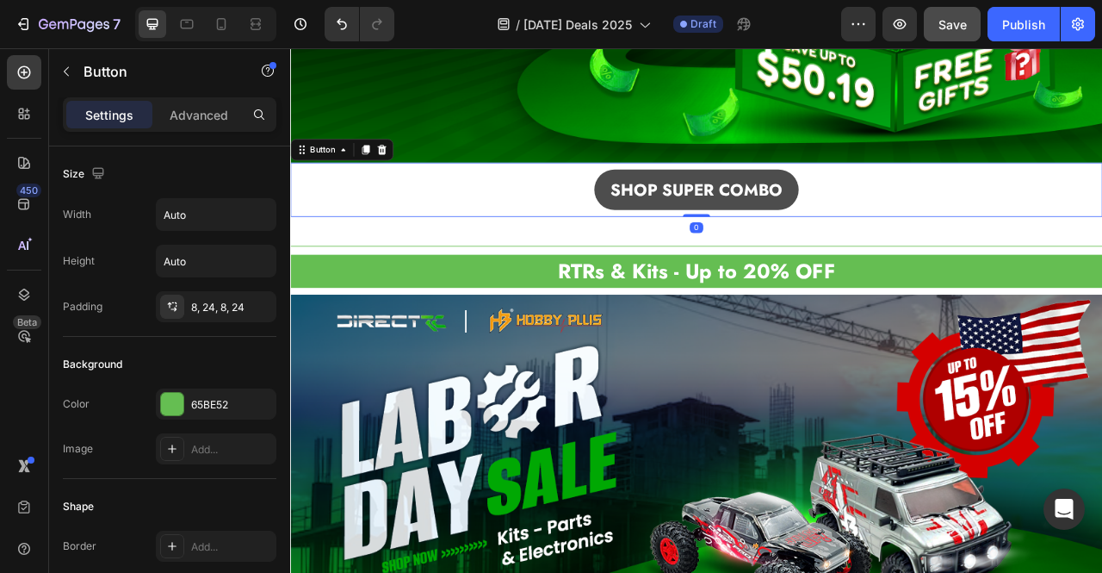
click at [677, 236] on link "SHOP SUPER COMBO" at bounding box center [807, 227] width 260 height 51
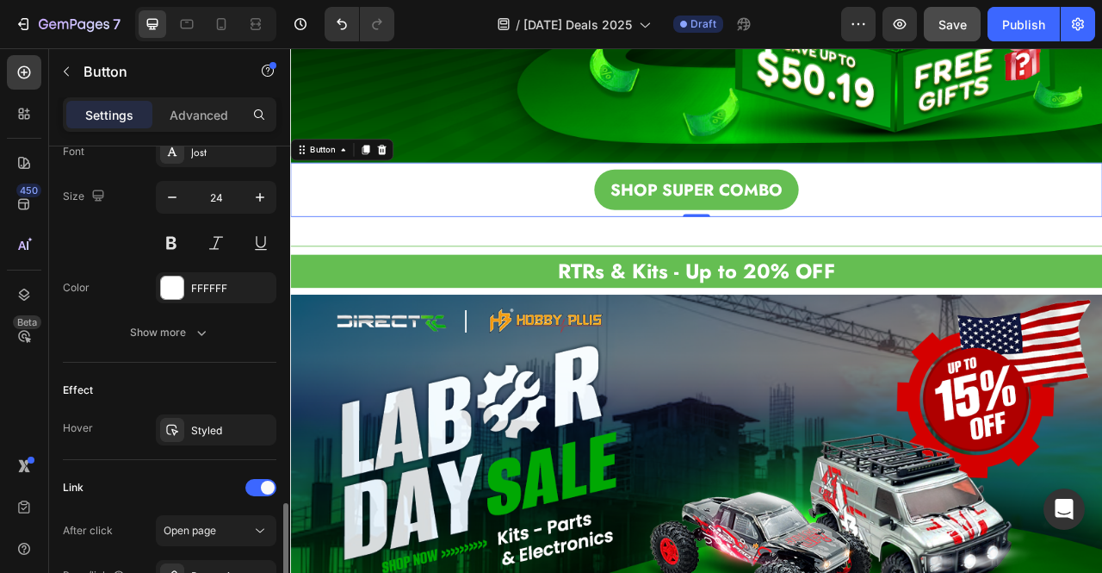
scroll to position [889, 0]
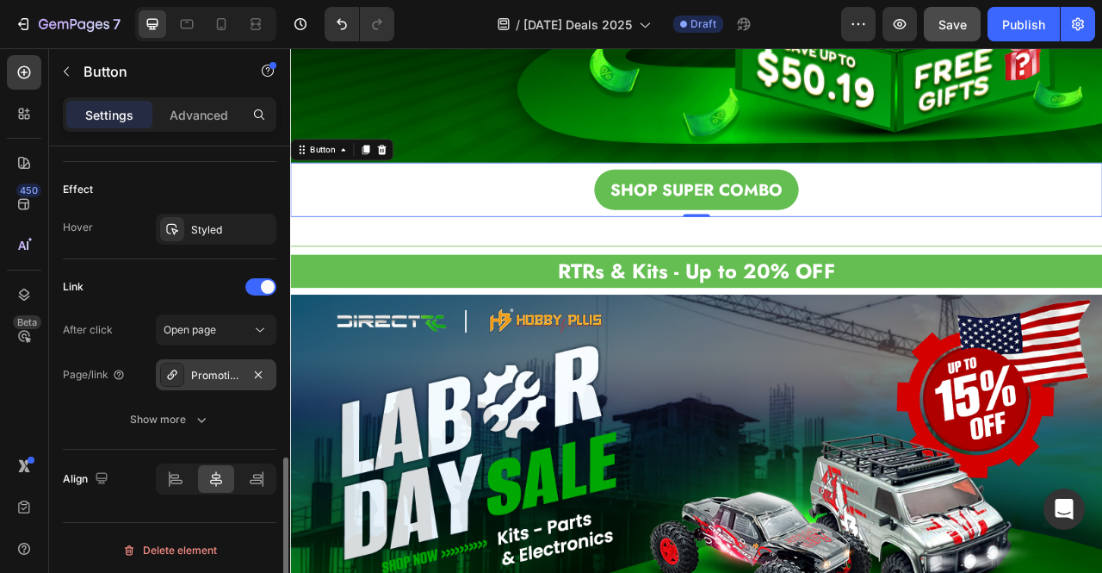
click at [221, 370] on div "Promotion-combo" at bounding box center [216, 375] width 50 height 15
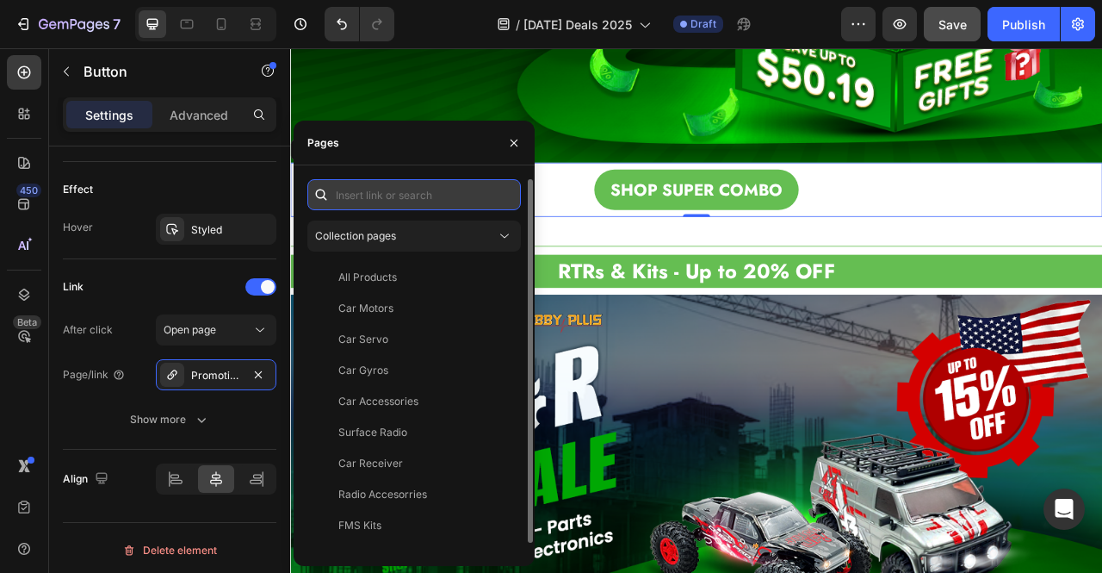
click at [347, 197] on input "text" at bounding box center [414, 194] width 214 height 31
paste input "Promotion - Combo"
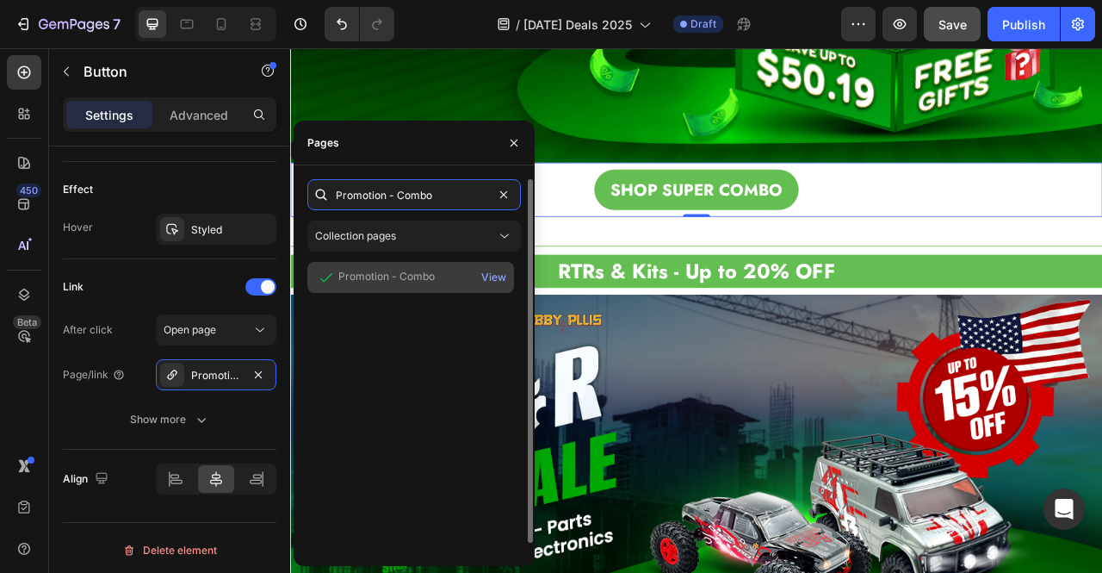
type input "Promotion - Combo"
click at [382, 285] on div "Promotion - Combo" at bounding box center [386, 277] width 96 height 17
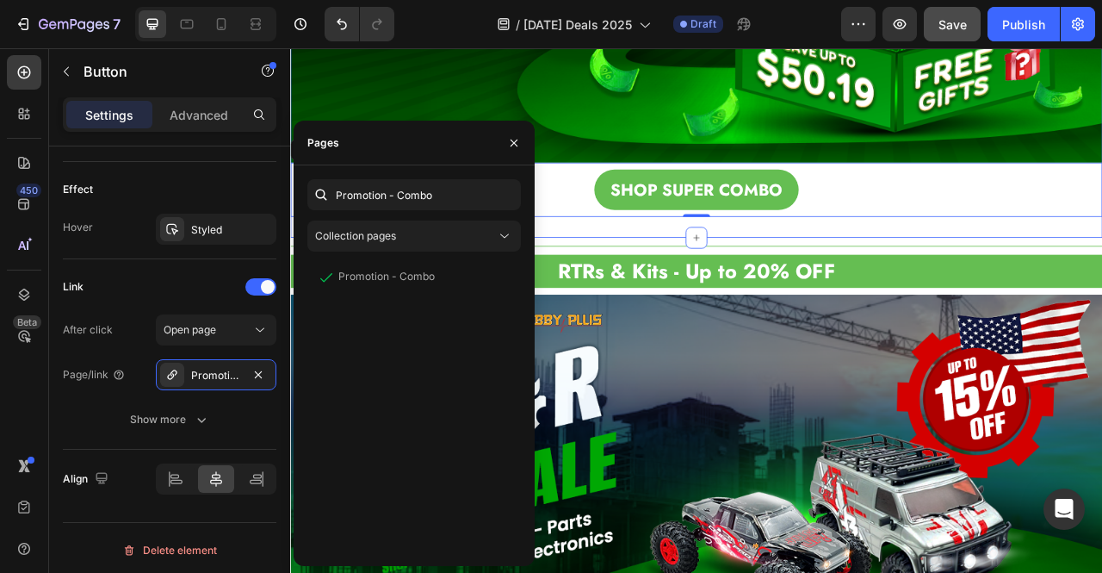
click at [752, 276] on div "Title Line Image SHOP SUPER COMBO Button 0 Row Section 3" at bounding box center [806, 15] width 1033 height 547
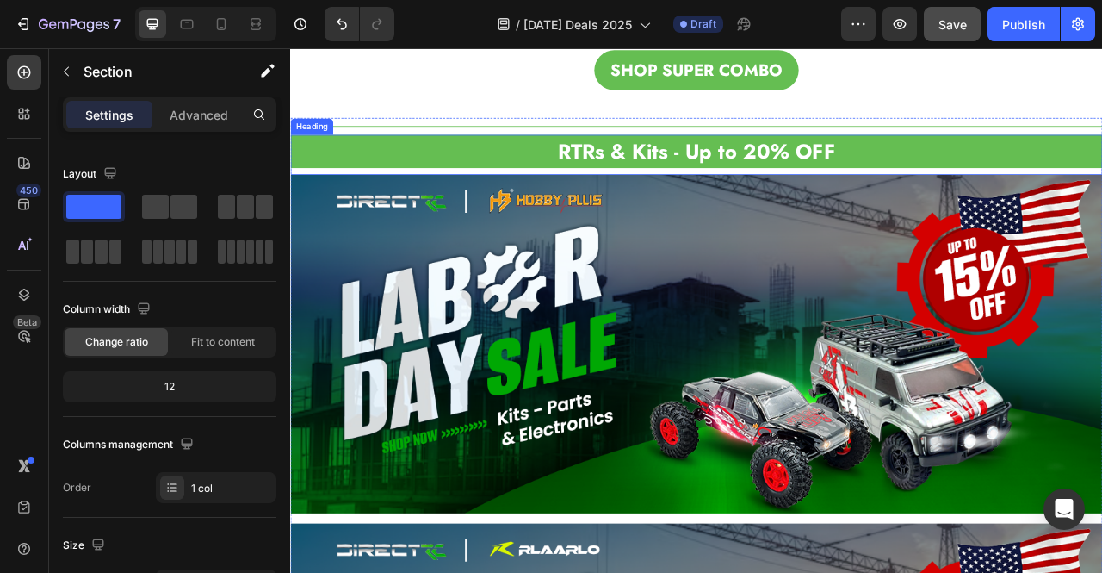
scroll to position [1090, 0]
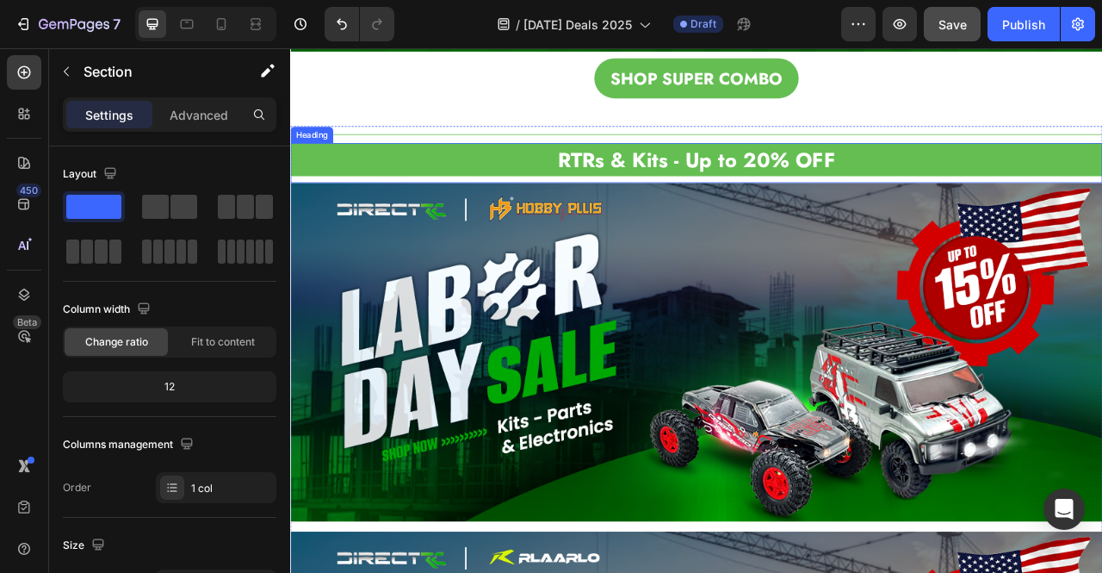
click at [831, 184] on strong "RTRs & Kits - Up to 20% OFF" at bounding box center [806, 189] width 353 height 37
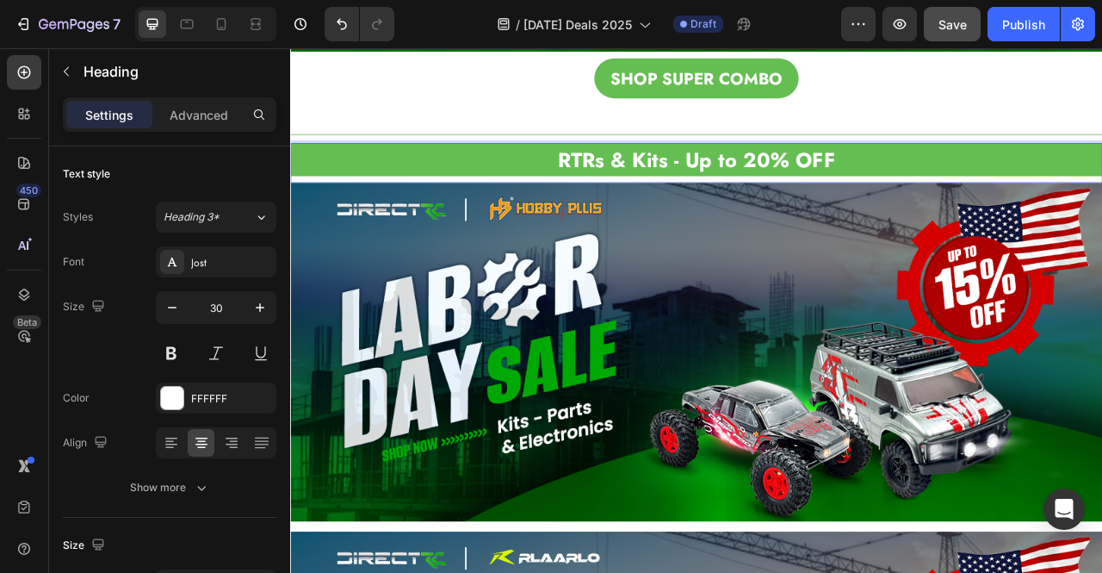
click at [880, 185] on strong "RTRs & Kits - Up to 20% OFF" at bounding box center [806, 189] width 353 height 37
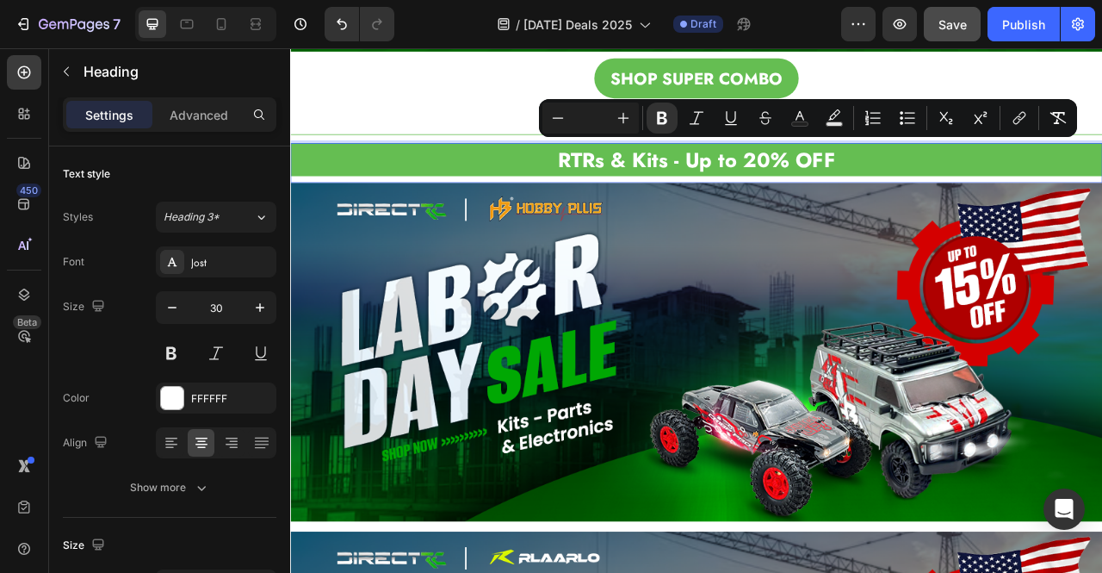
click at [871, 186] on strong "RTRs & Kits - Up to 20% OFF" at bounding box center [806, 189] width 353 height 37
drag, startPoint x: 864, startPoint y: 183, endPoint x: 888, endPoint y: 182, distance: 24.2
click at [888, 182] on strong "RTRs & Kits - Up to 20% OFF" at bounding box center [806, 189] width 353 height 37
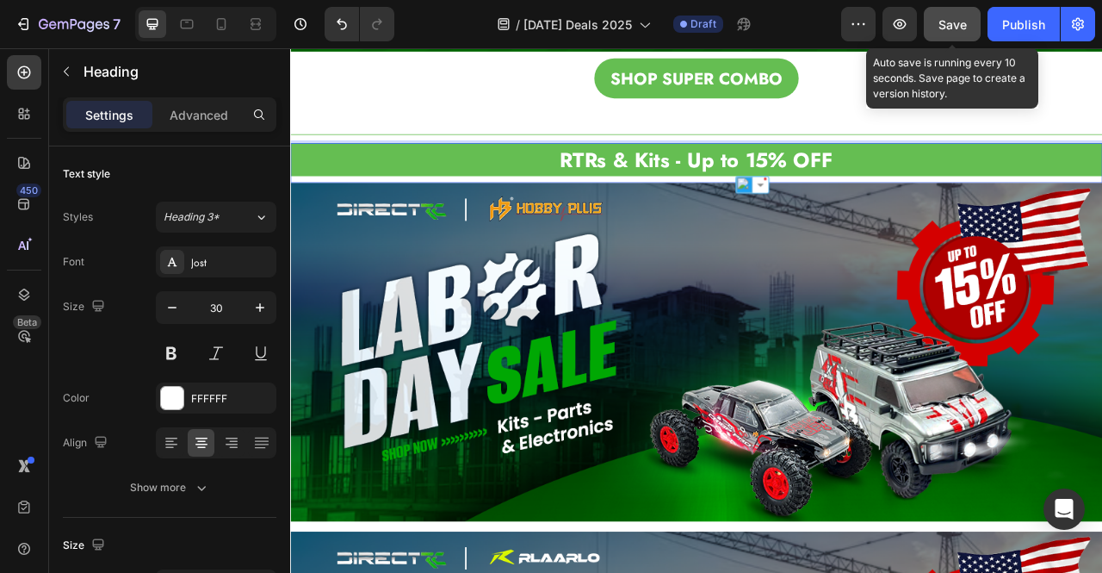
click at [945, 20] on span "Save" at bounding box center [952, 24] width 28 height 15
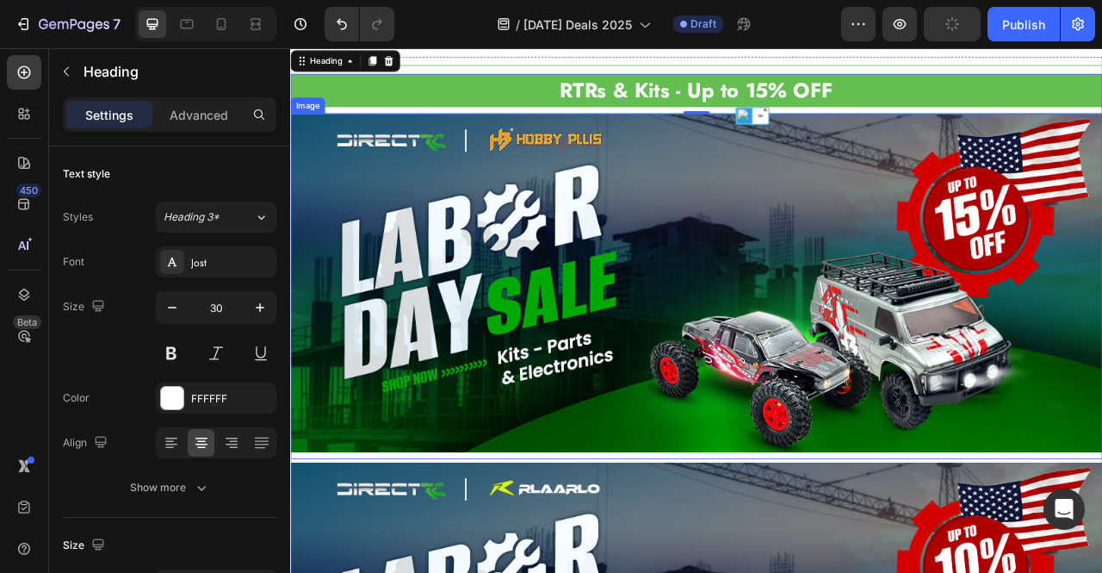
scroll to position [1179, 0]
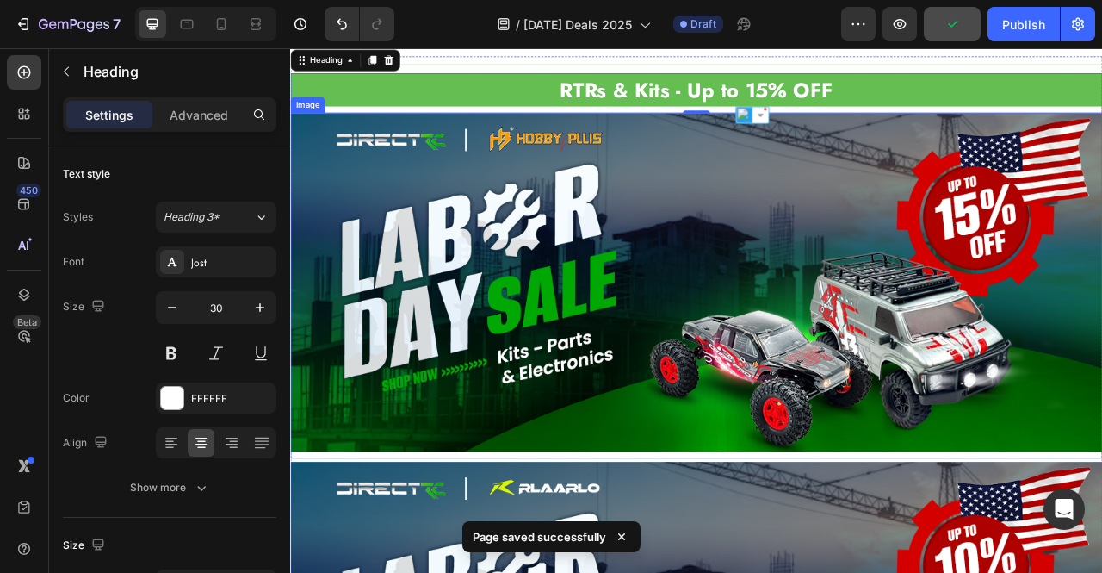
click at [1018, 291] on img at bounding box center [806, 346] width 1033 height 430
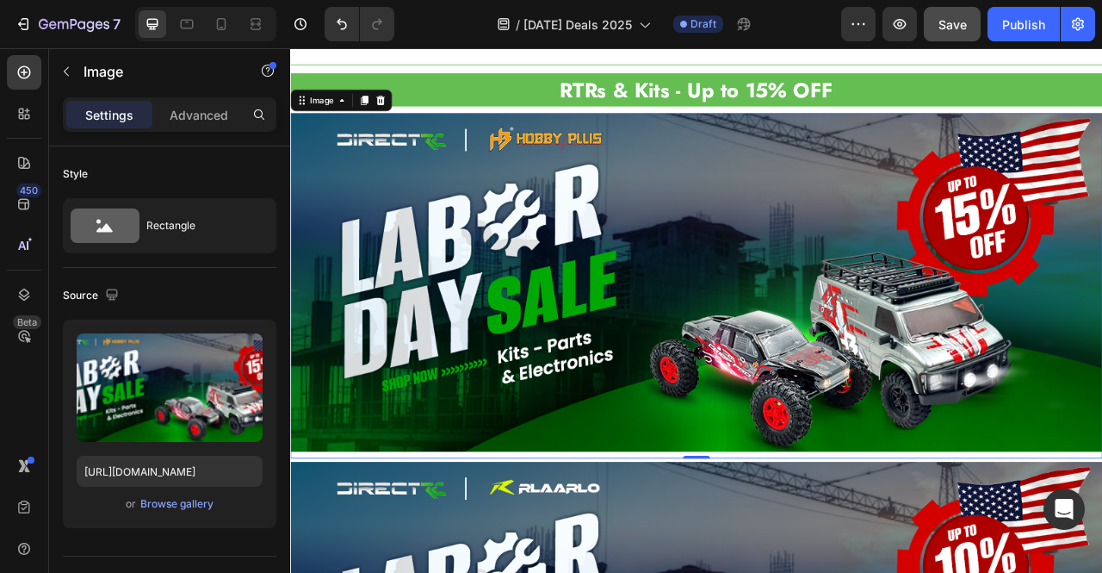
click at [889, 264] on img at bounding box center [806, 346] width 1033 height 430
click at [970, 252] on img at bounding box center [806, 346] width 1033 height 430
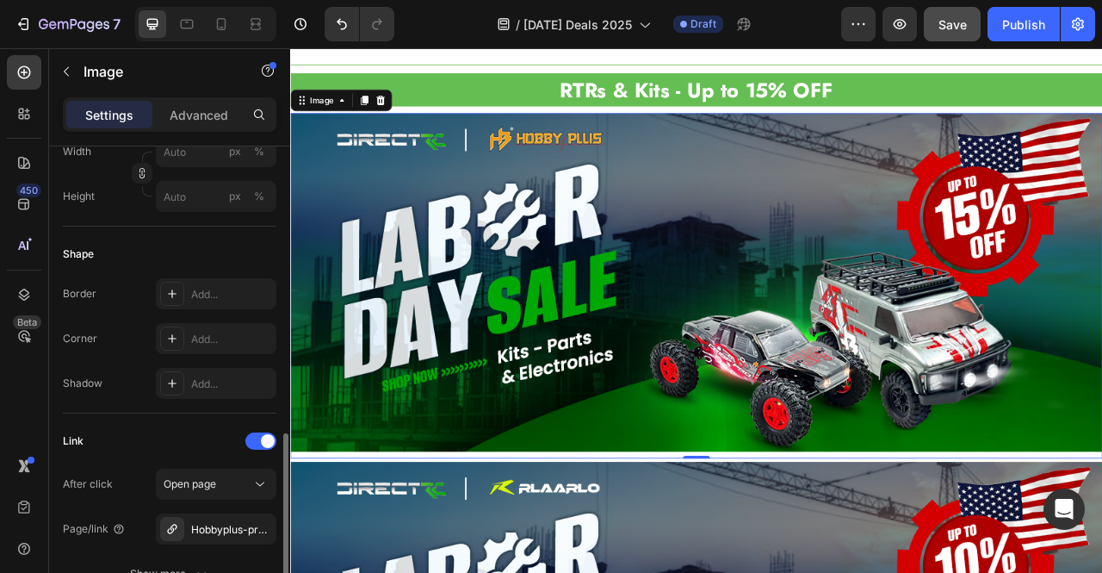
scroll to position [603, 0]
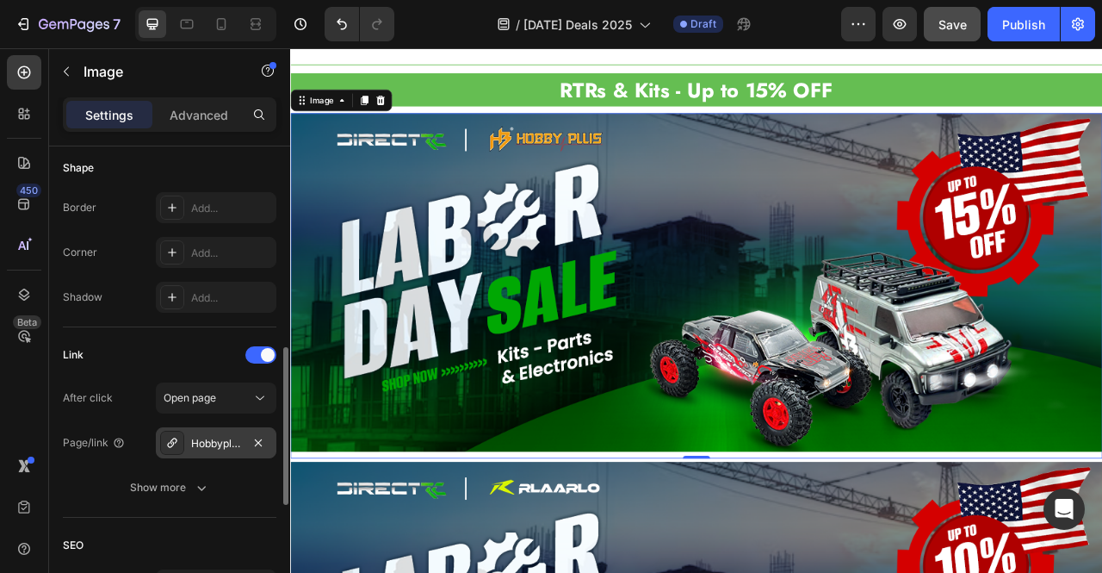
click at [215, 443] on div "Hobbyplus-promotable" at bounding box center [216, 443] width 50 height 15
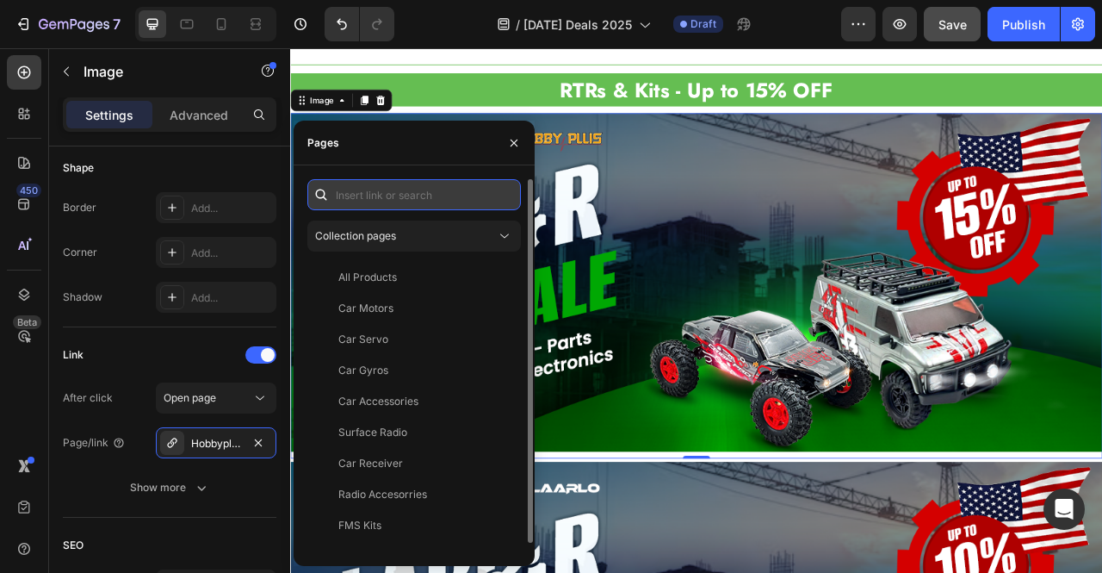
click at [356, 190] on input "text" at bounding box center [414, 194] width 214 height 31
paste input "[URL][DOMAIN_NAME]"
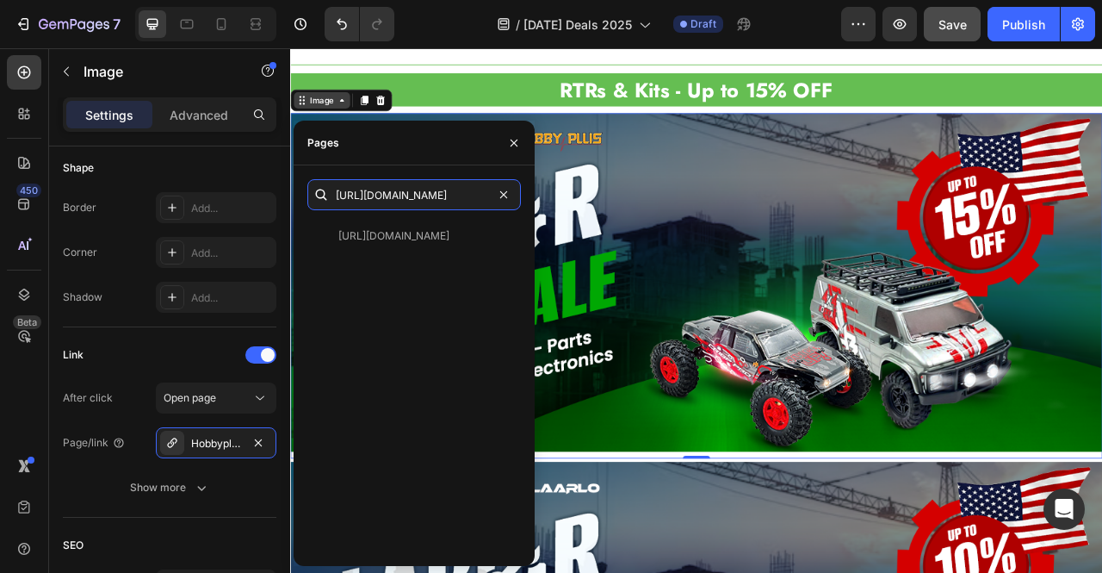
type input "[URL][DOMAIN_NAME]"
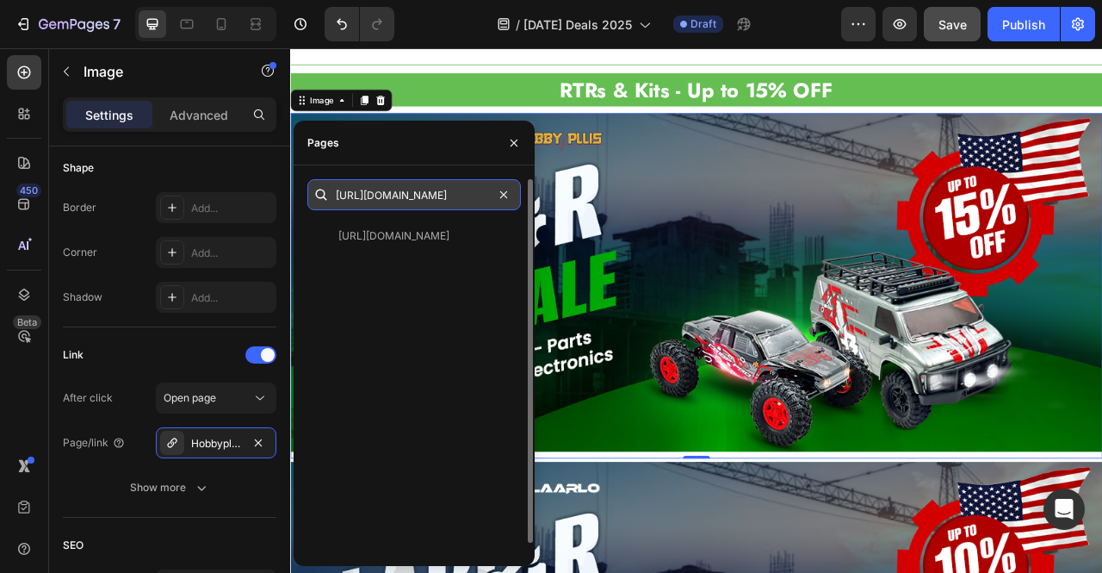
click at [430, 192] on input "[URL][DOMAIN_NAME]" at bounding box center [414, 194] width 214 height 31
paste input "Hobbyplus Promotable"
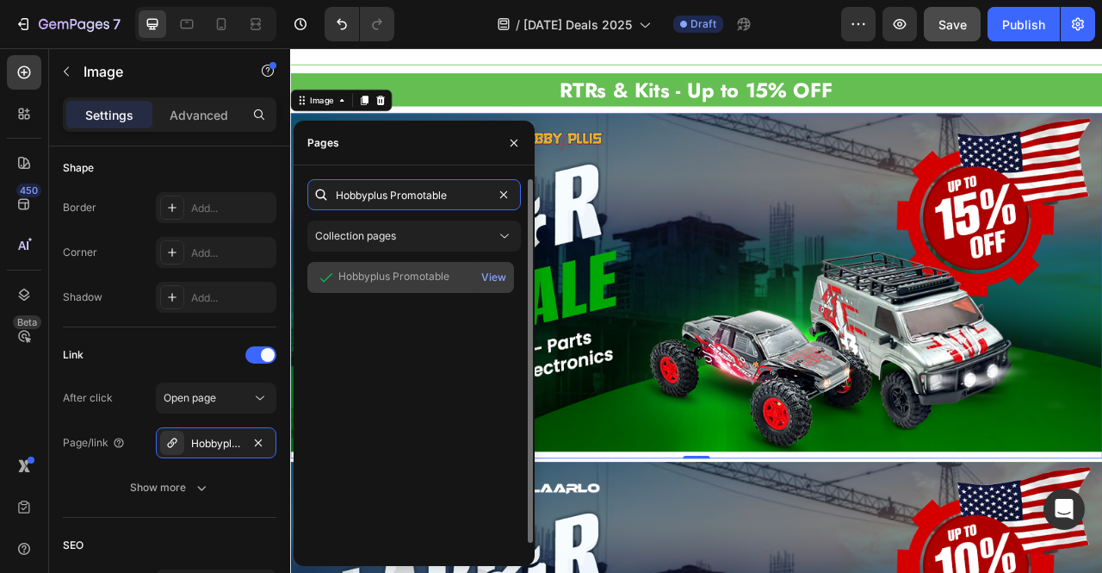
type input "Hobbyplus Promotable"
click at [426, 276] on div "Hobbyplus Promotable" at bounding box center [393, 276] width 111 height 15
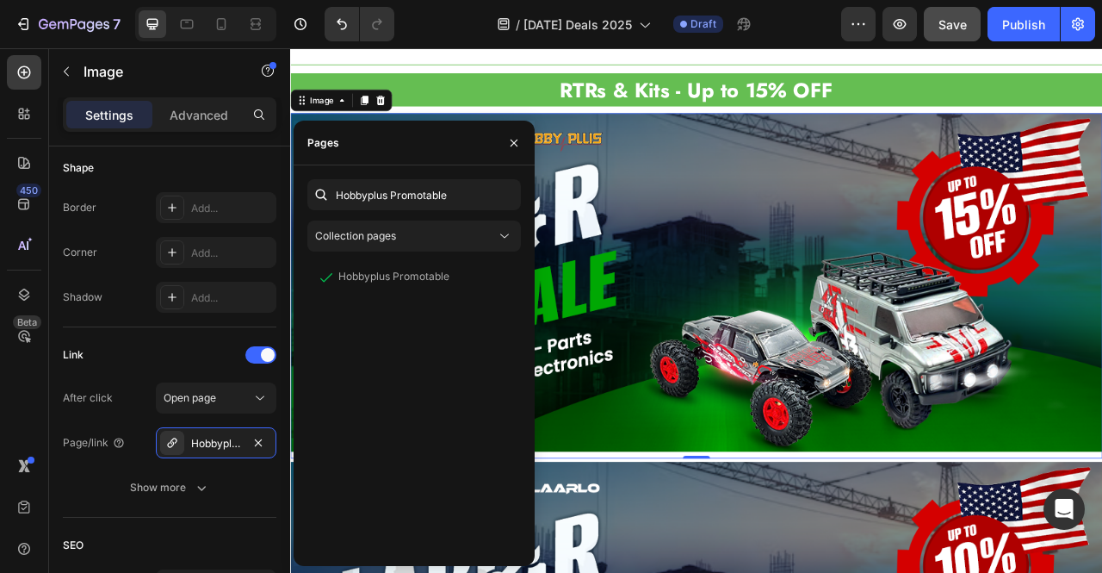
click at [745, 362] on img at bounding box center [806, 346] width 1033 height 430
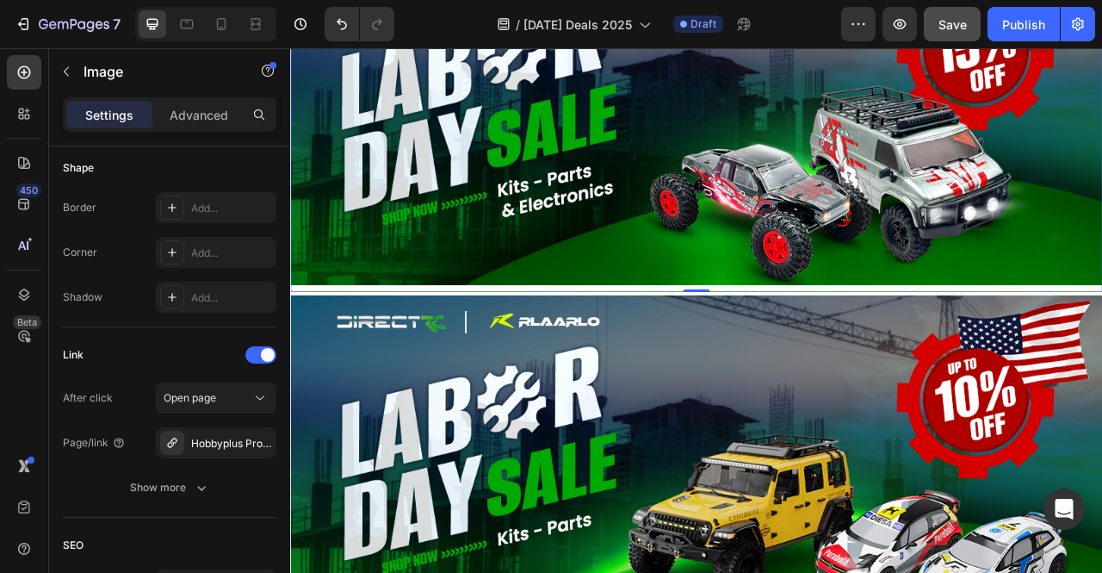
scroll to position [1385, 0]
click at [849, 477] on img at bounding box center [806, 577] width 1033 height 430
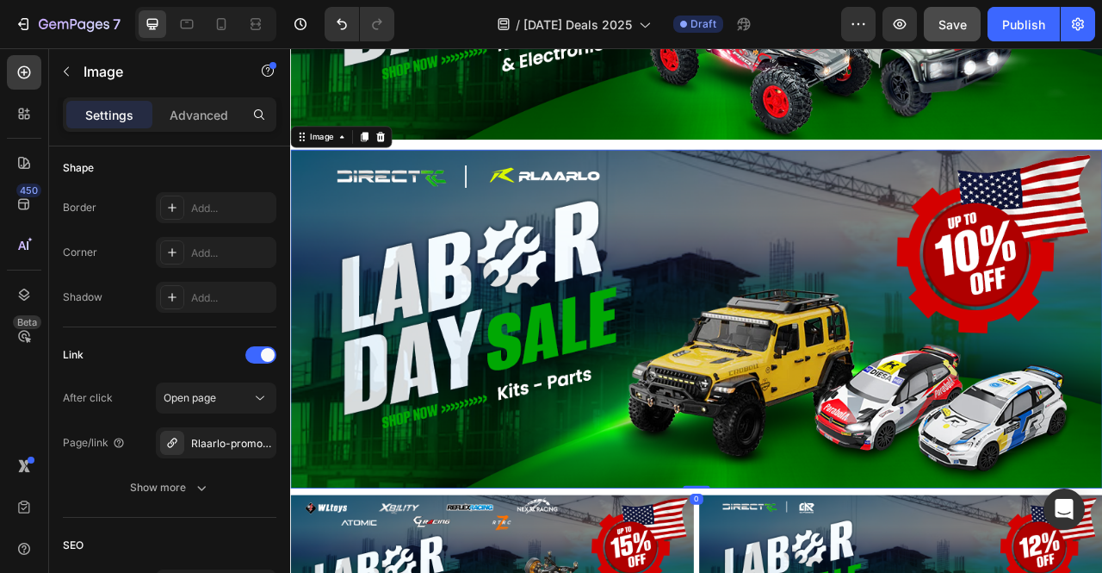
scroll to position [1584, 0]
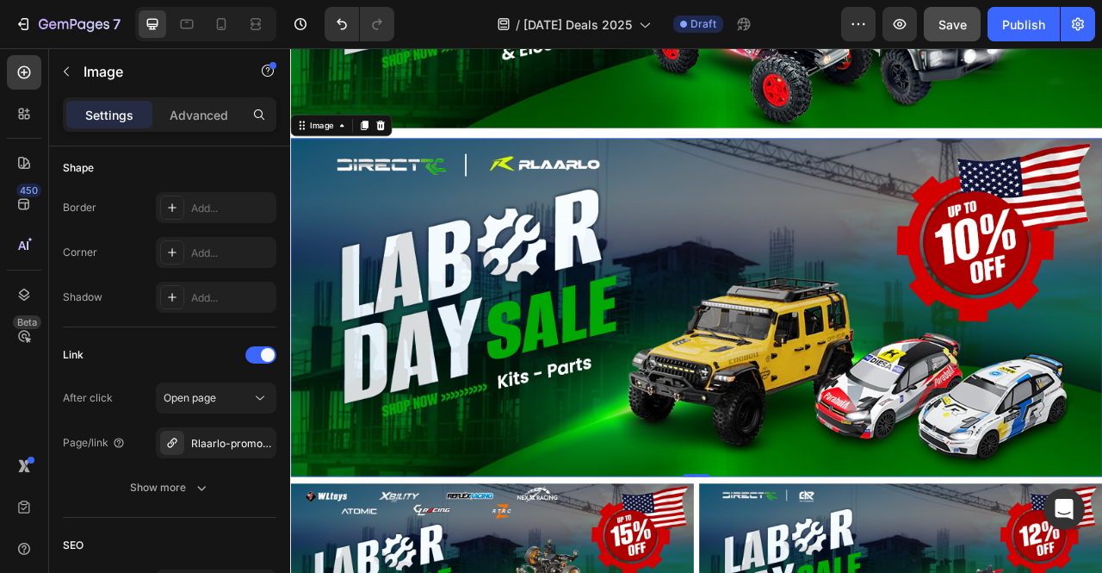
click at [822, 277] on img at bounding box center [806, 378] width 1033 height 430
click at [219, 449] on div "Rlaarlo-promotable" at bounding box center [216, 442] width 121 height 31
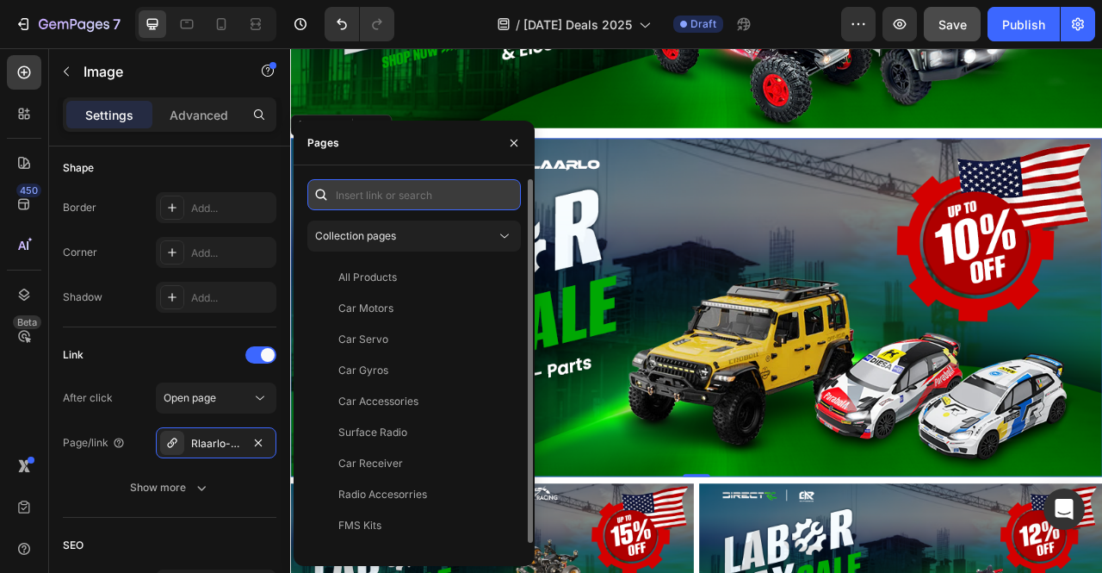
click at [395, 195] on input "text" at bounding box center [414, 194] width 214 height 31
paste input "Rlaarlo Promotable"
type input "Rlaarlo Promotable"
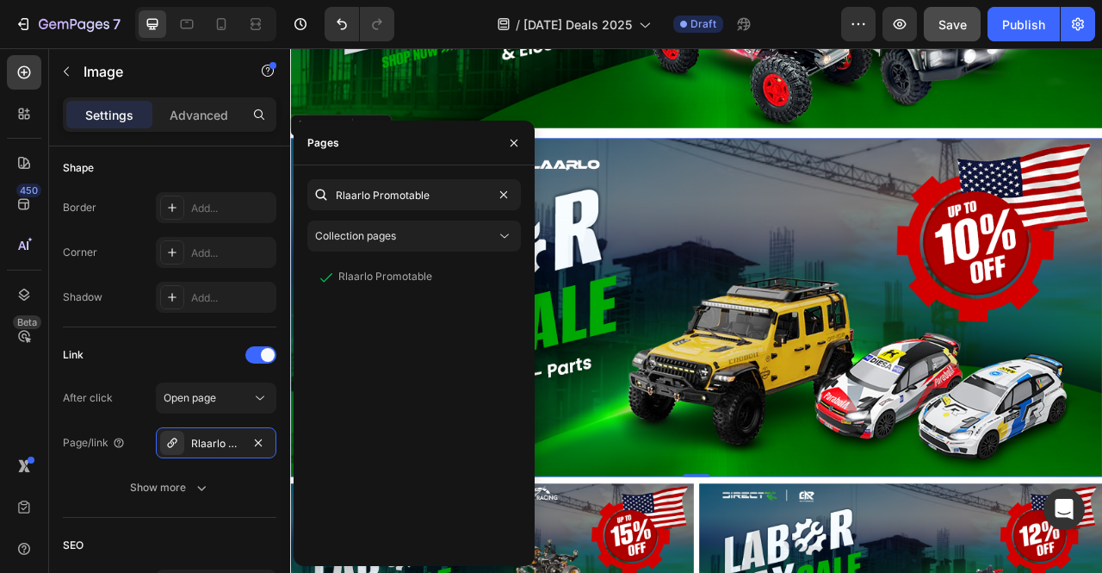
click at [655, 286] on img at bounding box center [806, 378] width 1033 height 430
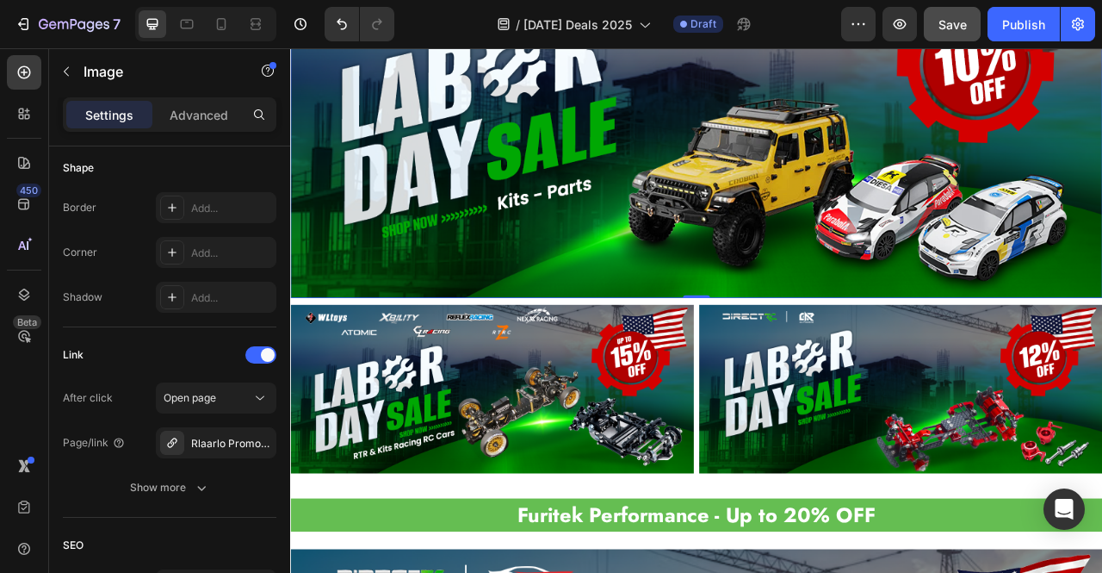
scroll to position [1815, 0]
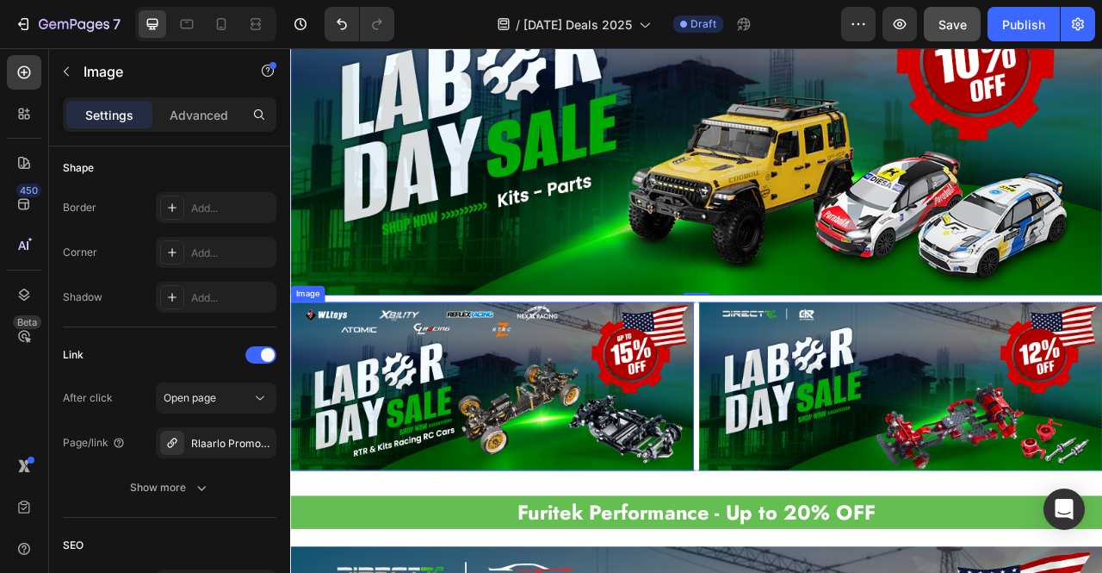
click at [632, 412] on img at bounding box center [546, 478] width 513 height 214
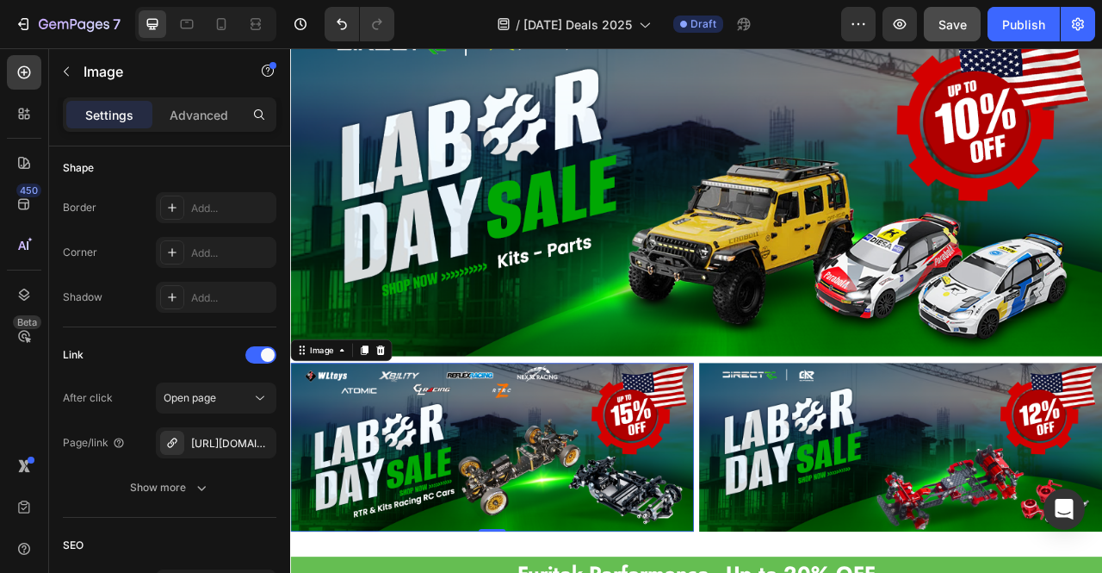
scroll to position [1741, 0]
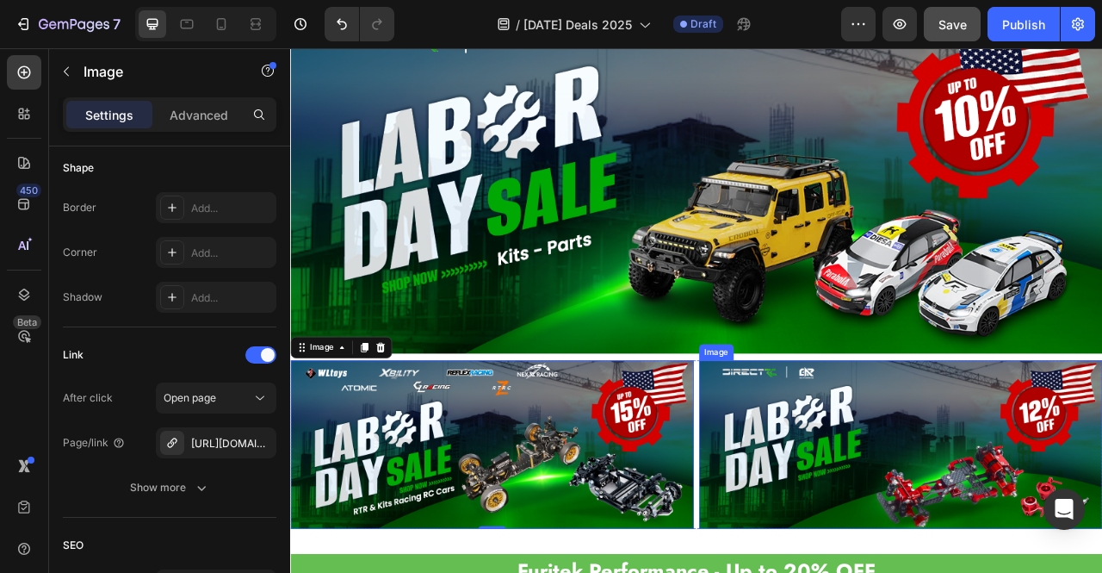
click at [947, 484] on img at bounding box center [1066, 552] width 513 height 214
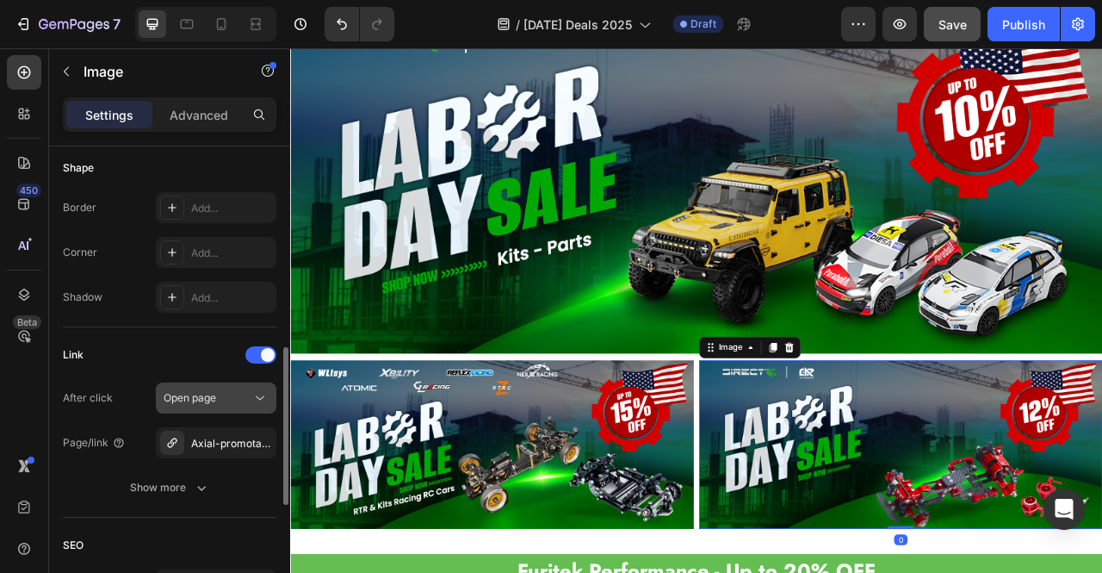
scroll to position [689, 0]
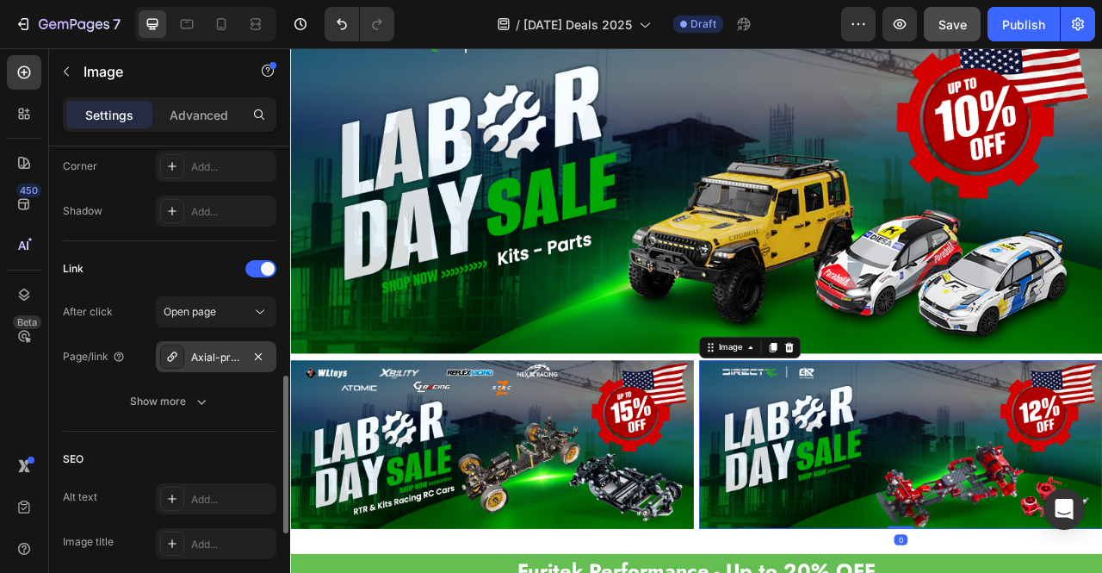
click at [219, 355] on div "Axial-promotable" at bounding box center [216, 357] width 50 height 15
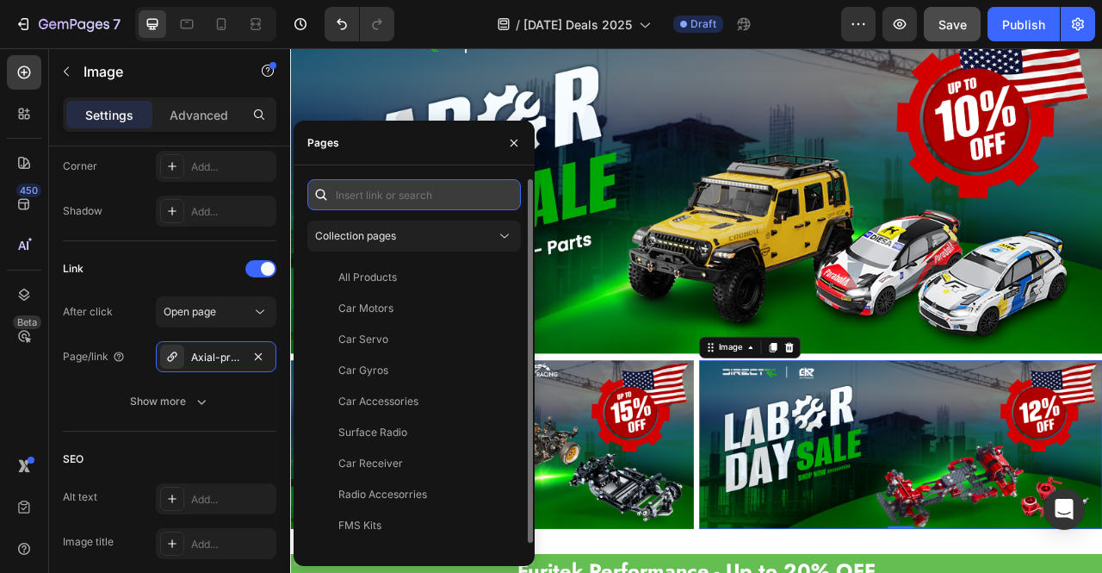
click at [383, 202] on input "text" at bounding box center [414, 194] width 214 height 31
paste input "G-Force Promotable"
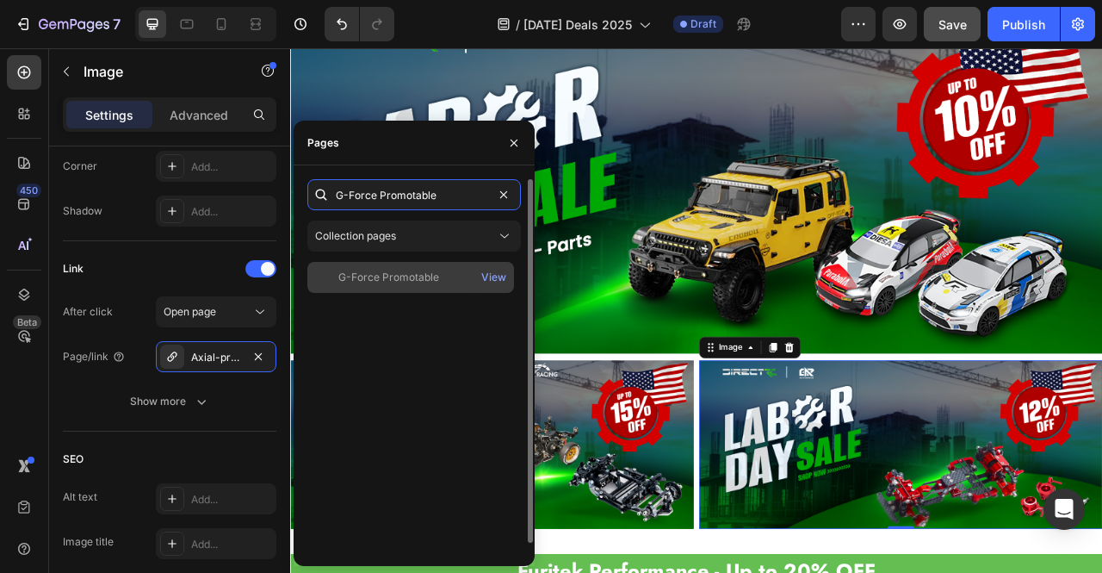
type input "G-Force Promotable"
click at [385, 269] on div "G-Force Promotable View" at bounding box center [410, 277] width 207 height 31
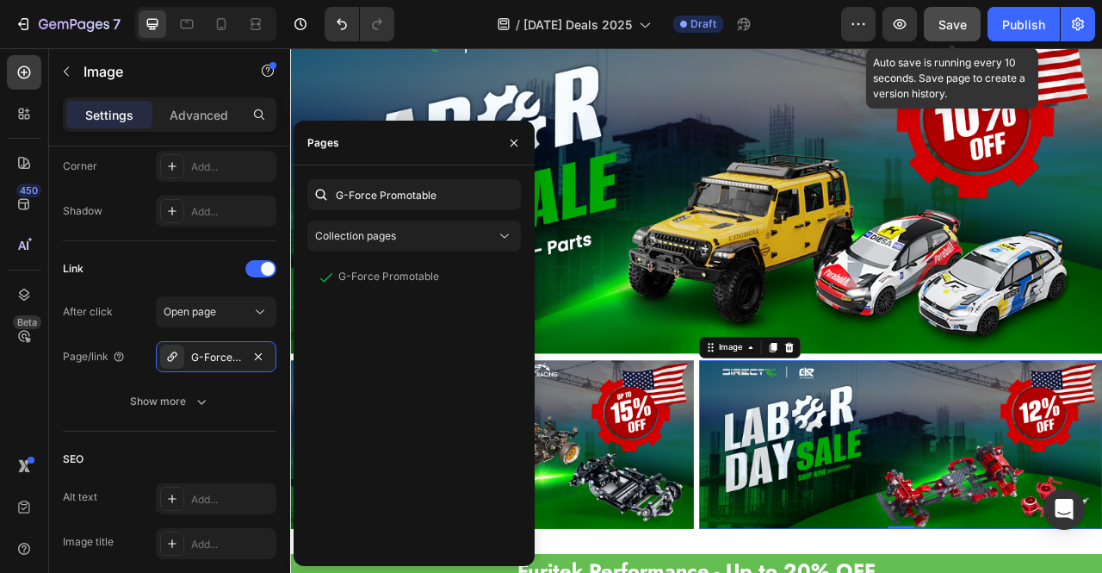
click at [949, 28] on span "Save" at bounding box center [952, 24] width 28 height 15
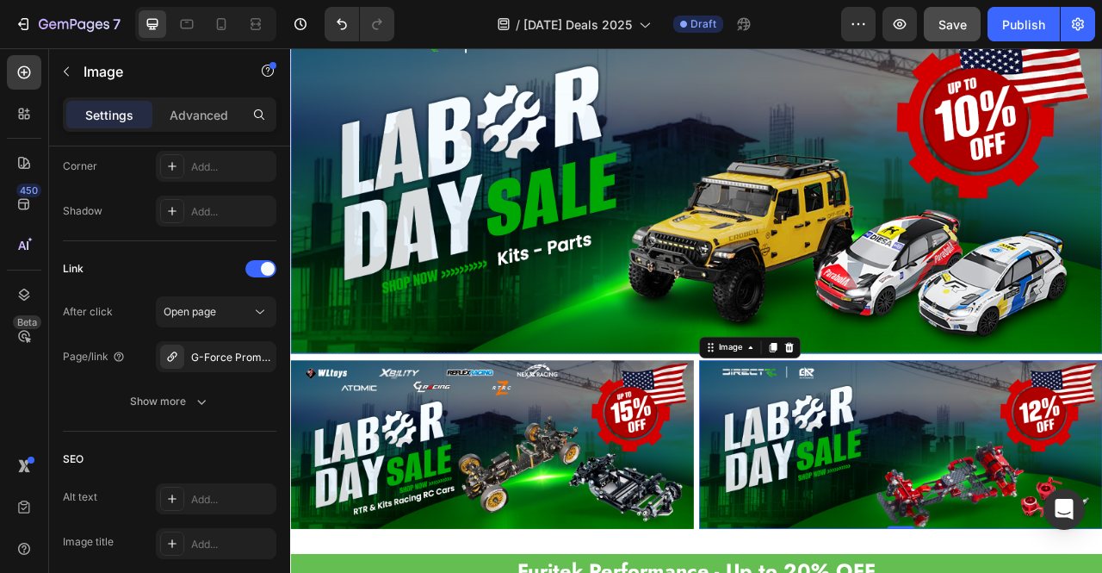
click at [608, 308] on img at bounding box center [806, 221] width 1033 height 430
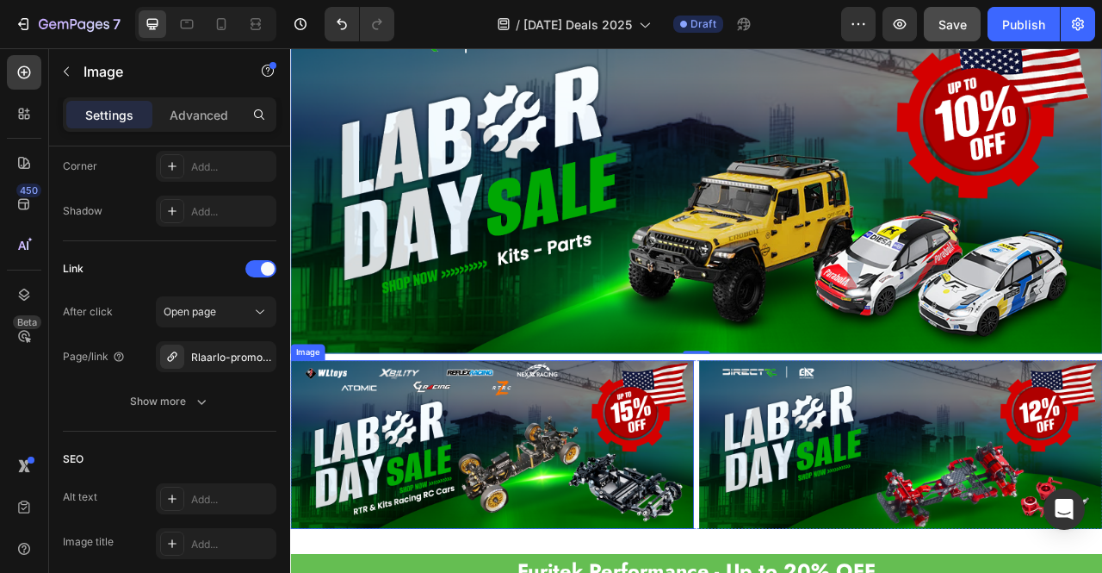
click at [653, 477] on img at bounding box center [546, 552] width 513 height 214
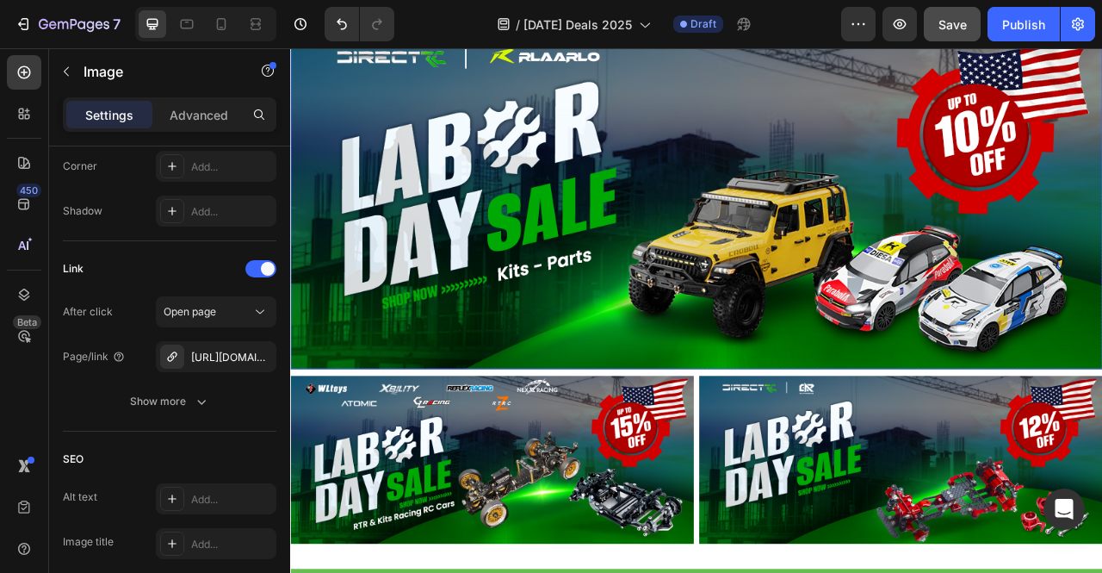
scroll to position [1336, 0]
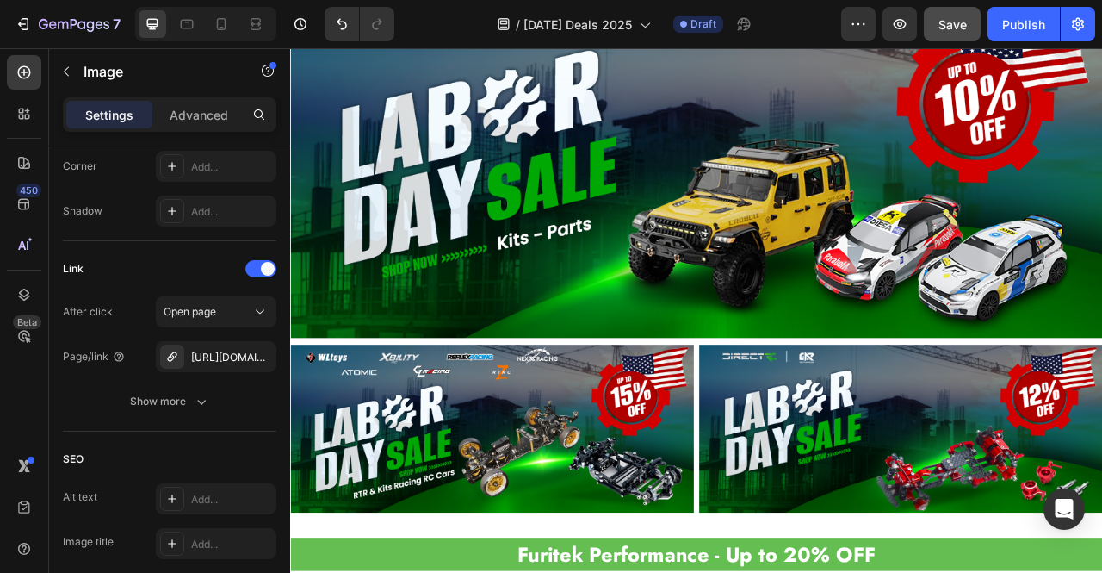
click at [686, 531] on img at bounding box center [546, 532] width 513 height 214
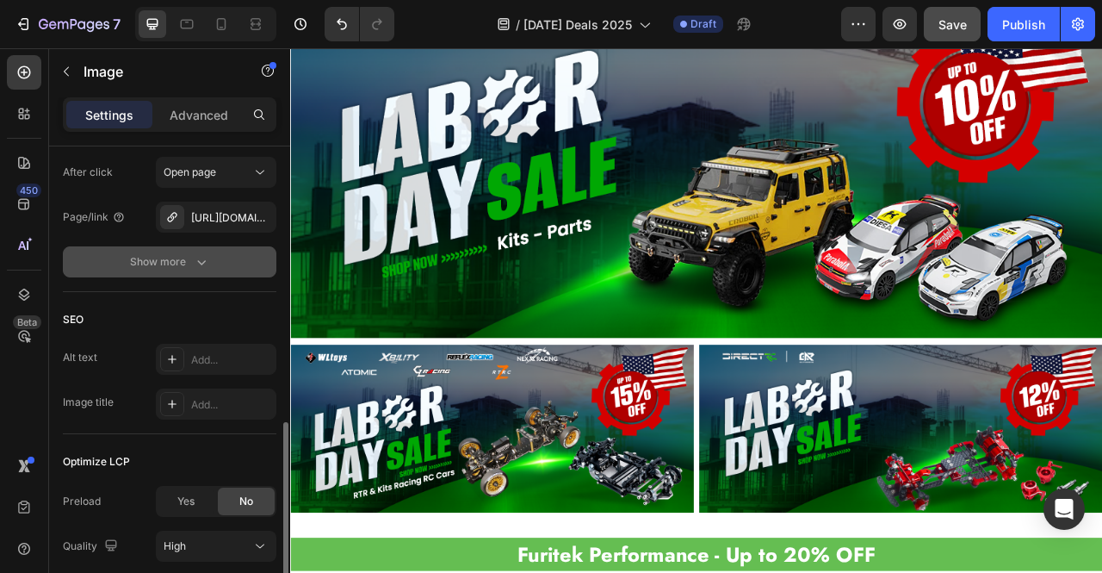
click at [201, 263] on icon "button" at bounding box center [201, 261] width 17 height 17
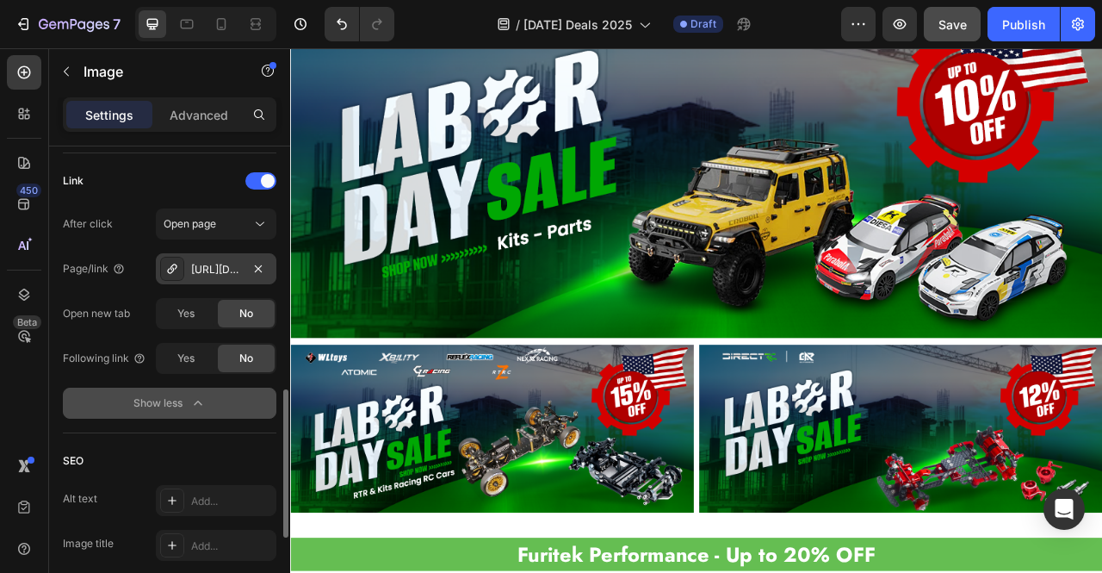
scroll to position [776, 0]
click at [201, 271] on div "[URL][DOMAIN_NAME]" at bounding box center [216, 270] width 50 height 15
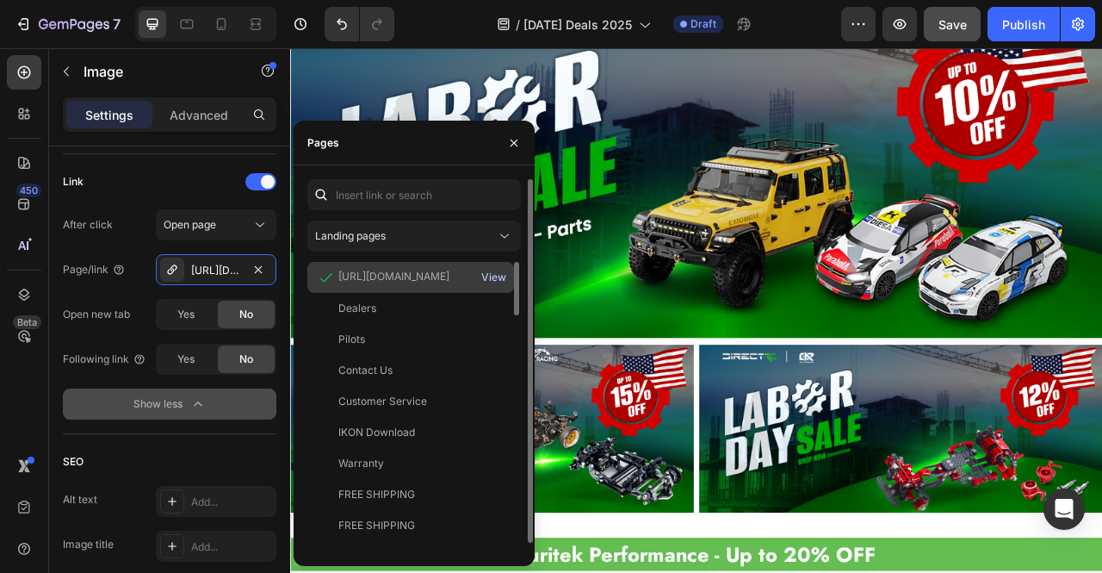
click at [499, 281] on div "View" at bounding box center [493, 276] width 25 height 15
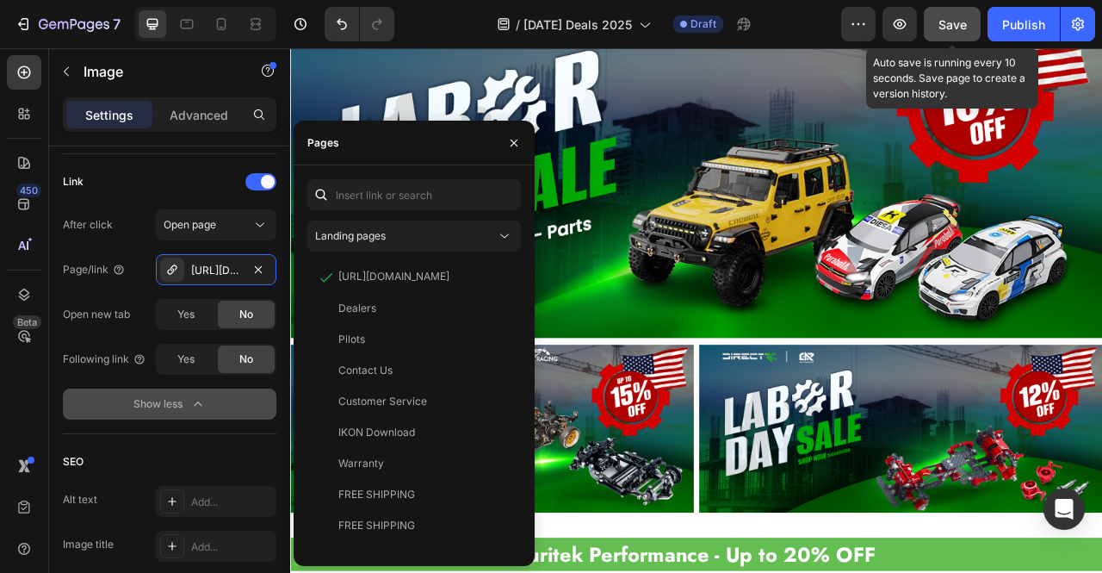
click at [940, 27] on span "Save" at bounding box center [952, 24] width 28 height 15
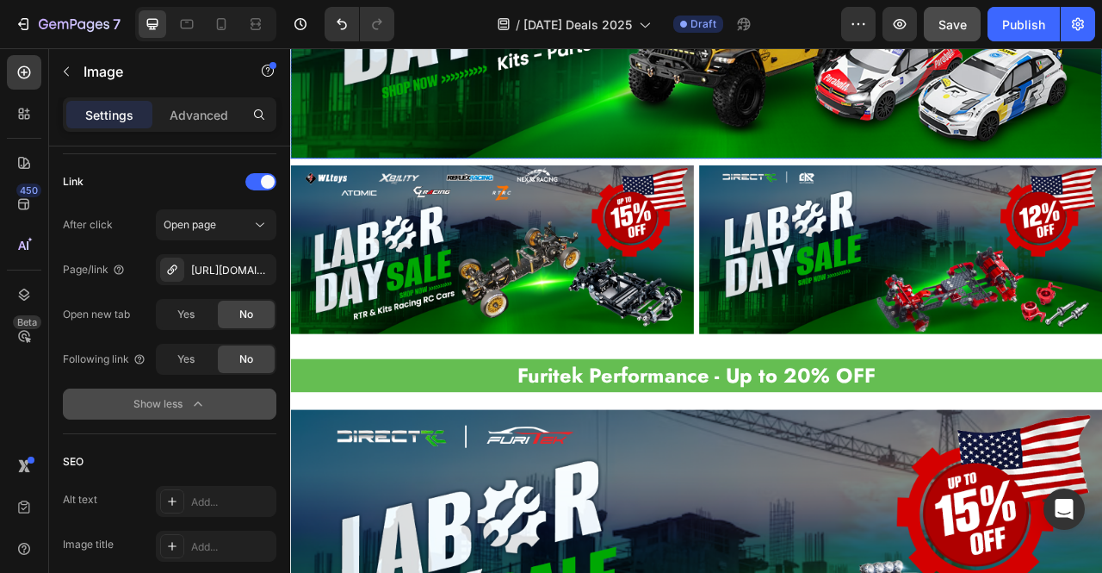
scroll to position [1146, 0]
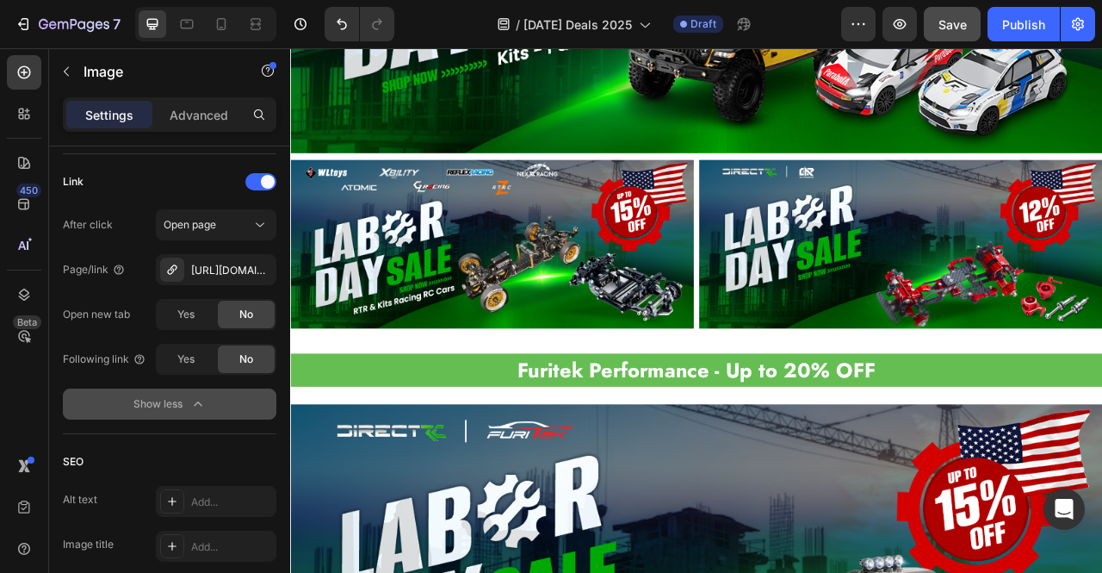
click at [688, 290] on img at bounding box center [546, 297] width 513 height 214
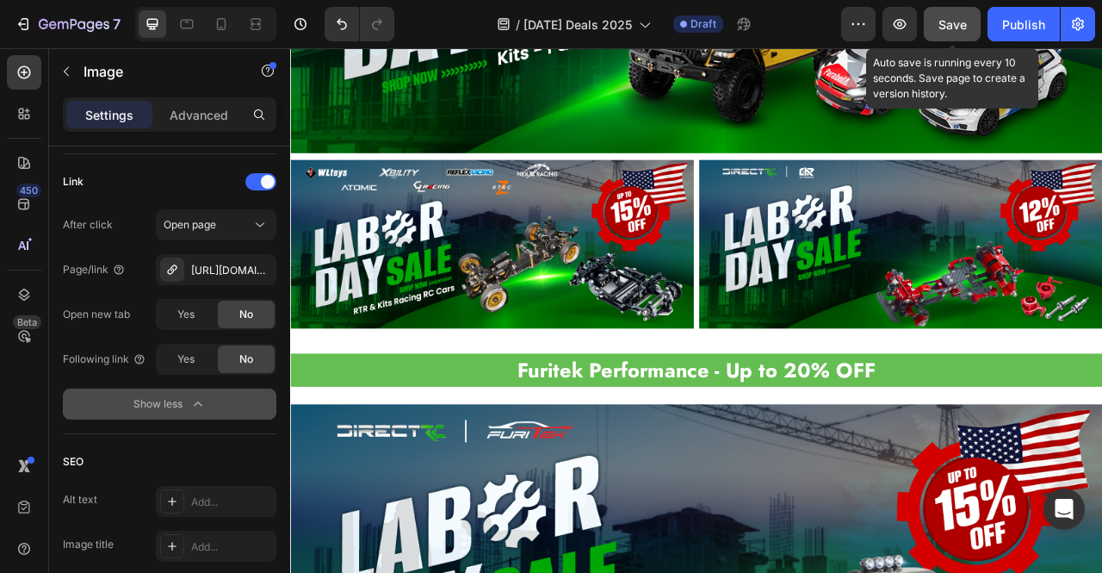
click at [959, 9] on button "Save" at bounding box center [952, 24] width 57 height 34
